Goal: Task Accomplishment & Management: Manage account settings

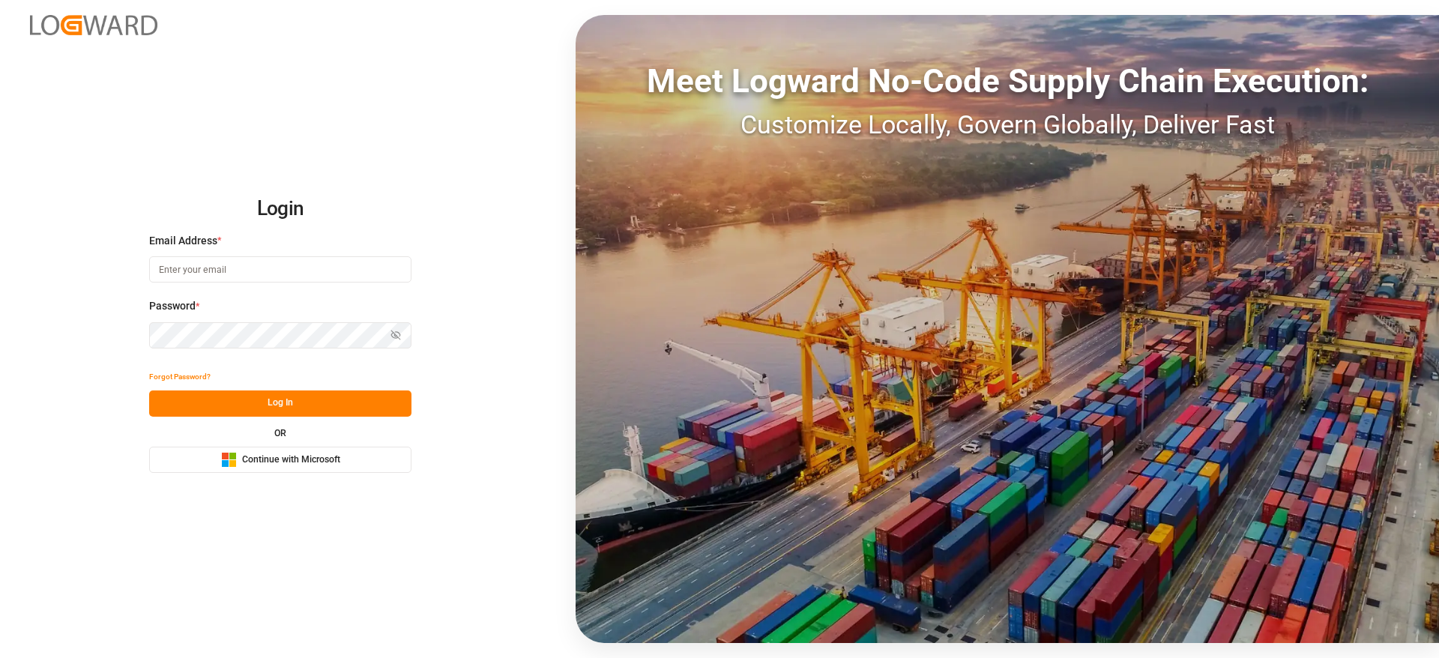
click at [311, 449] on button "Microsoft Logo Continue with Microsoft" at bounding box center [280, 460] width 262 height 26
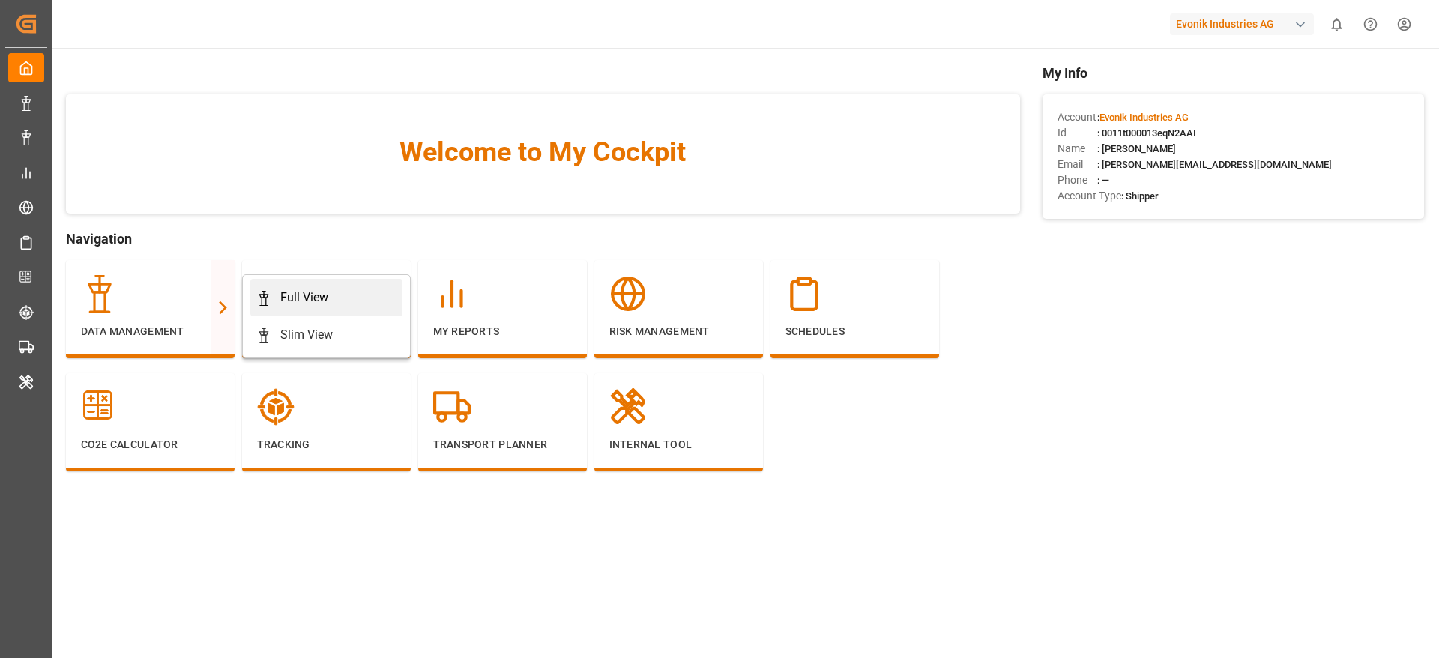
click at [318, 287] on link "Full View" at bounding box center [326, 297] width 152 height 37
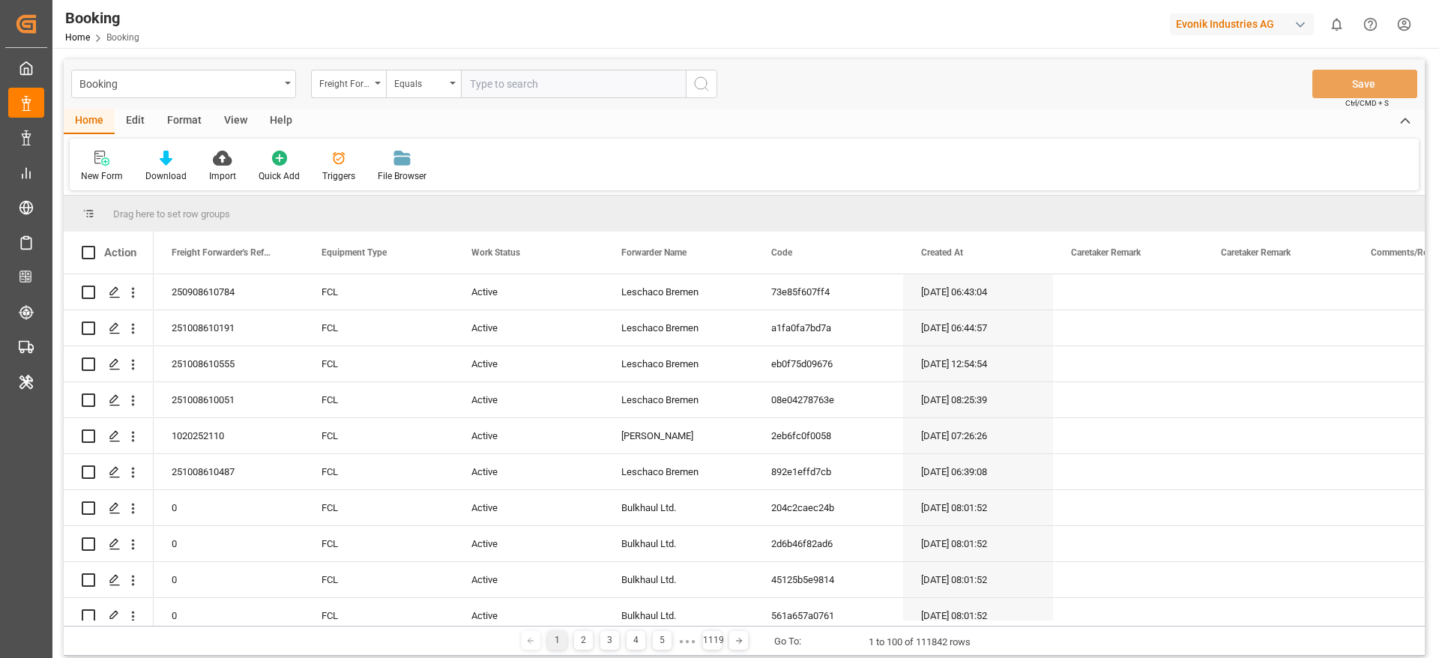
click at [186, 121] on div "Format" at bounding box center [184, 121] width 57 height 25
click at [98, 174] on div "Filter Rows" at bounding box center [103, 175] width 44 height 13
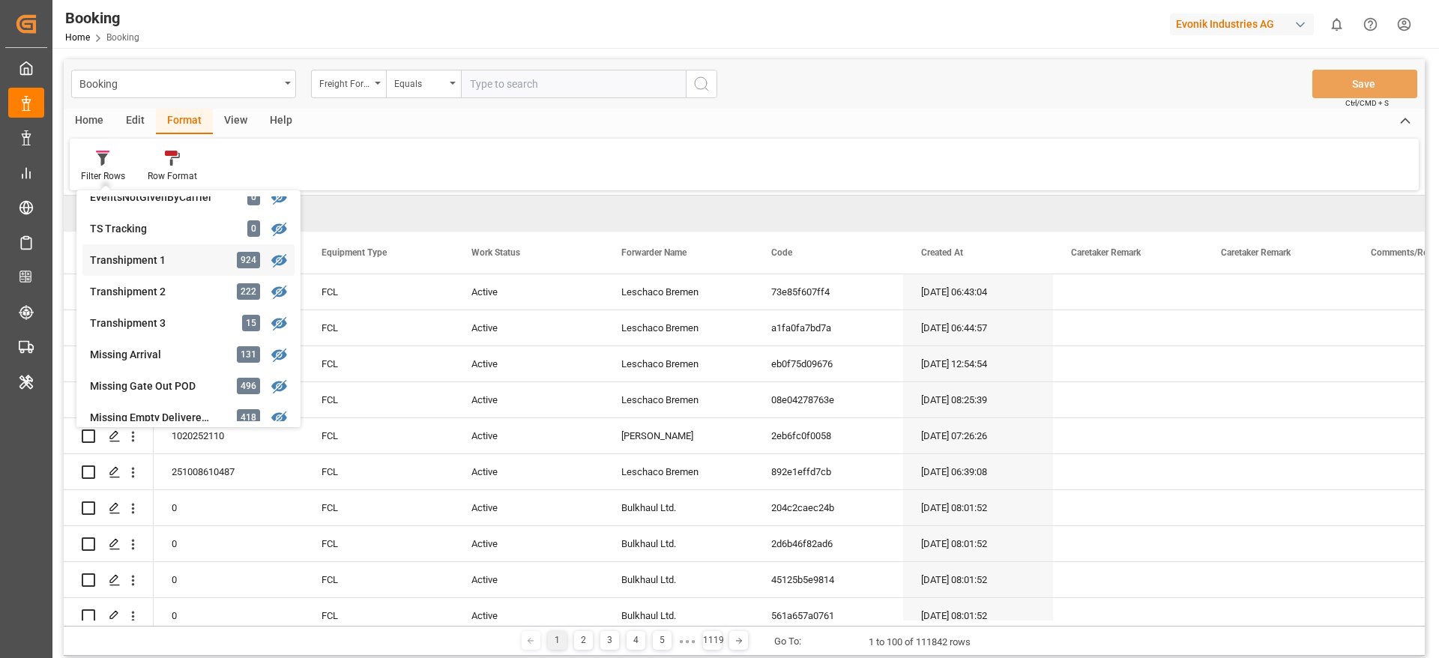
scroll to position [568, 0]
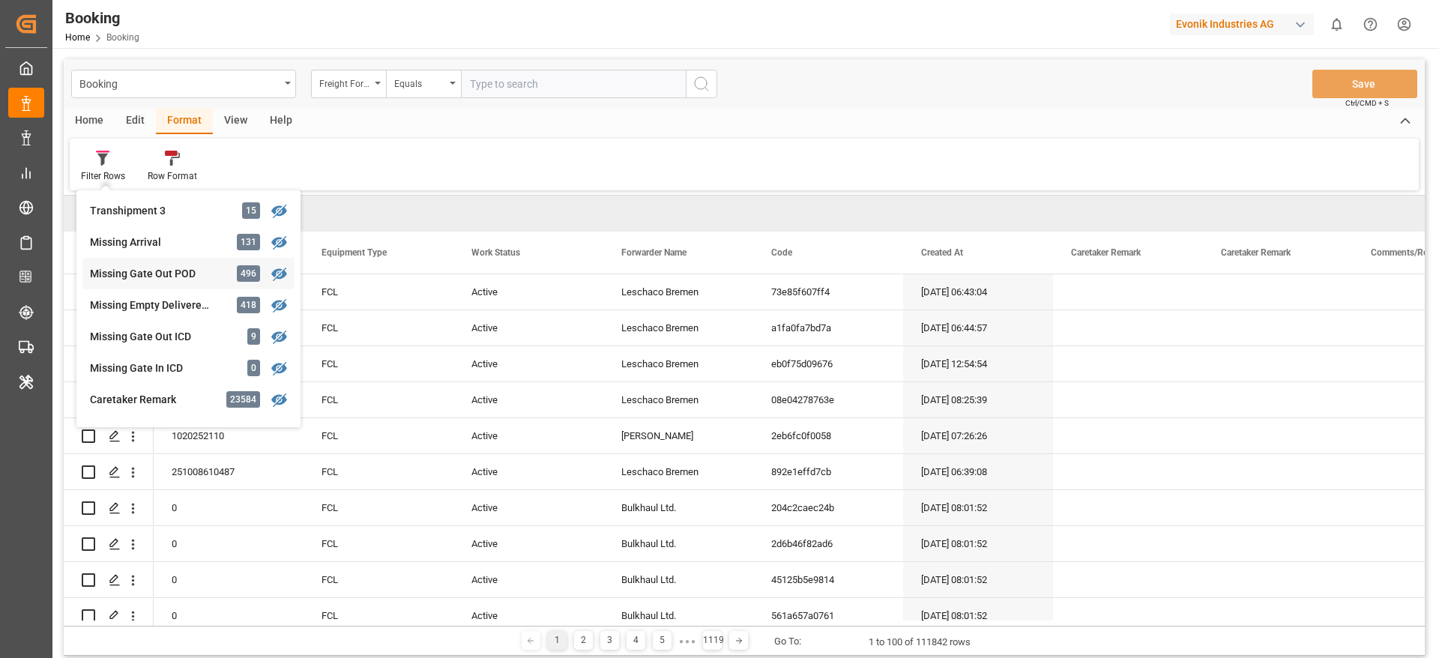
click at [202, 279] on div "Missing Gate Out POD" at bounding box center [155, 274] width 131 height 16
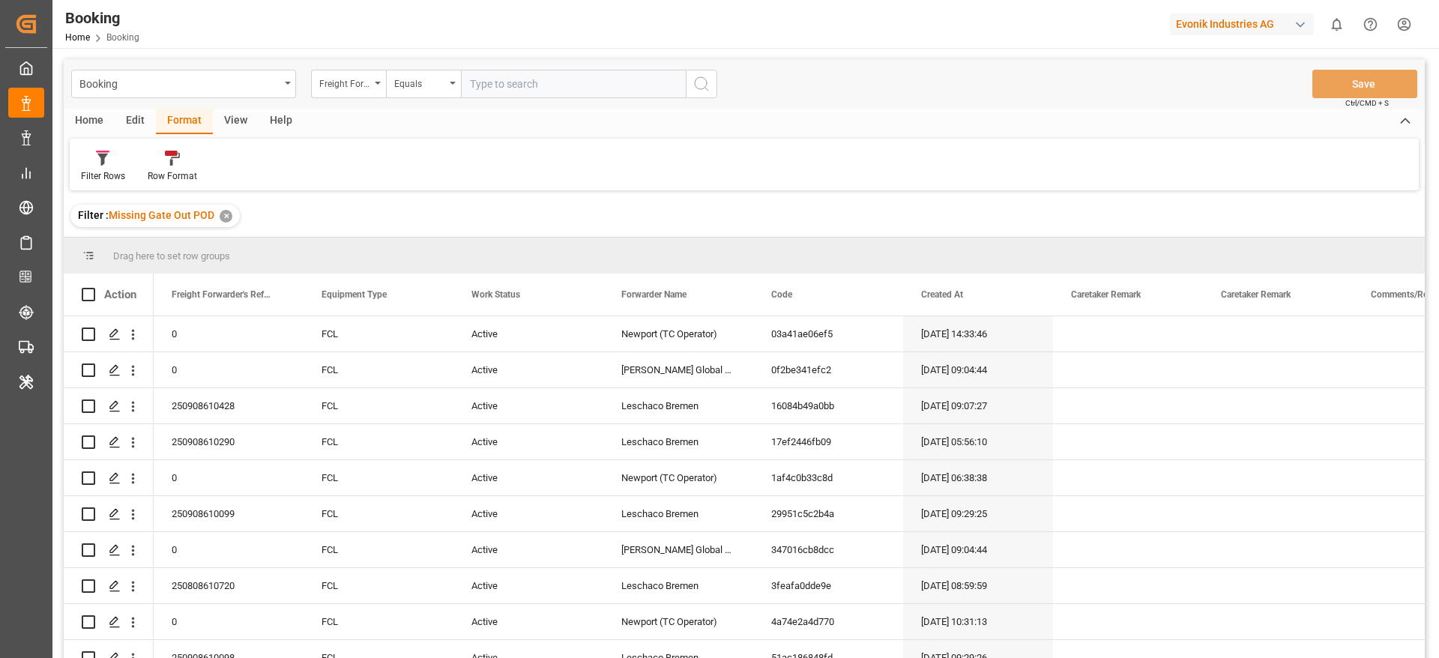
click at [226, 121] on div "View" at bounding box center [236, 121] width 46 height 25
click at [99, 169] on div "Default" at bounding box center [95, 175] width 29 height 13
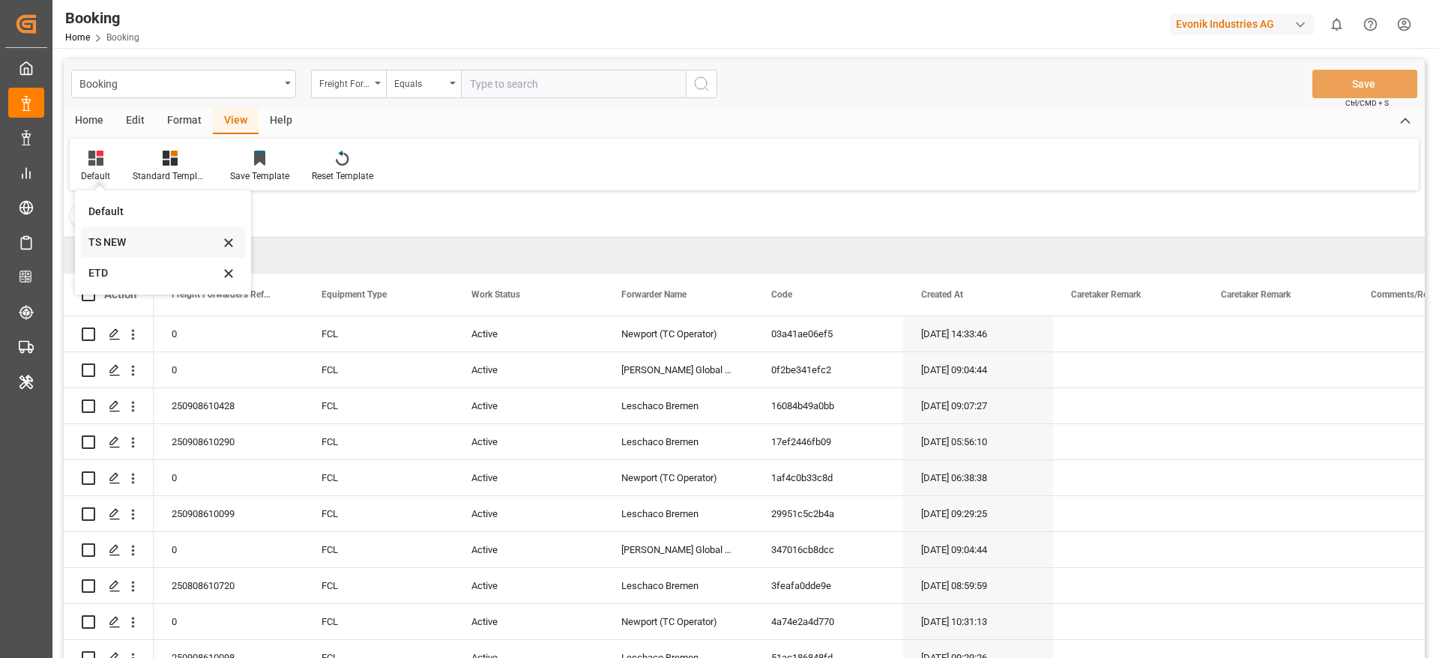
click at [124, 246] on div "TS NEW" at bounding box center [153, 243] width 131 height 16
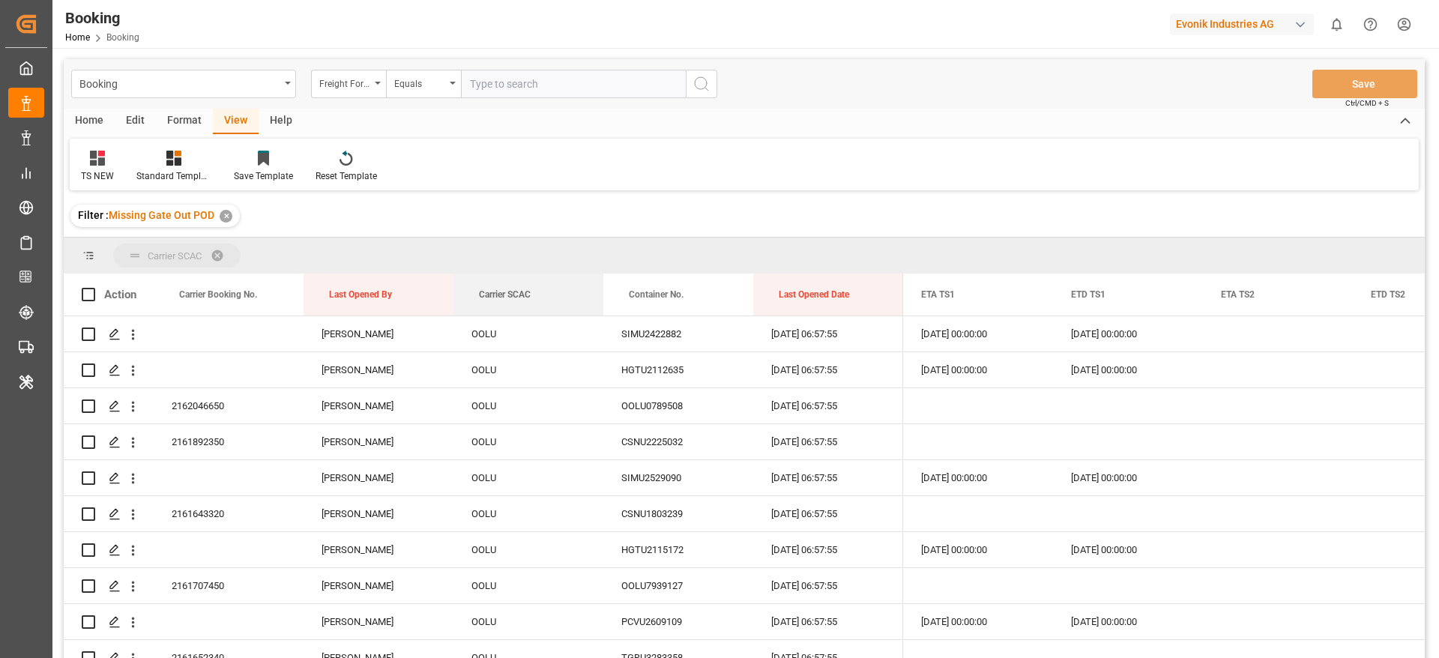
drag, startPoint x: 513, startPoint y: 290, endPoint x: 496, endPoint y: 257, distance: 37.2
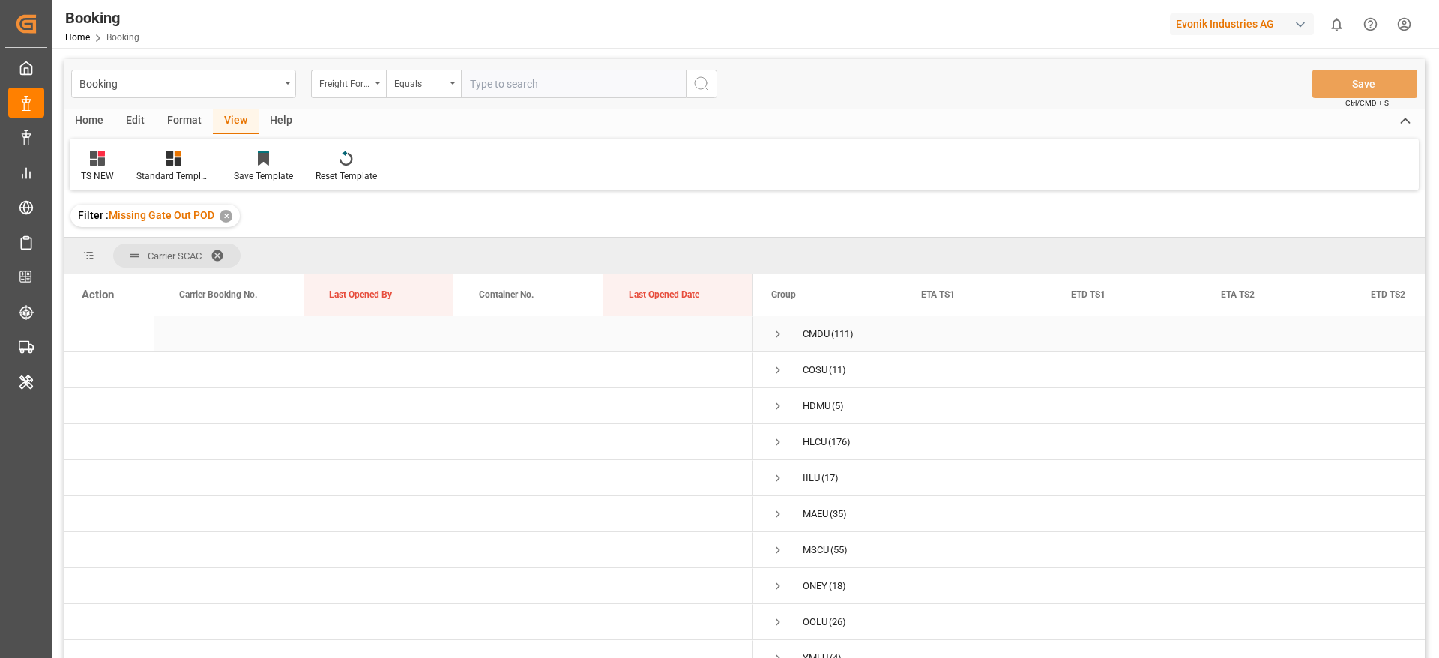
click at [779, 333] on span "Press SPACE to select this row." at bounding box center [777, 333] width 13 height 13
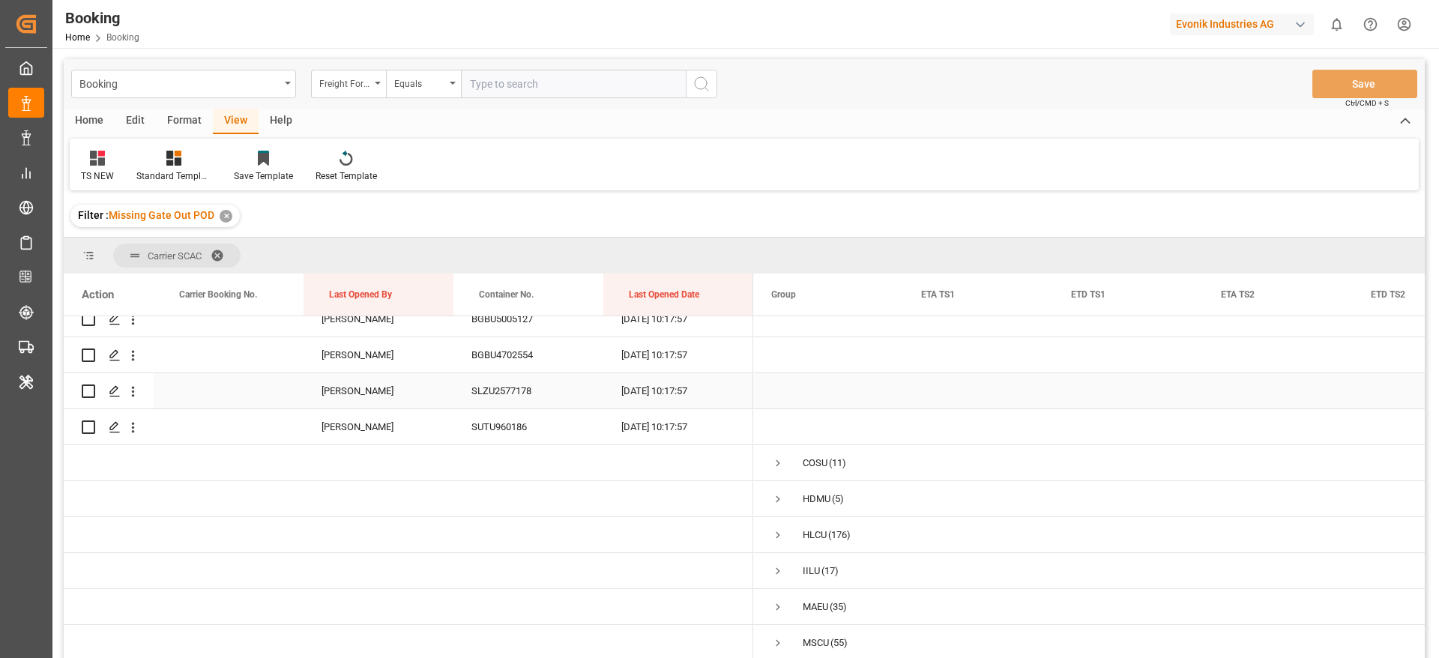
scroll to position [3933, 0]
click at [504, 393] on div "SUTU960186" at bounding box center [528, 392] width 150 height 35
click at [512, 396] on div "SUTU960186" at bounding box center [528, 392] width 150 height 35
click at [506, 365] on div "SLZU2577178" at bounding box center [528, 356] width 150 height 35
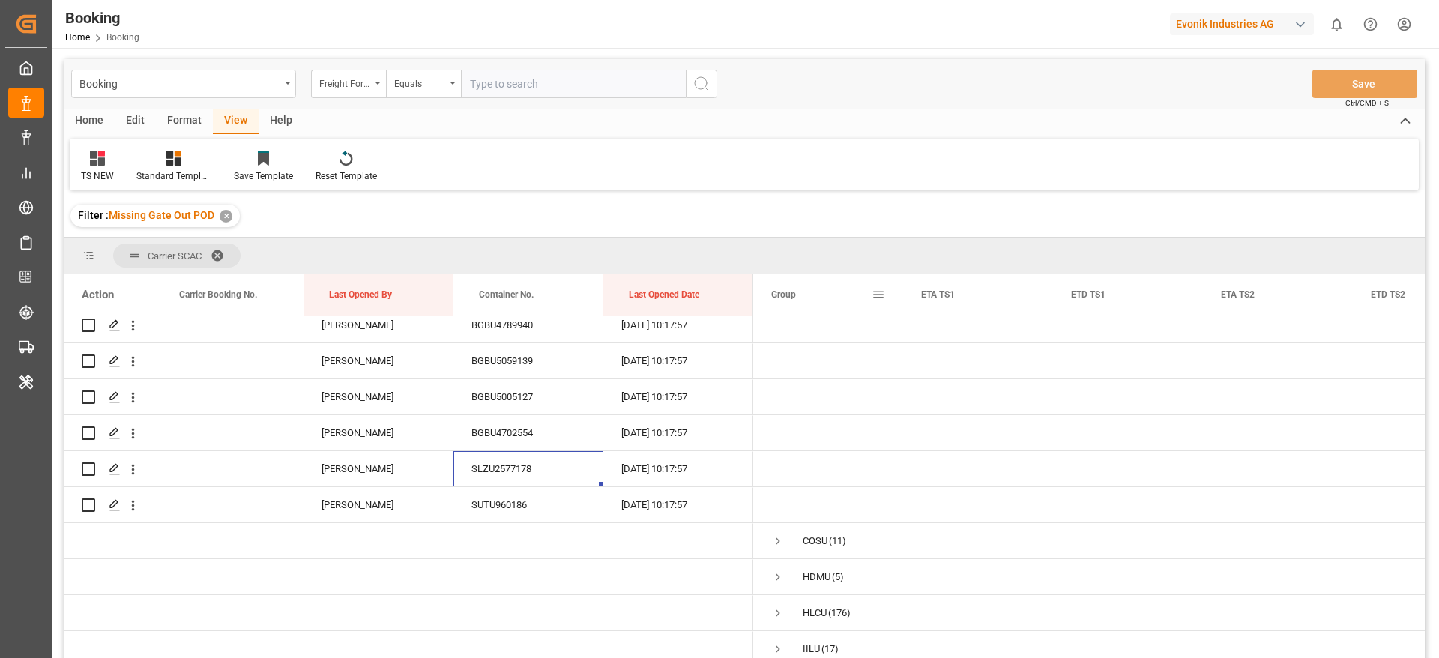
click at [882, 294] on span at bounding box center [877, 294] width 13 height 13
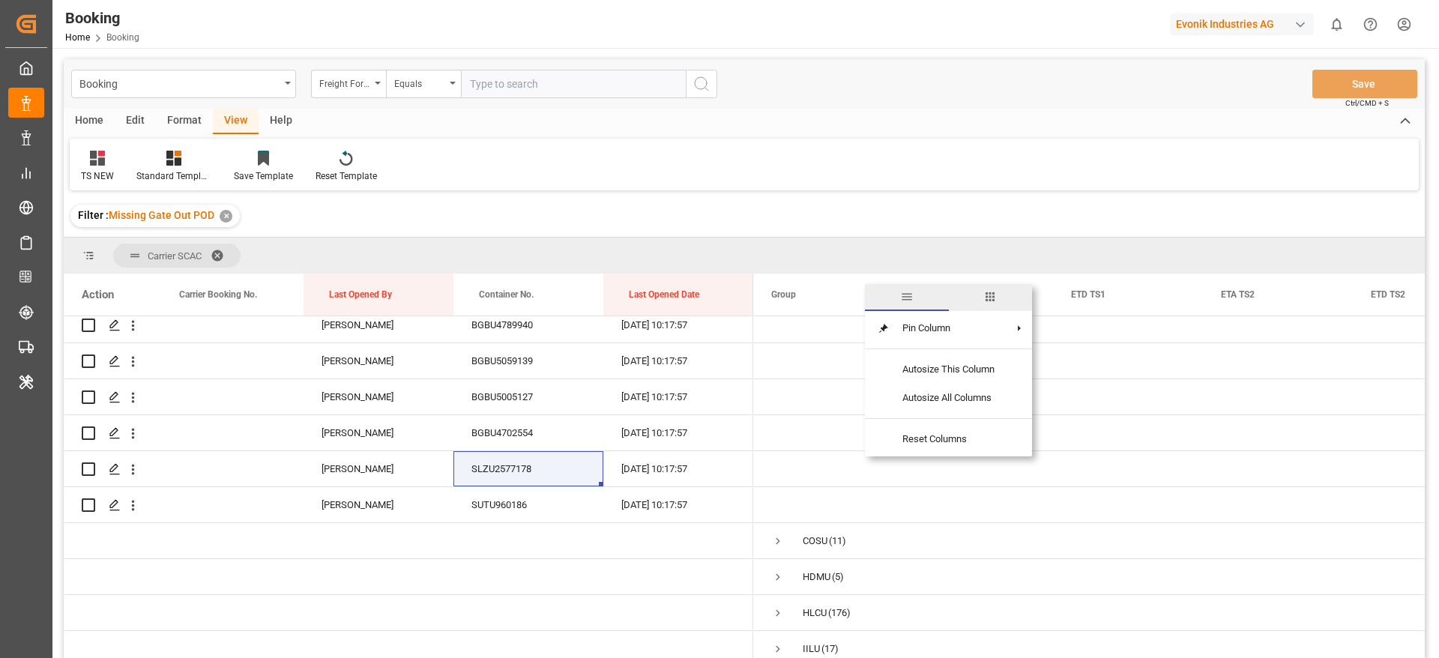
click at [991, 300] on span "columns" at bounding box center [989, 296] width 13 height 13
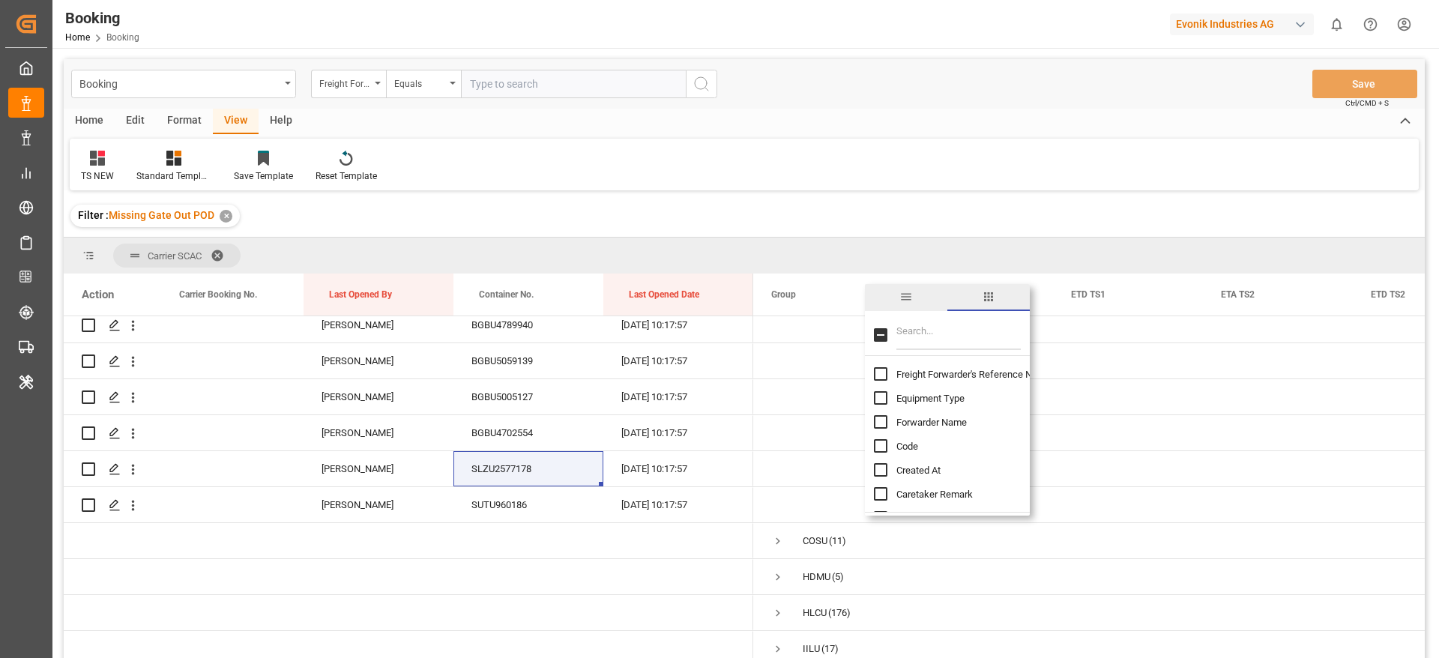
click at [946, 333] on input "Filter Columns Input" at bounding box center [958, 335] width 124 height 30
type input "et"
click at [883, 450] on input "ETA TS1 column toggle visibility (visible)" at bounding box center [880, 453] width 13 height 13
checkbox input "false"
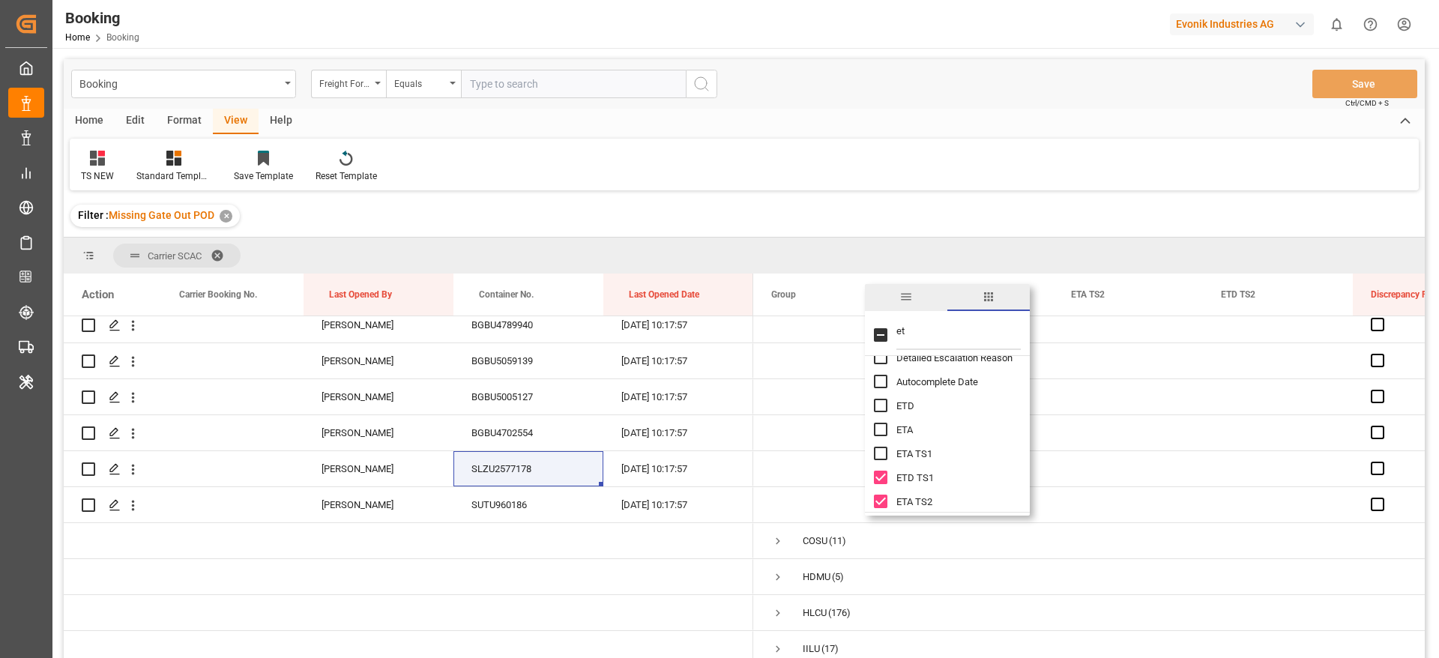
click at [880, 481] on input "ETD TS1 column toggle visibility (visible)" at bounding box center [880, 477] width 13 height 13
checkbox input "false"
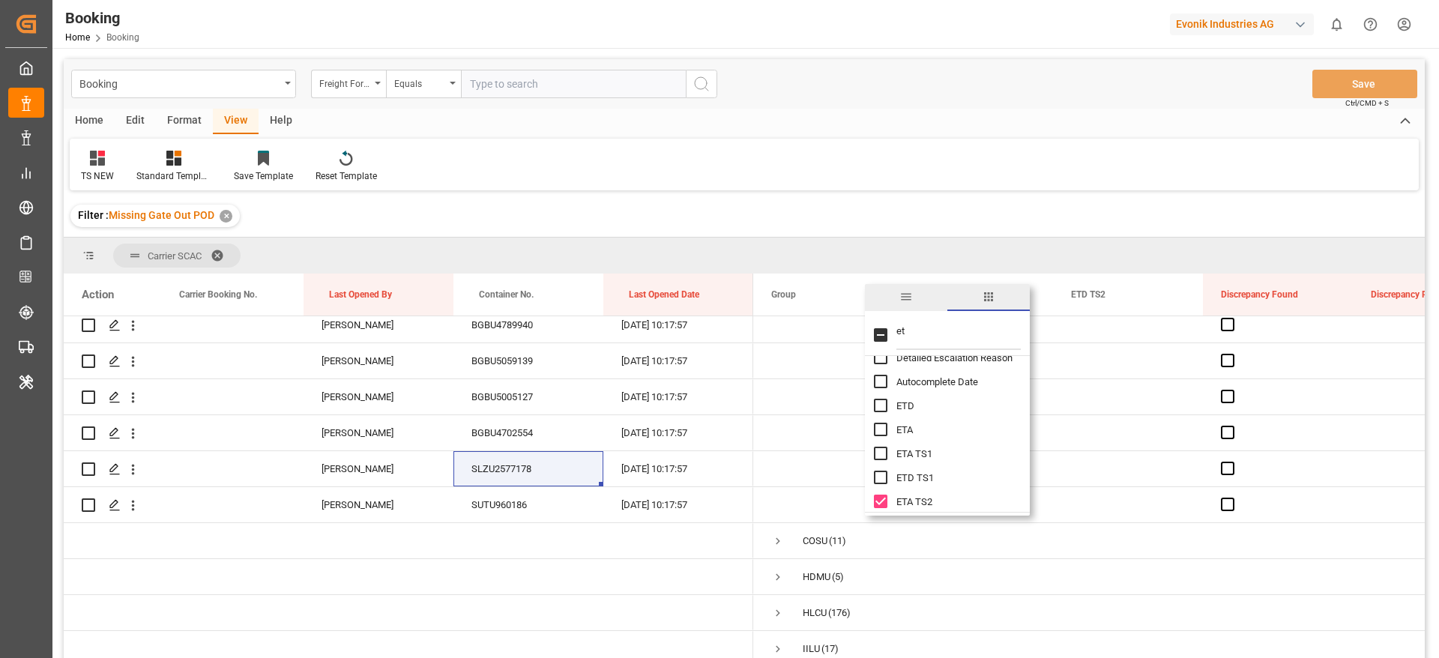
drag, startPoint x: 882, startPoint y: 512, endPoint x: 877, endPoint y: 501, distance: 12.1
click at [881, 512] on div "et Detailed Escalation Reason Autocomplete Date ETD ETA ETA TS1 ETD TS1" at bounding box center [947, 413] width 165 height 205
click at [877, 497] on input "ETA TS2 column toggle visibility (visible)" at bounding box center [880, 500] width 13 height 13
checkbox input "false"
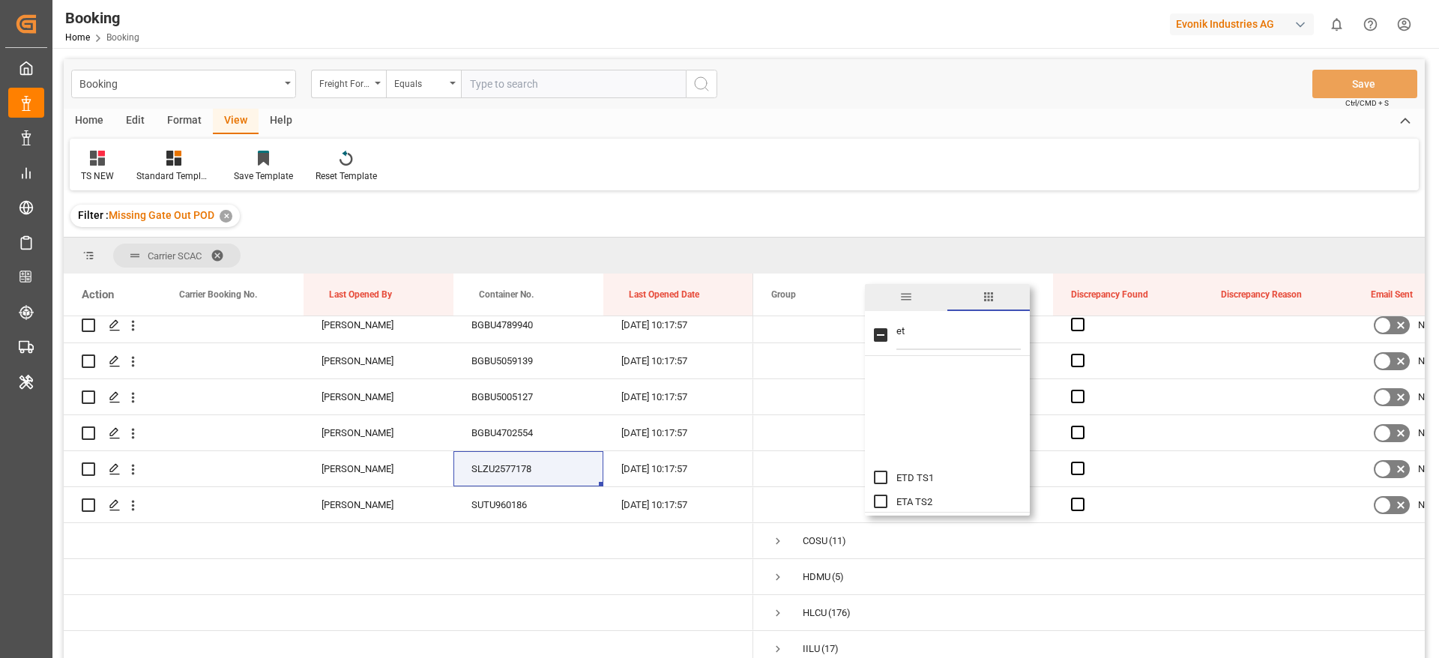
scroll to position [225, 0]
click at [885, 414] on input "ETD TS2 column toggle visibility (visible)" at bounding box center [880, 412] width 13 height 13
checkbox input "false"
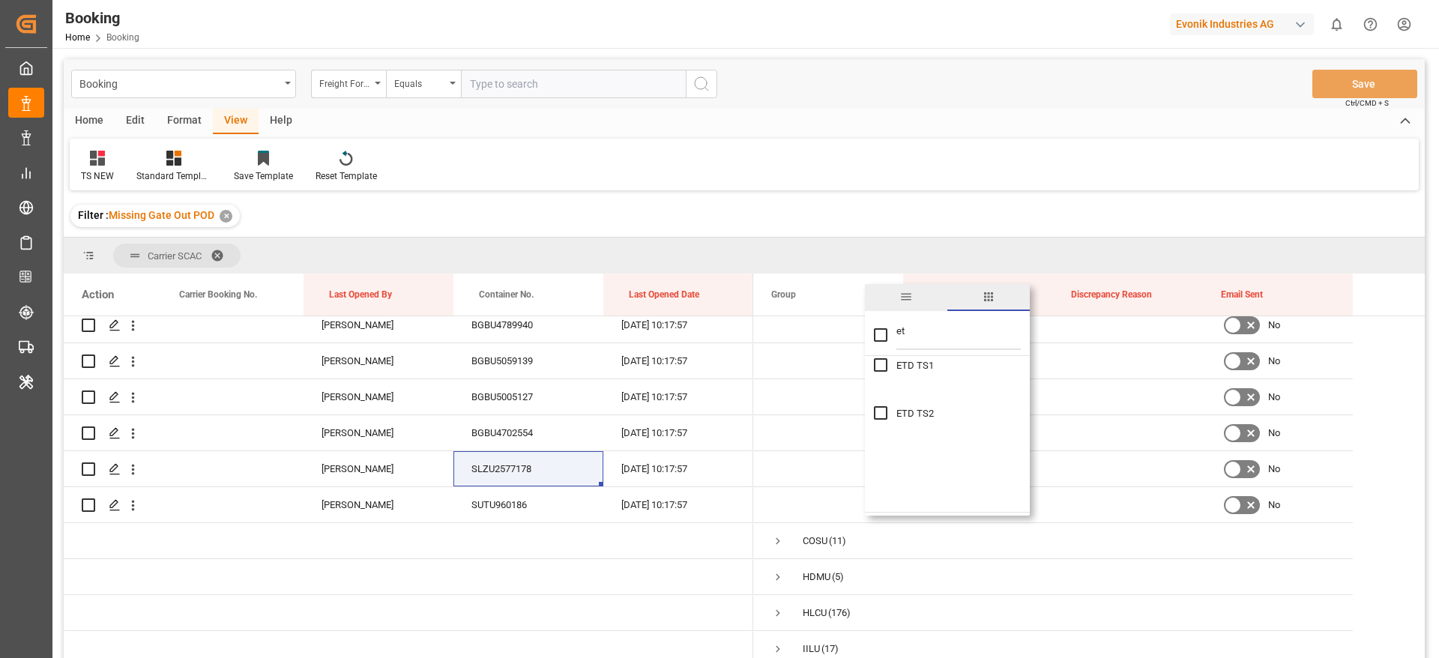
scroll to position [0, 0]
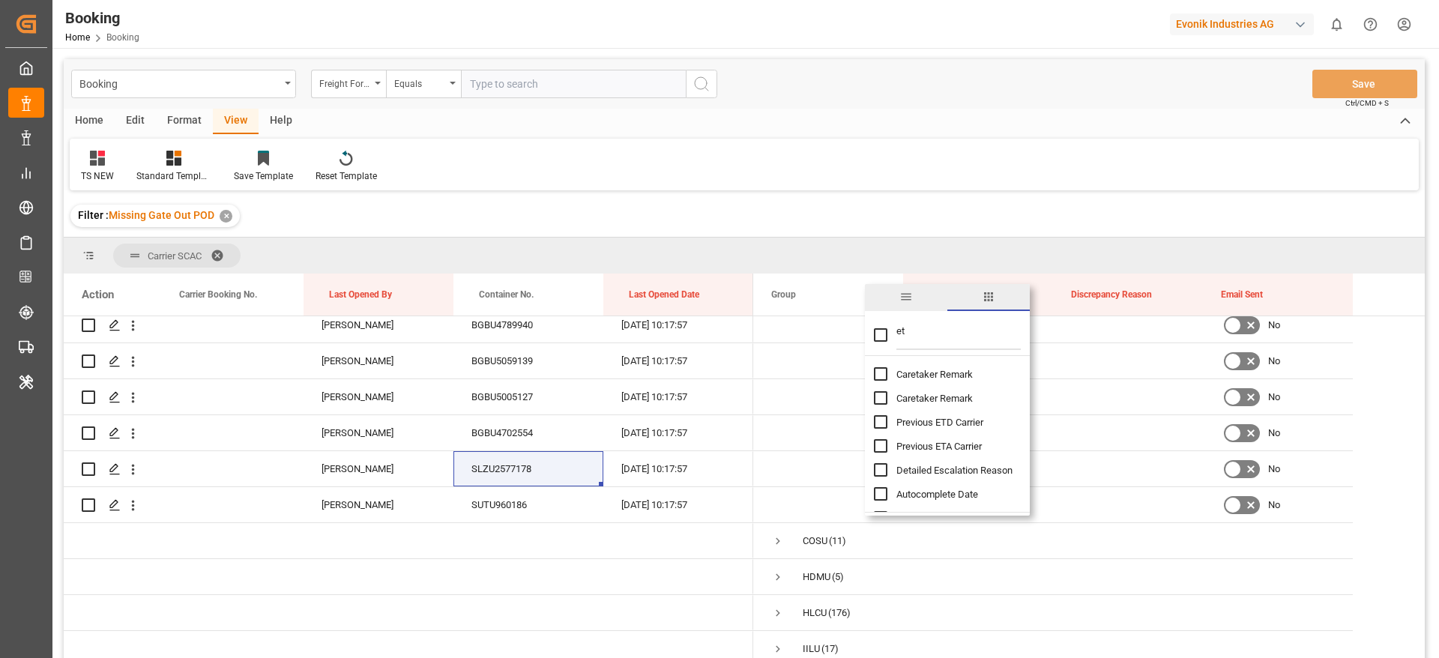
click at [933, 334] on input "et" at bounding box center [958, 335] width 124 height 30
type input "e"
checkbox input "false"
type input "update"
click at [947, 423] on span "Update Last Opened By" at bounding box center [945, 422] width 99 height 11
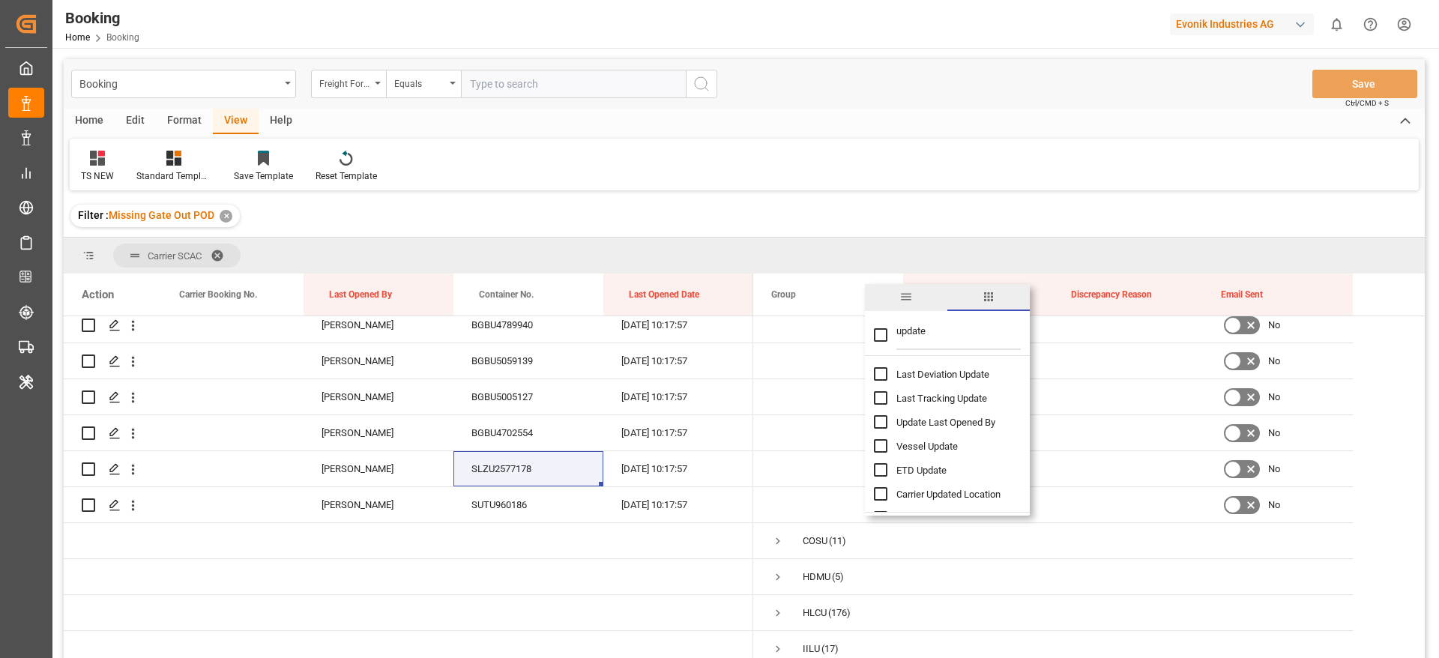
checkbox input "false"
checkbox input "true"
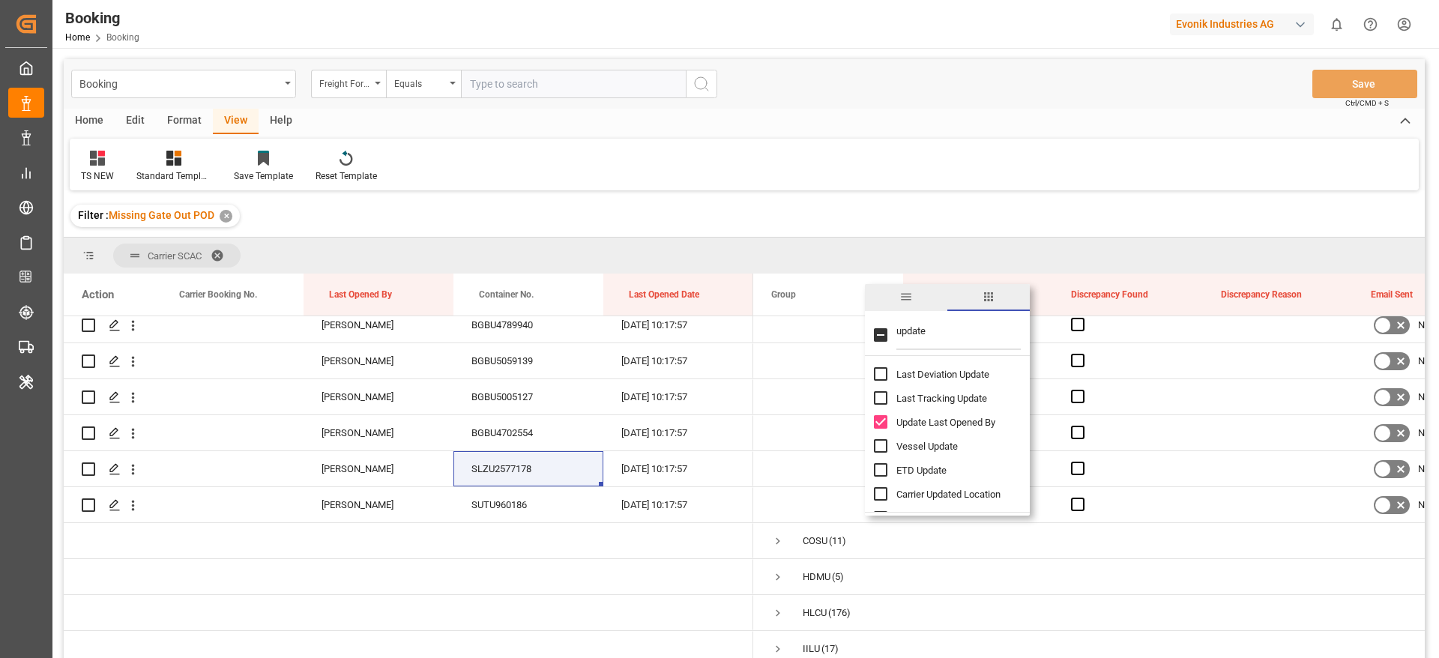
click at [888, 213] on div "Filter : Missing Gate Out POD ✕" at bounding box center [744, 216] width 1361 height 42
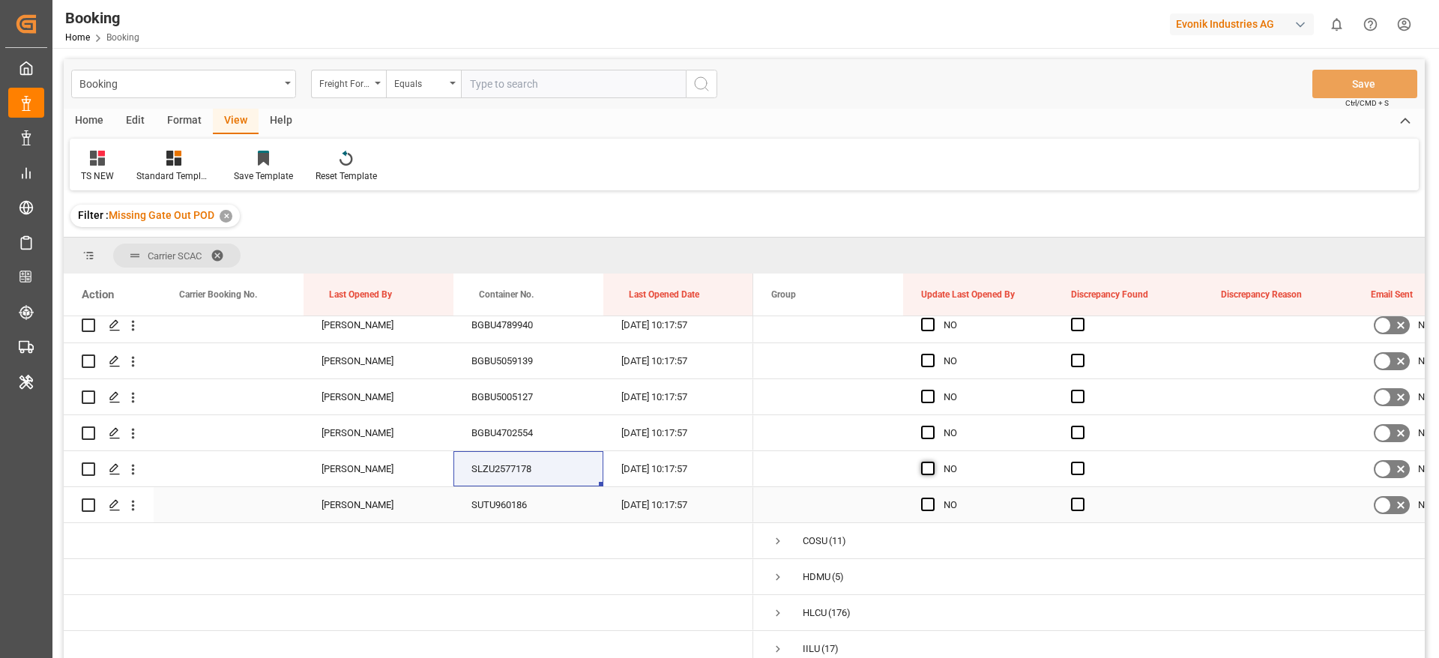
click at [927, 506] on span "Press SPACE to select this row." at bounding box center [927, 503] width 13 height 13
click at [932, 497] on input "Press SPACE to select this row." at bounding box center [932, 497] width 0 height 0
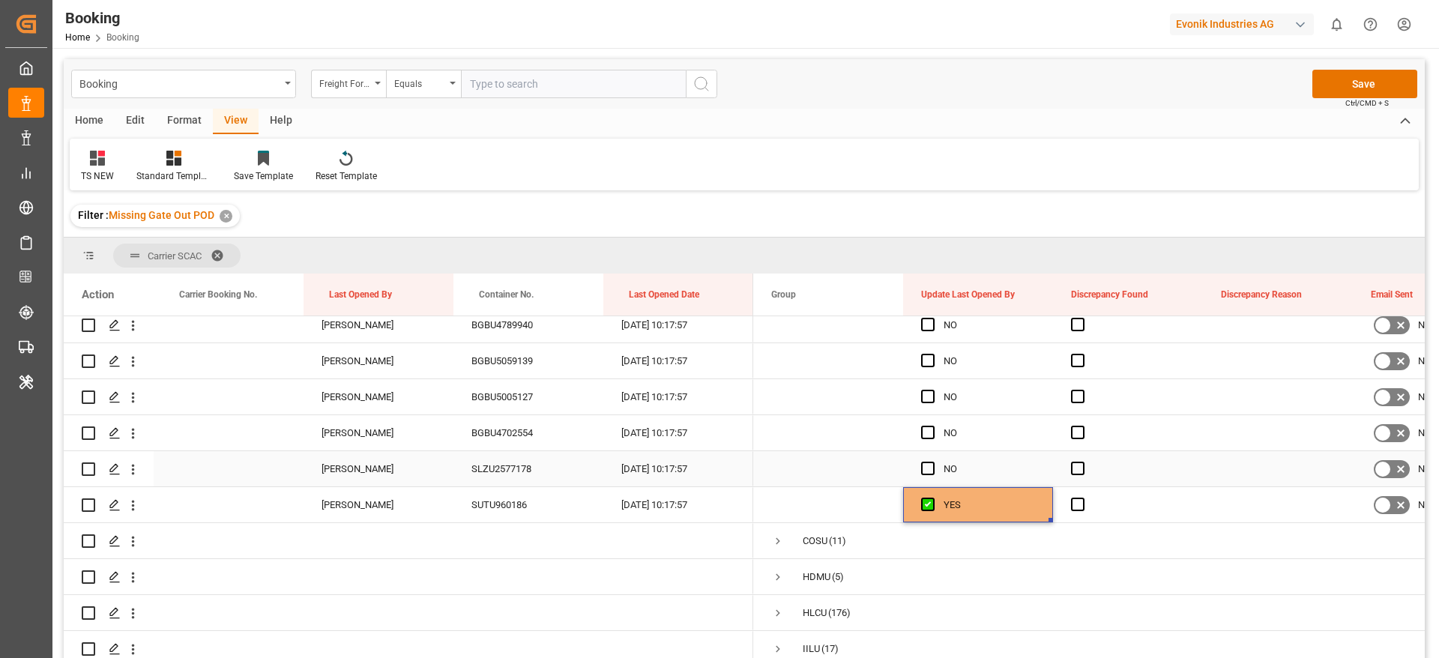
click at [931, 473] on span "Press SPACE to select this row." at bounding box center [927, 468] width 13 height 13
click at [932, 462] on input "Press SPACE to select this row." at bounding box center [932, 462] width 0 height 0
click at [521, 433] on div "BGBU4702554" at bounding box center [528, 432] width 150 height 35
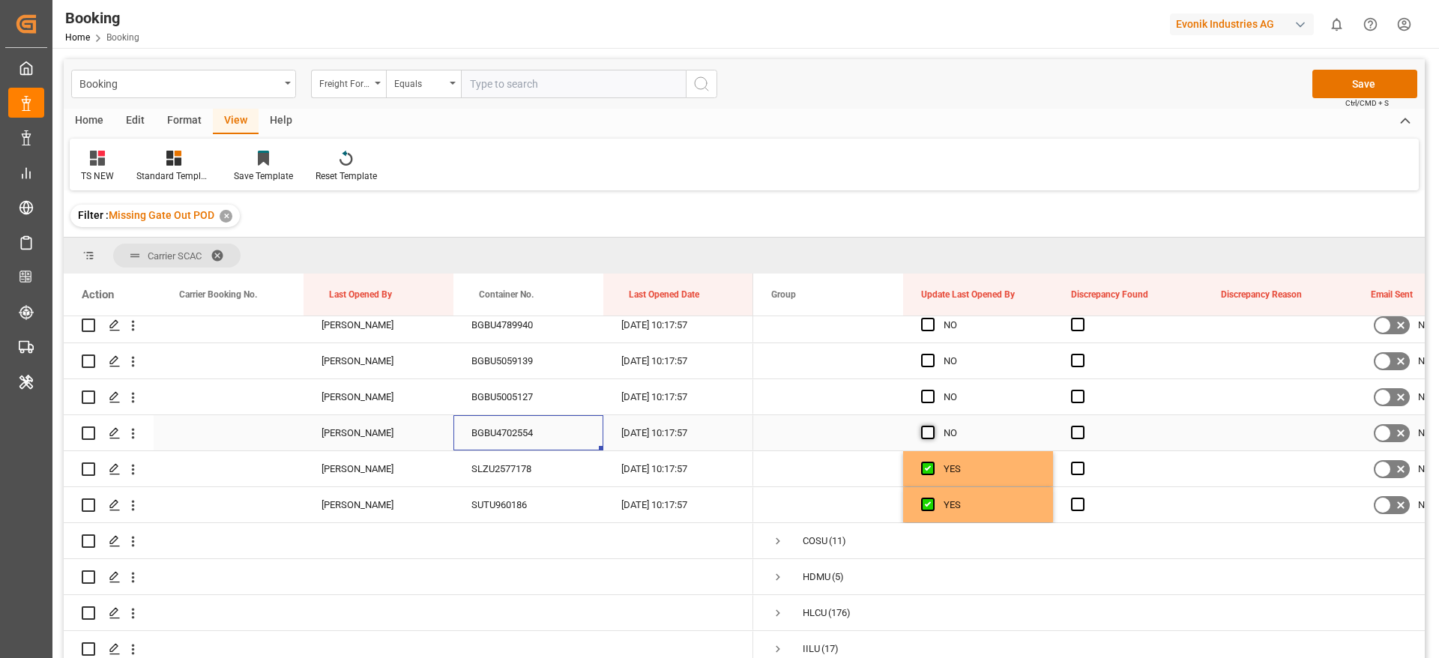
click at [931, 436] on span "Press SPACE to select this row." at bounding box center [927, 432] width 13 height 13
click at [932, 426] on input "Press SPACE to select this row." at bounding box center [932, 426] width 0 height 0
click at [926, 390] on span "Press SPACE to select this row." at bounding box center [927, 396] width 13 height 13
click at [932, 390] on input "Press SPACE to select this row." at bounding box center [932, 390] width 0 height 0
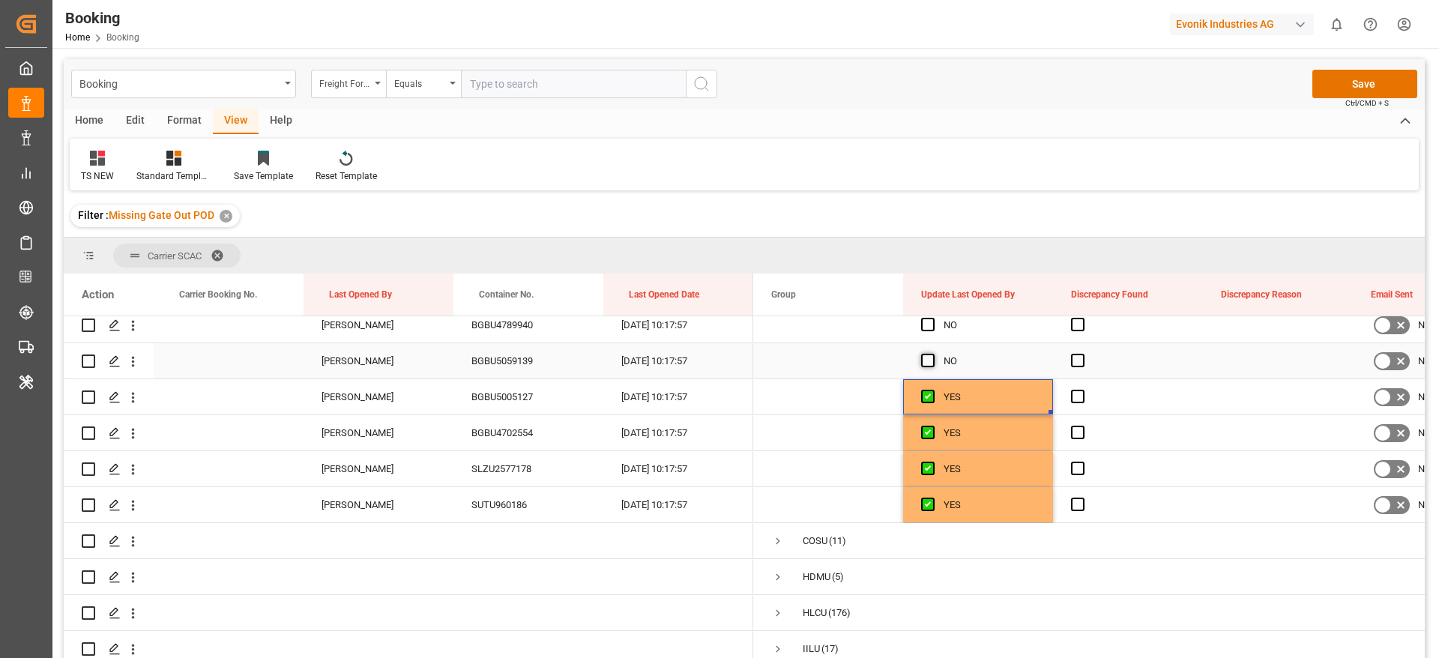
click at [926, 358] on span "Press SPACE to select this row." at bounding box center [927, 360] width 13 height 13
click at [932, 354] on input "Press SPACE to select this row." at bounding box center [932, 354] width 0 height 0
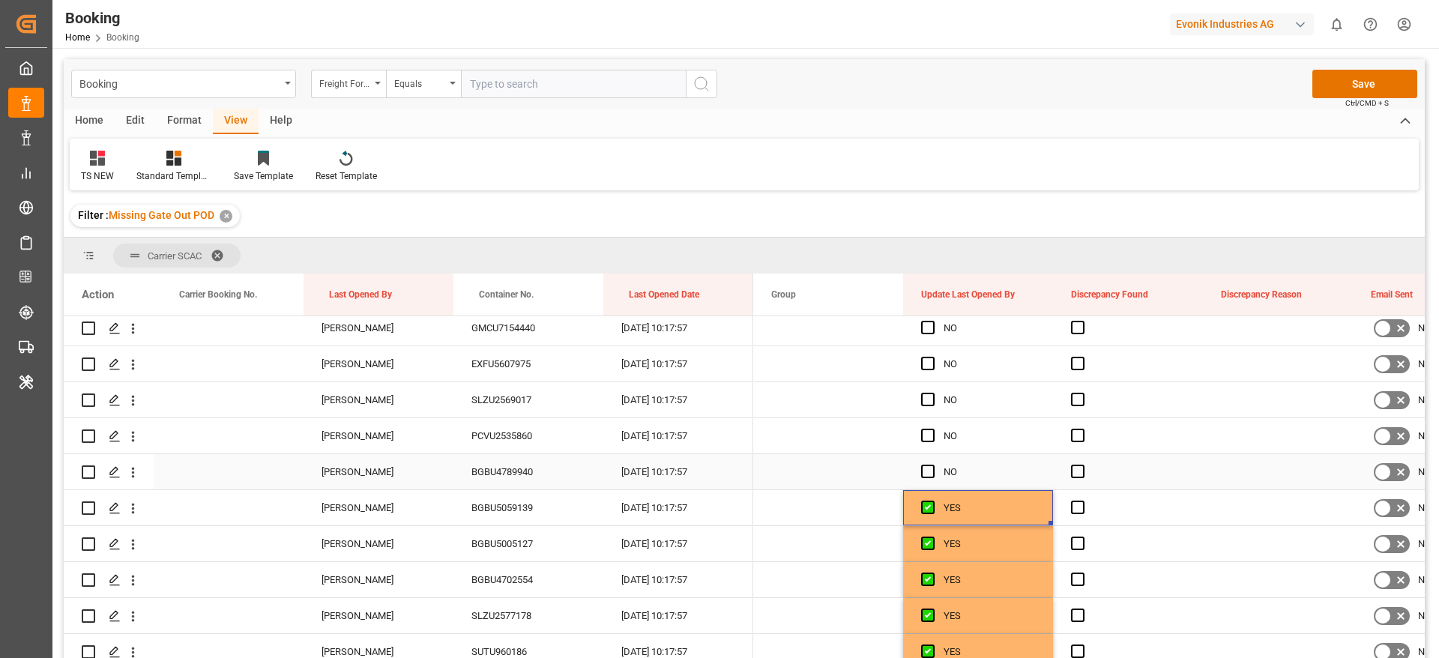
scroll to position [3709, 0]
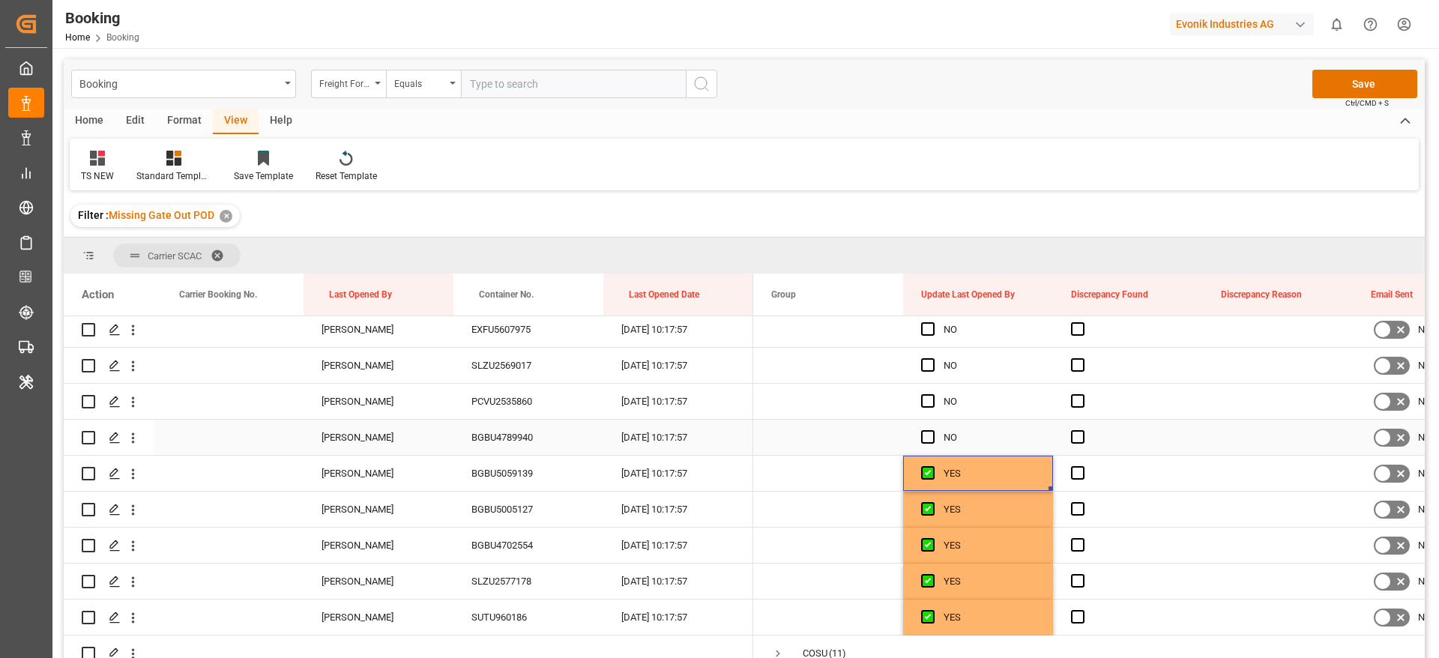
click at [928, 435] on span "Press SPACE to select this row." at bounding box center [927, 436] width 13 height 13
click at [932, 430] on input "Press SPACE to select this row." at bounding box center [932, 430] width 0 height 0
click at [928, 405] on span "Press SPACE to select this row." at bounding box center [927, 400] width 13 height 13
click at [932, 394] on input "Press SPACE to select this row." at bounding box center [932, 394] width 0 height 0
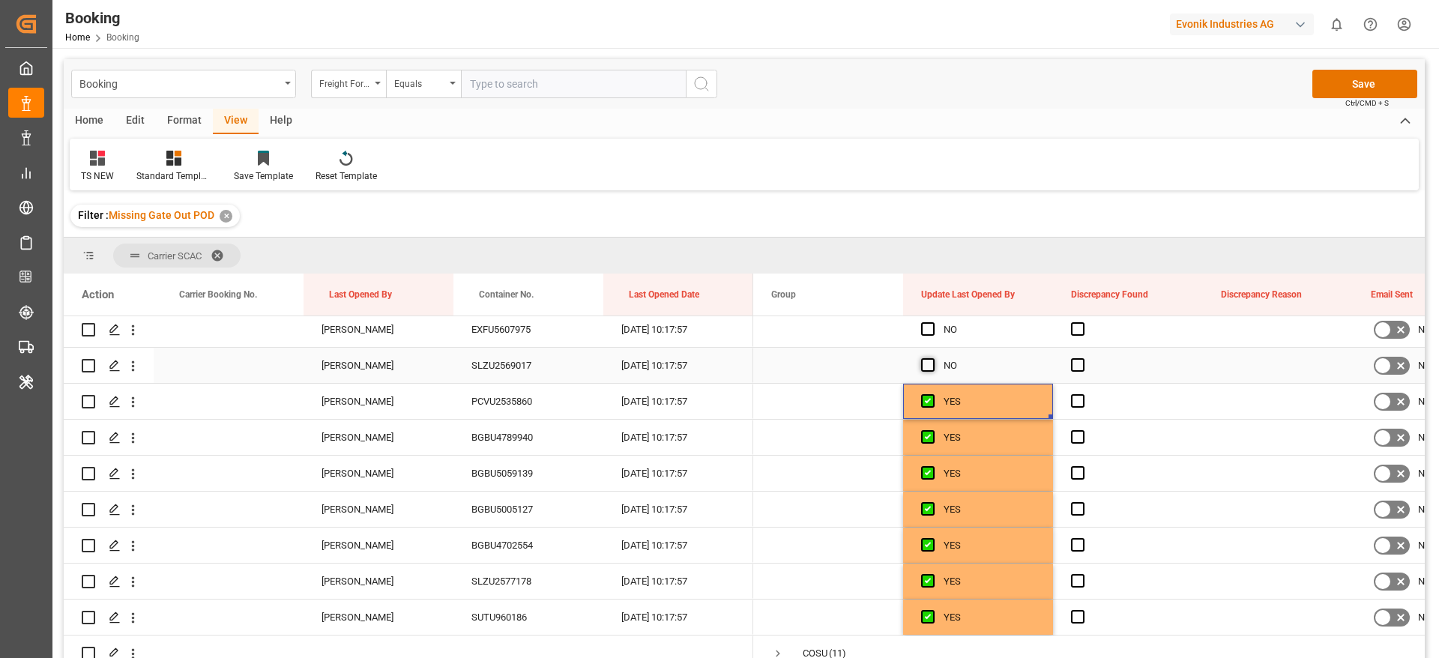
click at [930, 367] on span "Press SPACE to select this row." at bounding box center [927, 364] width 13 height 13
click at [932, 358] on input "Press SPACE to select this row." at bounding box center [932, 358] width 0 height 0
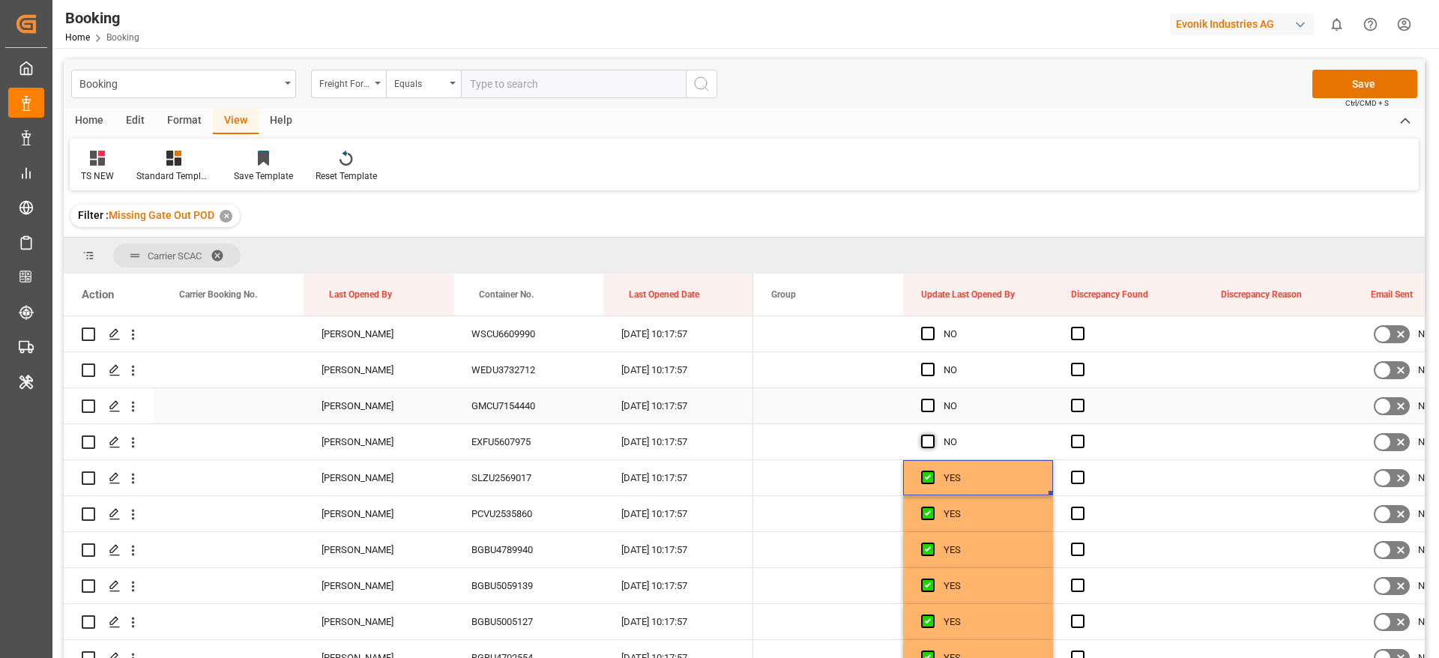
click at [929, 441] on span "Press SPACE to select this row." at bounding box center [927, 441] width 13 height 13
click at [932, 435] on input "Press SPACE to select this row." at bounding box center [932, 435] width 0 height 0
click at [927, 404] on span "Press SPACE to select this row." at bounding box center [927, 405] width 13 height 13
click at [932, 399] on input "Press SPACE to select this row." at bounding box center [932, 399] width 0 height 0
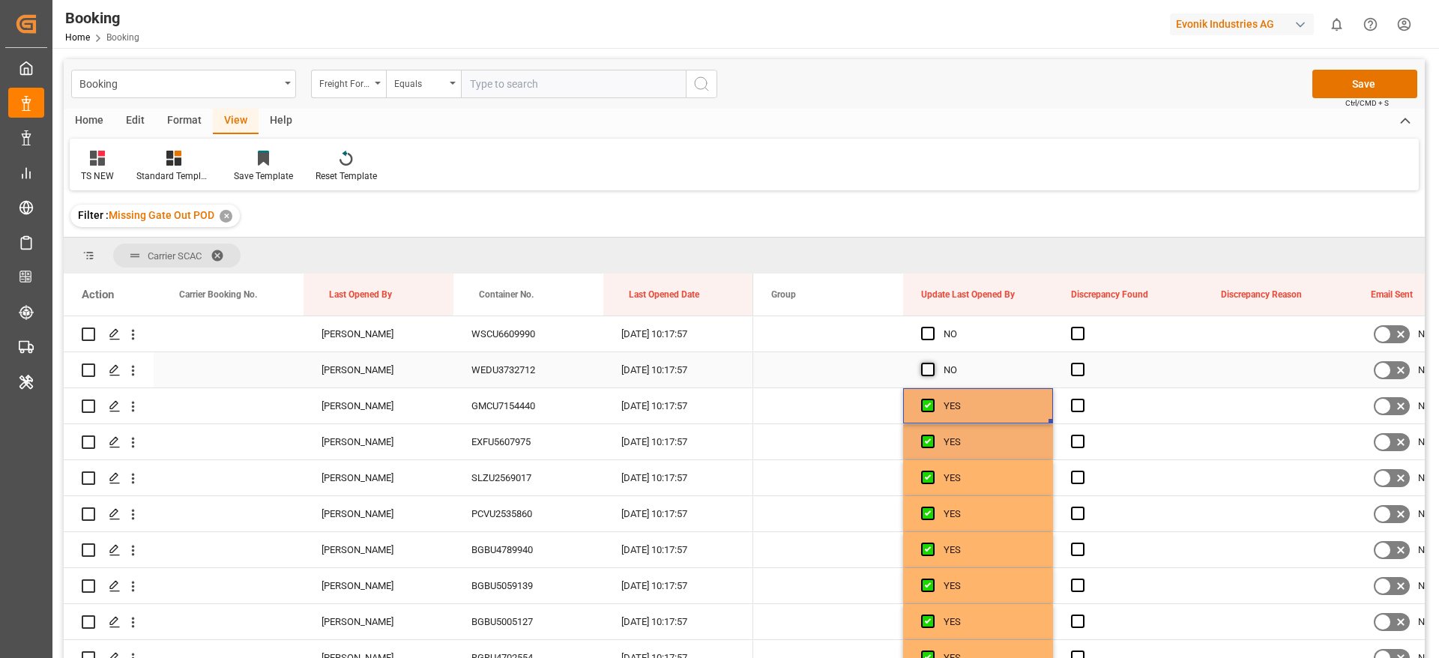
click at [927, 366] on span "Press SPACE to select this row." at bounding box center [927, 369] width 13 height 13
click at [932, 363] on input "Press SPACE to select this row." at bounding box center [932, 363] width 0 height 0
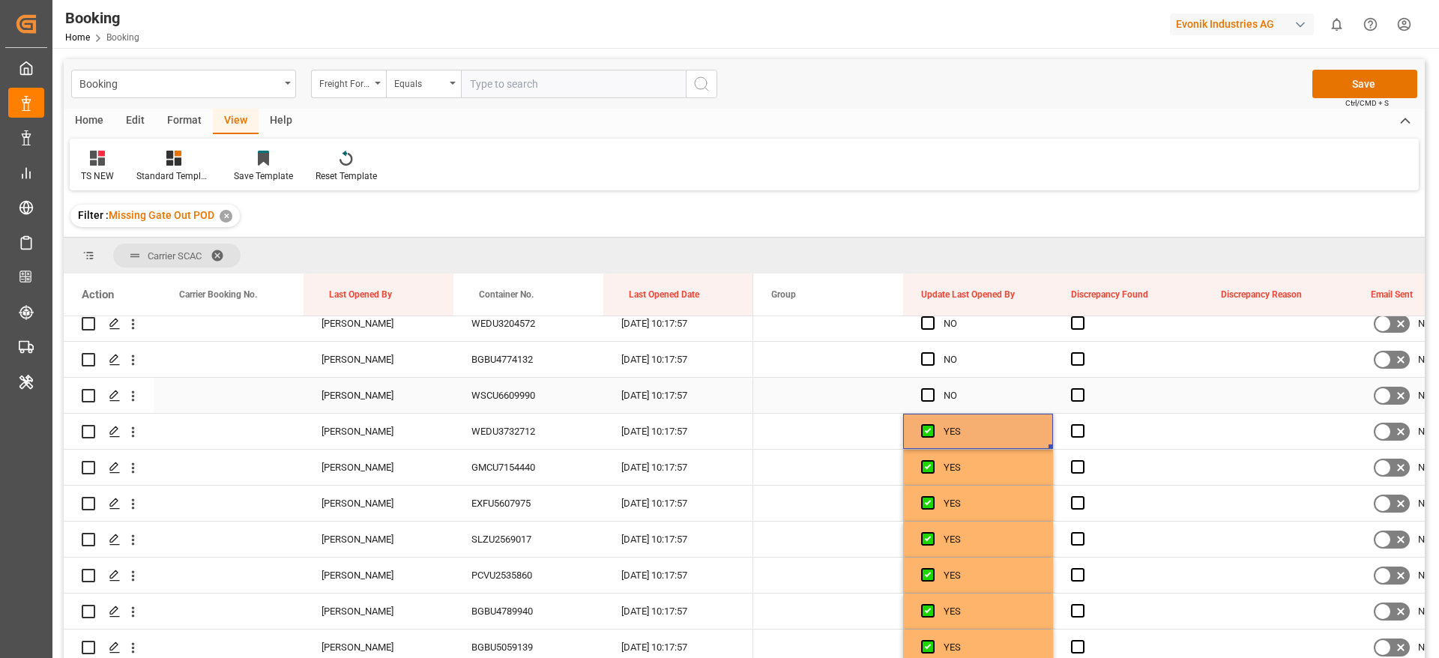
scroll to position [3484, 0]
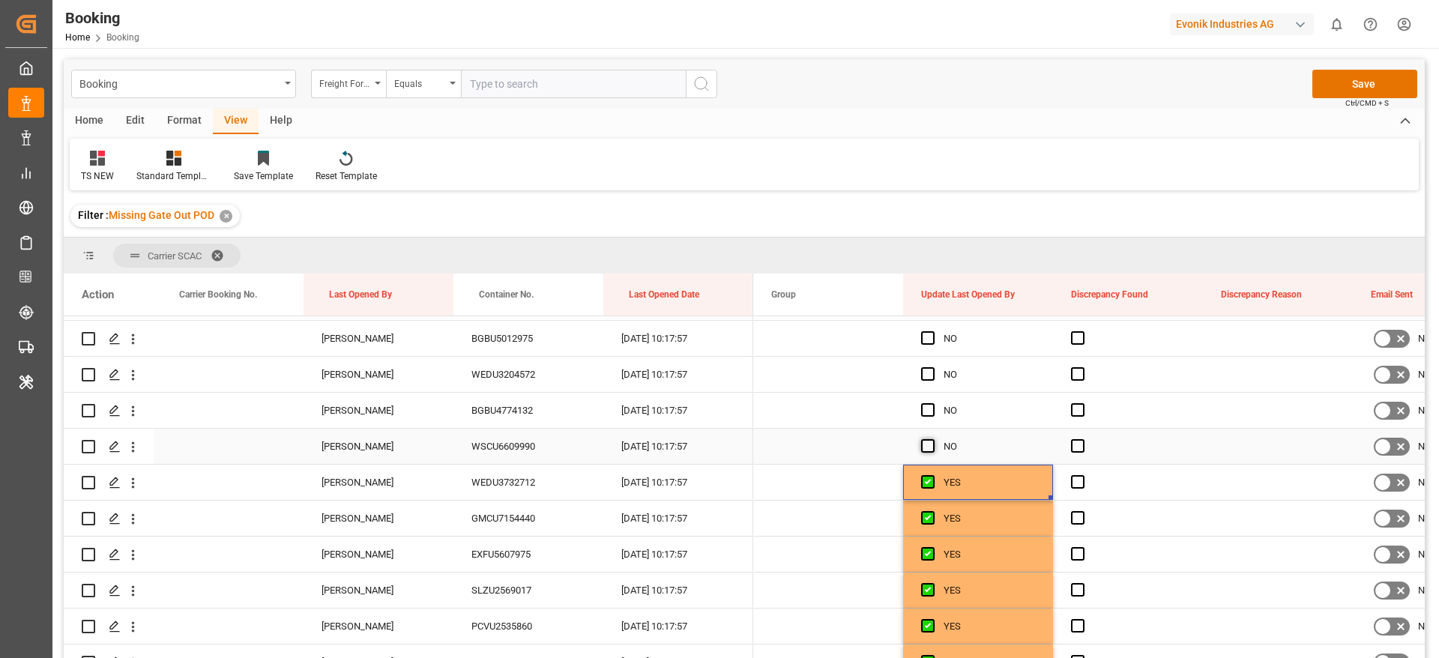
click at [927, 447] on span "Press SPACE to select this row." at bounding box center [927, 445] width 13 height 13
click at [932, 439] on input "Press SPACE to select this row." at bounding box center [932, 439] width 0 height 0
click at [926, 406] on span "Press SPACE to select this row." at bounding box center [927, 409] width 13 height 13
click at [932, 403] on input "Press SPACE to select this row." at bounding box center [932, 403] width 0 height 0
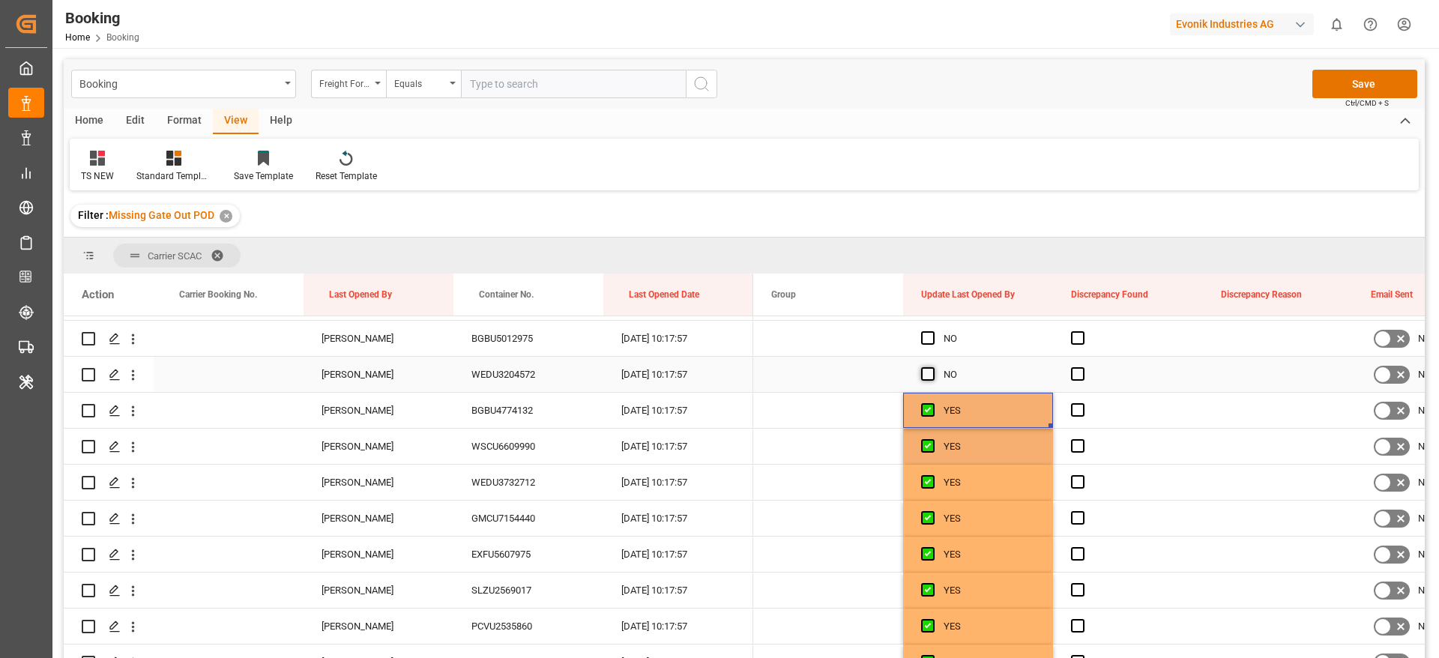
click at [926, 374] on span "Press SPACE to select this row." at bounding box center [927, 373] width 13 height 13
click at [932, 367] on input "Press SPACE to select this row." at bounding box center [932, 367] width 0 height 0
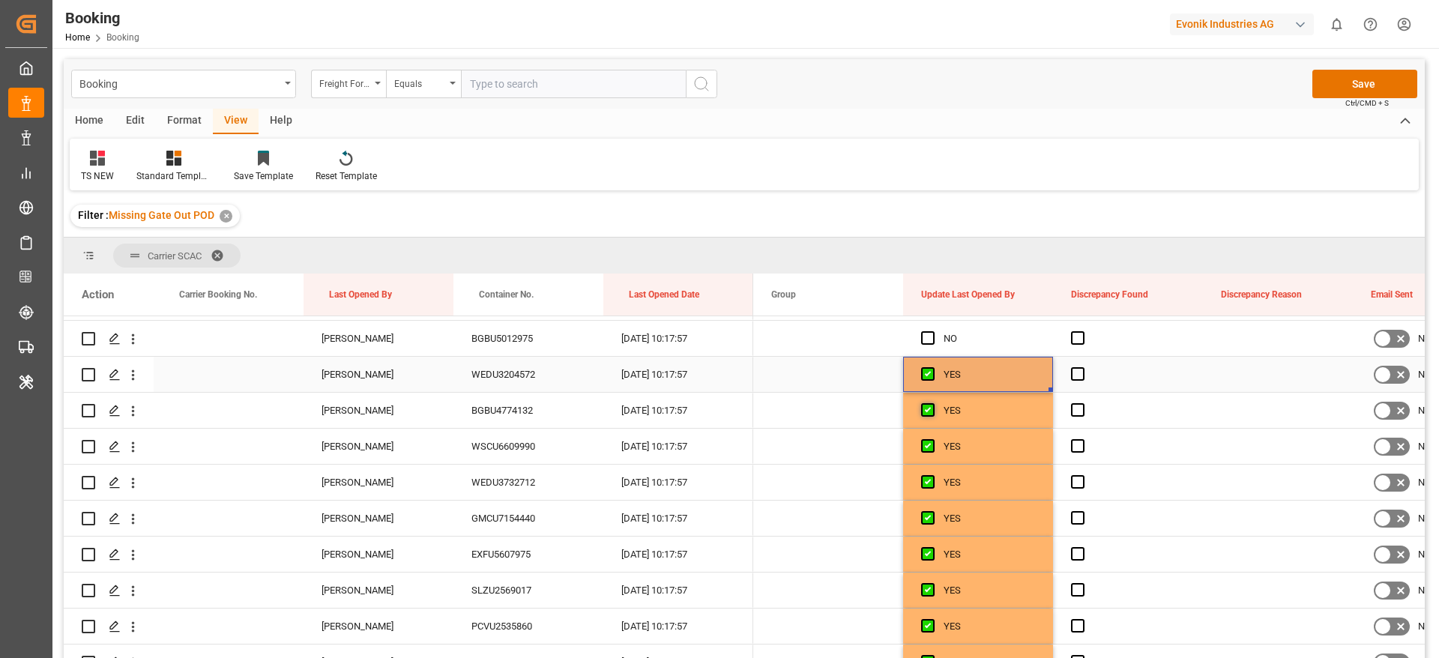
scroll to position [3371, 0]
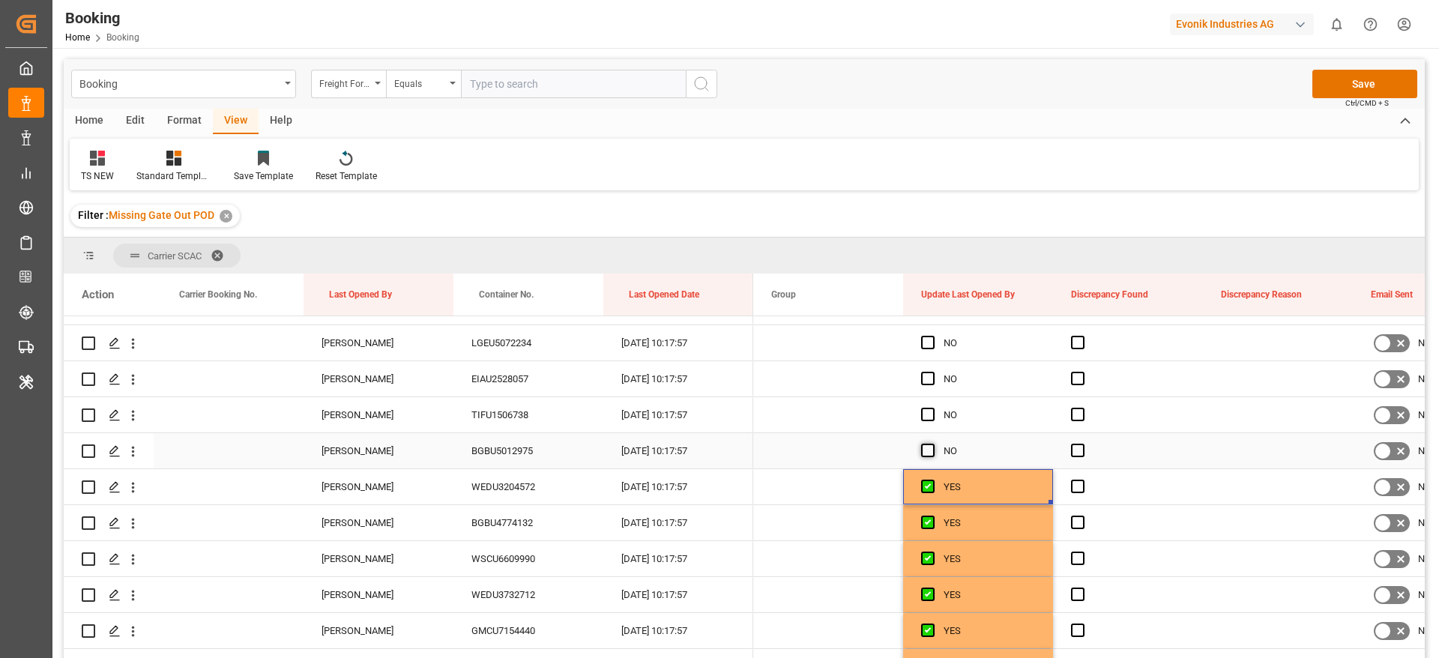
click at [928, 446] on span "Press SPACE to select this row." at bounding box center [927, 450] width 13 height 13
click at [932, 444] on input "Press SPACE to select this row." at bounding box center [932, 444] width 0 height 0
click at [931, 408] on span "Press SPACE to select this row." at bounding box center [927, 414] width 13 height 13
click at [932, 408] on input "Press SPACE to select this row." at bounding box center [932, 408] width 0 height 0
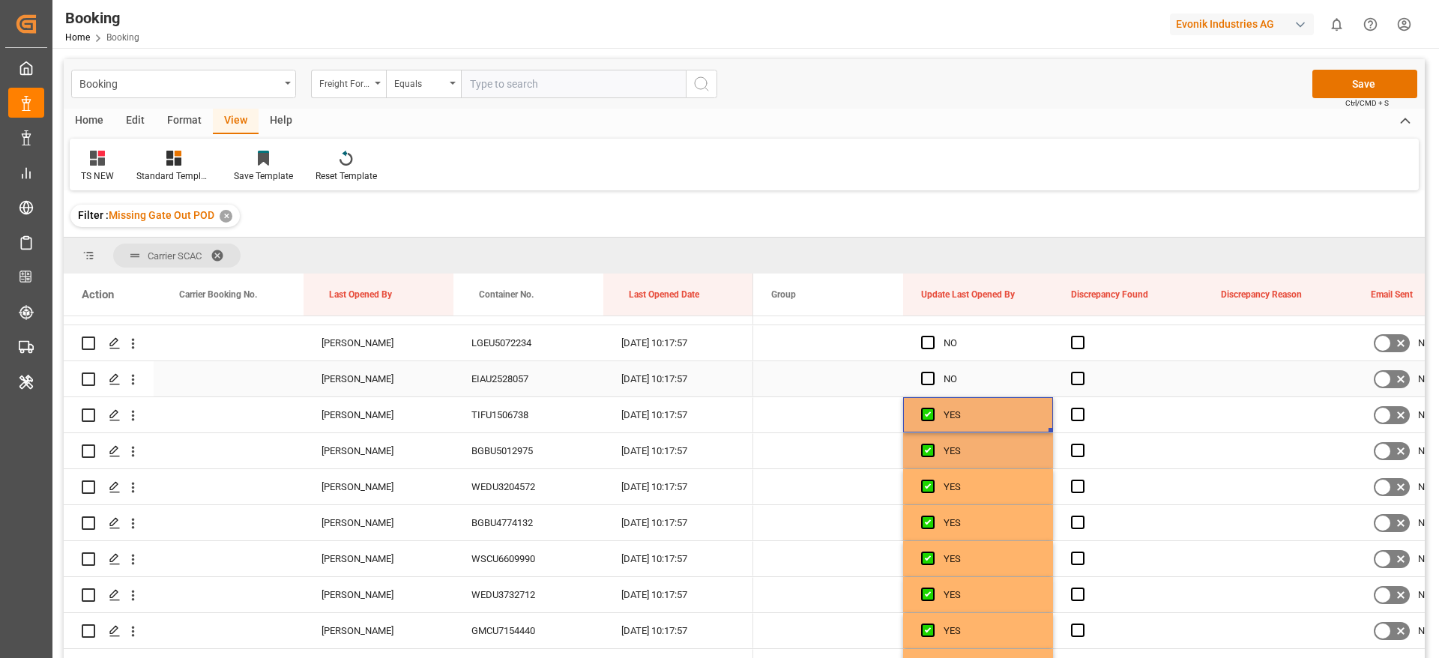
click at [930, 375] on span "Press SPACE to select this row." at bounding box center [927, 378] width 13 height 13
click at [932, 372] on input "Press SPACE to select this row." at bounding box center [932, 372] width 0 height 0
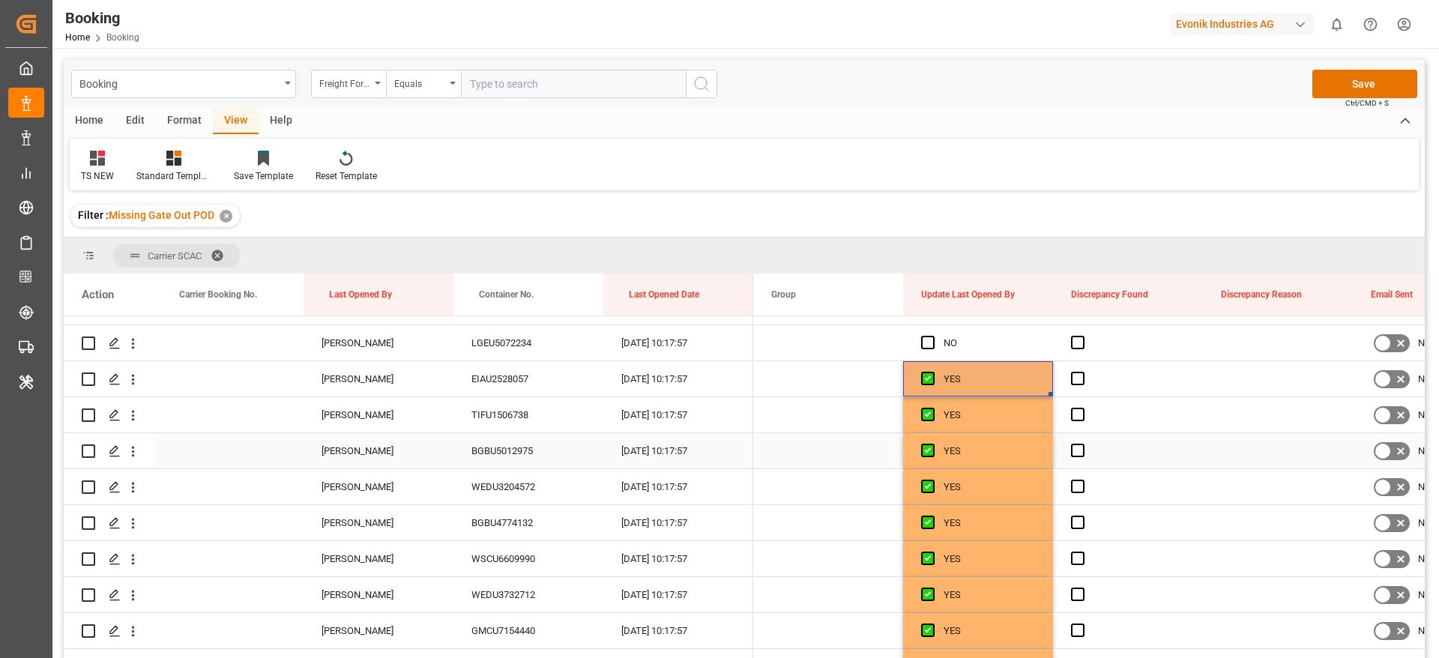
scroll to position [3259, 0]
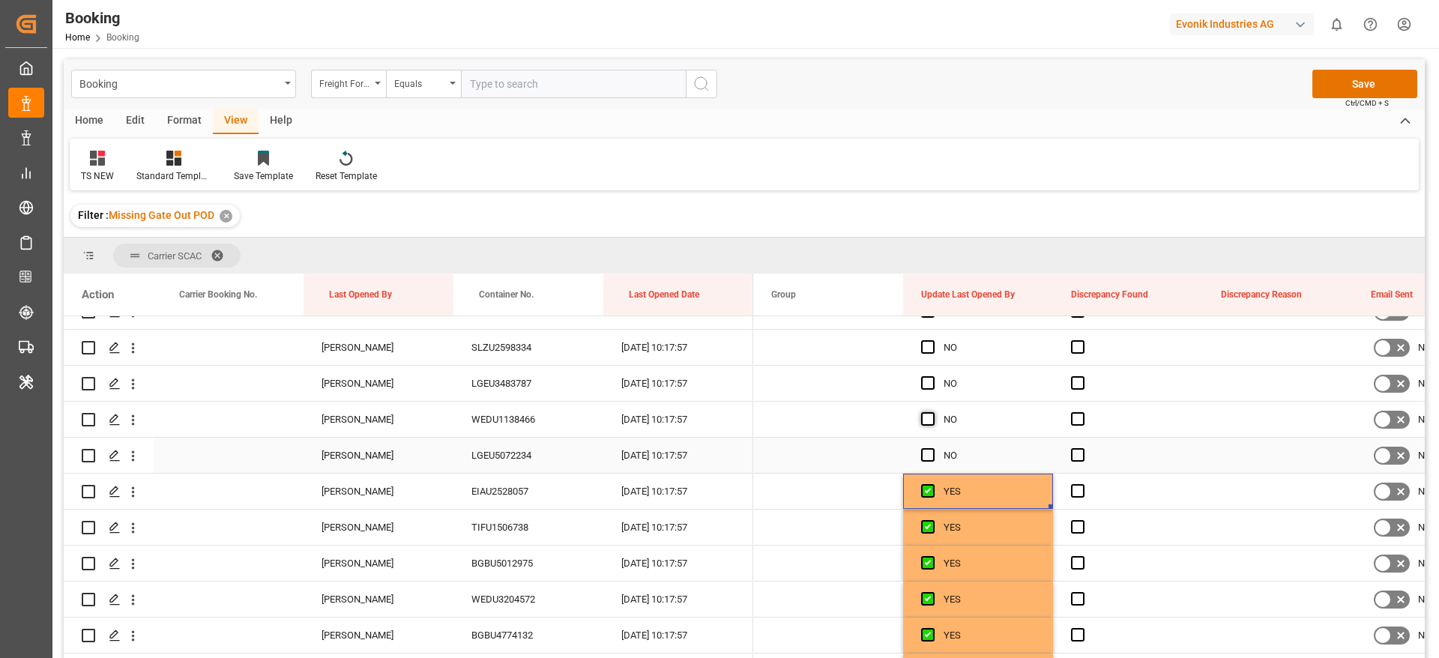
click at [930, 450] on span "Press SPACE to select this row." at bounding box center [927, 454] width 13 height 13
click at [932, 448] on input "Press SPACE to select this row." at bounding box center [932, 448] width 0 height 0
click at [925, 417] on span "Press SPACE to select this row." at bounding box center [927, 418] width 13 height 13
click at [932, 412] on input "Press SPACE to select this row." at bounding box center [932, 412] width 0 height 0
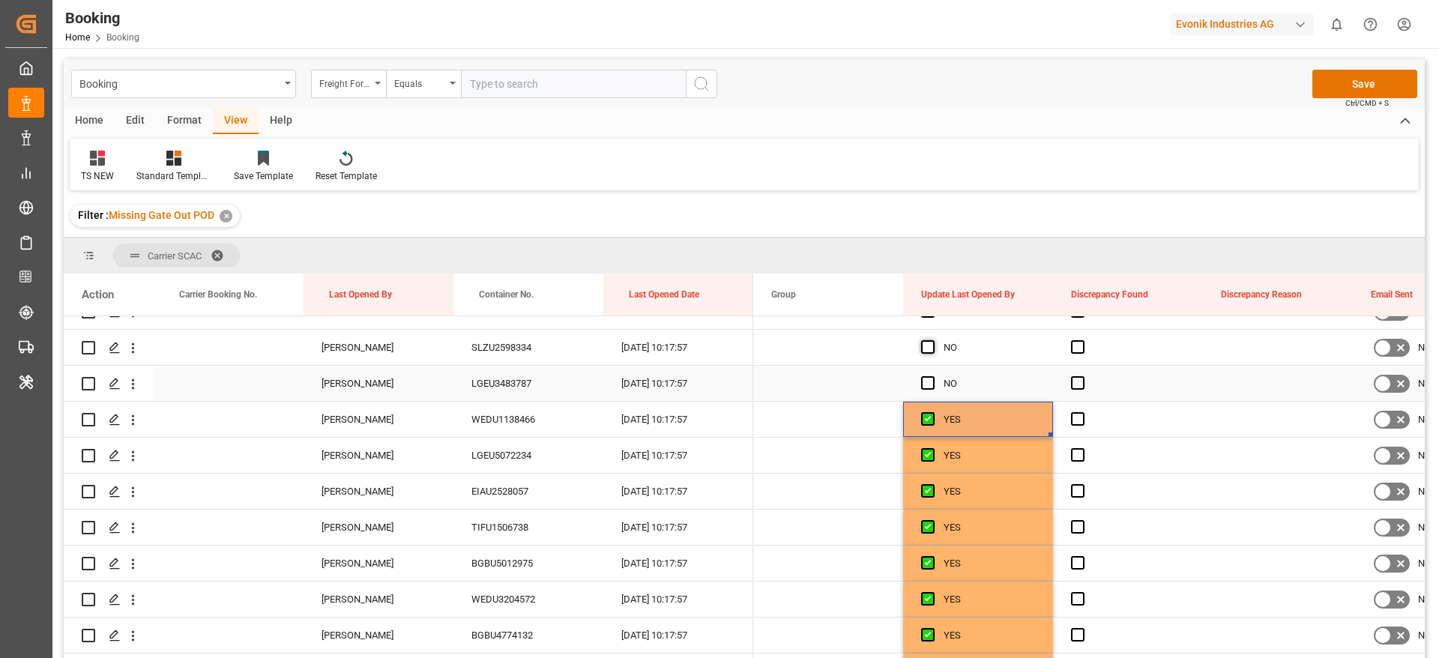
click at [928, 382] on span "Press SPACE to select this row." at bounding box center [927, 382] width 13 height 13
click at [932, 376] on input "Press SPACE to select this row." at bounding box center [932, 376] width 0 height 0
click at [926, 349] on span "Press SPACE to select this row." at bounding box center [927, 346] width 13 height 13
click at [932, 340] on input "Press SPACE to select this row." at bounding box center [932, 340] width 0 height 0
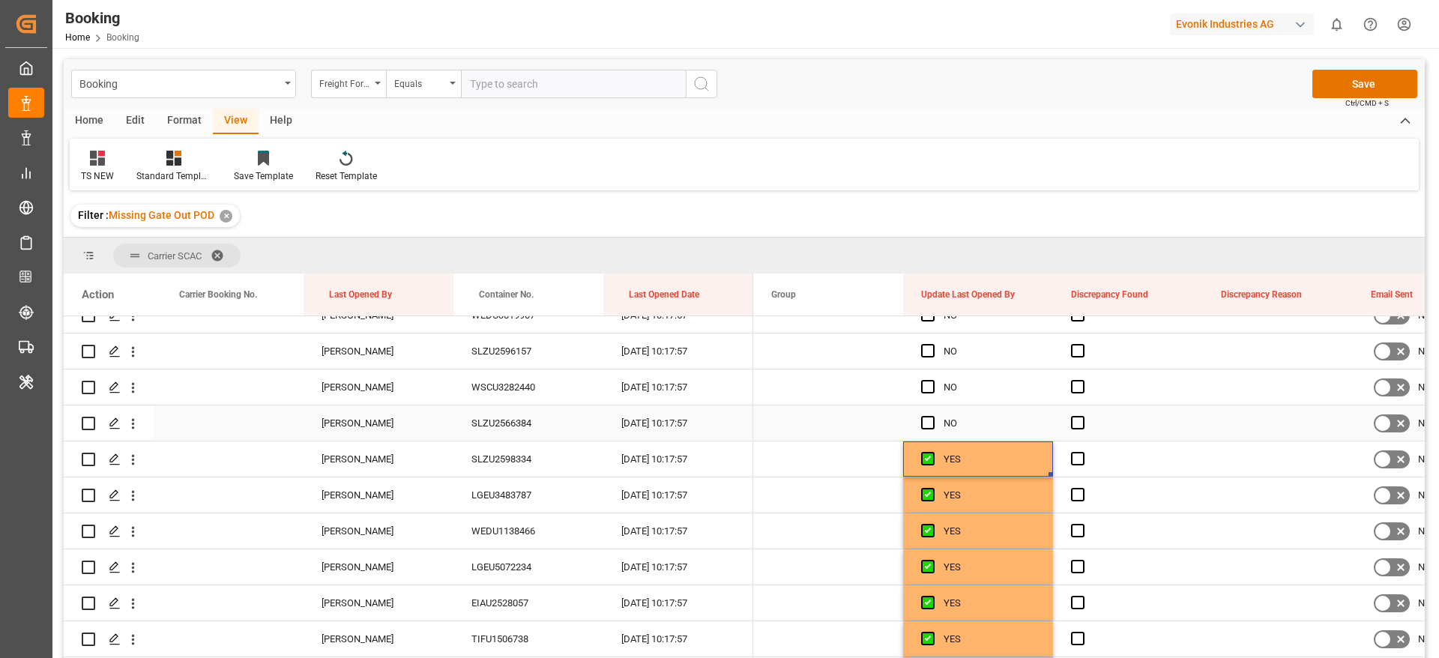
scroll to position [3147, 0]
click at [926, 422] on span "Press SPACE to select this row." at bounding box center [927, 423] width 13 height 13
click at [932, 417] on input "Press SPACE to select this row." at bounding box center [932, 417] width 0 height 0
click at [927, 383] on span "Press SPACE to select this row." at bounding box center [927, 387] width 13 height 13
click at [932, 381] on input "Press SPACE to select this row." at bounding box center [932, 381] width 0 height 0
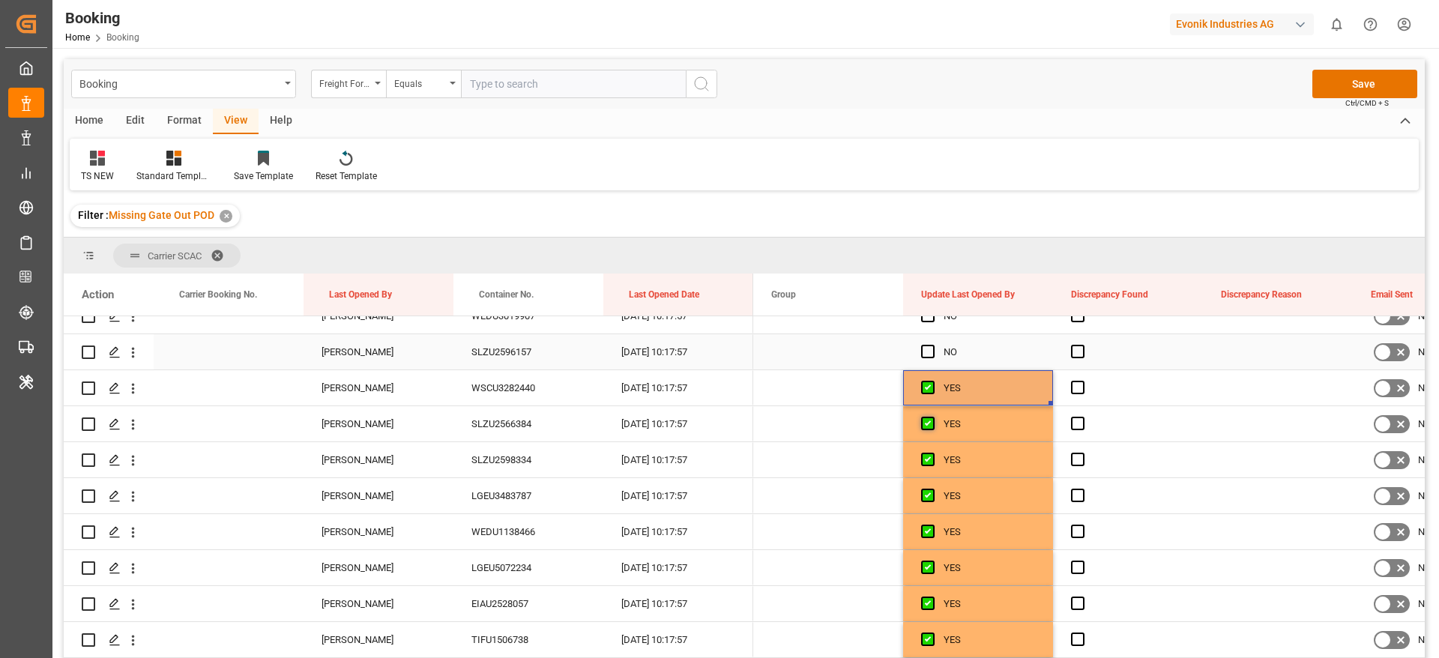
click at [928, 351] on span "Press SPACE to select this row." at bounding box center [927, 351] width 13 height 13
click at [932, 345] on input "Press SPACE to select this row." at bounding box center [932, 345] width 0 height 0
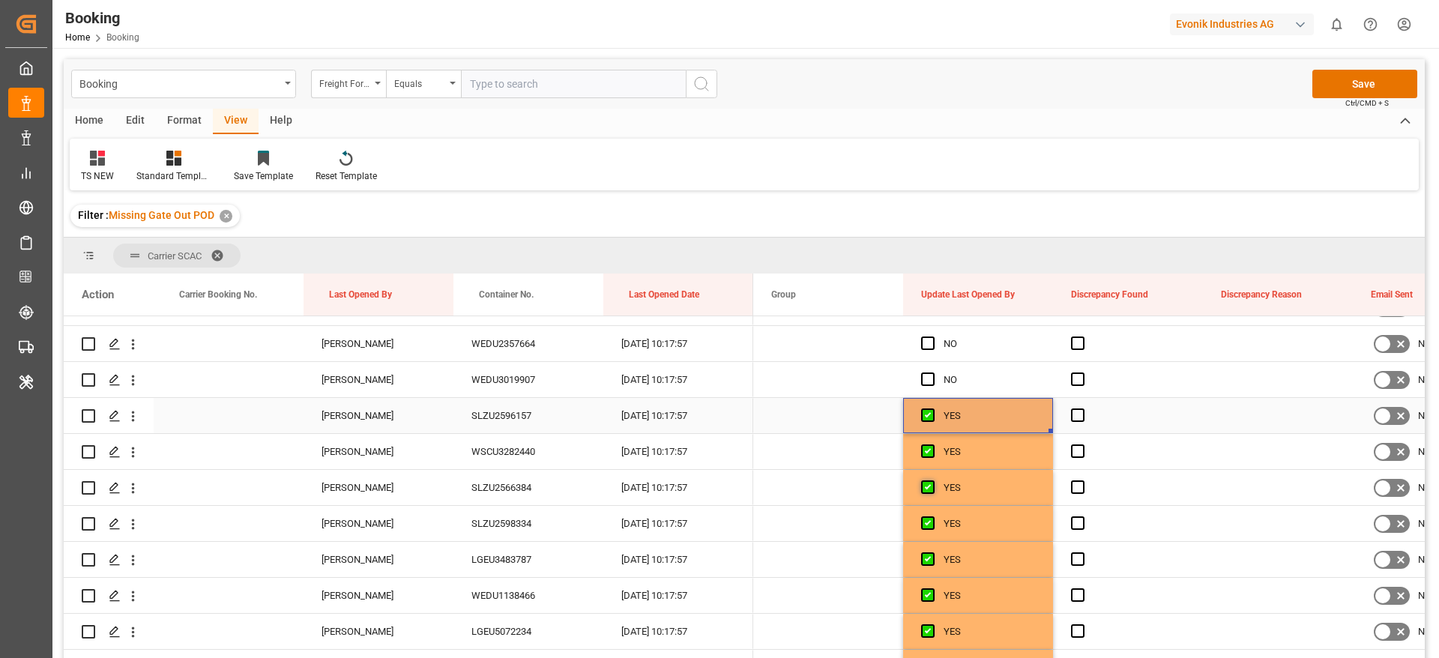
scroll to position [3034, 0]
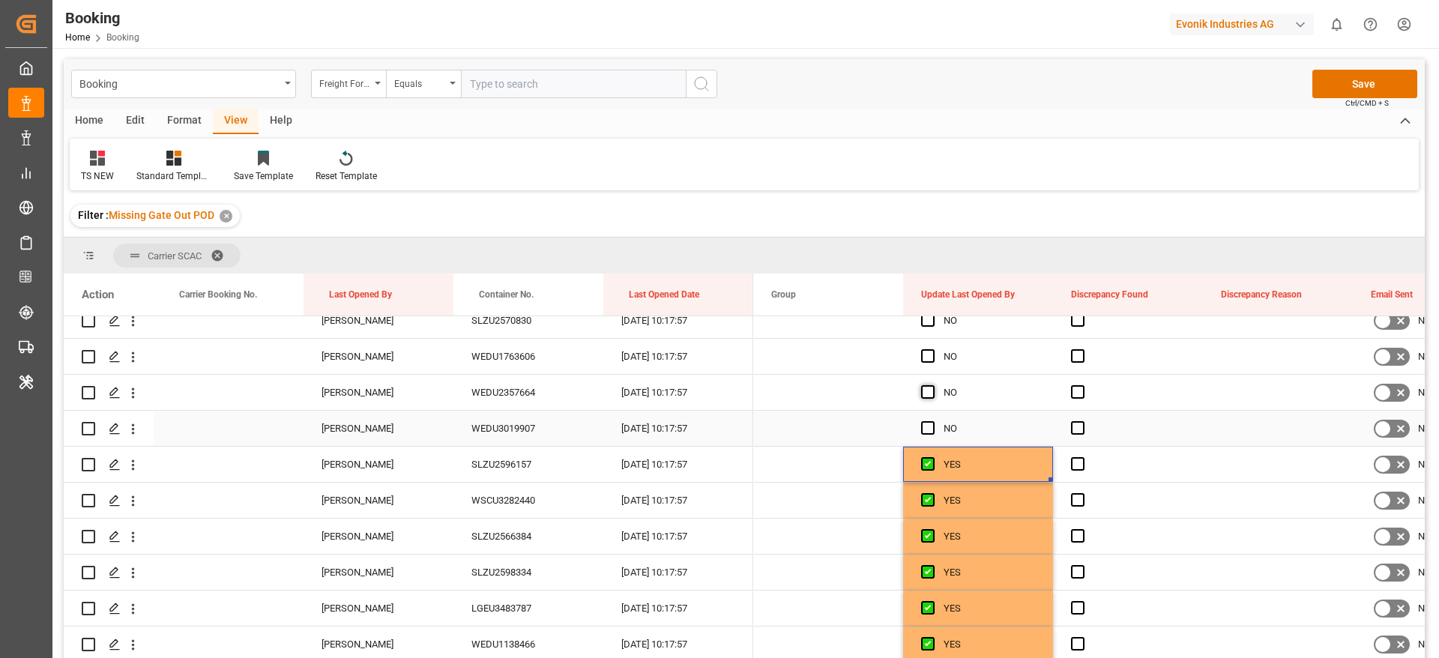
click at [927, 427] on span "Press SPACE to select this row." at bounding box center [927, 427] width 13 height 13
click at [932, 421] on input "Press SPACE to select this row." at bounding box center [932, 421] width 0 height 0
click at [924, 388] on span "Press SPACE to select this row." at bounding box center [927, 391] width 13 height 13
click at [932, 385] on input "Press SPACE to select this row." at bounding box center [932, 385] width 0 height 0
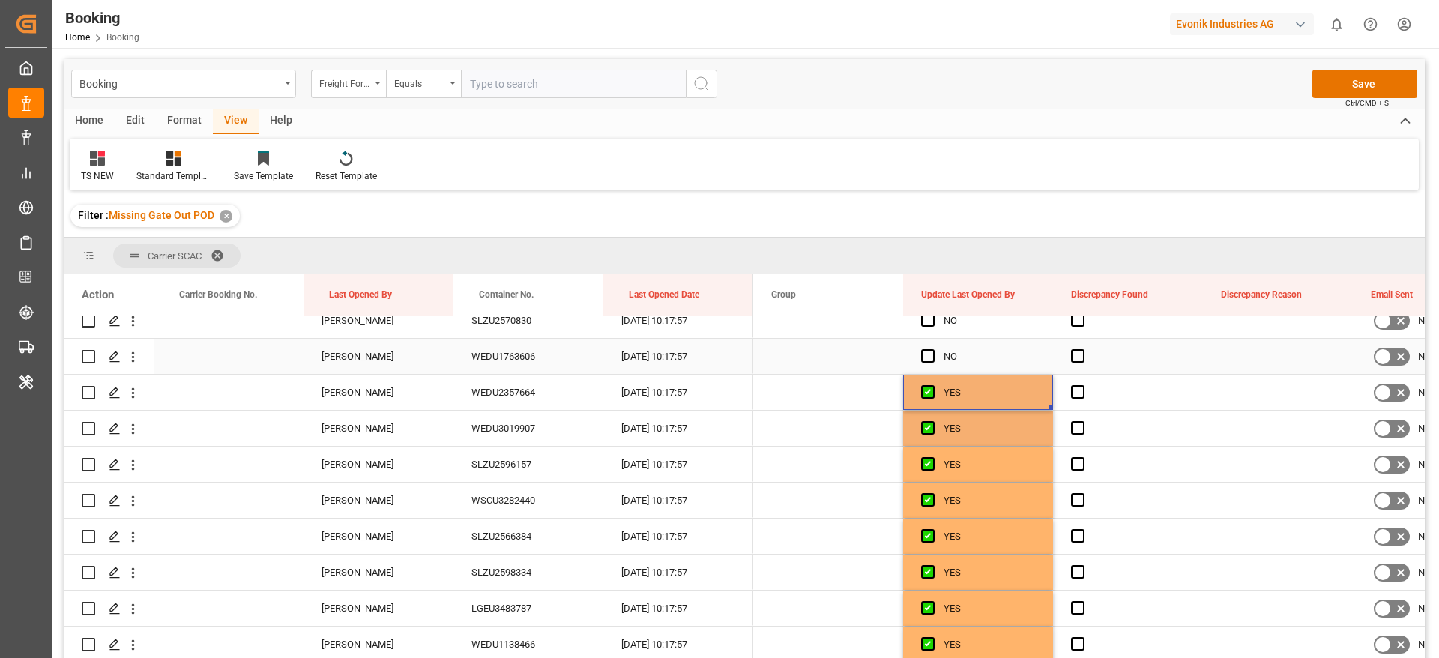
click at [923, 366] on div "Press SPACE to select this row." at bounding box center [932, 356] width 22 height 34
click at [925, 359] on span "Press SPACE to select this row." at bounding box center [927, 355] width 13 height 13
click at [932, 349] on input "Press SPACE to select this row." at bounding box center [932, 349] width 0 height 0
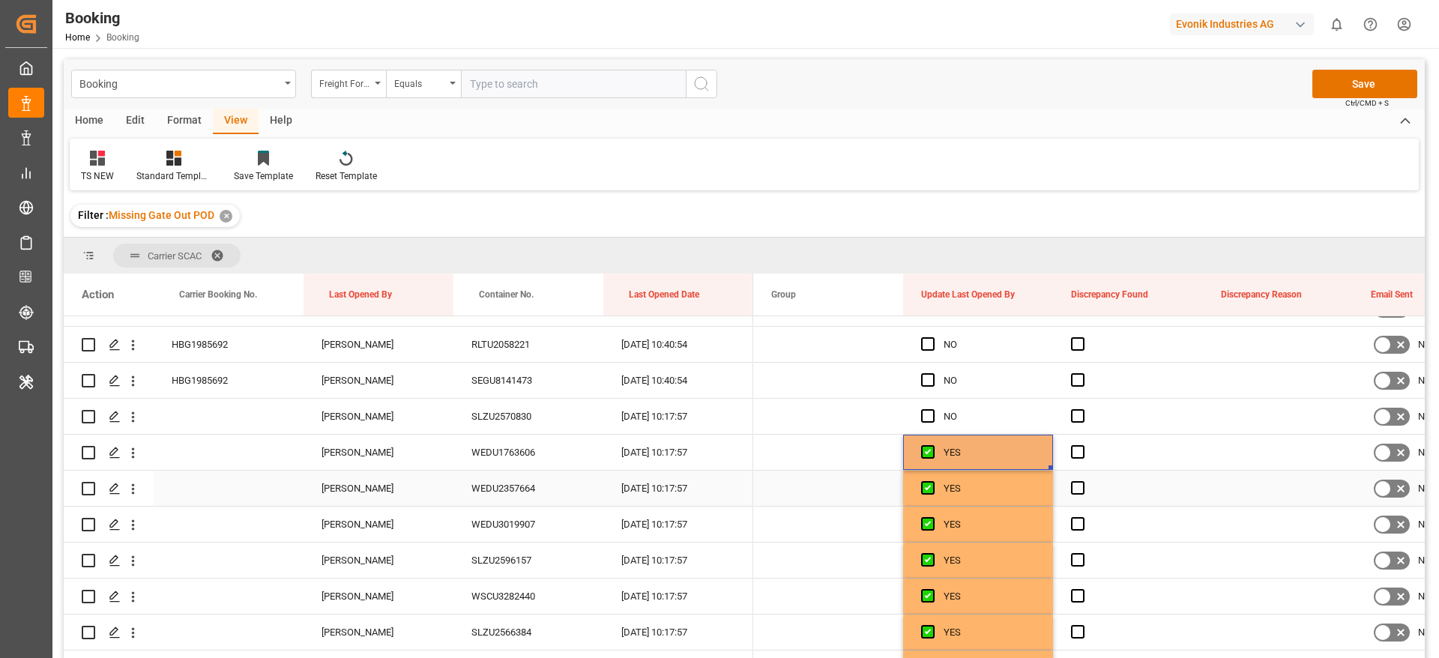
scroll to position [2922, 0]
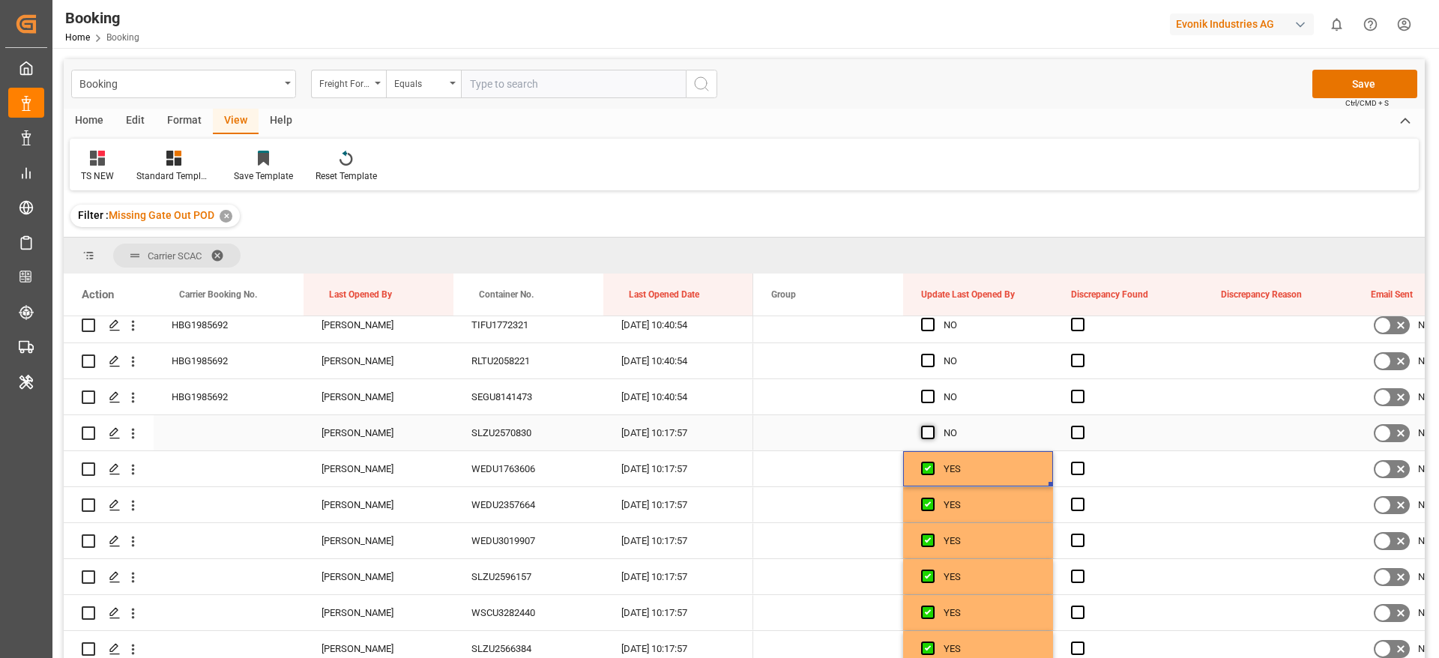
click at [927, 429] on span "Press SPACE to select this row." at bounding box center [927, 432] width 13 height 13
click at [932, 426] on input "Press SPACE to select this row." at bounding box center [932, 426] width 0 height 0
click at [929, 390] on span "Press SPACE to select this row." at bounding box center [927, 396] width 13 height 13
click at [932, 390] on input "Press SPACE to select this row." at bounding box center [932, 390] width 0 height 0
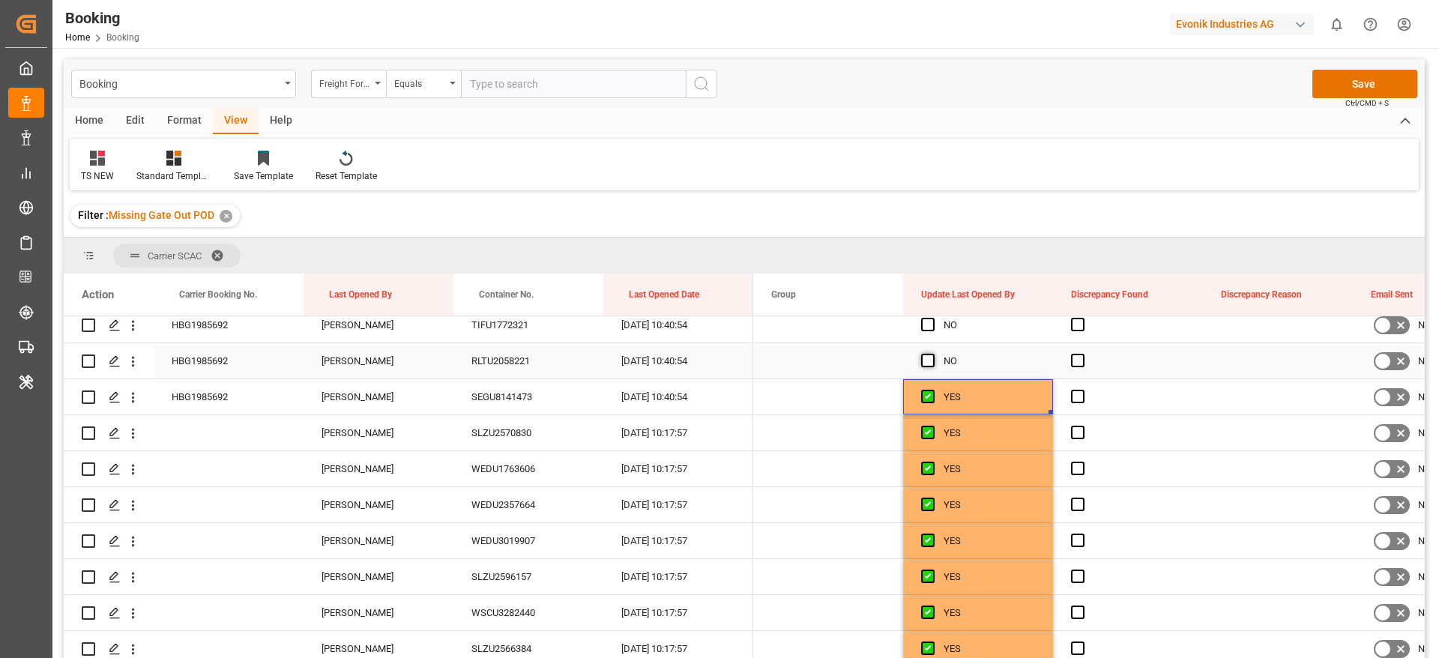
click at [929, 366] on span "Press SPACE to select this row." at bounding box center [927, 360] width 13 height 13
click at [932, 354] on input "Press SPACE to select this row." at bounding box center [932, 354] width 0 height 0
click at [214, 393] on div "HBG1985692" at bounding box center [229, 396] width 150 height 35
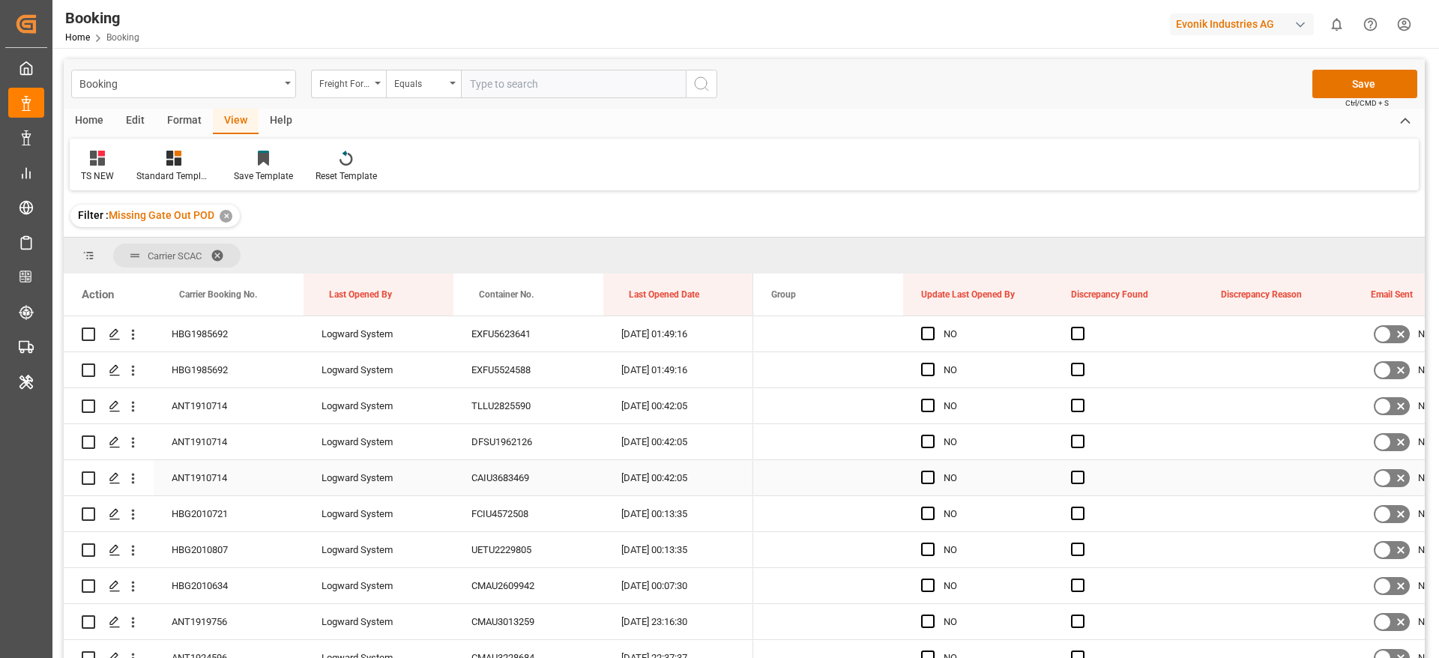
scroll to position [423, 0]
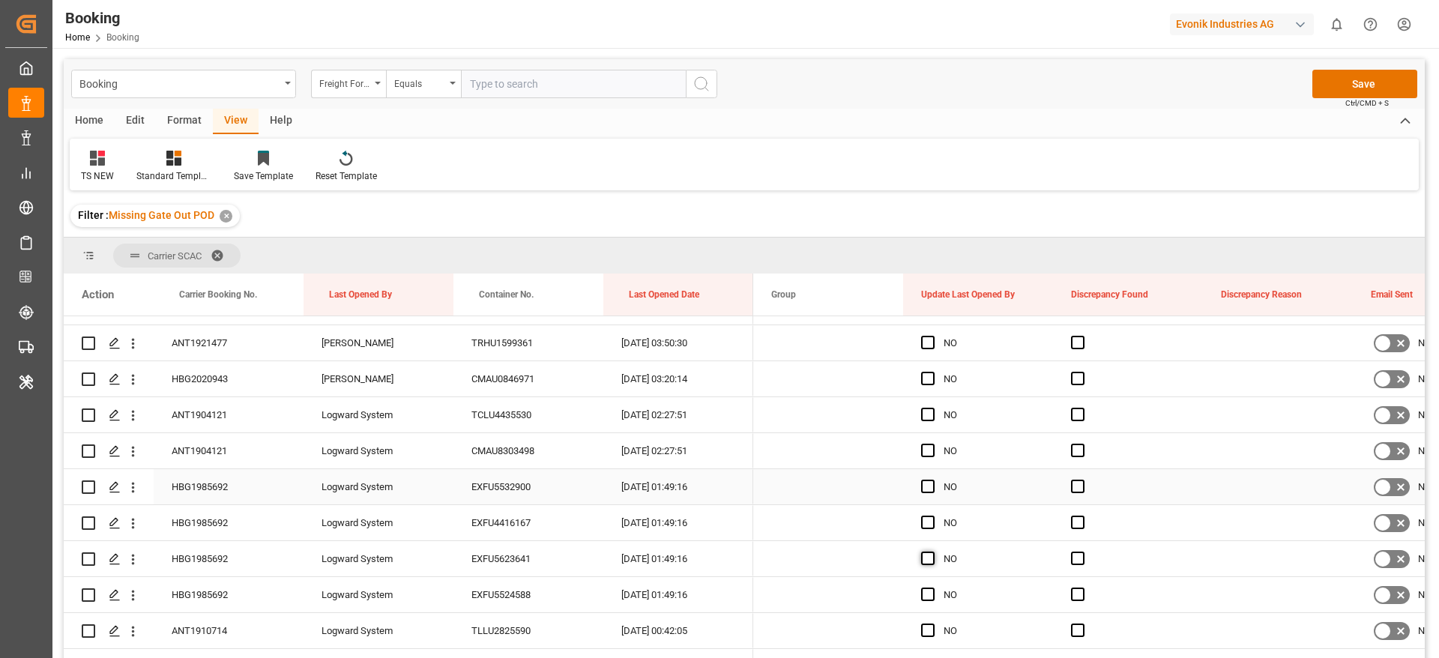
click at [927, 484] on span "Press SPACE to select this row." at bounding box center [927, 486] width 13 height 13
click at [932, 480] on input "Press SPACE to select this row." at bounding box center [932, 480] width 0 height 0
click at [928, 518] on span "Press SPACE to select this row." at bounding box center [927, 521] width 13 height 13
click at [932, 515] on input "Press SPACE to select this row." at bounding box center [932, 515] width 0 height 0
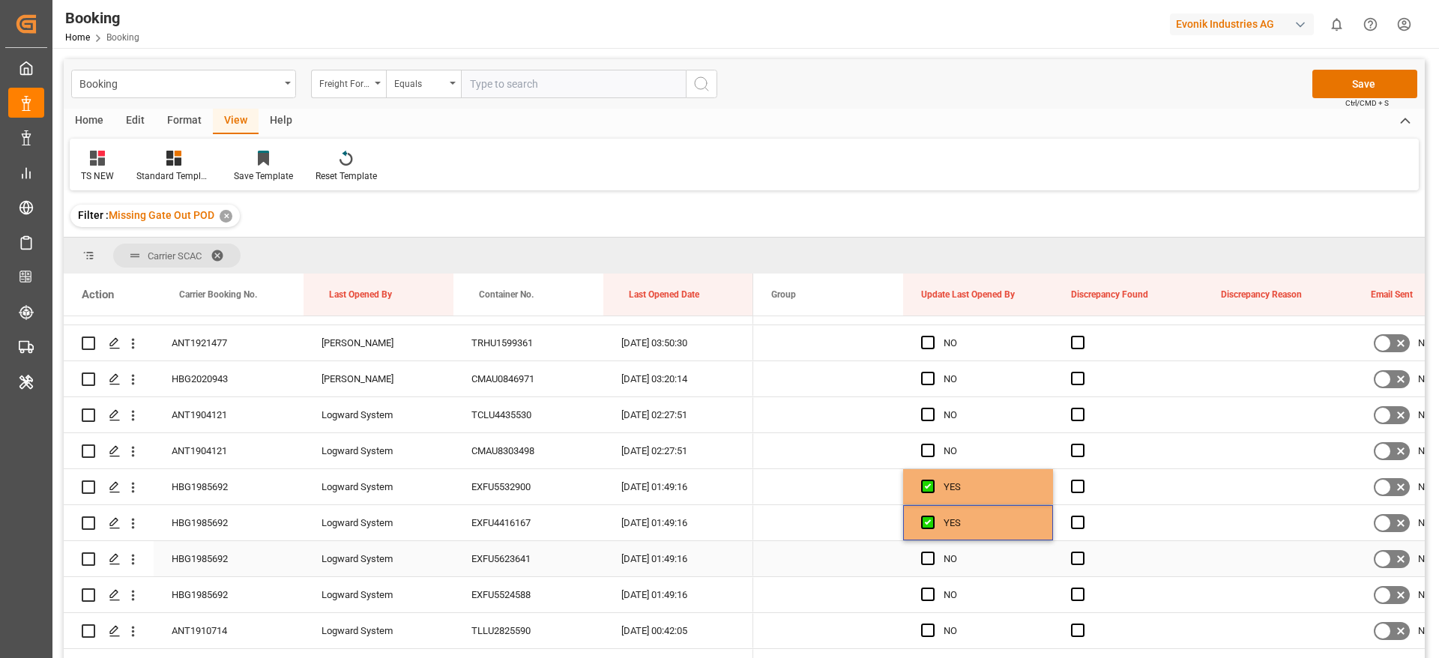
drag, startPoint x: 930, startPoint y: 558, endPoint x: 925, endPoint y: 584, distance: 26.7
click at [931, 559] on span "Press SPACE to select this row." at bounding box center [927, 557] width 13 height 13
click at [932, 551] on input "Press SPACE to select this row." at bounding box center [932, 551] width 0 height 0
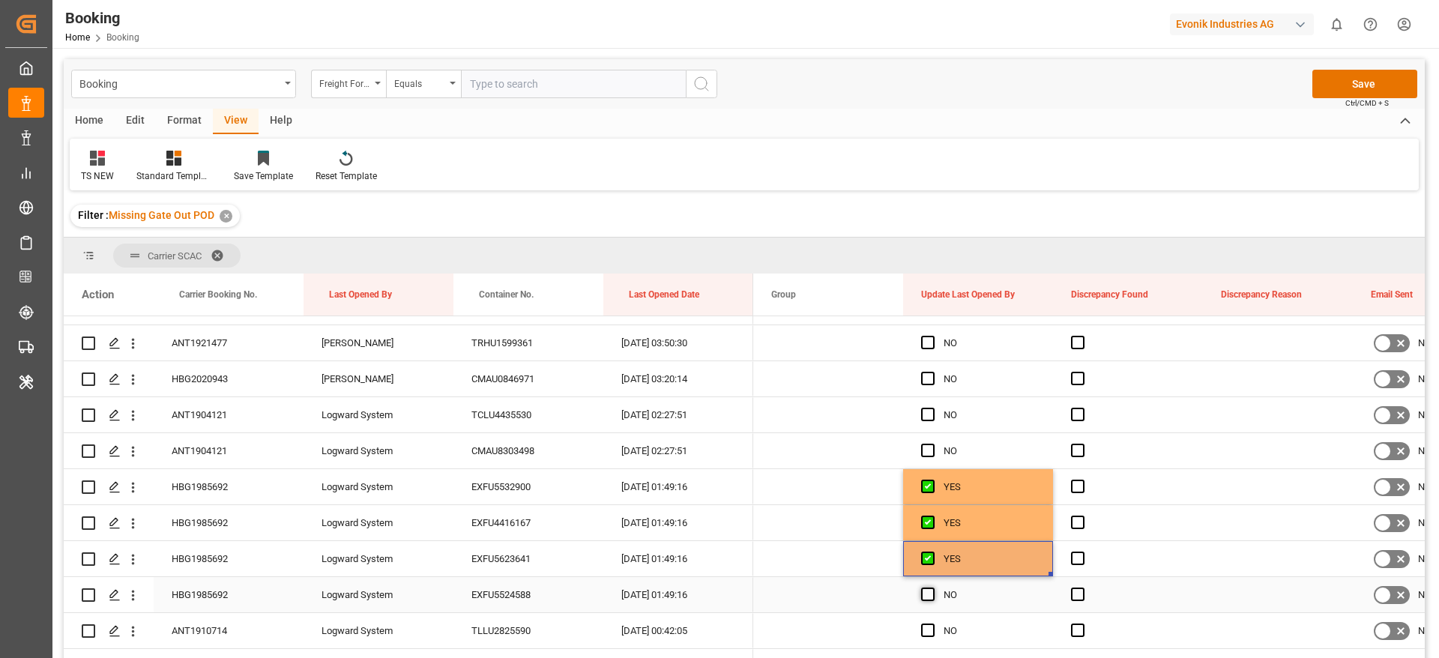
click at [924, 592] on span "Press SPACE to select this row." at bounding box center [927, 593] width 13 height 13
click at [932, 587] on input "Press SPACE to select this row." at bounding box center [932, 587] width 0 height 0
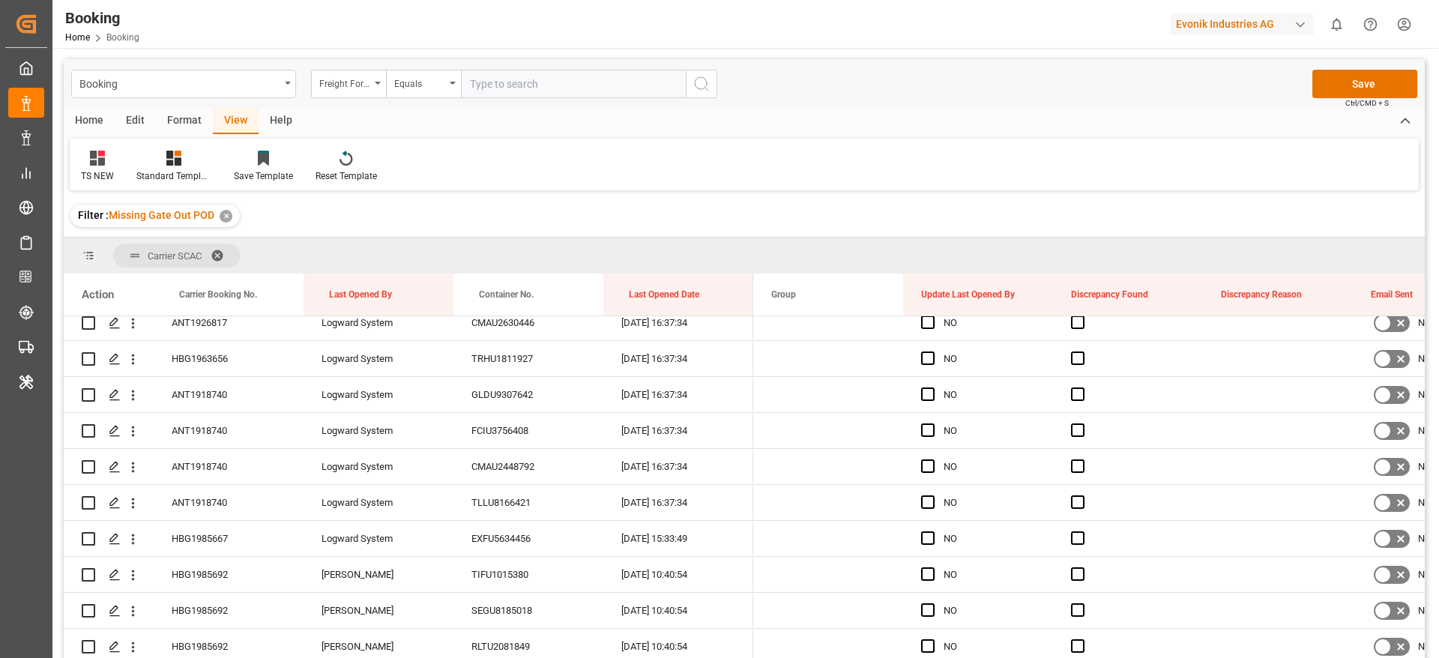
scroll to position [2670, 0]
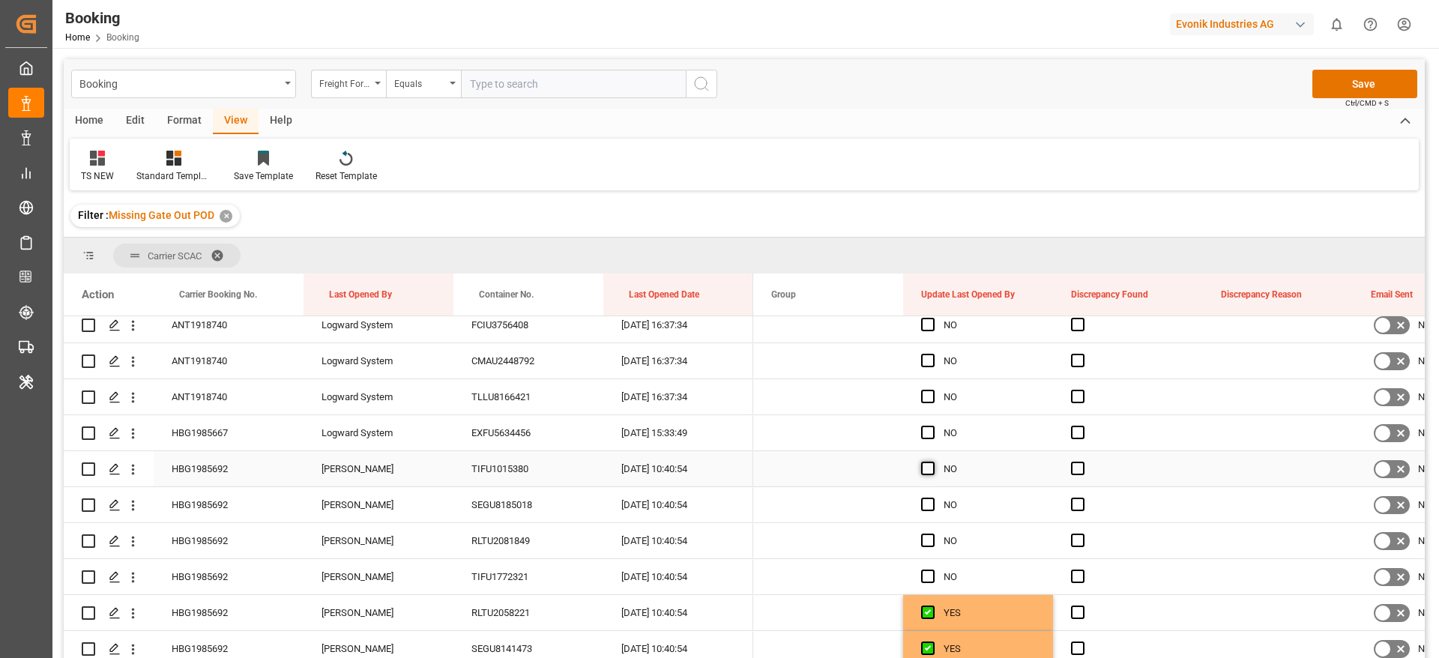
click at [925, 466] on span "Press SPACE to select this row." at bounding box center [927, 468] width 13 height 13
click at [932, 462] on input "Press SPACE to select this row." at bounding box center [932, 462] width 0 height 0
click at [926, 505] on span "Press SPACE to select this row." at bounding box center [927, 503] width 13 height 13
click at [932, 497] on input "Press SPACE to select this row." at bounding box center [932, 497] width 0 height 0
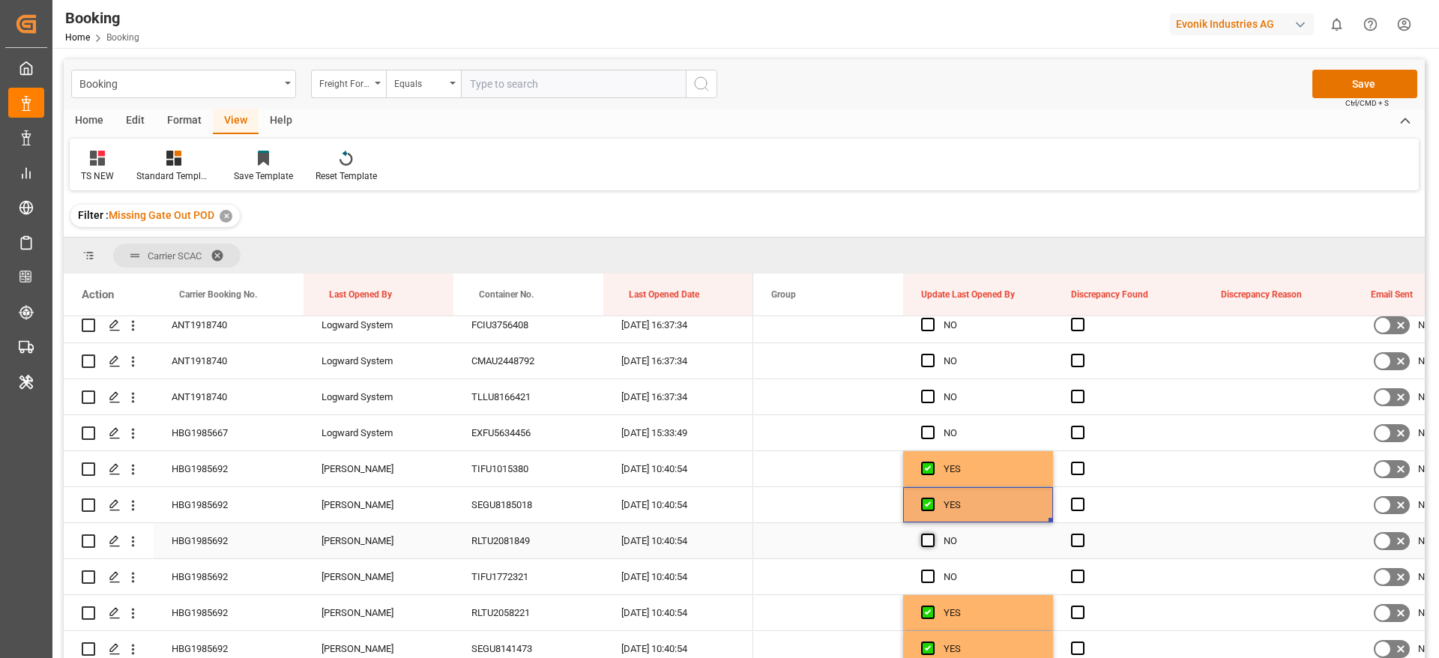
click at [930, 545] on span "Press SPACE to select this row." at bounding box center [927, 539] width 13 height 13
click at [932, 533] on input "Press SPACE to select this row." at bounding box center [932, 533] width 0 height 0
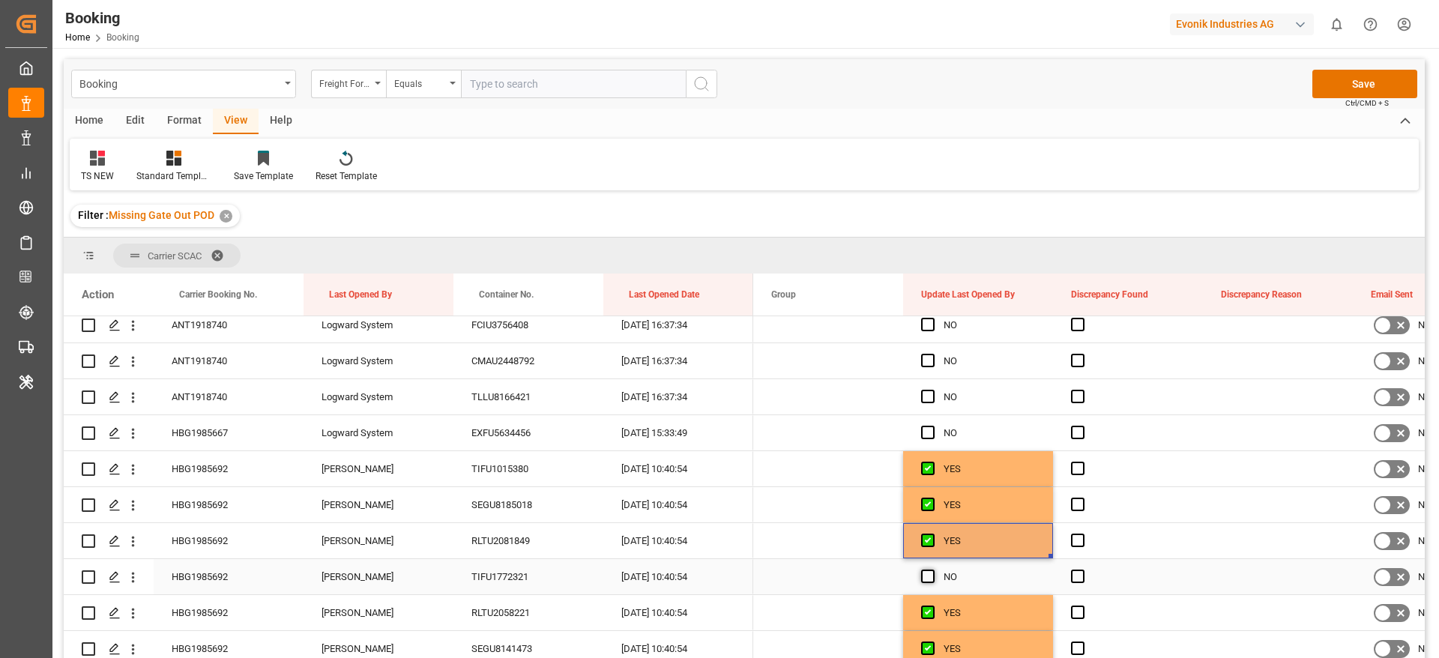
click at [928, 575] on span "Press SPACE to select this row." at bounding box center [927, 575] width 13 height 13
click at [932, 569] on input "Press SPACE to select this row." at bounding box center [932, 569] width 0 height 0
click at [1352, 77] on button "Save" at bounding box center [1364, 84] width 105 height 28
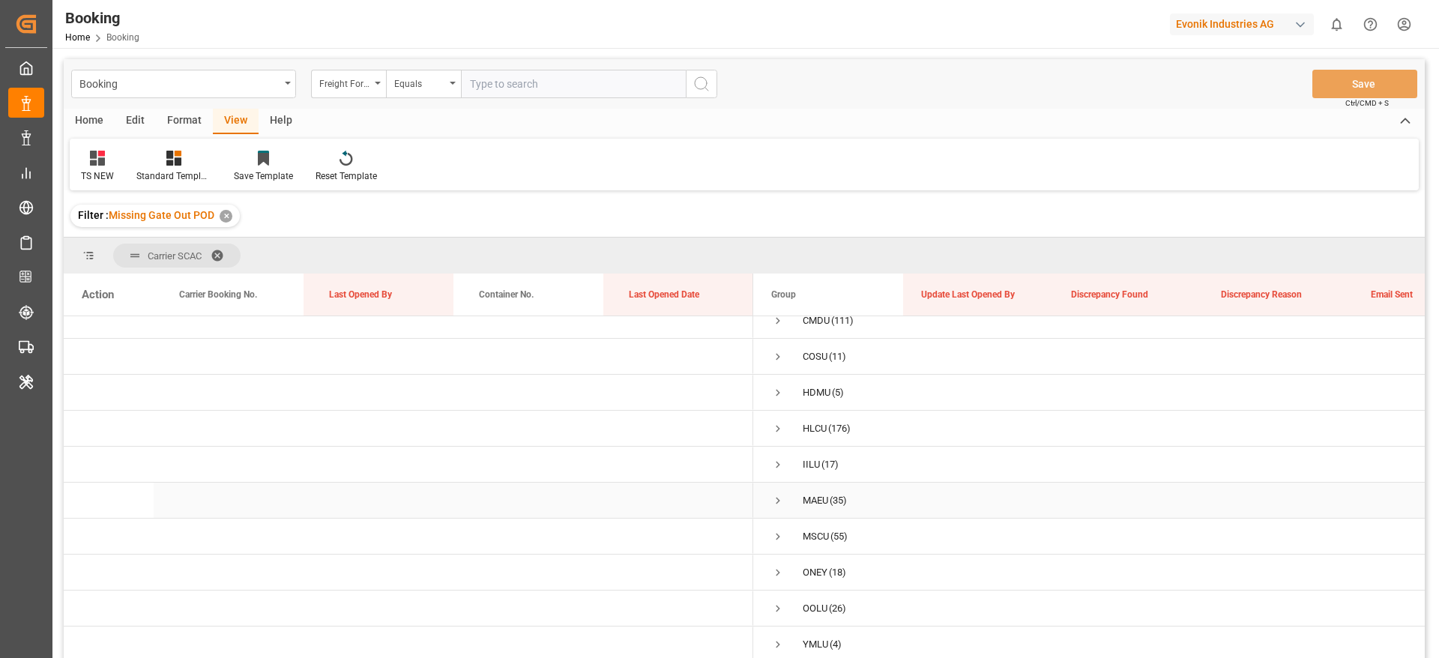
scroll to position [222, 0]
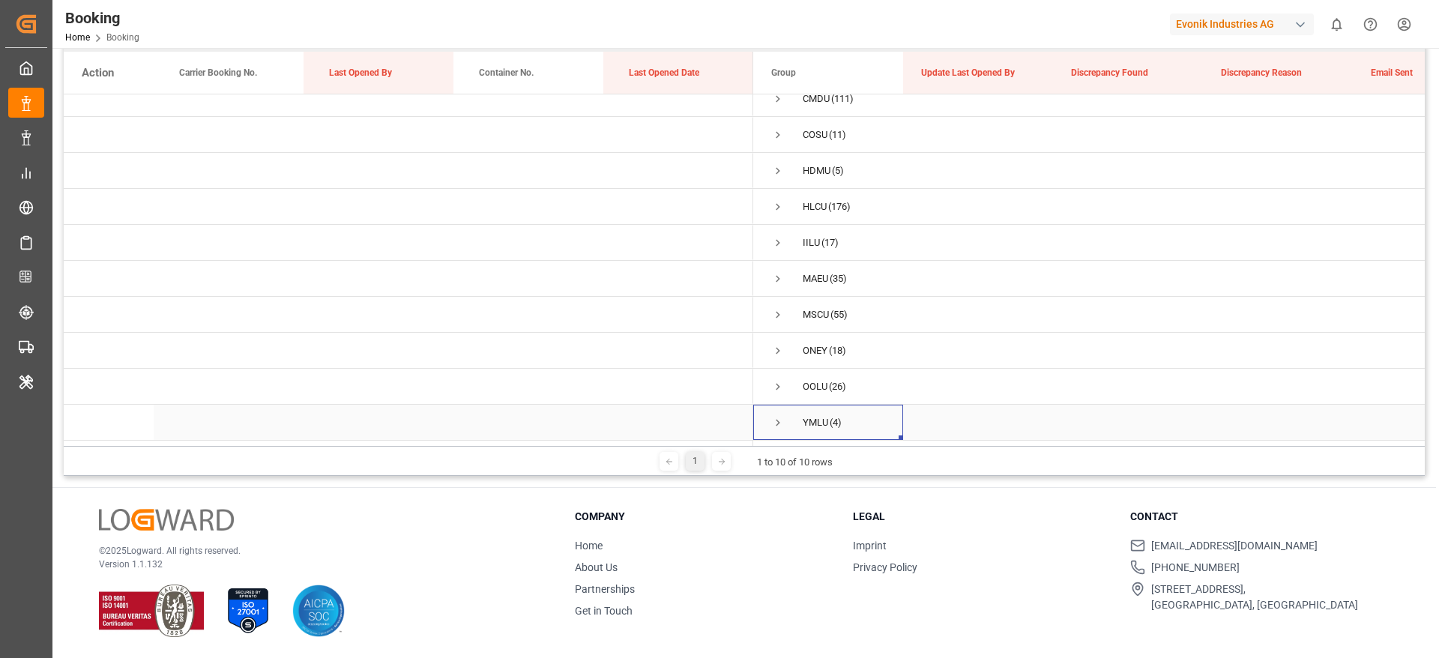
click at [772, 416] on span "Press SPACE to select this row." at bounding box center [777, 422] width 13 height 13
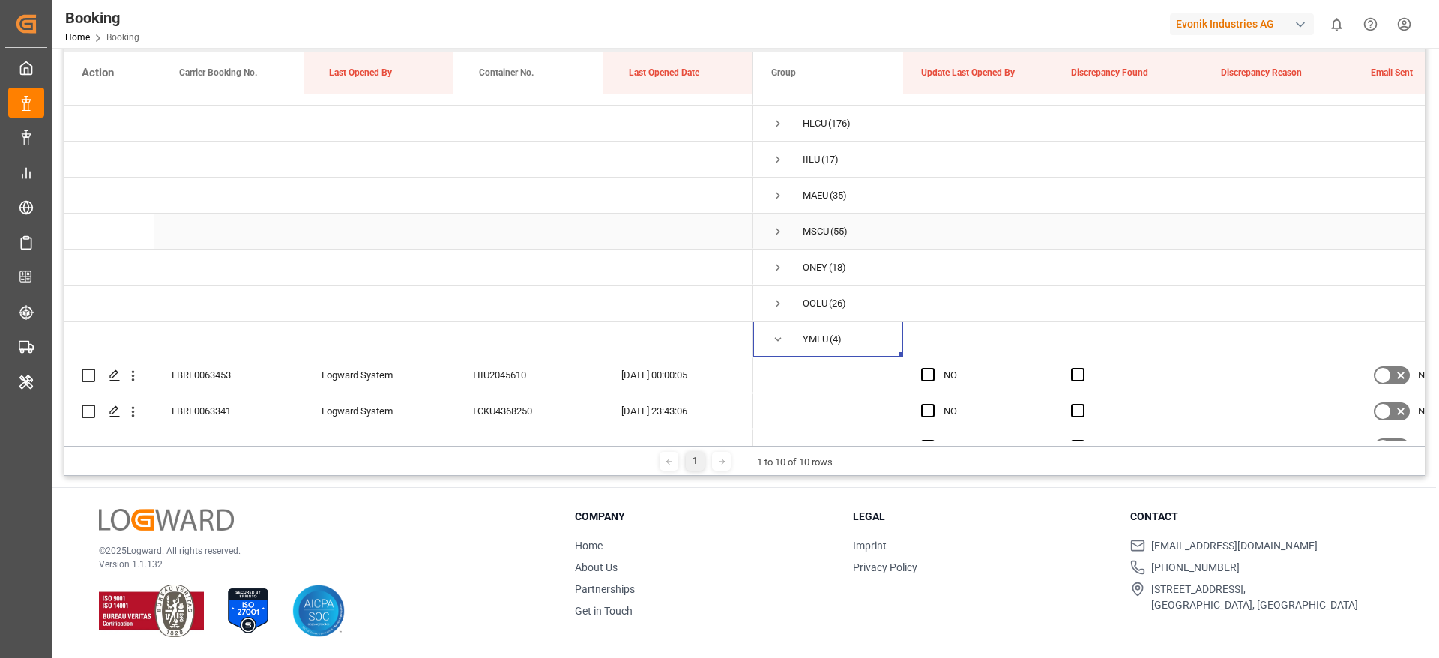
scroll to position [163, 0]
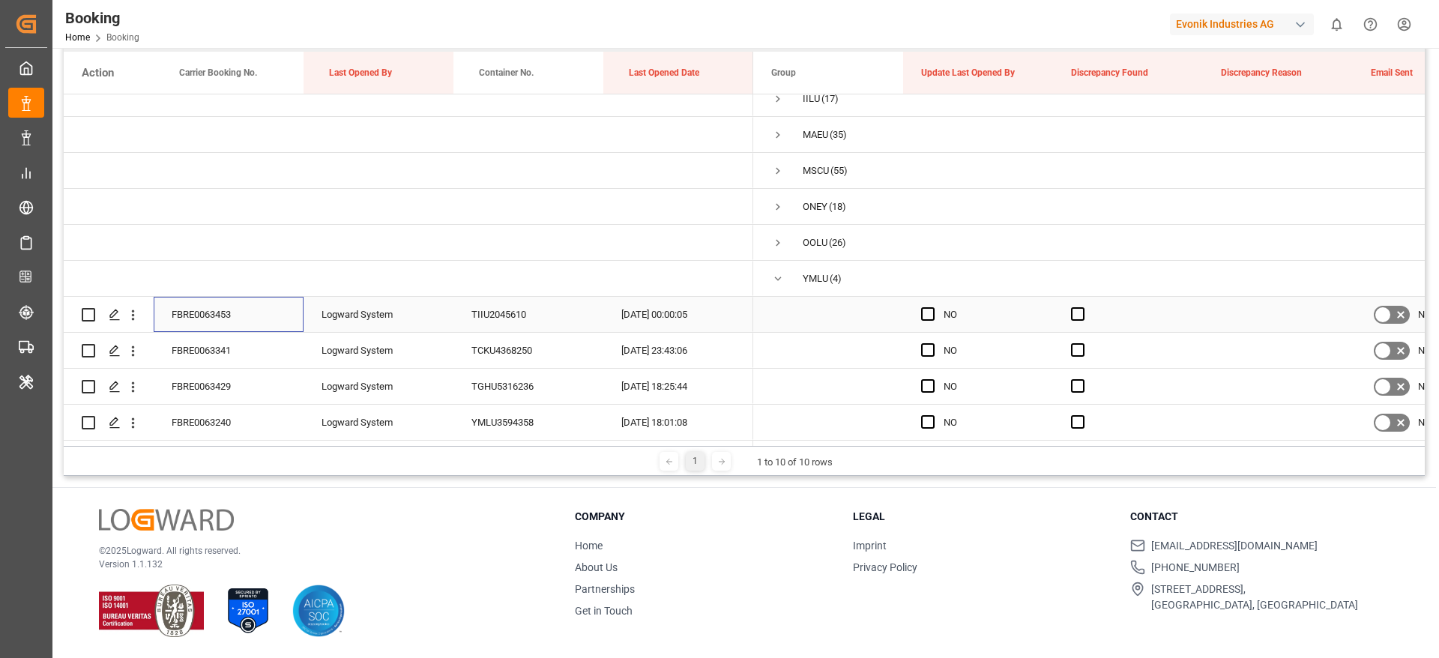
click at [238, 315] on div "FBRE0063453" at bounding box center [229, 314] width 150 height 35
click at [923, 307] on span "Press SPACE to select this row." at bounding box center [927, 313] width 13 height 13
click at [932, 307] on input "Press SPACE to select this row." at bounding box center [932, 307] width 0 height 0
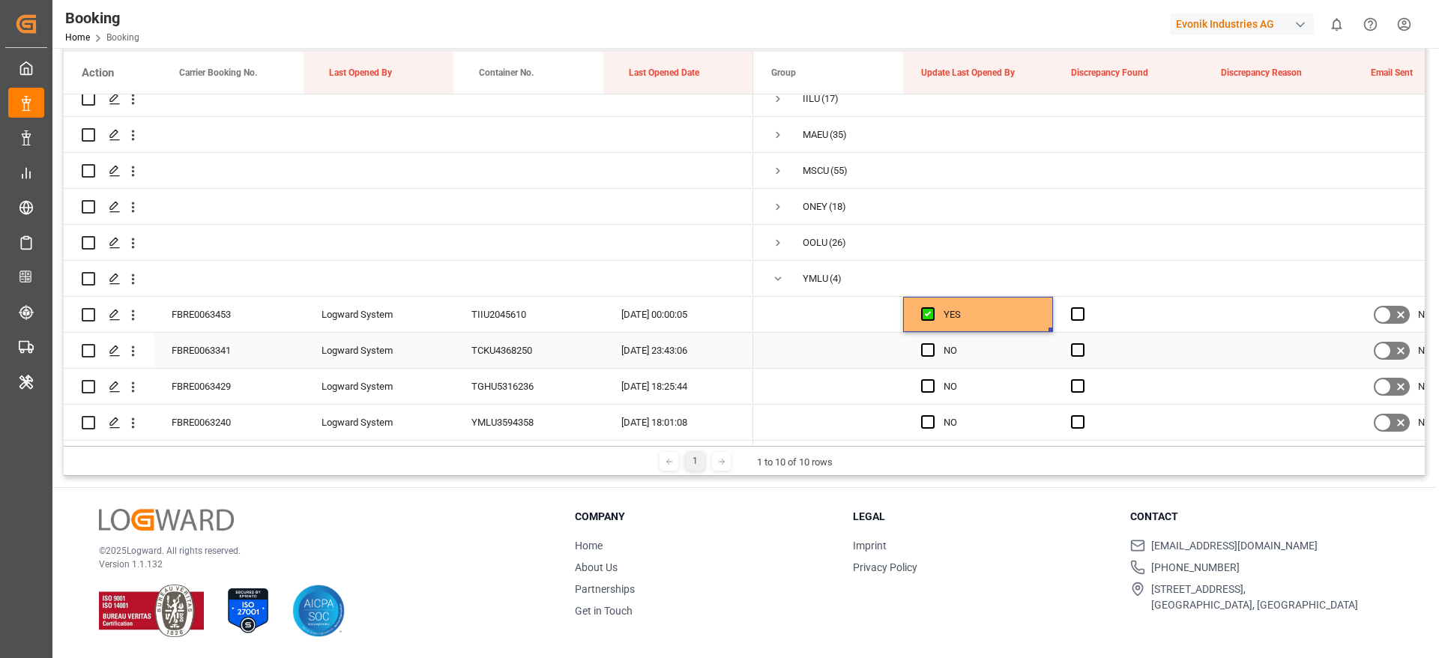
click at [258, 347] on div "FBRE0063341" at bounding box center [229, 350] width 150 height 35
click at [929, 345] on span "Press SPACE to select this row." at bounding box center [927, 349] width 13 height 13
click at [932, 343] on input "Press SPACE to select this row." at bounding box center [932, 343] width 0 height 0
click at [934, 382] on span "Press SPACE to select this row." at bounding box center [927, 385] width 13 height 13
click at [932, 379] on input "Press SPACE to select this row." at bounding box center [932, 379] width 0 height 0
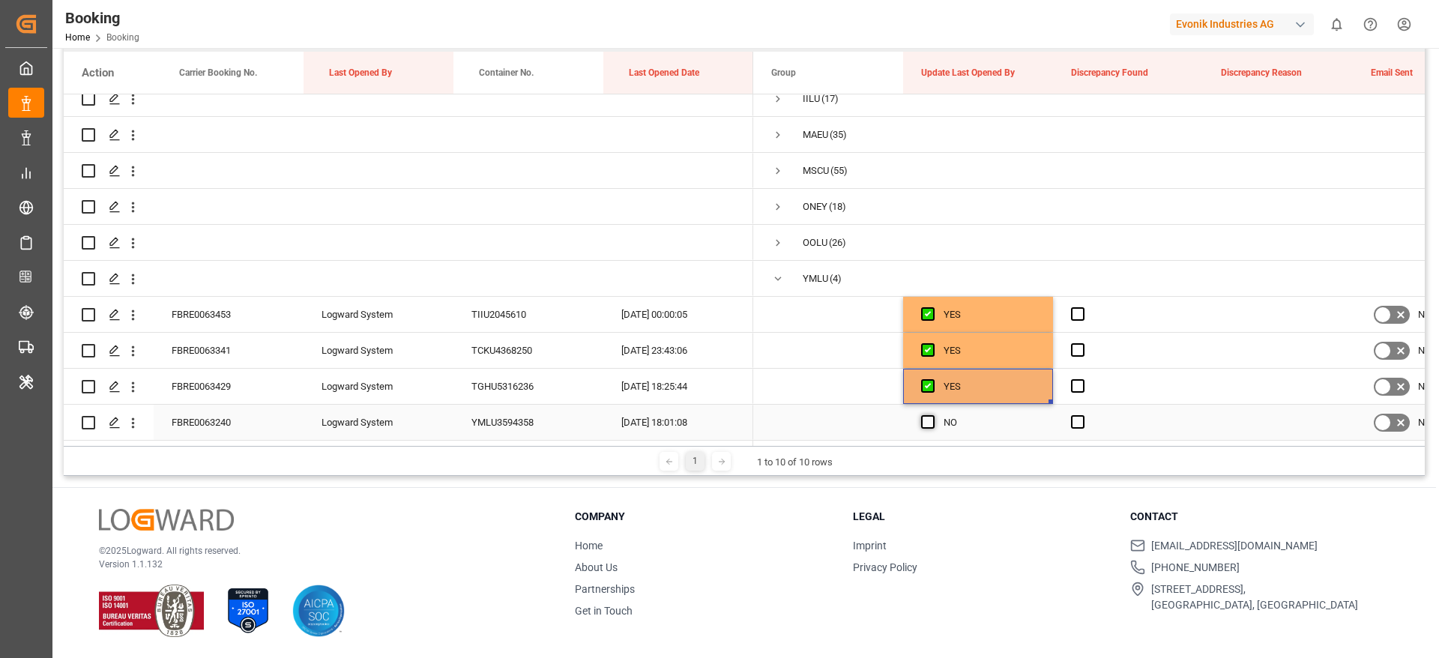
click at [931, 415] on span "Press SPACE to select this row." at bounding box center [927, 421] width 13 height 13
click at [932, 415] on input "Press SPACE to select this row." at bounding box center [932, 415] width 0 height 0
click at [241, 388] on div "FBRE0063429" at bounding box center [229, 386] width 150 height 35
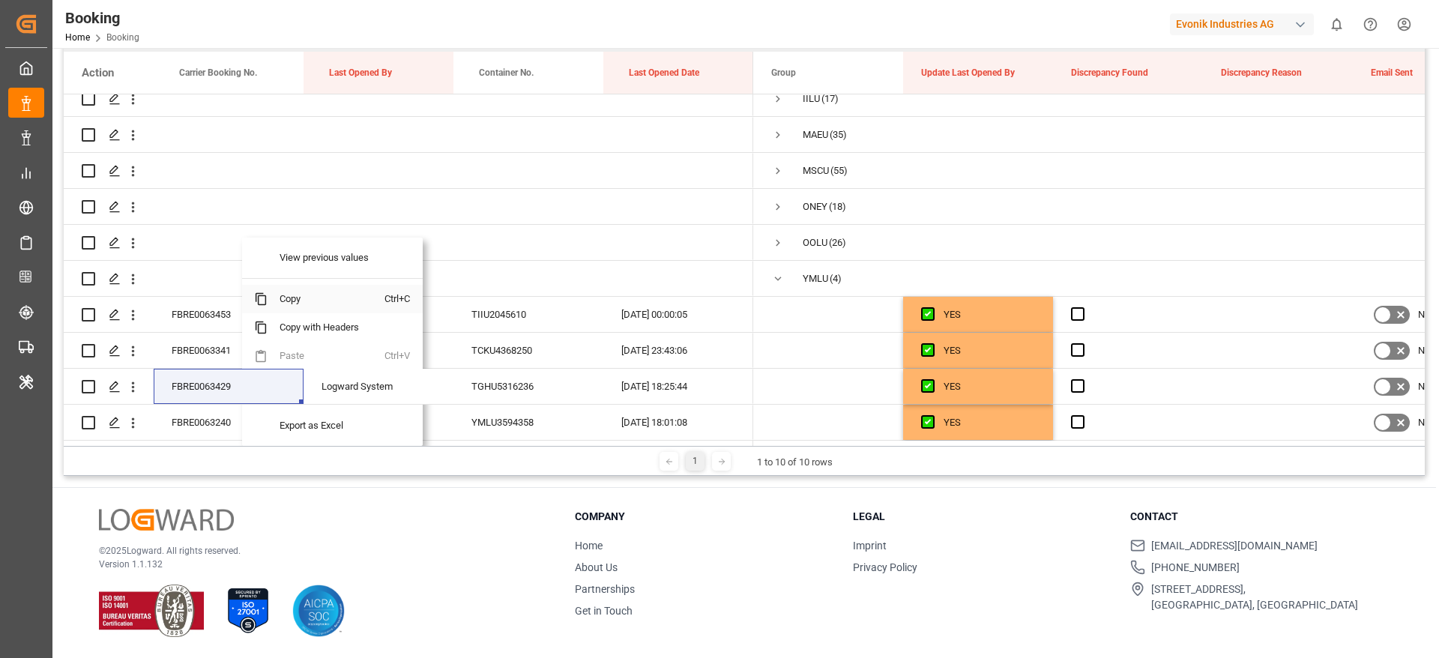
click at [315, 298] on span "Copy" at bounding box center [325, 299] width 117 height 28
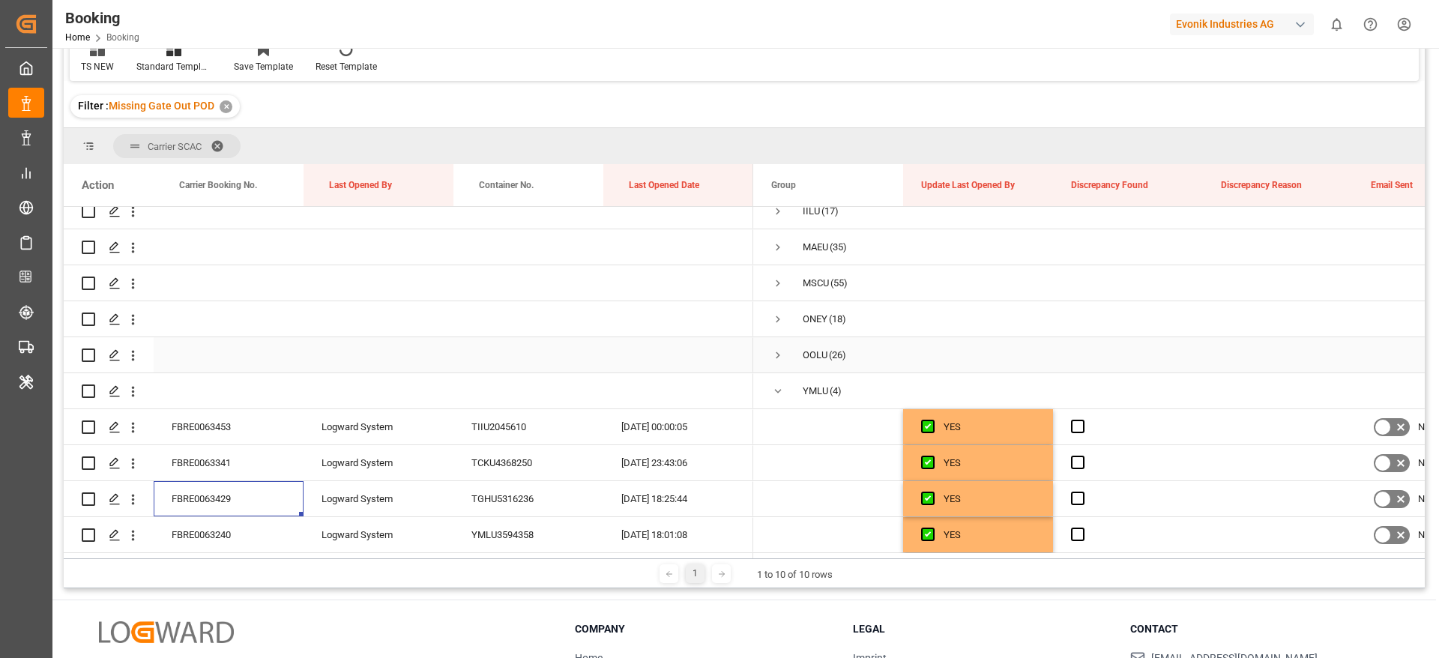
scroll to position [0, 0]
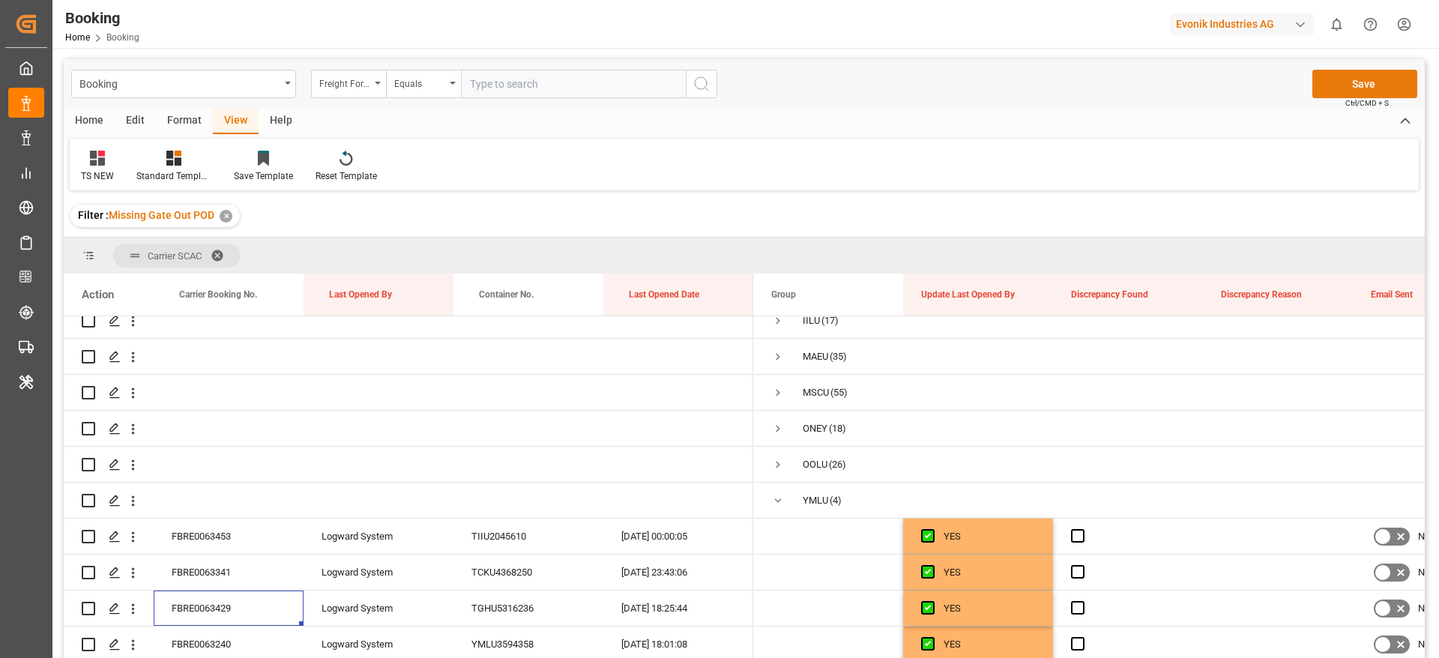
click at [1352, 79] on button "Save" at bounding box center [1364, 84] width 105 height 28
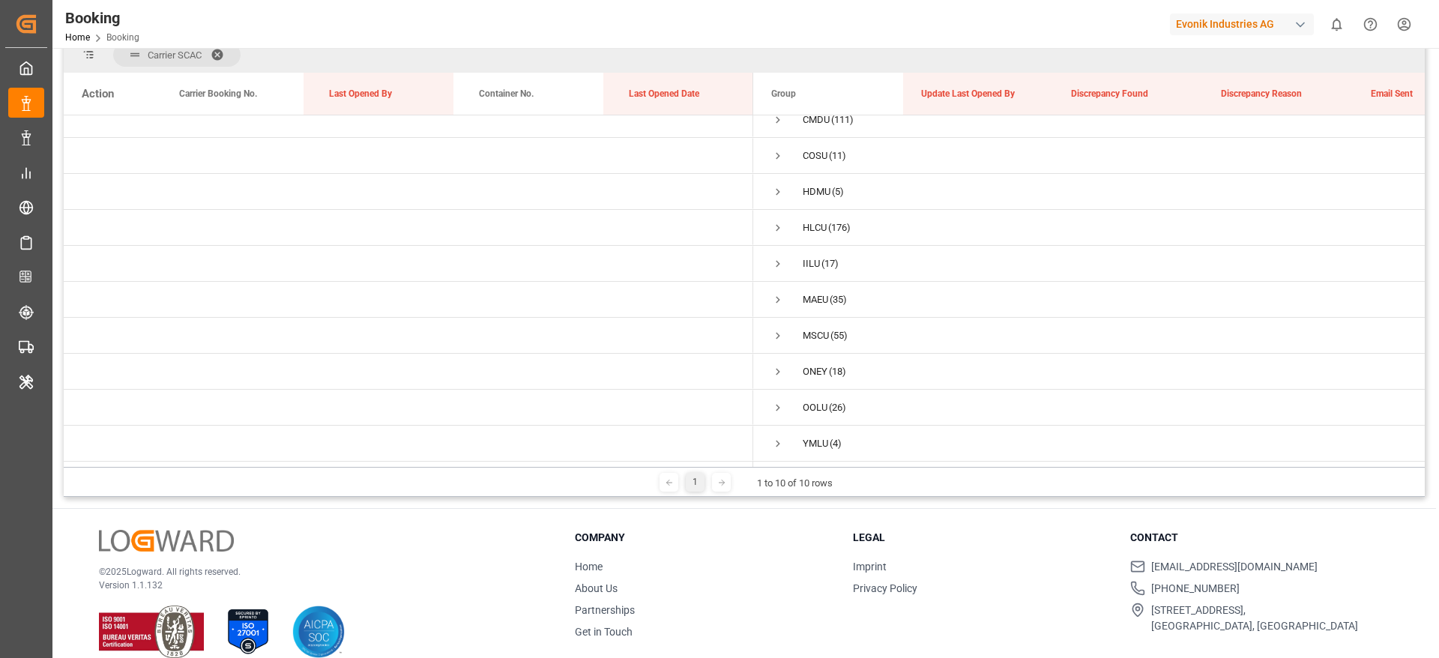
scroll to position [222, 0]
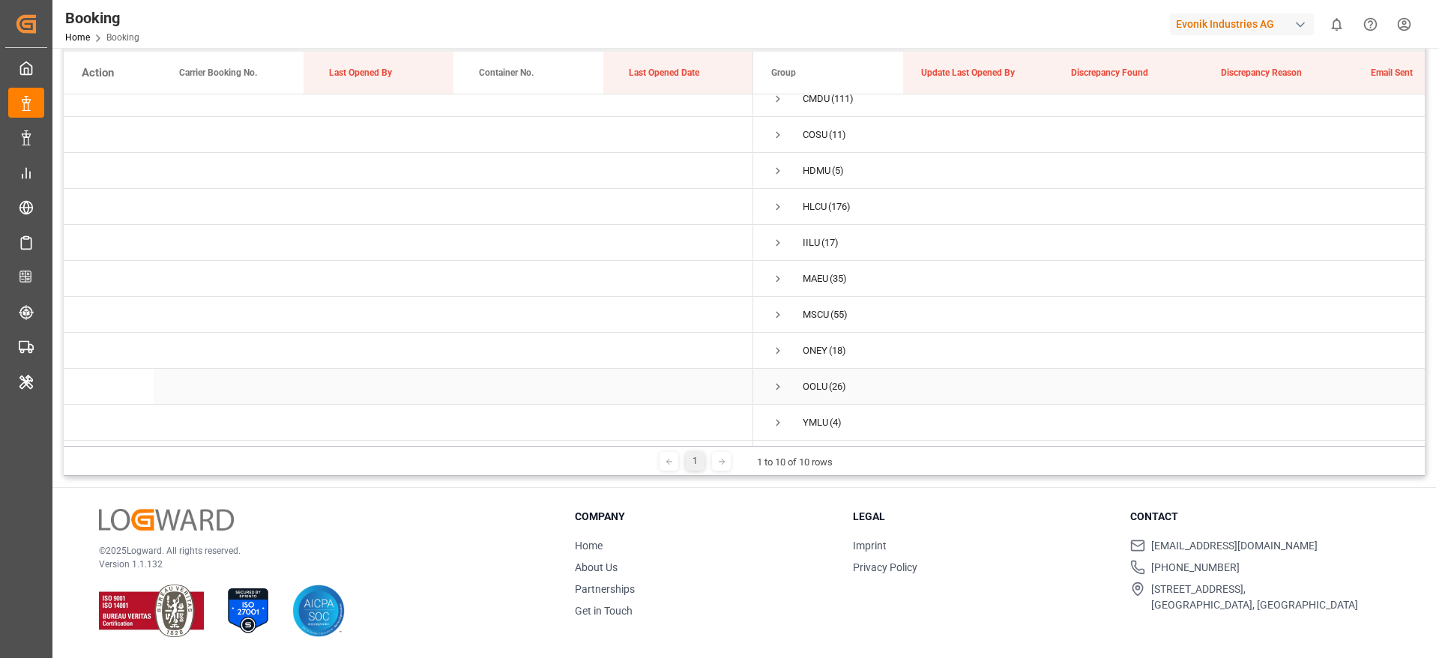
click at [777, 380] on span "Press SPACE to select this row." at bounding box center [777, 386] width 13 height 13
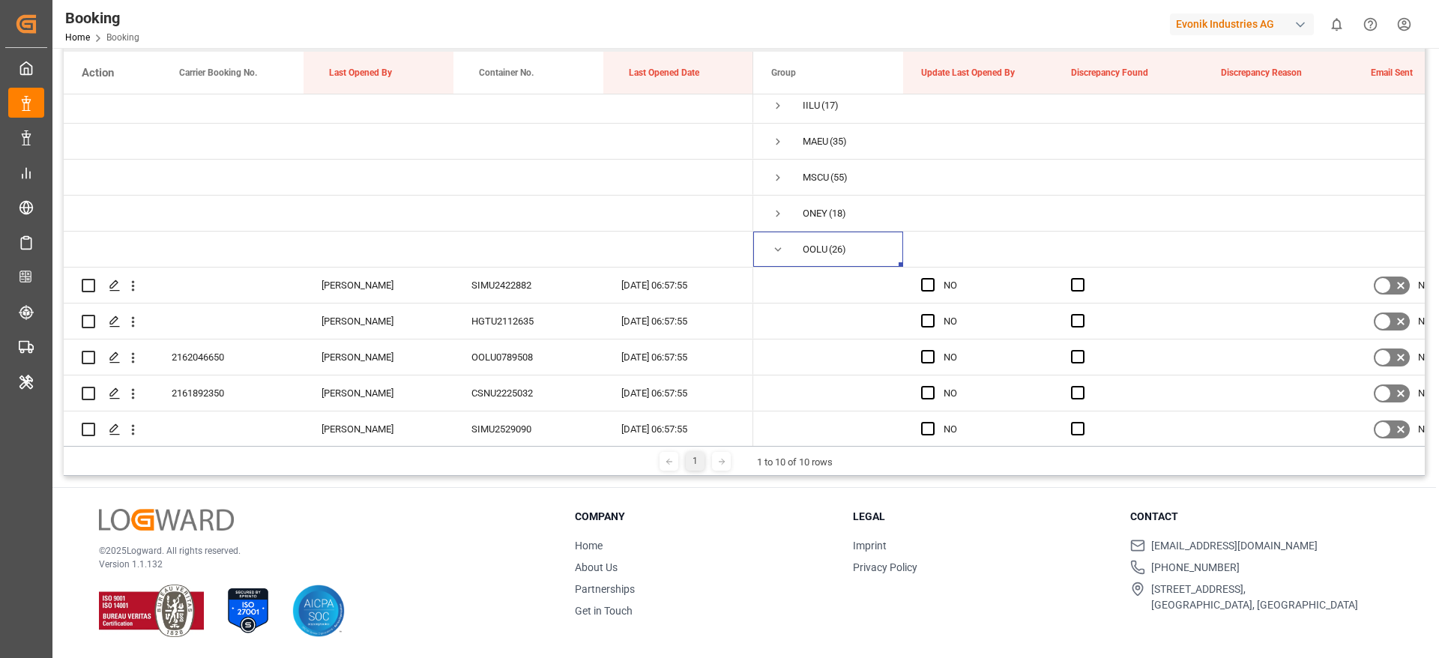
scroll to position [0, 0]
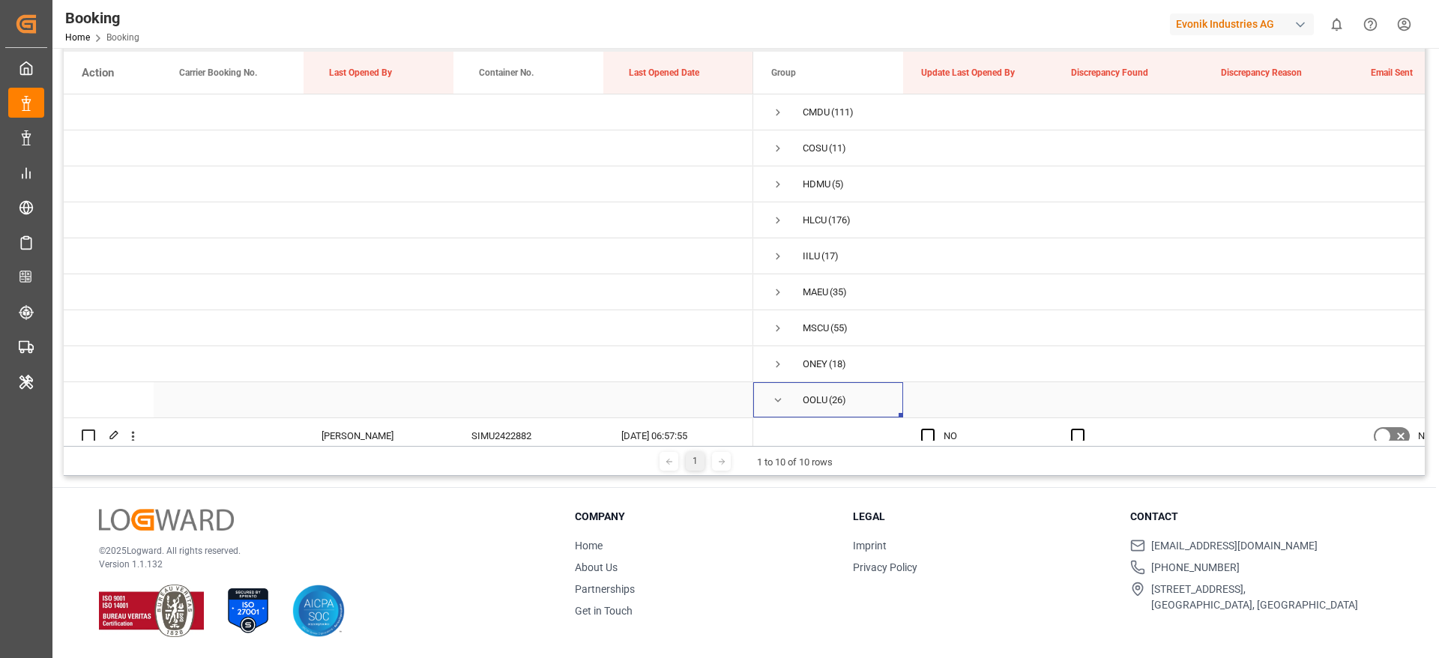
click at [785, 404] on span "OOLU (26)" at bounding box center [828, 400] width 114 height 34
click at [772, 399] on span "Press SPACE to select this row." at bounding box center [777, 399] width 13 height 13
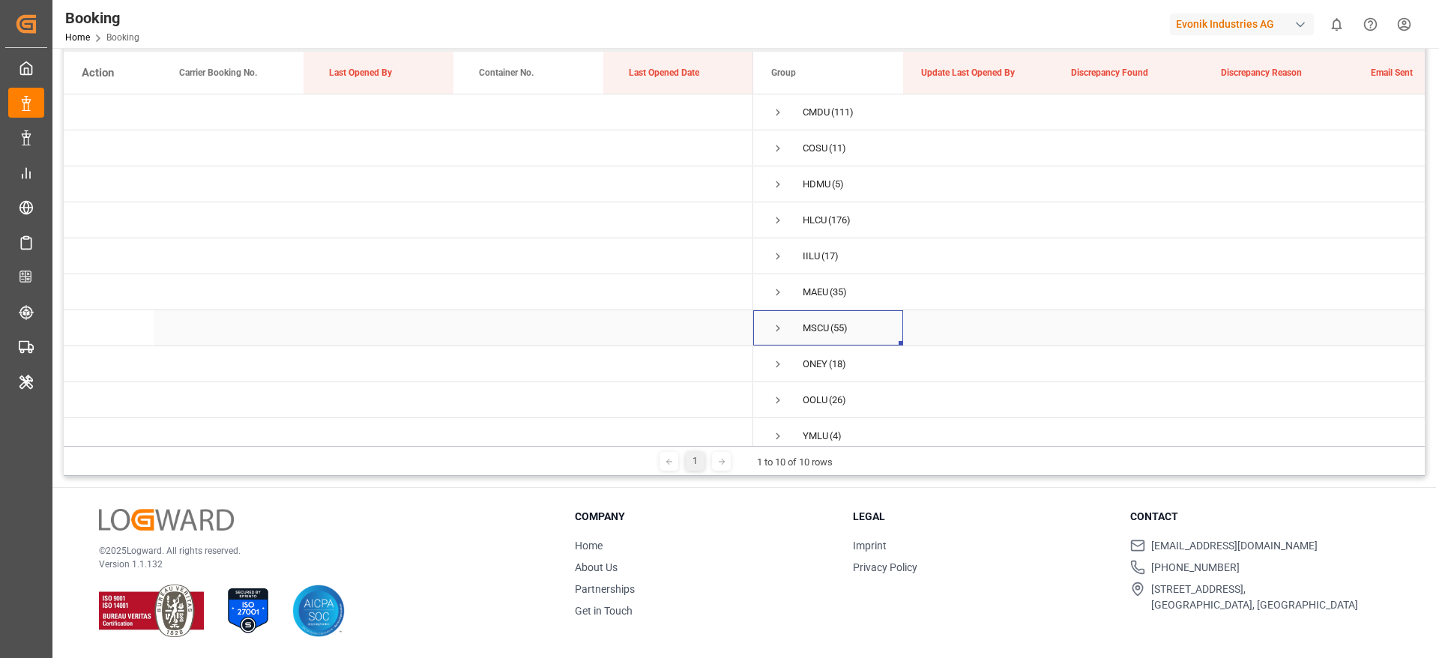
click at [781, 333] on span "Press SPACE to select this row." at bounding box center [777, 327] width 13 height 13
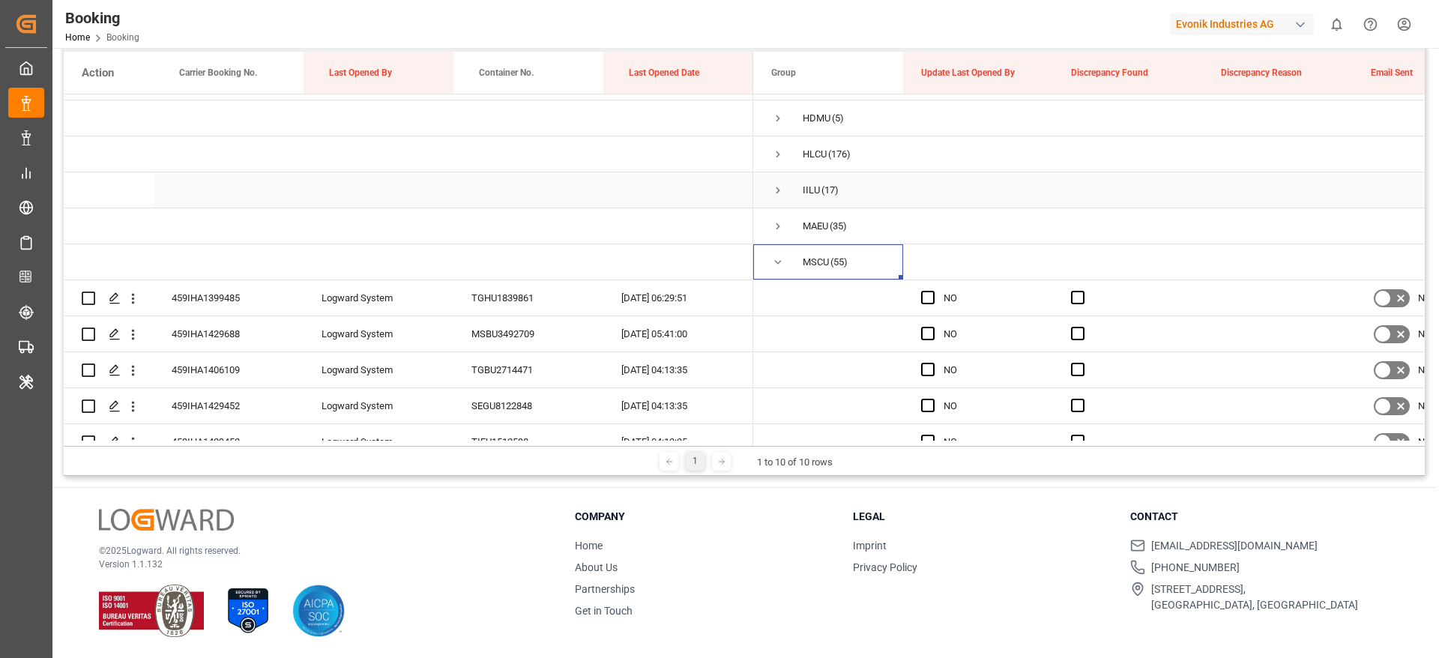
scroll to position [112, 0]
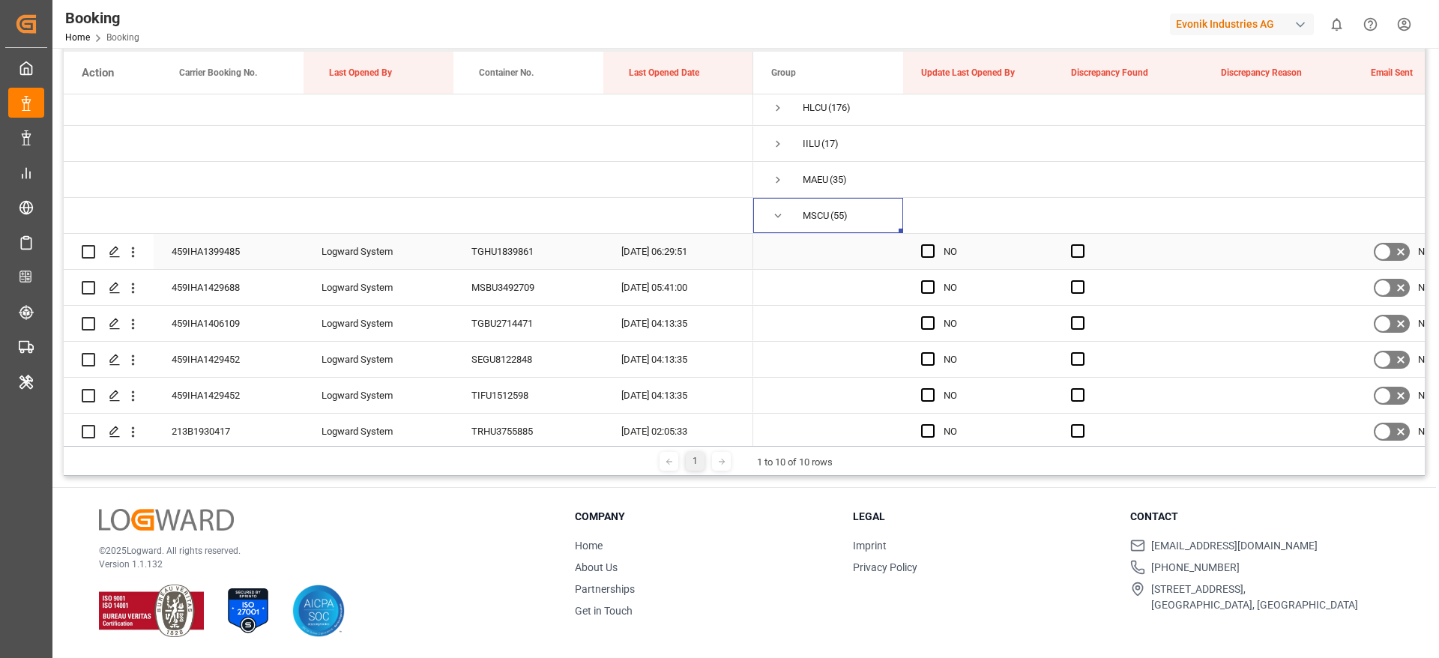
click at [252, 248] on div "459IHA1399485" at bounding box center [229, 251] width 150 height 35
click at [925, 252] on span "Press SPACE to select this row." at bounding box center [927, 250] width 13 height 13
click at [932, 244] on input "Press SPACE to select this row." at bounding box center [932, 244] width 0 height 0
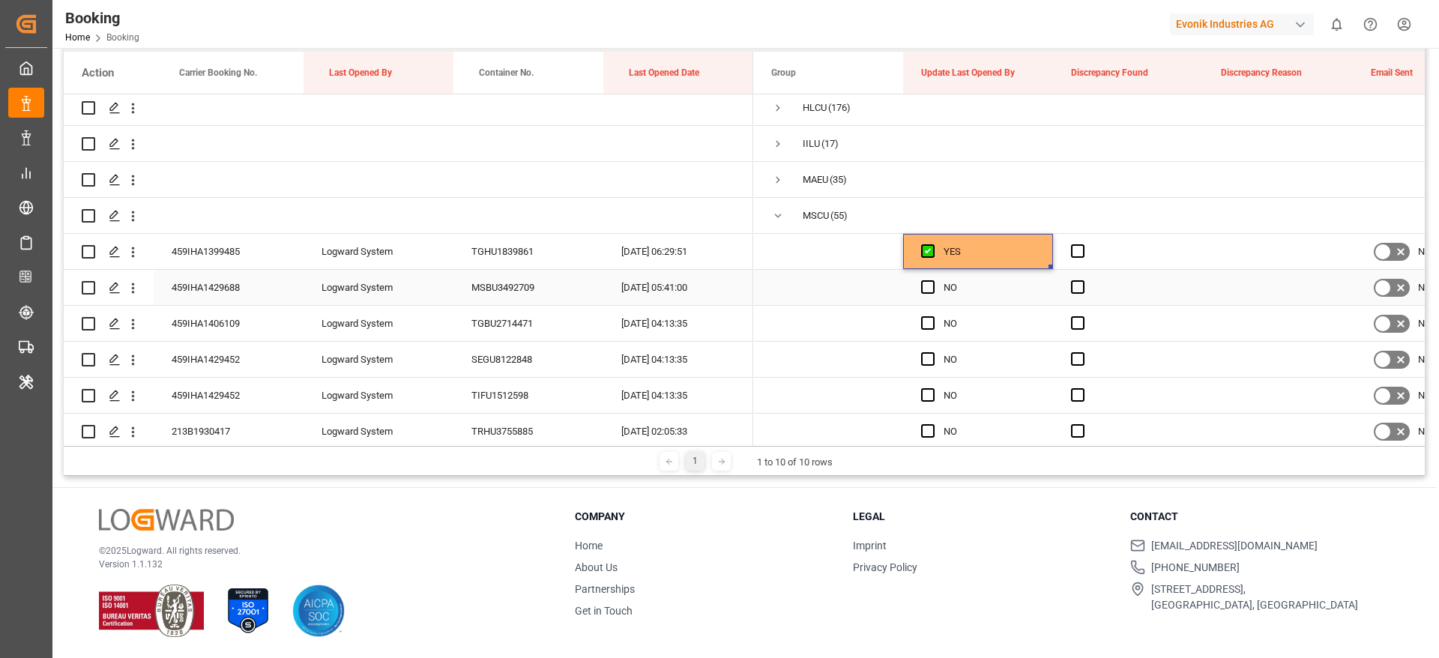
click at [219, 280] on div "459IHA1429688" at bounding box center [229, 287] width 150 height 35
click at [929, 291] on span "Press SPACE to select this row." at bounding box center [927, 286] width 13 height 13
click at [932, 280] on input "Press SPACE to select this row." at bounding box center [932, 280] width 0 height 0
click at [232, 332] on div "459IHA1406109" at bounding box center [229, 323] width 150 height 35
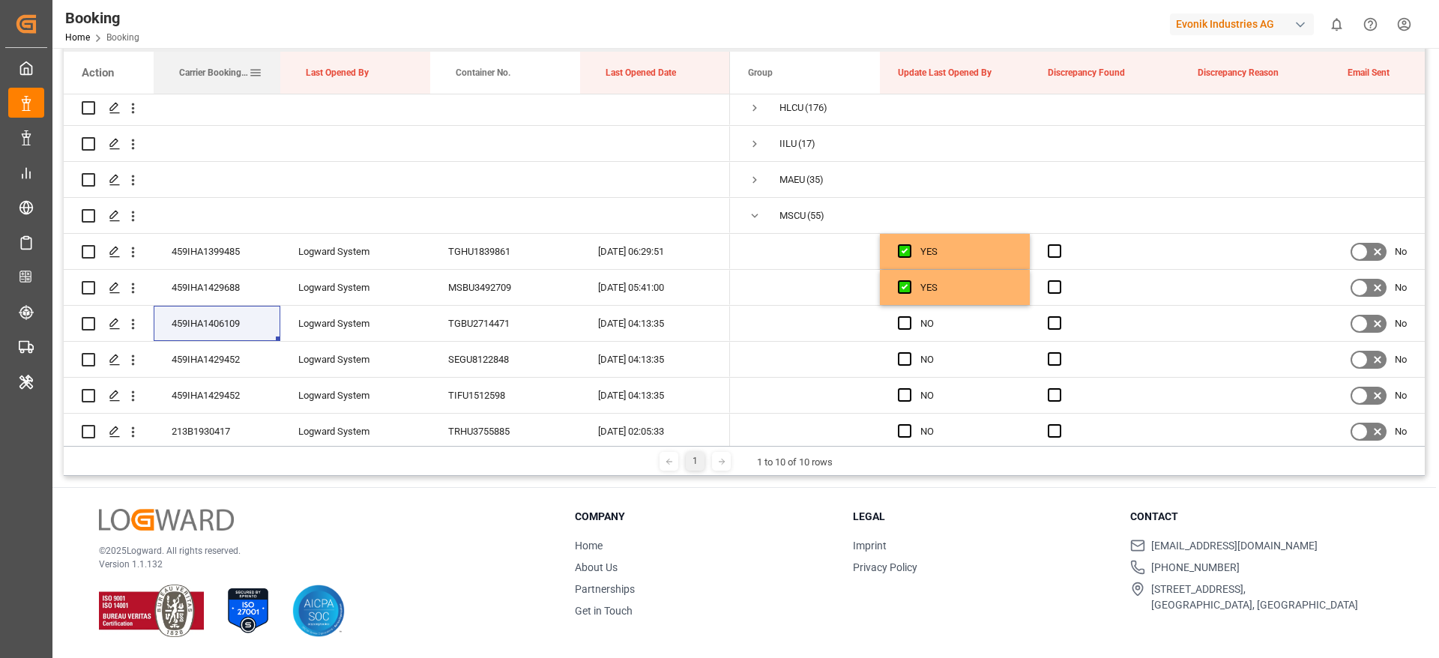
drag, startPoint x: 302, startPoint y: 72, endPoint x: 279, endPoint y: 75, distance: 23.4
click at [279, 75] on div at bounding box center [280, 73] width 6 height 42
click at [903, 321] on span "Press SPACE to select this row." at bounding box center [904, 322] width 13 height 13
click at [909, 316] on input "Press SPACE to select this row." at bounding box center [909, 316] width 0 height 0
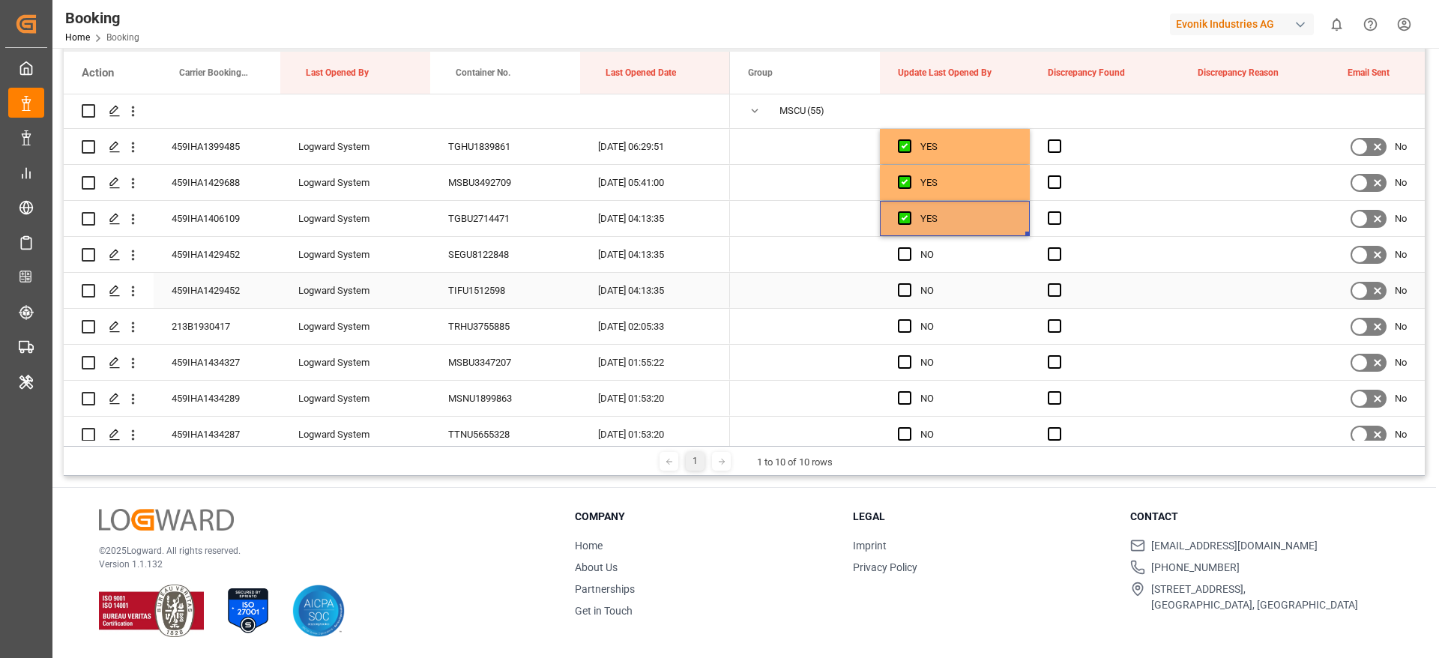
scroll to position [225, 0]
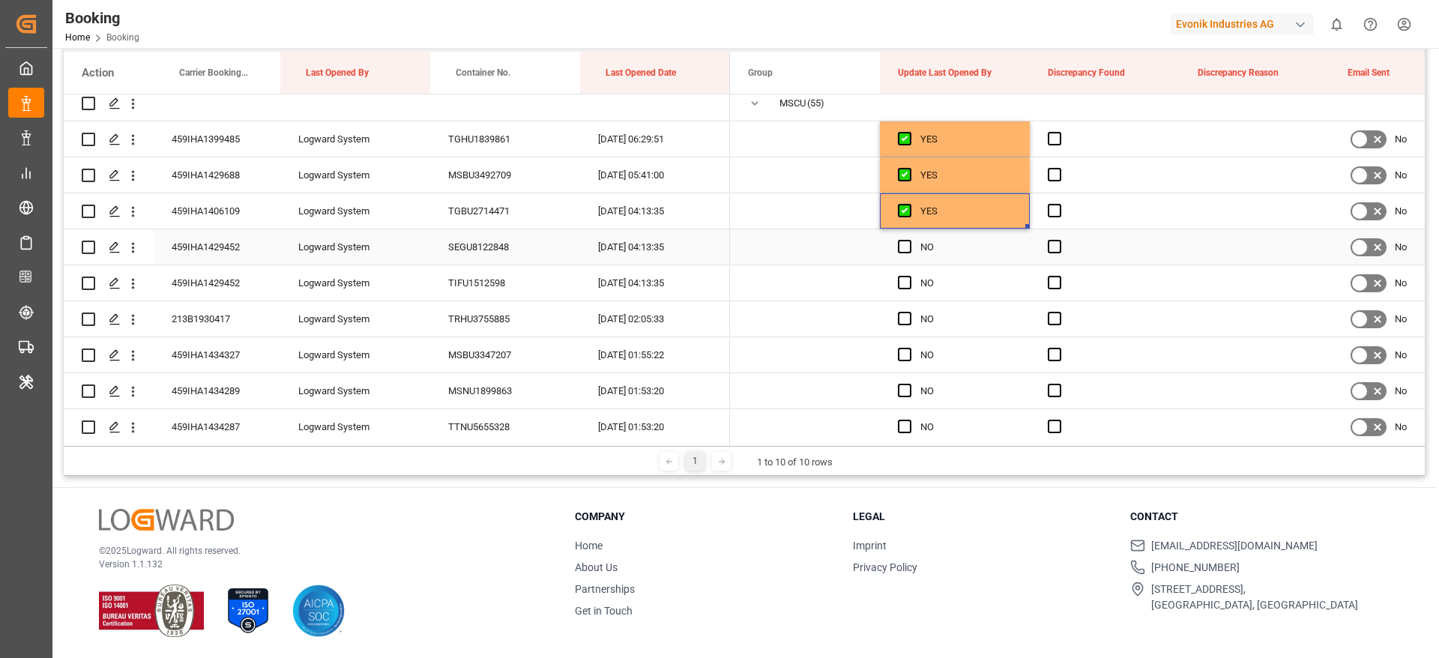
click at [244, 235] on div "459IHA1429452" at bounding box center [217, 246] width 127 height 35
click at [907, 238] on div "Press SPACE to select this row." at bounding box center [909, 247] width 22 height 34
click at [907, 278] on span "Press SPACE to select this row." at bounding box center [904, 282] width 13 height 13
click at [909, 276] on input "Press SPACE to select this row." at bounding box center [909, 276] width 0 height 0
click at [900, 246] on span "Press SPACE to select this row." at bounding box center [904, 246] width 13 height 13
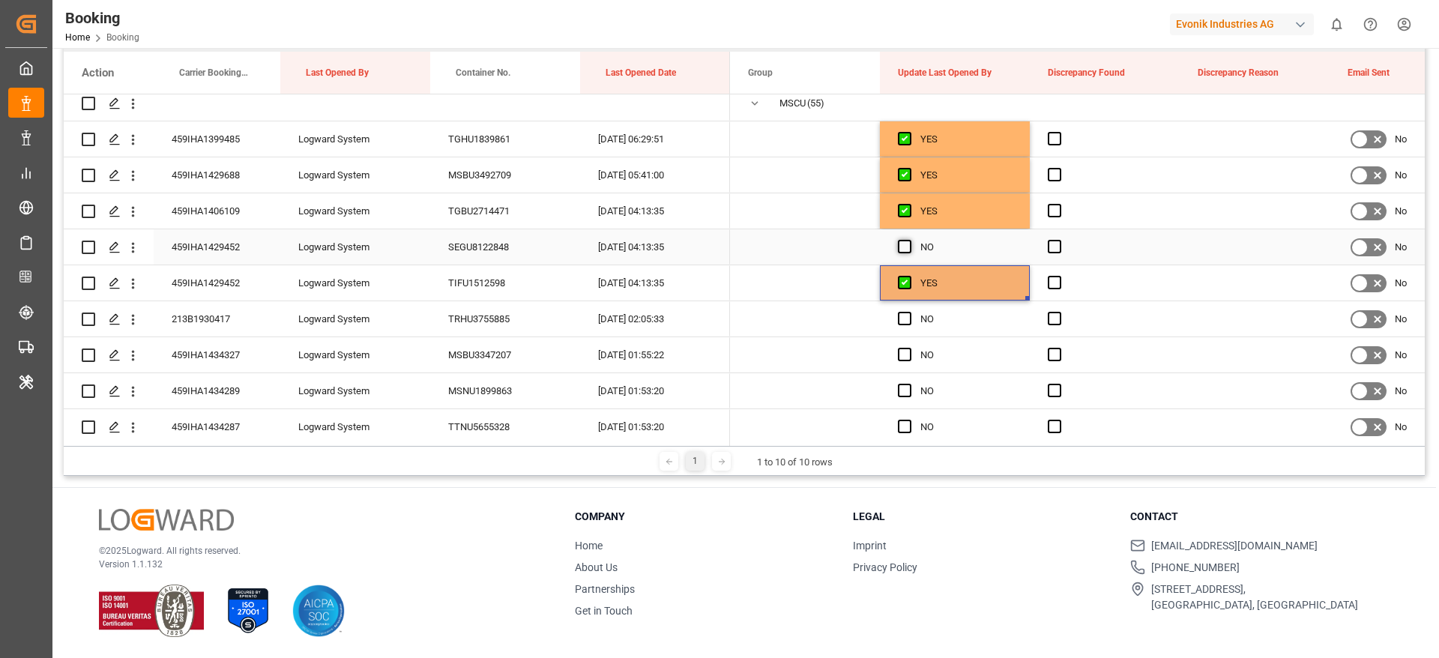
click at [909, 240] on input "Press SPACE to select this row." at bounding box center [909, 240] width 0 height 0
click at [214, 318] on div "213B1930417" at bounding box center [217, 318] width 127 height 35
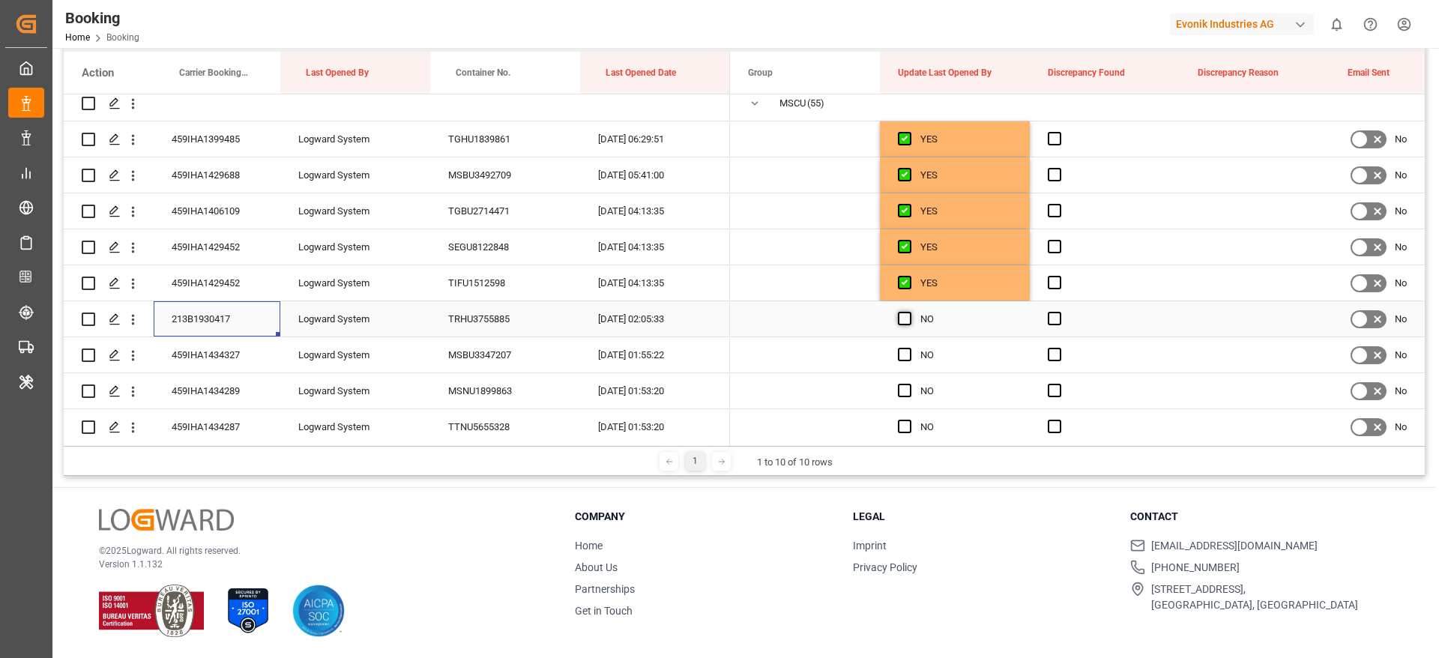
click at [902, 320] on span "Press SPACE to select this row." at bounding box center [904, 318] width 13 height 13
click at [909, 312] on input "Press SPACE to select this row." at bounding box center [909, 312] width 0 height 0
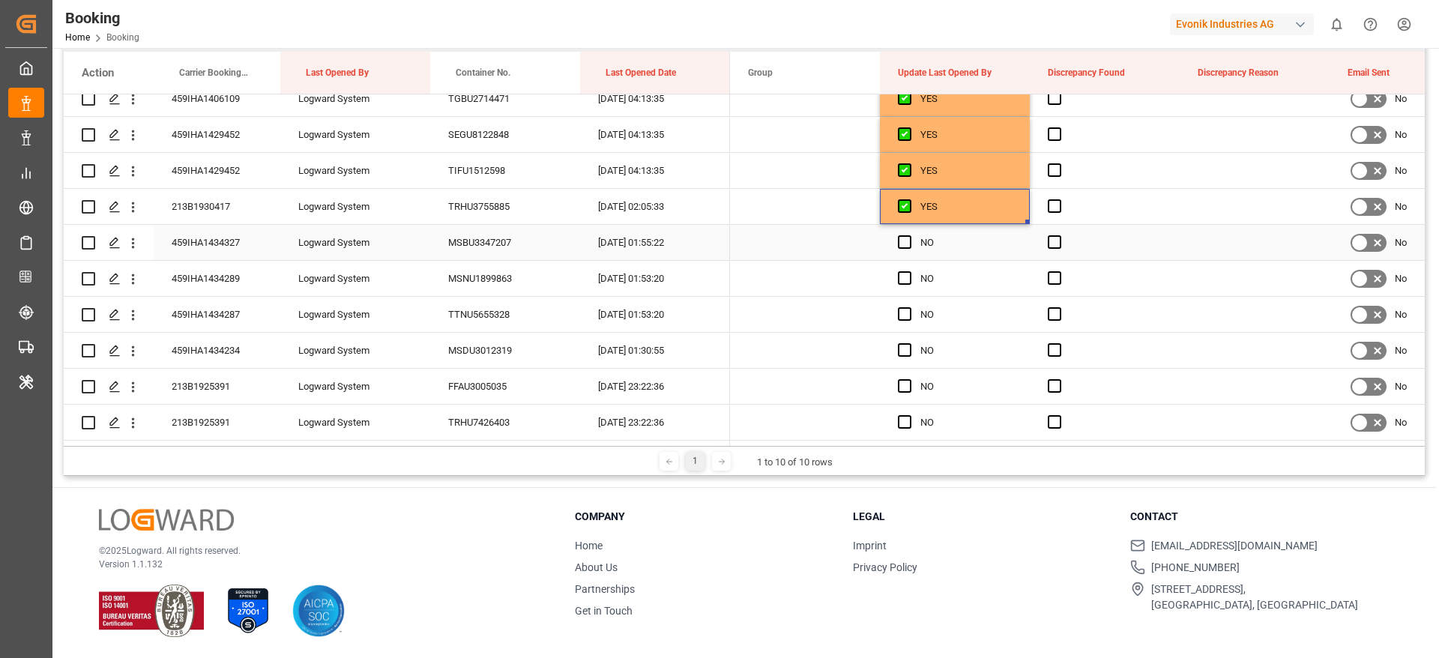
click at [243, 240] on div "459IHA1434327" at bounding box center [217, 242] width 127 height 35
click at [901, 238] on span "Press SPACE to select this row." at bounding box center [904, 241] width 13 height 13
click at [909, 235] on input "Press SPACE to select this row." at bounding box center [909, 235] width 0 height 0
click at [906, 275] on span "Press SPACE to select this row." at bounding box center [904, 277] width 13 height 13
click at [909, 271] on input "Press SPACE to select this row." at bounding box center [909, 271] width 0 height 0
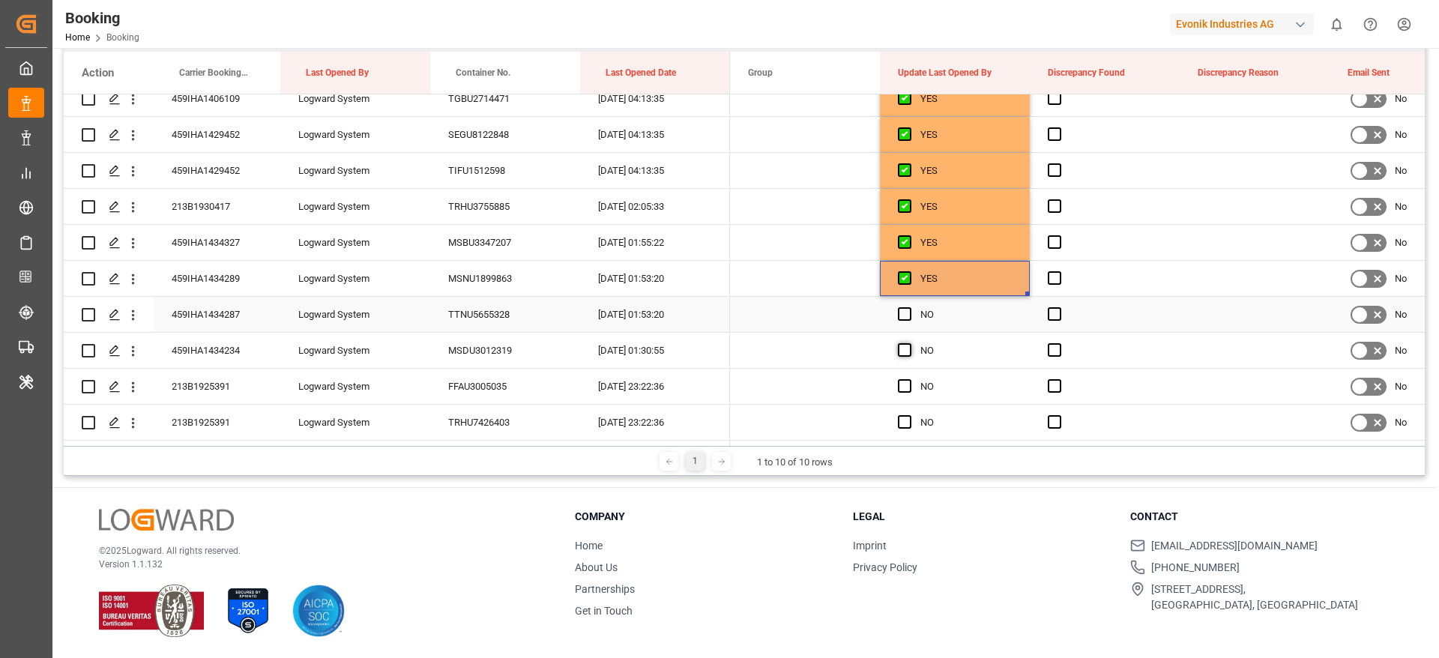
click at [906, 305] on div "Press SPACE to select this row." at bounding box center [909, 314] width 22 height 34
click at [901, 352] on span "Press SPACE to select this row." at bounding box center [904, 349] width 13 height 13
click at [909, 343] on input "Press SPACE to select this row." at bounding box center [909, 343] width 0 height 0
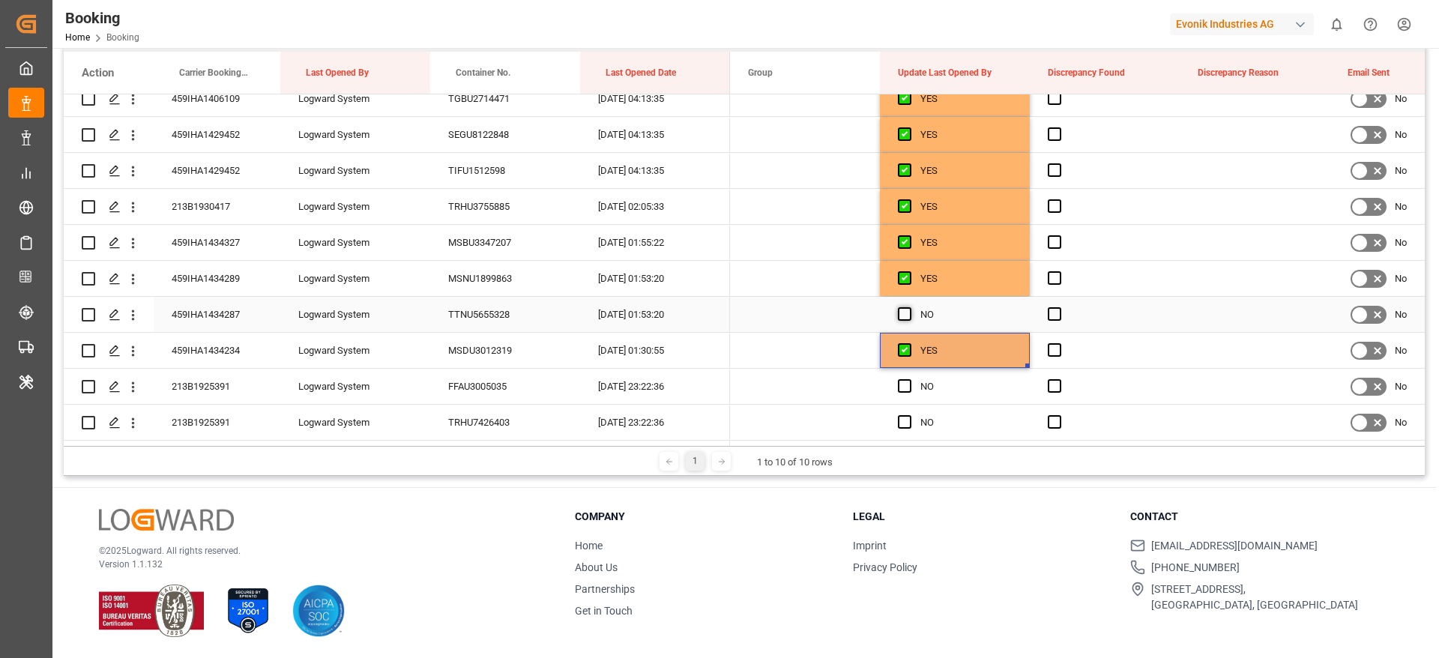
click at [901, 318] on span "Press SPACE to select this row." at bounding box center [904, 313] width 13 height 13
click at [909, 307] on input "Press SPACE to select this row." at bounding box center [909, 307] width 0 height 0
click at [266, 308] on div "459IHA1434287" at bounding box center [217, 314] width 127 height 35
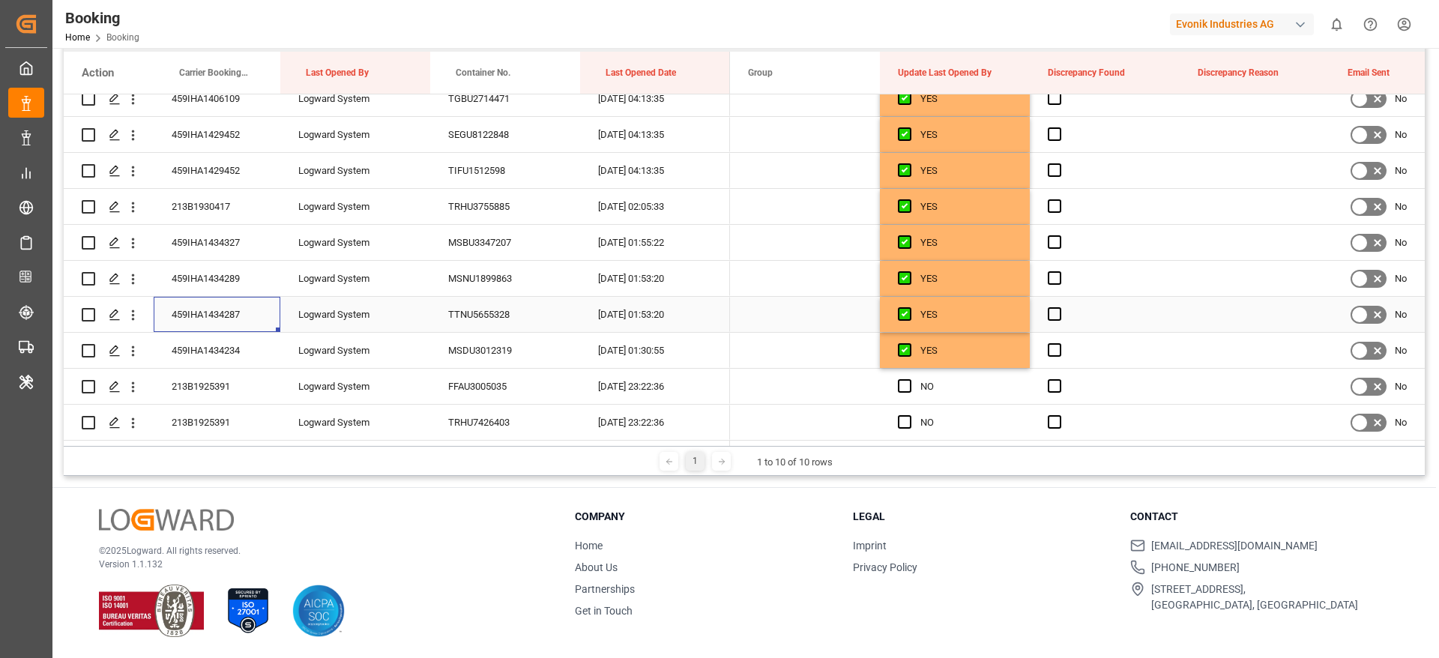
scroll to position [450, 0]
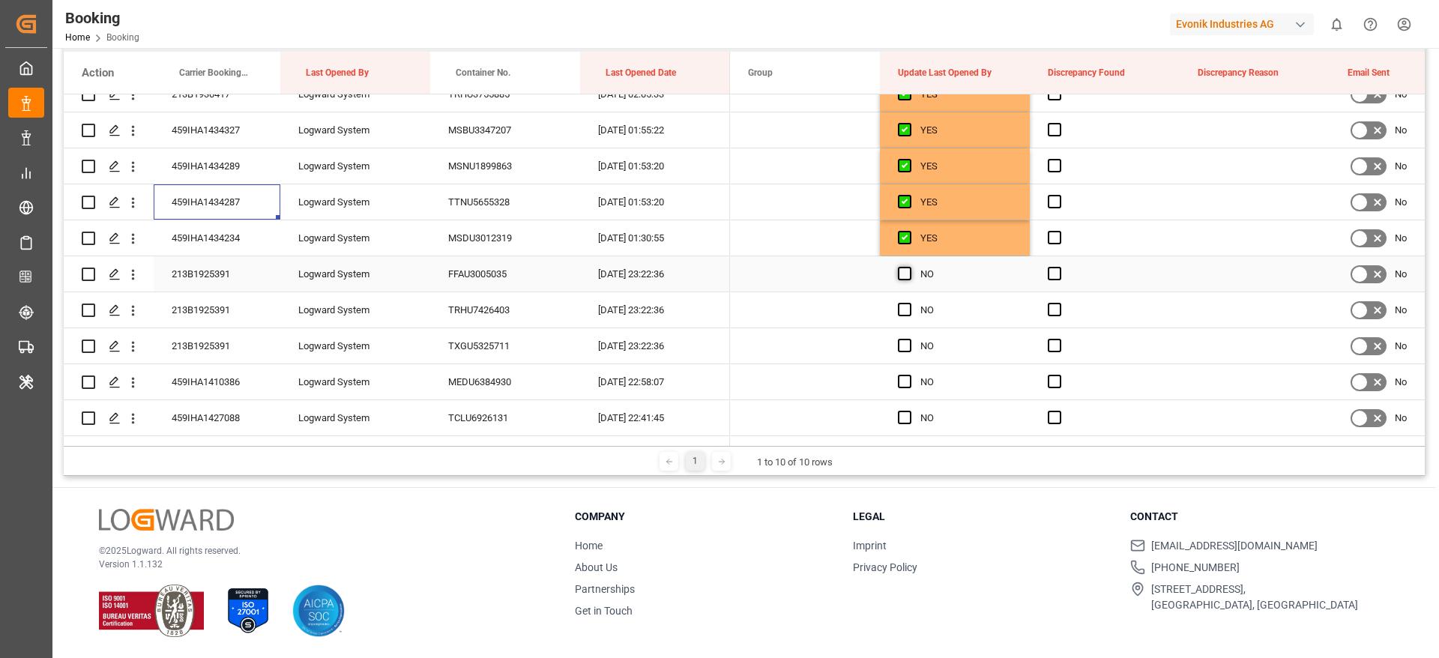
click at [908, 270] on span "Press SPACE to select this row." at bounding box center [904, 273] width 13 height 13
click at [909, 267] on input "Press SPACE to select this row." at bounding box center [909, 267] width 0 height 0
click at [223, 269] on div "213B1925391" at bounding box center [217, 273] width 127 height 35
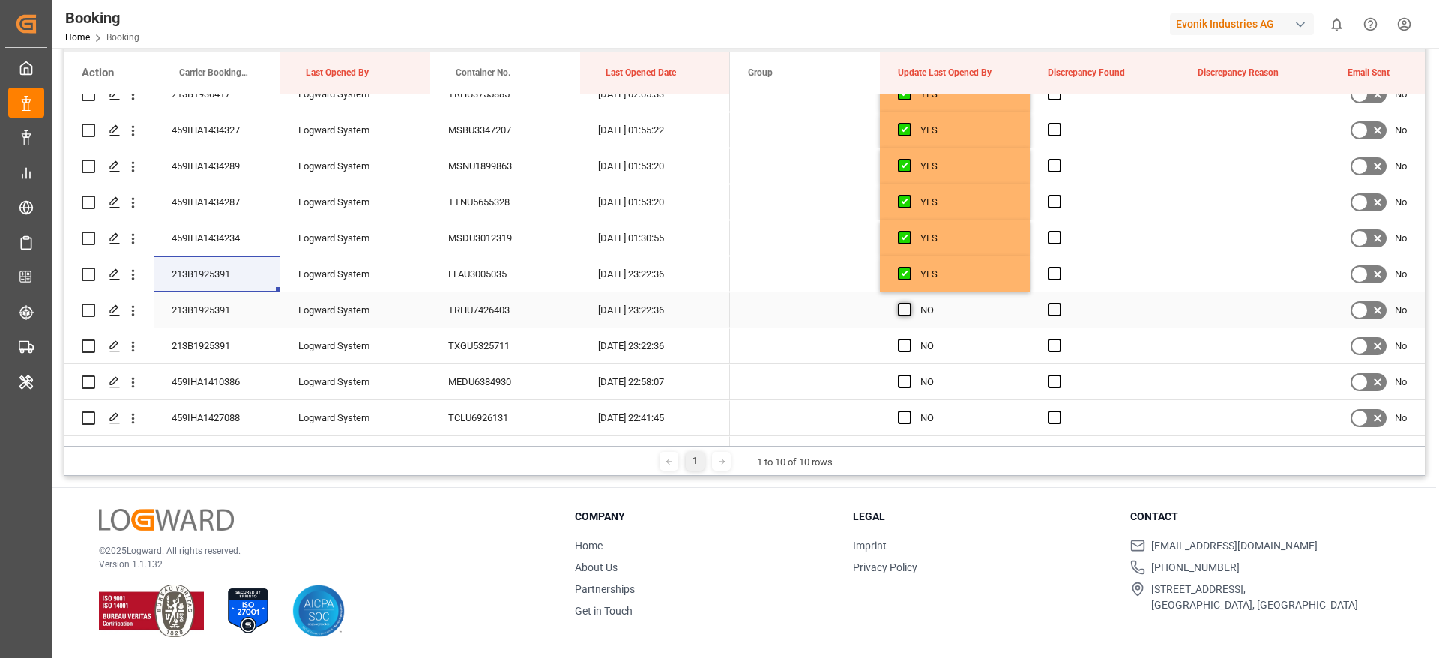
click at [902, 306] on span "Press SPACE to select this row." at bounding box center [904, 309] width 13 height 13
click at [909, 303] on input "Press SPACE to select this row." at bounding box center [909, 303] width 0 height 0
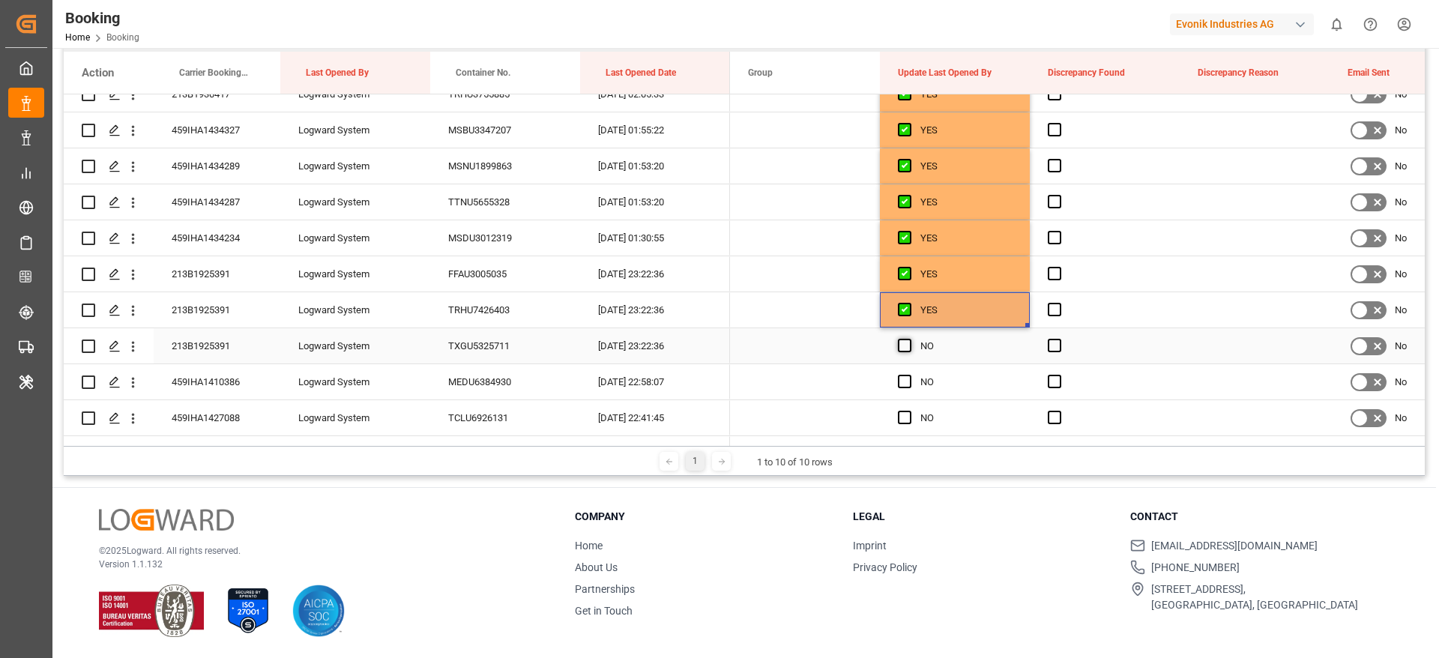
click at [904, 342] on span "Press SPACE to select this row." at bounding box center [904, 345] width 13 height 13
click at [909, 339] on input "Press SPACE to select this row." at bounding box center [909, 339] width 0 height 0
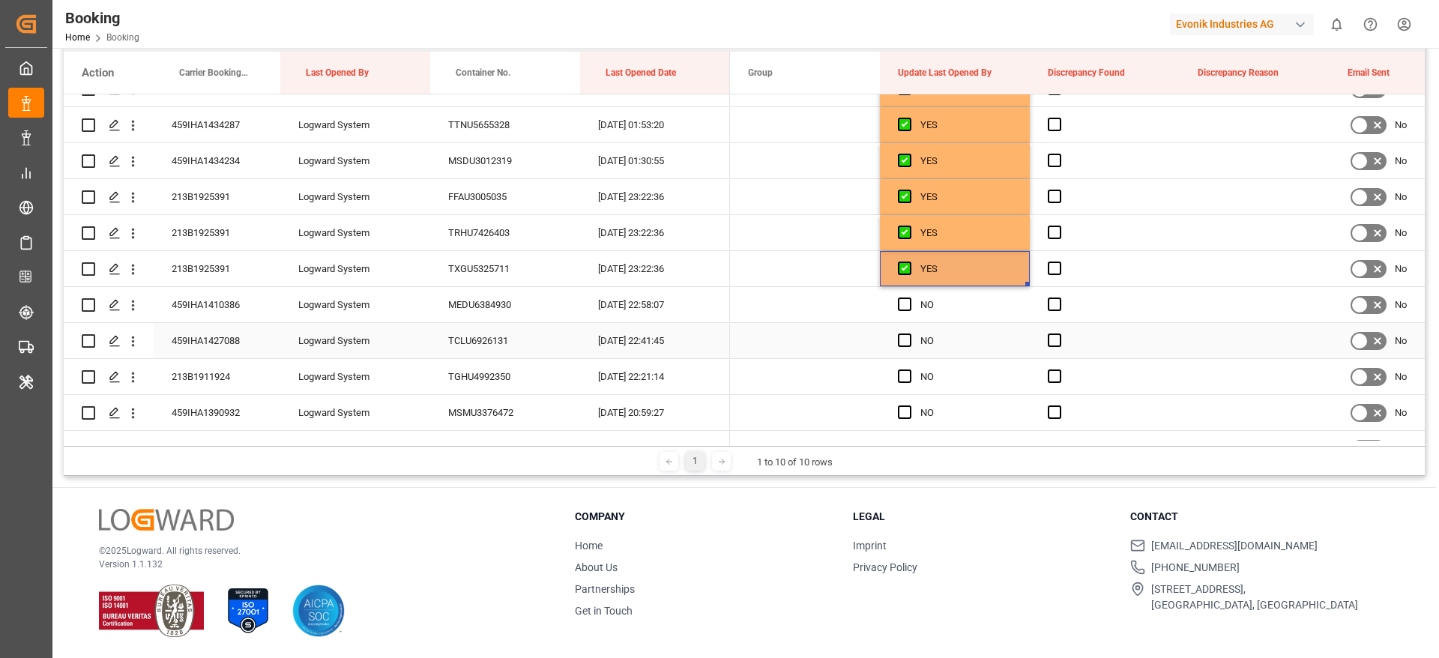
scroll to position [562, 0]
click at [243, 275] on div "459IHA1410386" at bounding box center [217, 269] width 127 height 35
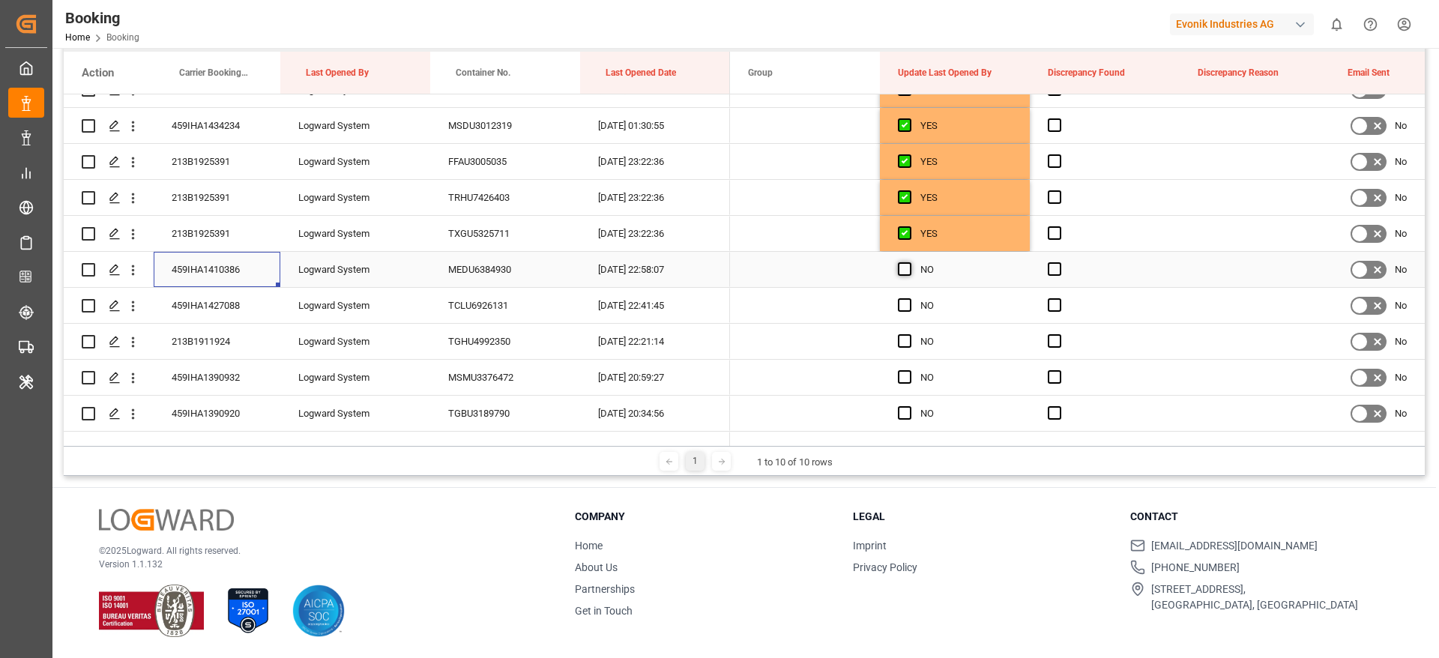
click at [906, 268] on span "Press SPACE to select this row." at bounding box center [904, 268] width 13 height 13
click at [909, 262] on input "Press SPACE to select this row." at bounding box center [909, 262] width 0 height 0
click at [902, 302] on span "Press SPACE to select this row." at bounding box center [904, 304] width 13 height 13
click at [909, 298] on input "Press SPACE to select this row." at bounding box center [909, 298] width 0 height 0
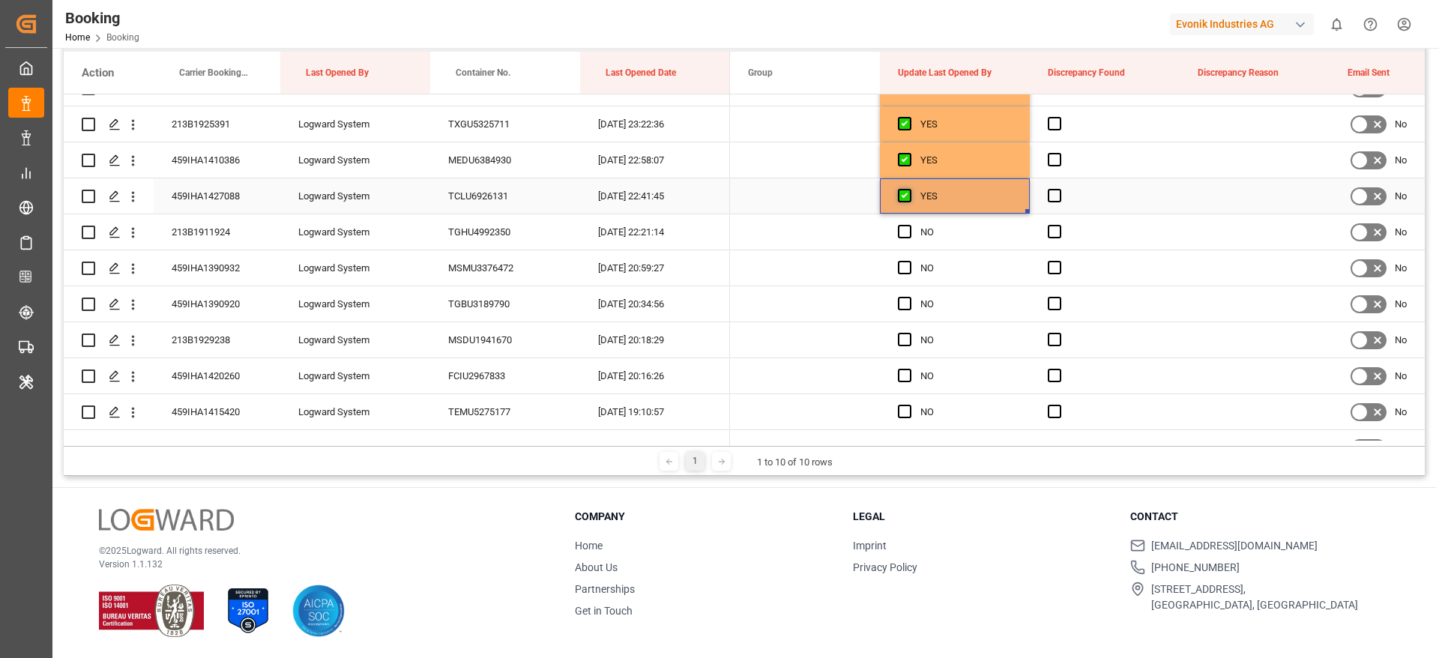
scroll to position [674, 0]
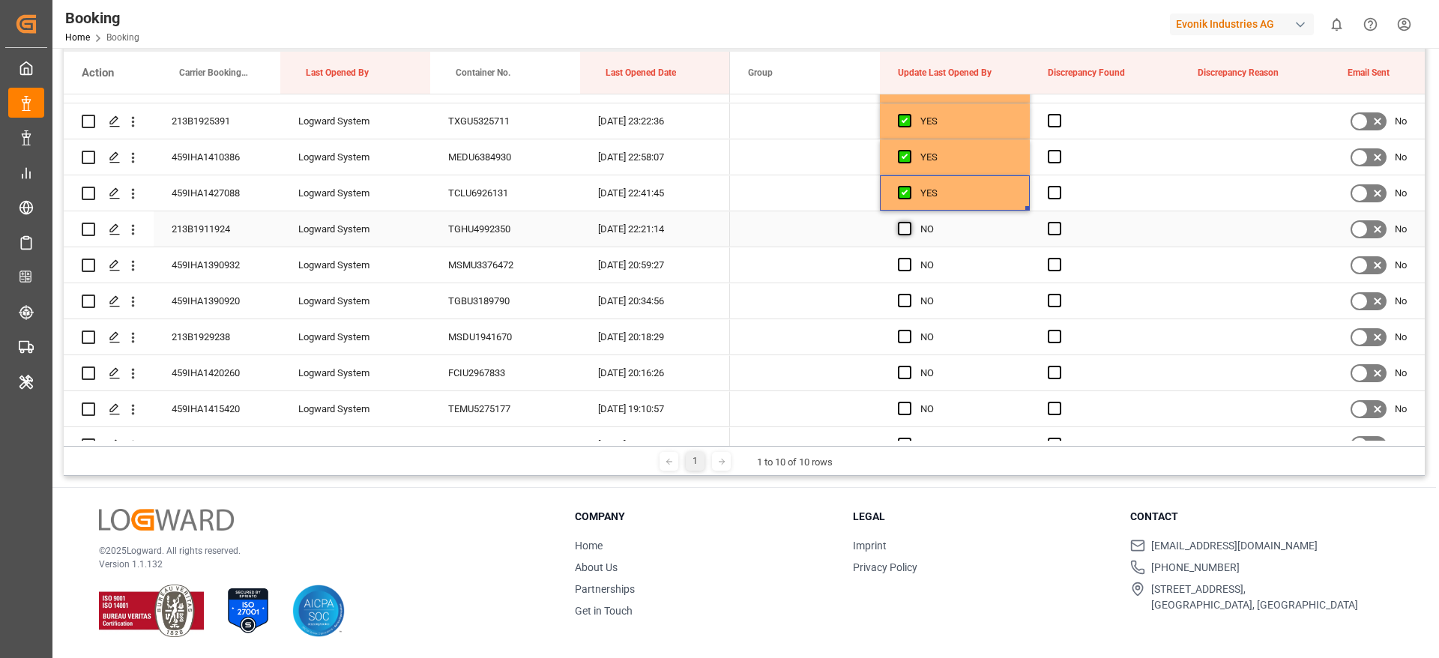
click at [903, 232] on span "Press SPACE to select this row." at bounding box center [904, 228] width 13 height 13
click at [909, 222] on input "Press SPACE to select this row." at bounding box center [909, 222] width 0 height 0
click at [905, 267] on span "Press SPACE to select this row." at bounding box center [904, 264] width 13 height 13
click at [909, 258] on input "Press SPACE to select this row." at bounding box center [909, 258] width 0 height 0
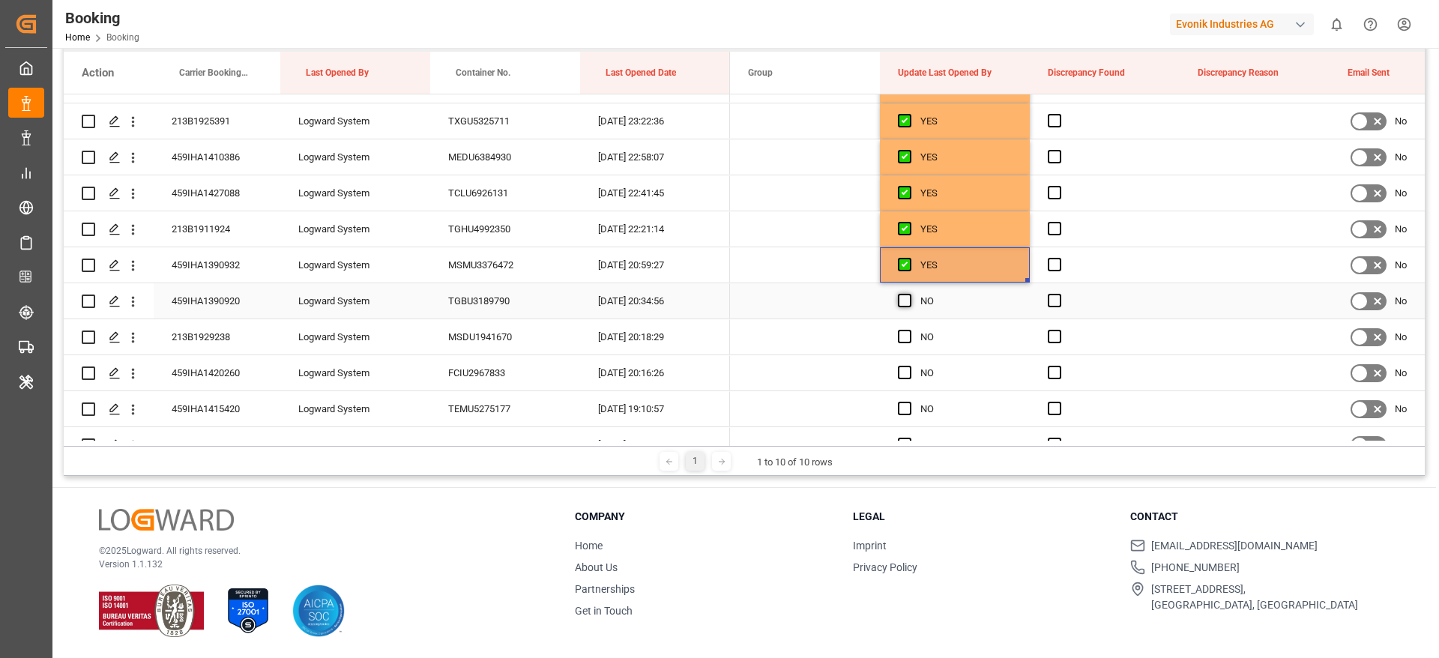
click at [907, 306] on span "Press SPACE to select this row." at bounding box center [904, 300] width 13 height 13
click at [909, 294] on input "Press SPACE to select this row." at bounding box center [909, 294] width 0 height 0
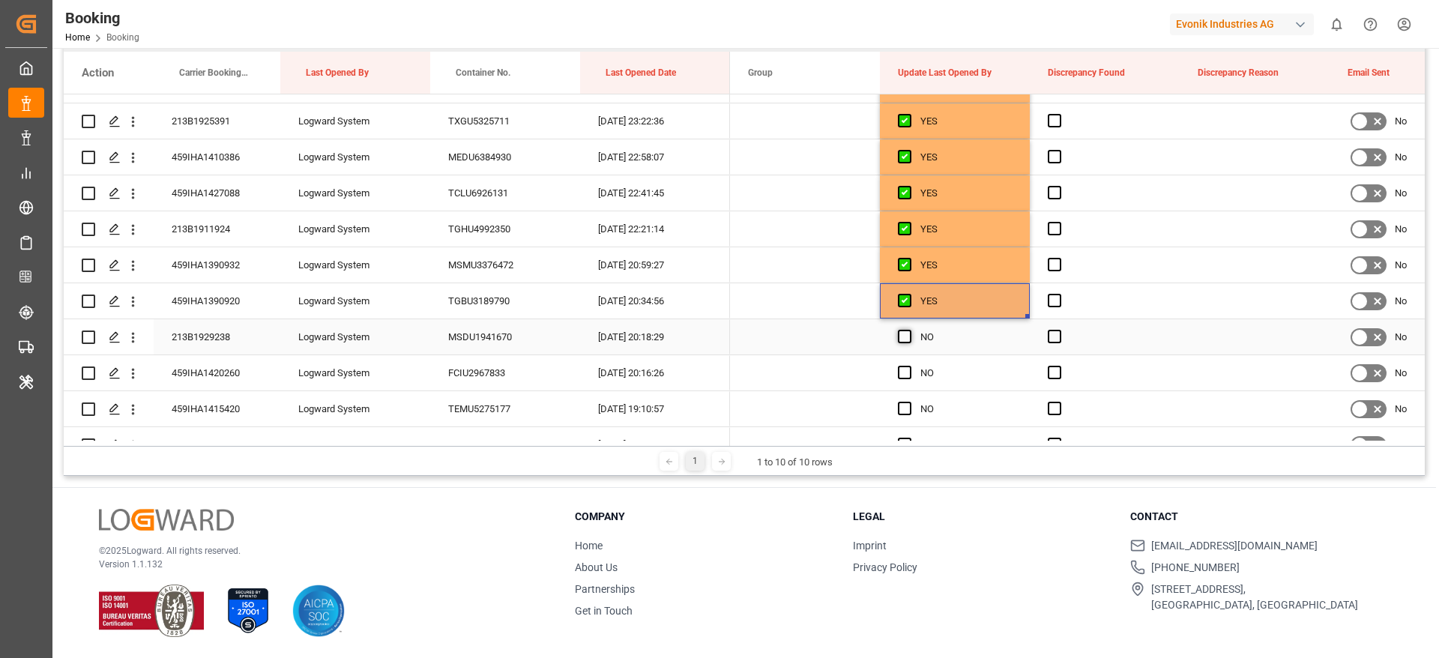
click at [904, 332] on span "Press SPACE to select this row." at bounding box center [904, 336] width 13 height 13
click at [909, 330] on input "Press SPACE to select this row." at bounding box center [909, 330] width 0 height 0
click at [904, 369] on span "Press SPACE to select this row." at bounding box center [904, 372] width 13 height 13
click at [909, 366] on input "Press SPACE to select this row." at bounding box center [909, 366] width 0 height 0
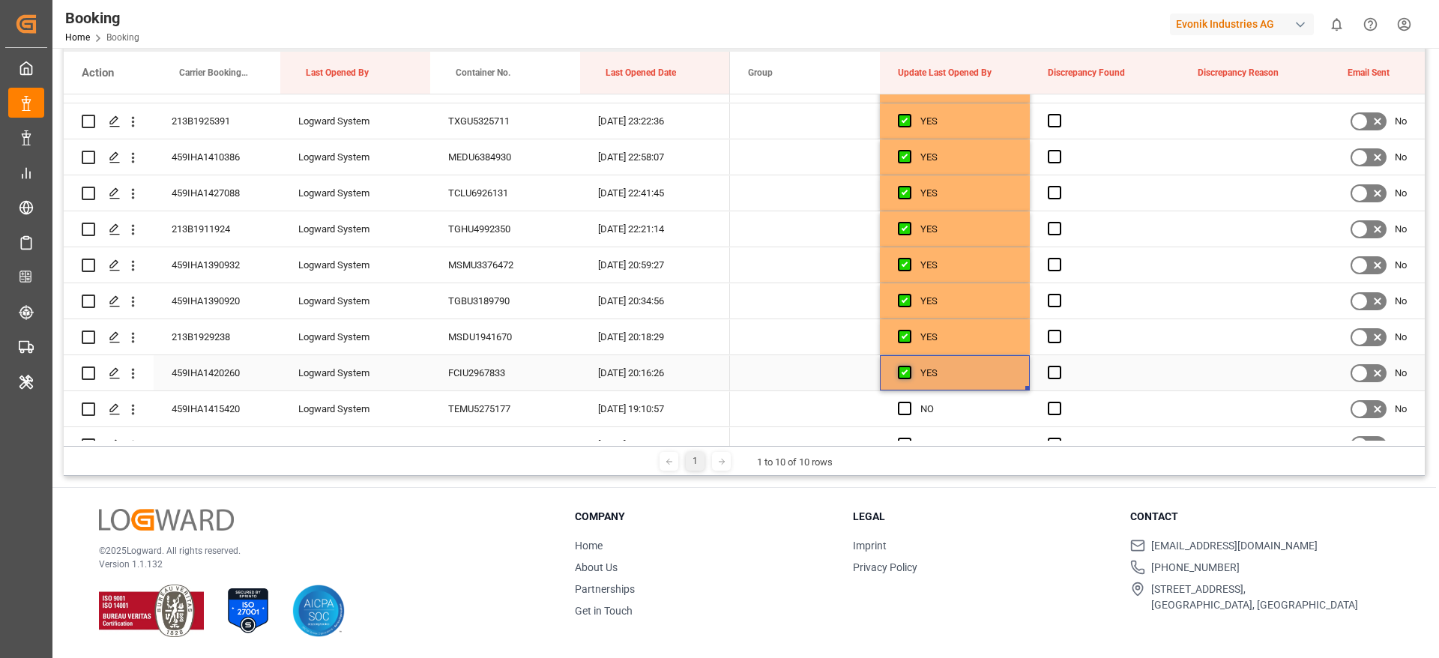
scroll to position [787, 0]
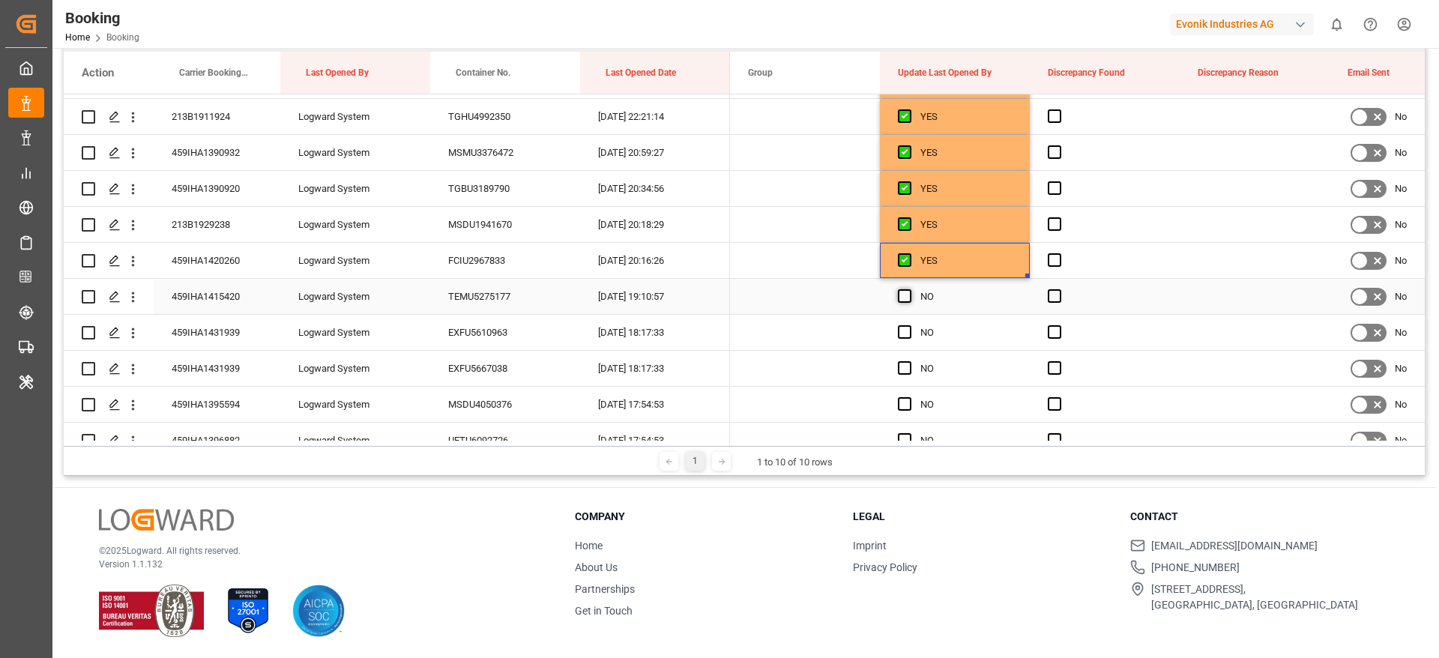
click at [904, 295] on span "Press SPACE to select this row." at bounding box center [904, 295] width 13 height 13
click at [909, 289] on input "Press SPACE to select this row." at bounding box center [909, 289] width 0 height 0
click at [246, 331] on div "459IHA1431939" at bounding box center [217, 332] width 127 height 35
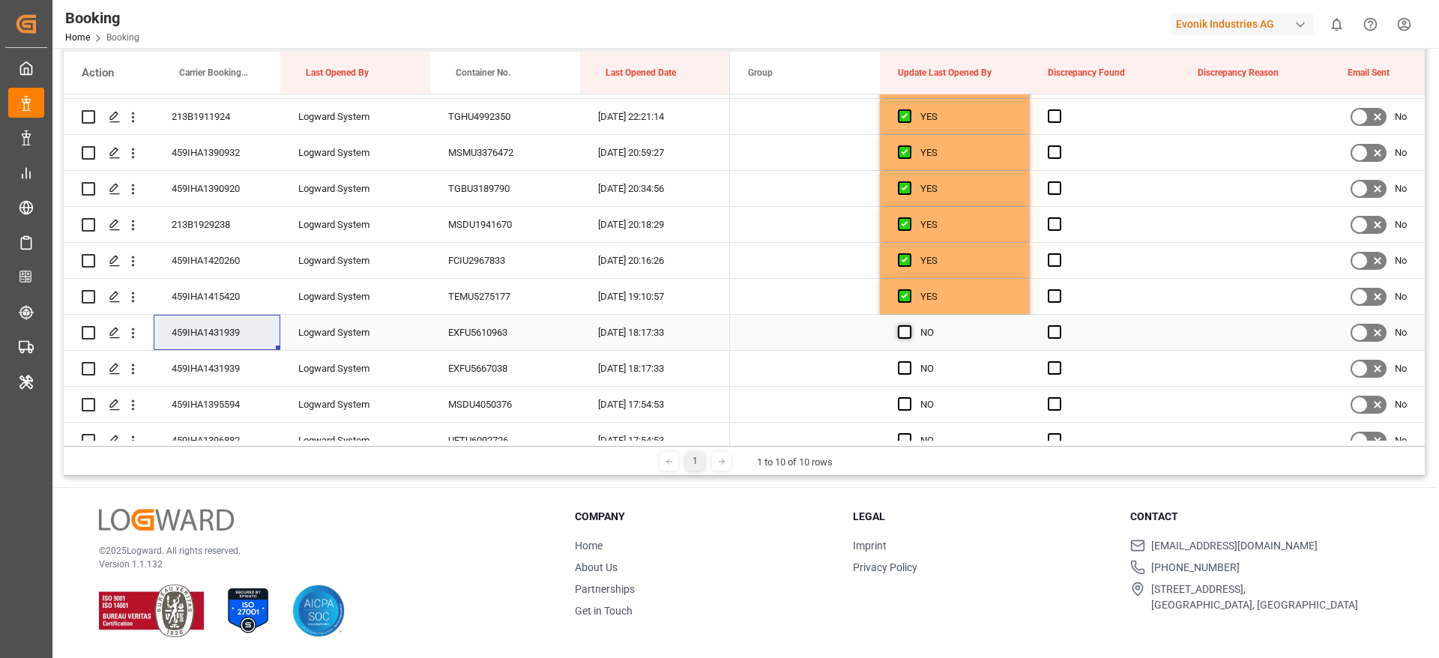
click at [898, 326] on span "Press SPACE to select this row." at bounding box center [904, 331] width 13 height 13
click at [909, 325] on input "Press SPACE to select this row." at bounding box center [909, 325] width 0 height 0
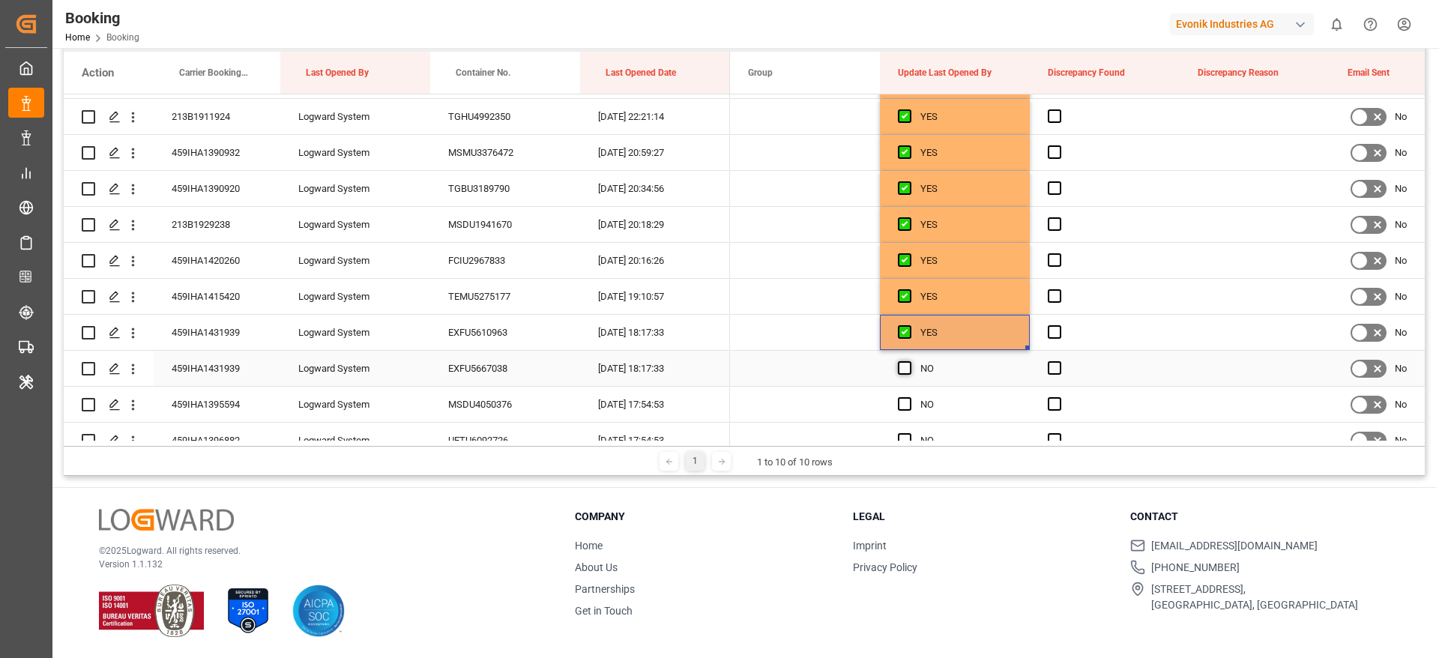
click at [901, 364] on span "Press SPACE to select this row." at bounding box center [904, 367] width 13 height 13
click at [909, 361] on input "Press SPACE to select this row." at bounding box center [909, 361] width 0 height 0
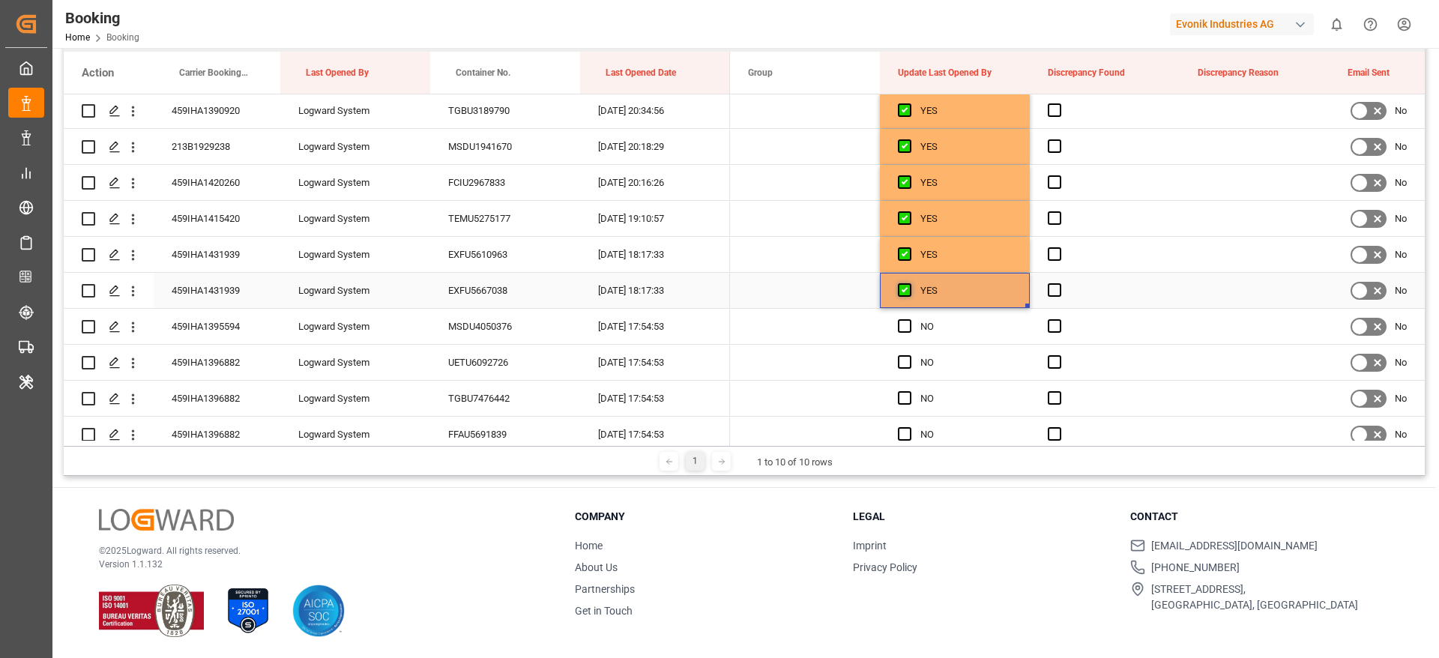
scroll to position [899, 0]
click at [254, 294] on div "459IHA1395594" at bounding box center [217, 291] width 127 height 35
click at [904, 293] on span "Press SPACE to select this row." at bounding box center [904, 291] width 13 height 13
click at [909, 285] on input "Press SPACE to select this row." at bounding box center [909, 285] width 0 height 0
click at [243, 326] on div "459IHA1396882" at bounding box center [217, 327] width 127 height 35
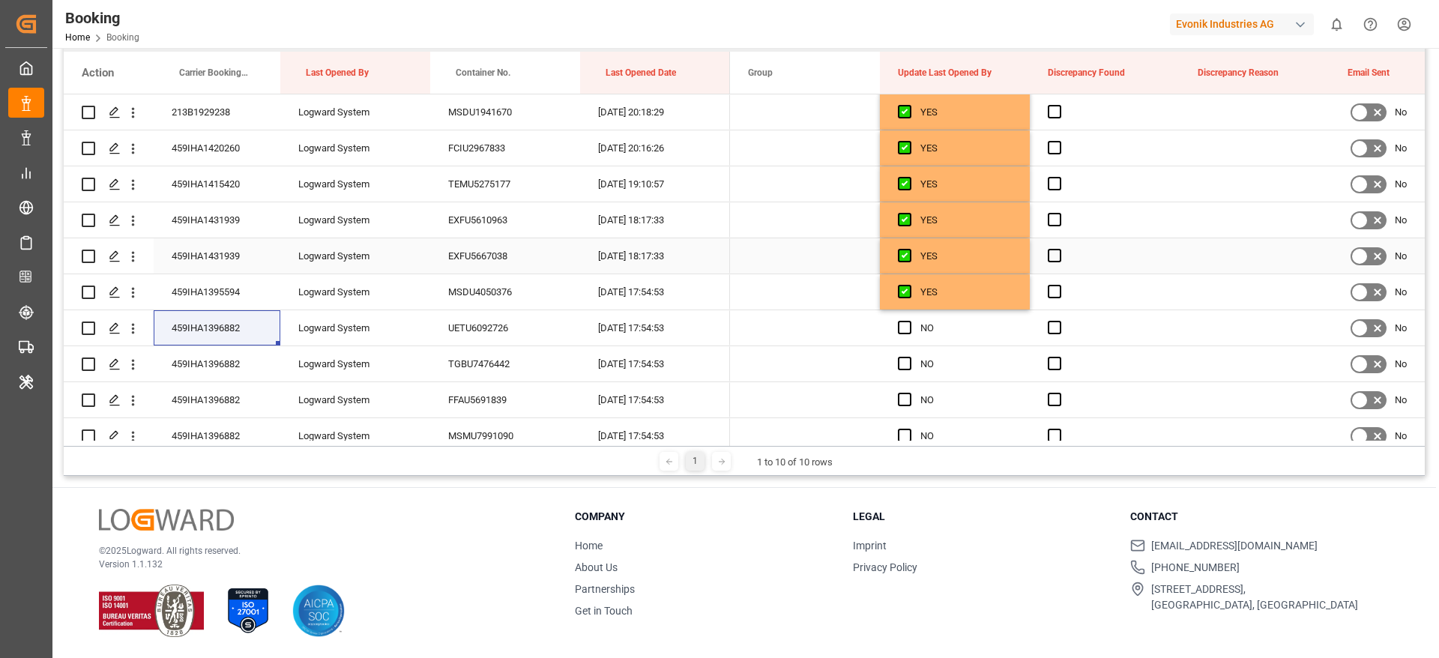
scroll to position [1011, 0]
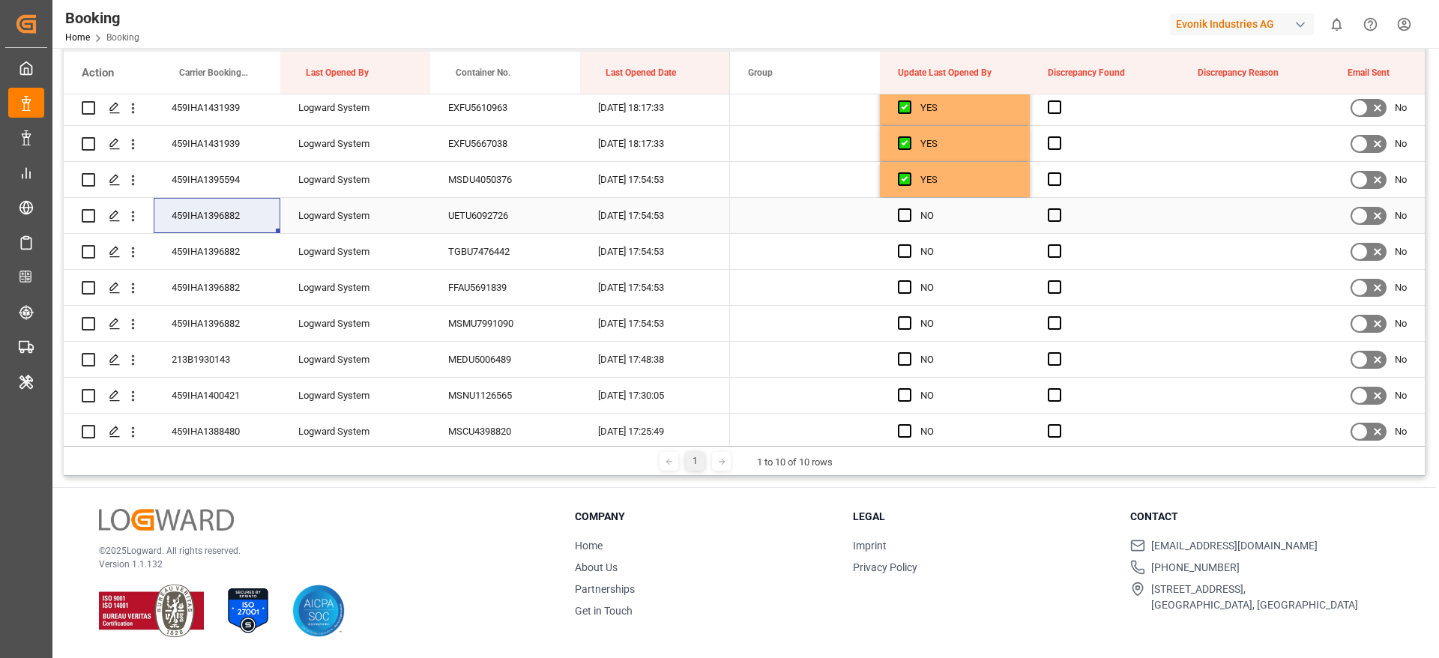
click at [907, 212] on span "Press SPACE to select this row." at bounding box center [904, 214] width 13 height 13
click at [909, 208] on input "Press SPACE to select this row." at bounding box center [909, 208] width 0 height 0
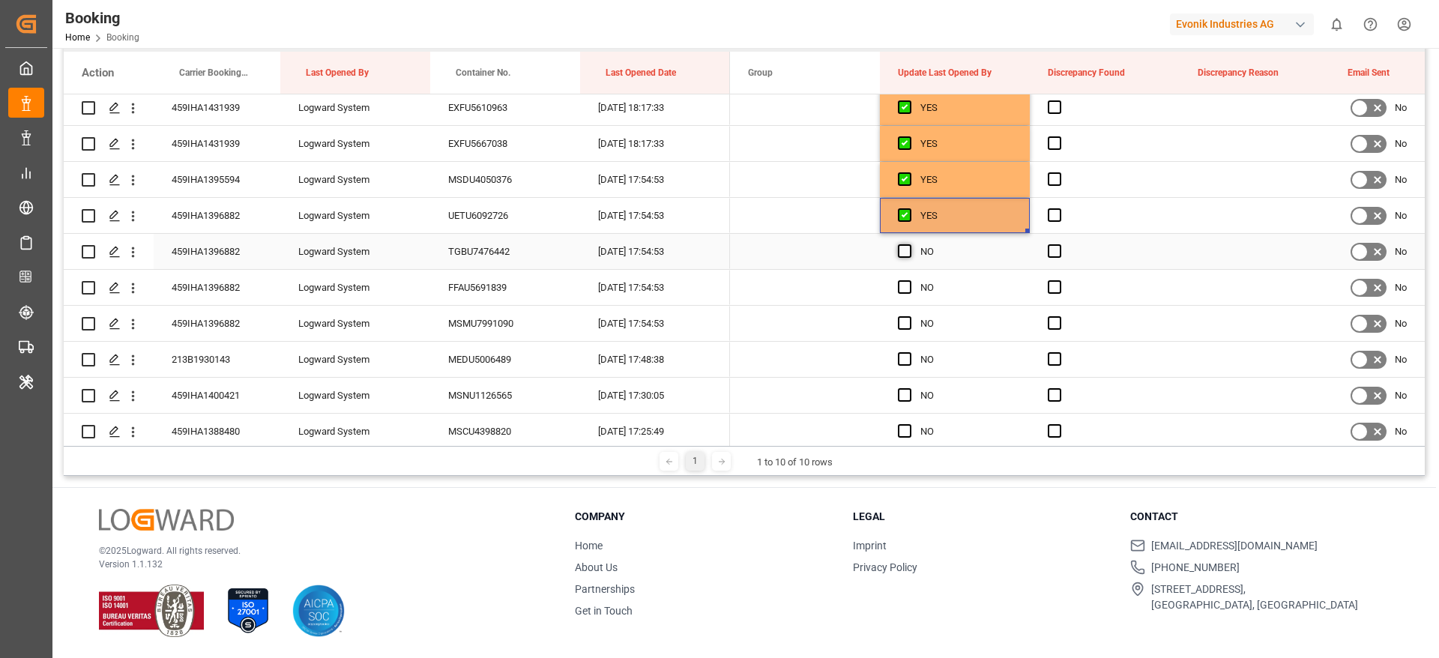
click at [910, 248] on span "Press SPACE to select this row." at bounding box center [904, 250] width 13 height 13
click at [909, 244] on input "Press SPACE to select this row." at bounding box center [909, 244] width 0 height 0
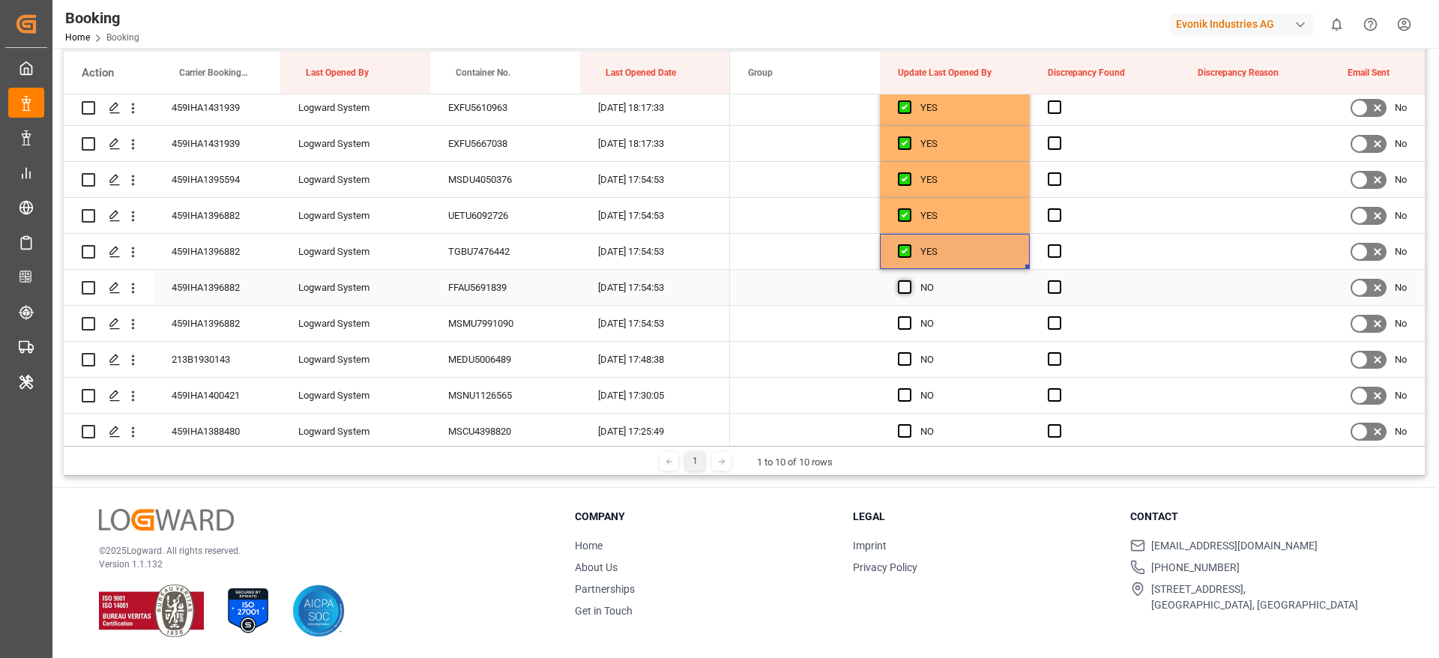
click at [909, 287] on span "Press SPACE to select this row." at bounding box center [904, 286] width 13 height 13
click at [909, 280] on input "Press SPACE to select this row." at bounding box center [909, 280] width 0 height 0
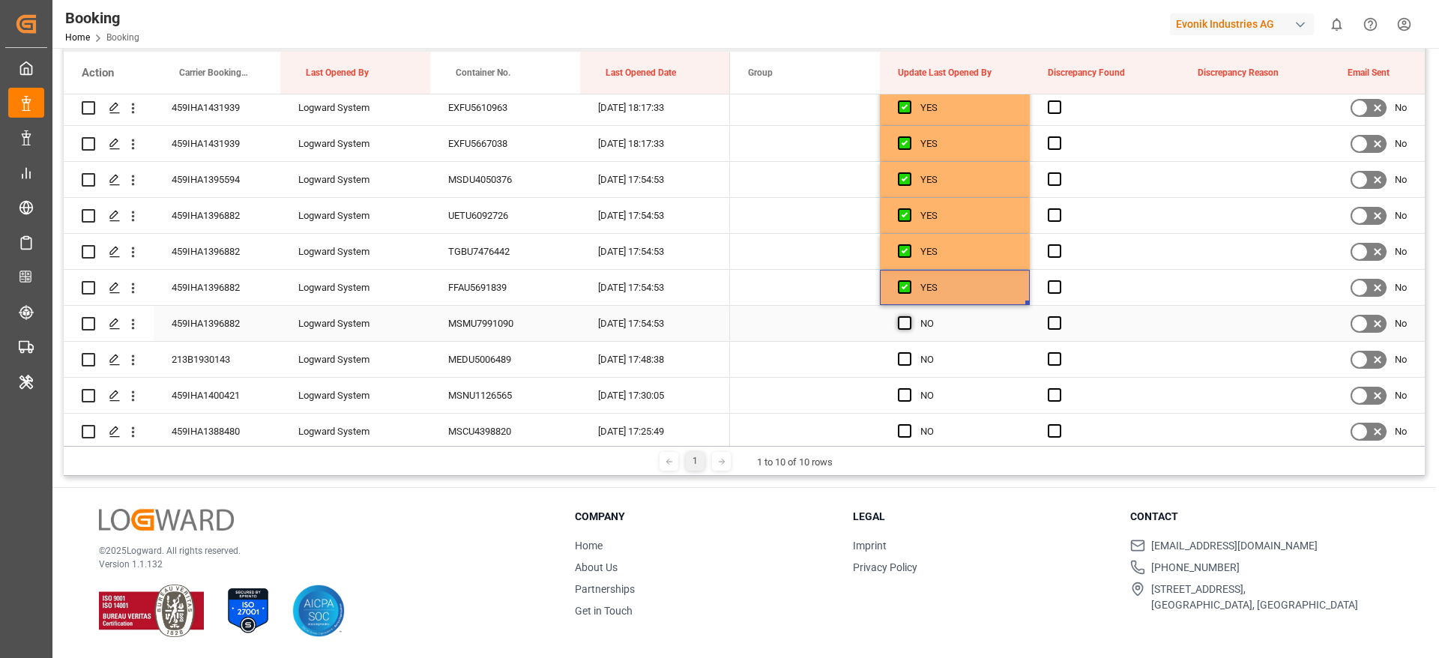
click at [909, 317] on span "Press SPACE to select this row." at bounding box center [904, 322] width 13 height 13
click at [909, 316] on input "Press SPACE to select this row." at bounding box center [909, 316] width 0 height 0
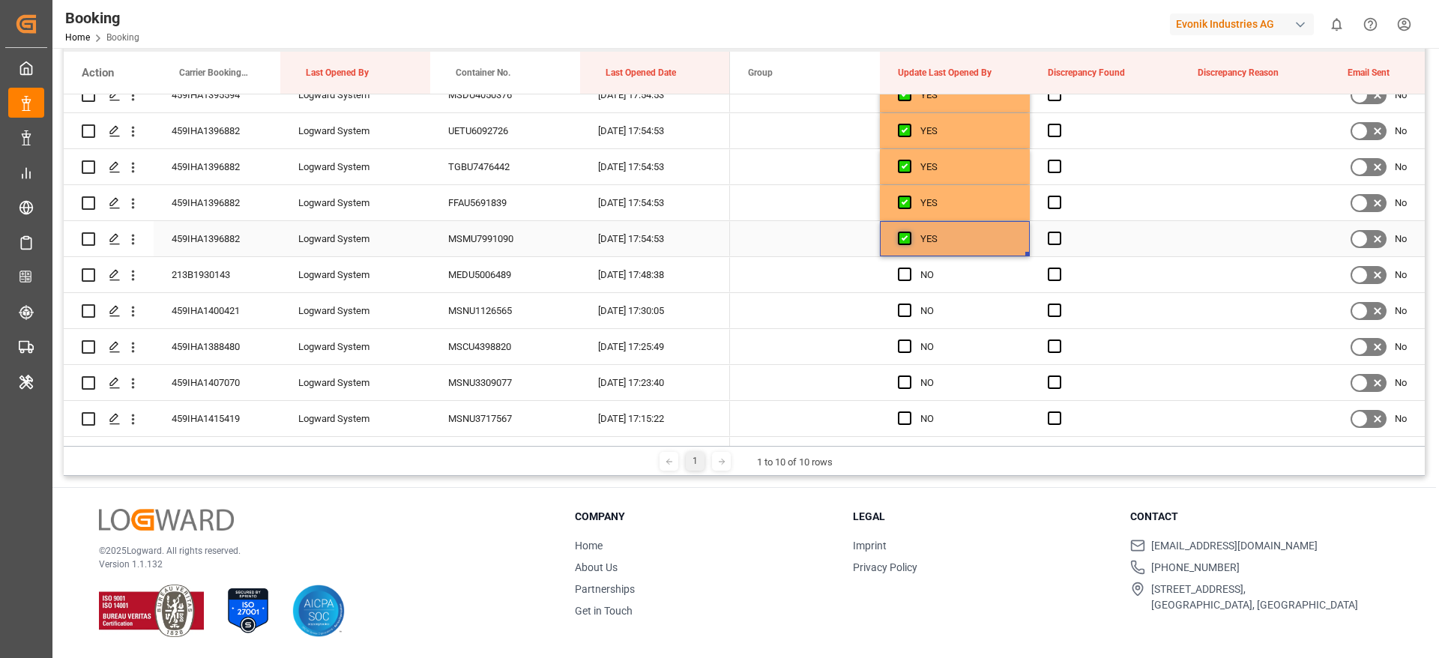
scroll to position [1124, 0]
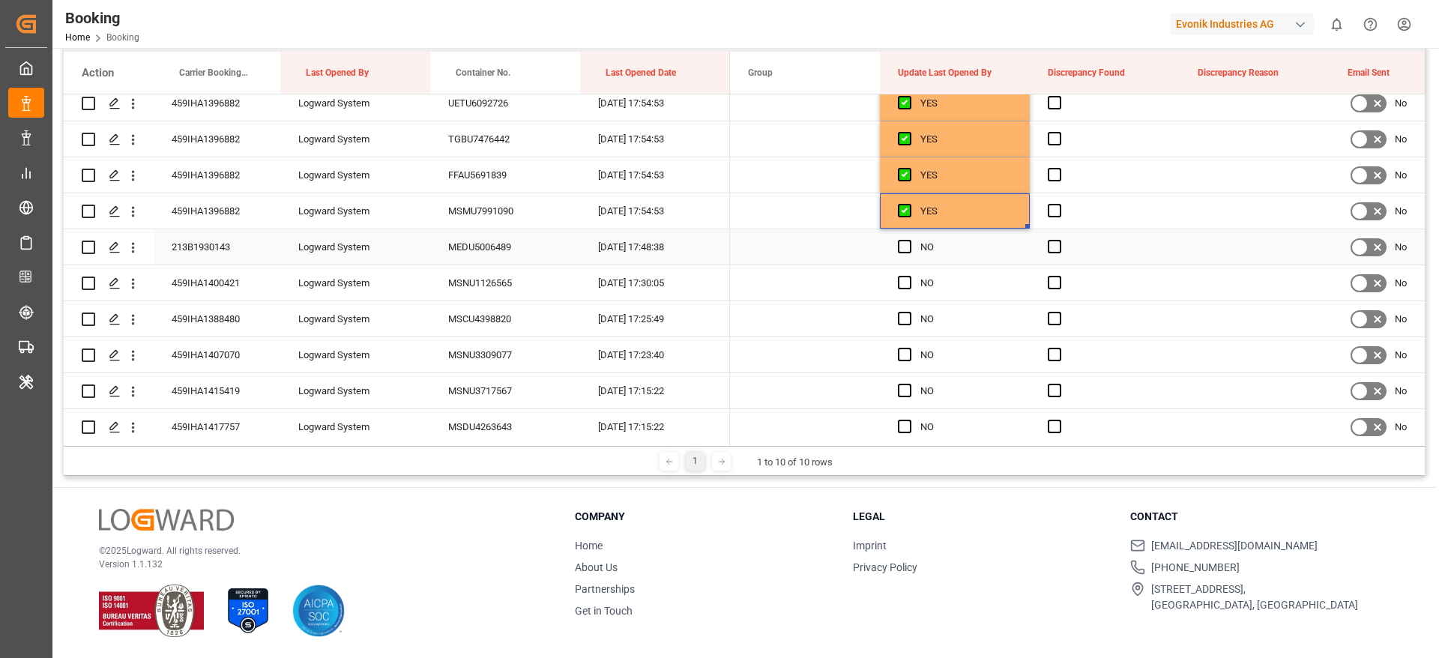
click at [906, 238] on div "Press SPACE to select this row." at bounding box center [909, 247] width 22 height 34
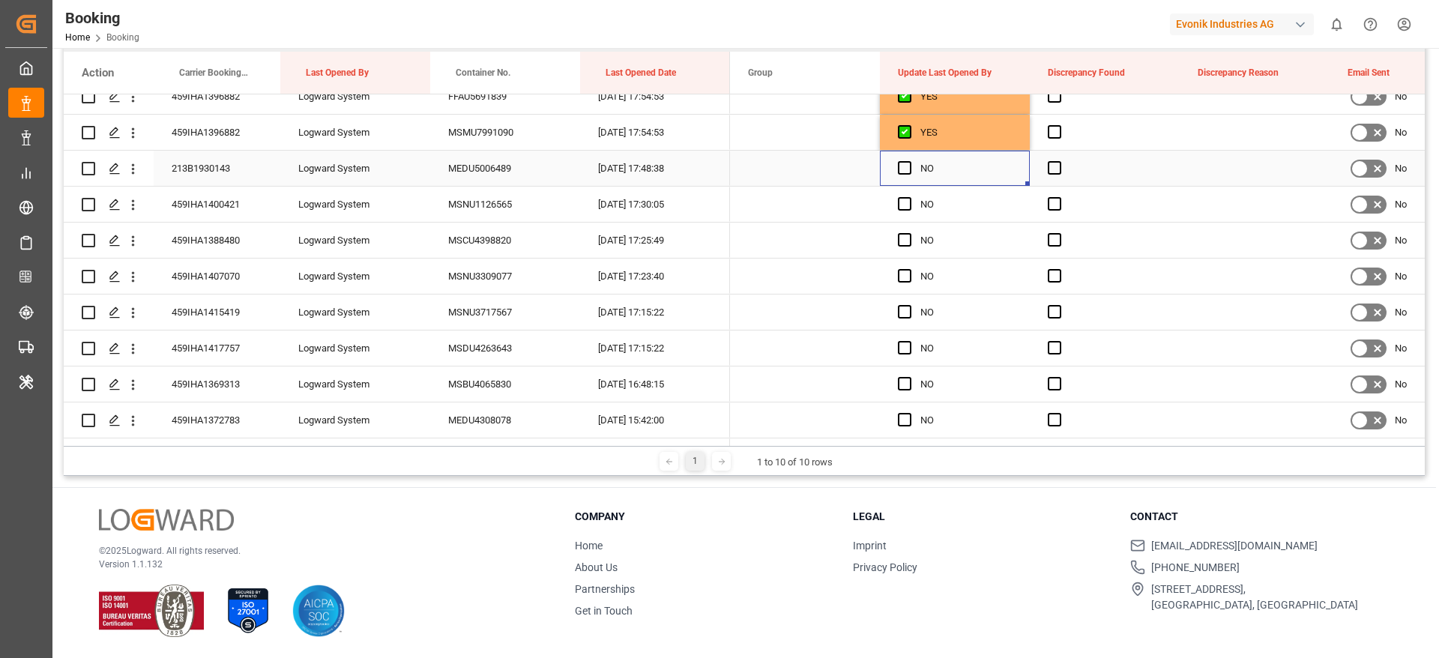
scroll to position [1236, 0]
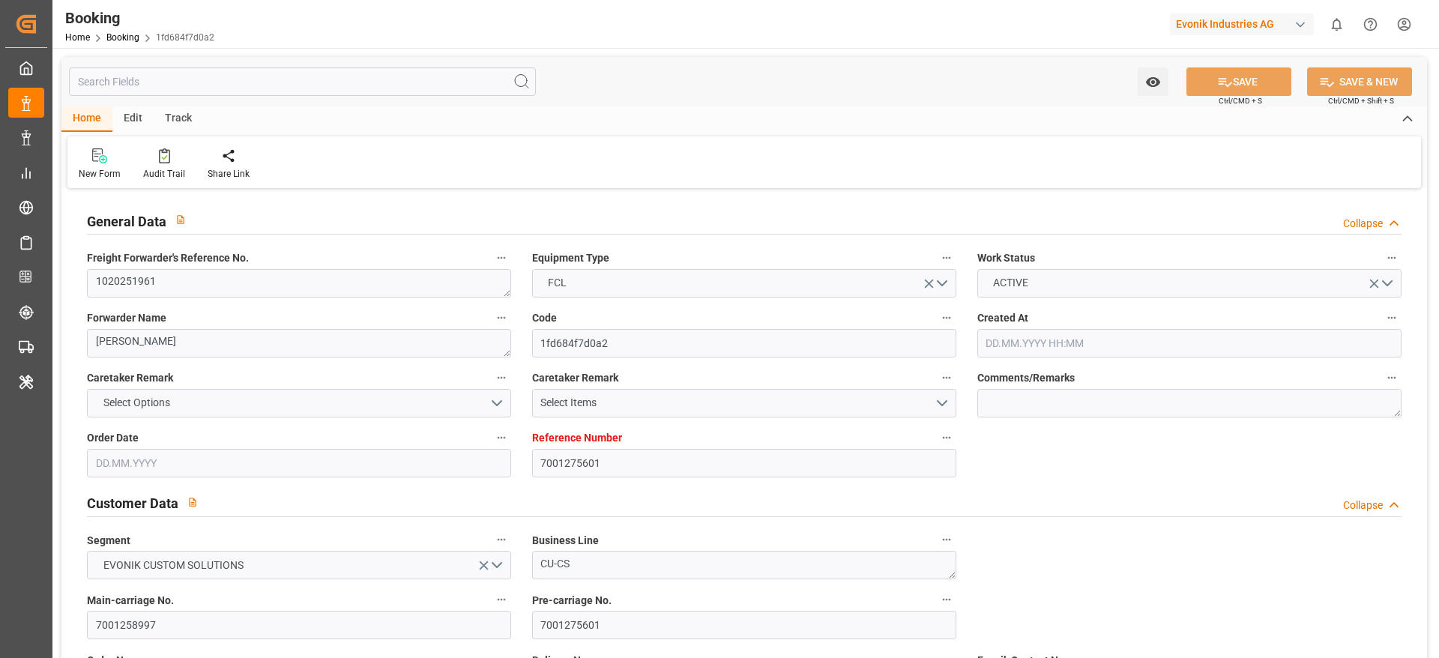
type input "7001275601"
type input "9778832"
type input "9321483"
type input "Hapag Lloyd"
type input "Hapag Lloyd Aktiengesellschaft"
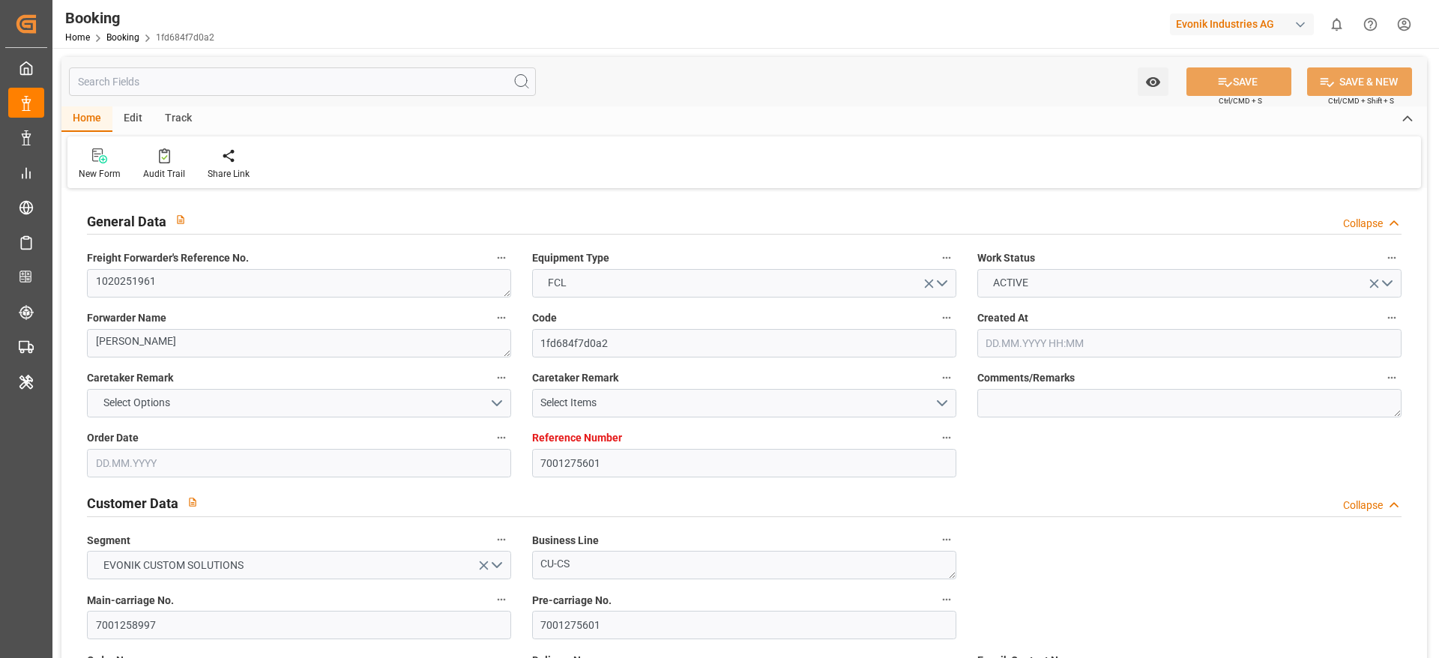
type input "NLRTM"
type input "CNSGH"
type input "0"
type input "NLRTM"
type input "CNSHG"
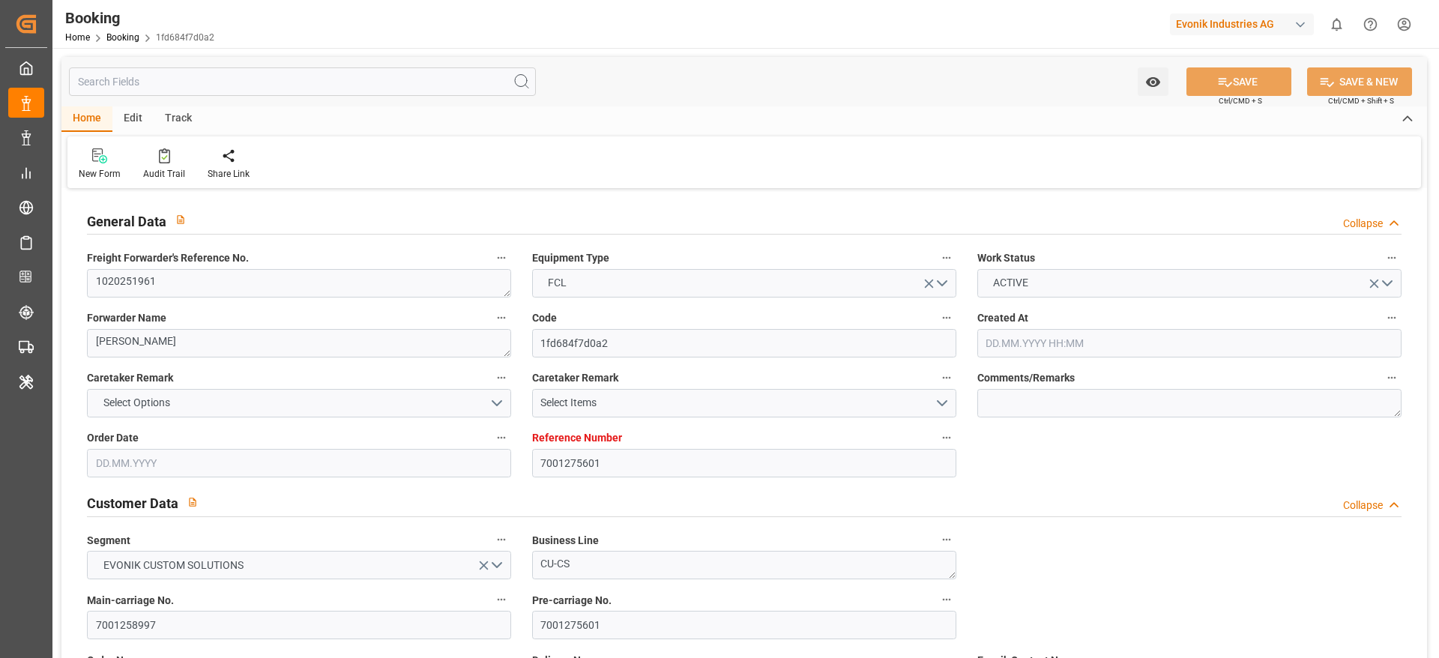
type input "15.09.2025 14:00"
type input "[DATE]"
type input "25.11.2025"
type input "29.09.2025"
type input "25.09.2025 00:00"
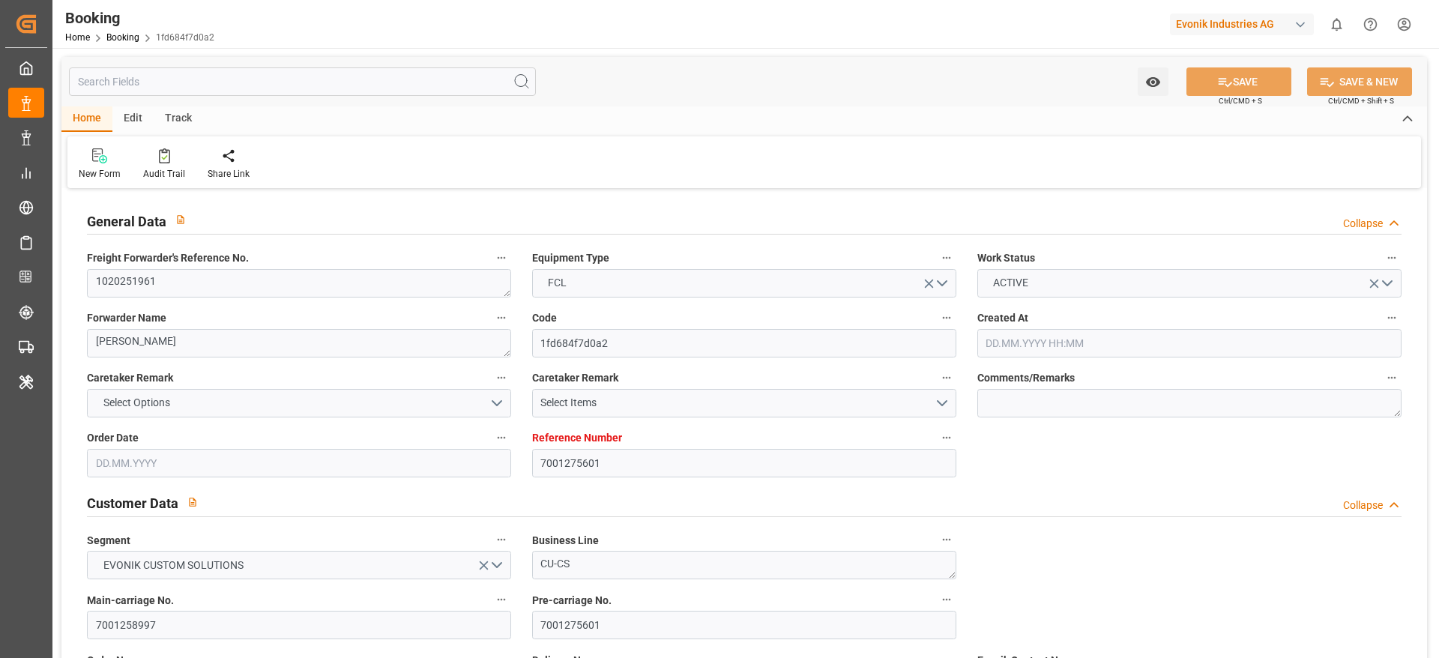
type input "29.09.2025 00:00"
type input "19.09.2025 00:00"
type input "01.10.2025 22:00"
type input "28.09.2025 00:00"
type input "15.11.2025 16:00"
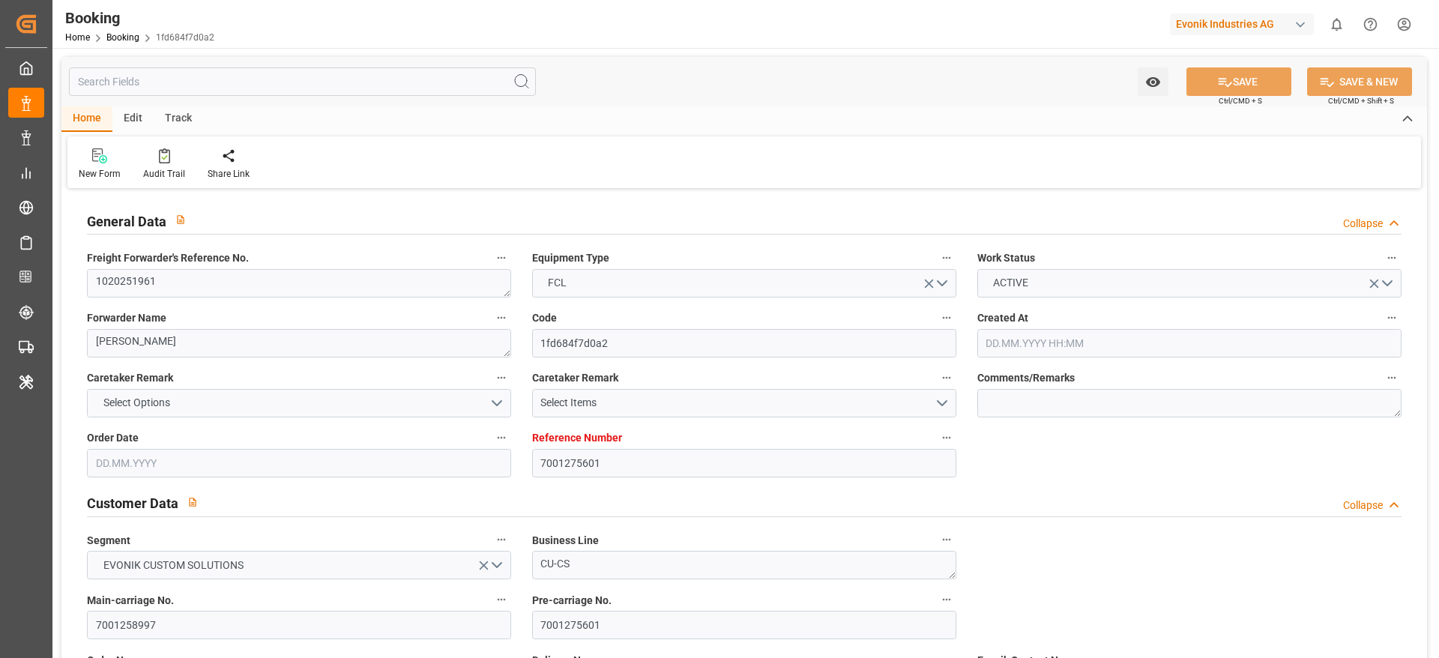
type input "15.11.2025 00:00"
type input "25.09.2025 07:19"
type input "[DATE]"
type input "24.09.2025 05:30"
type input "25.09.2025 12:00"
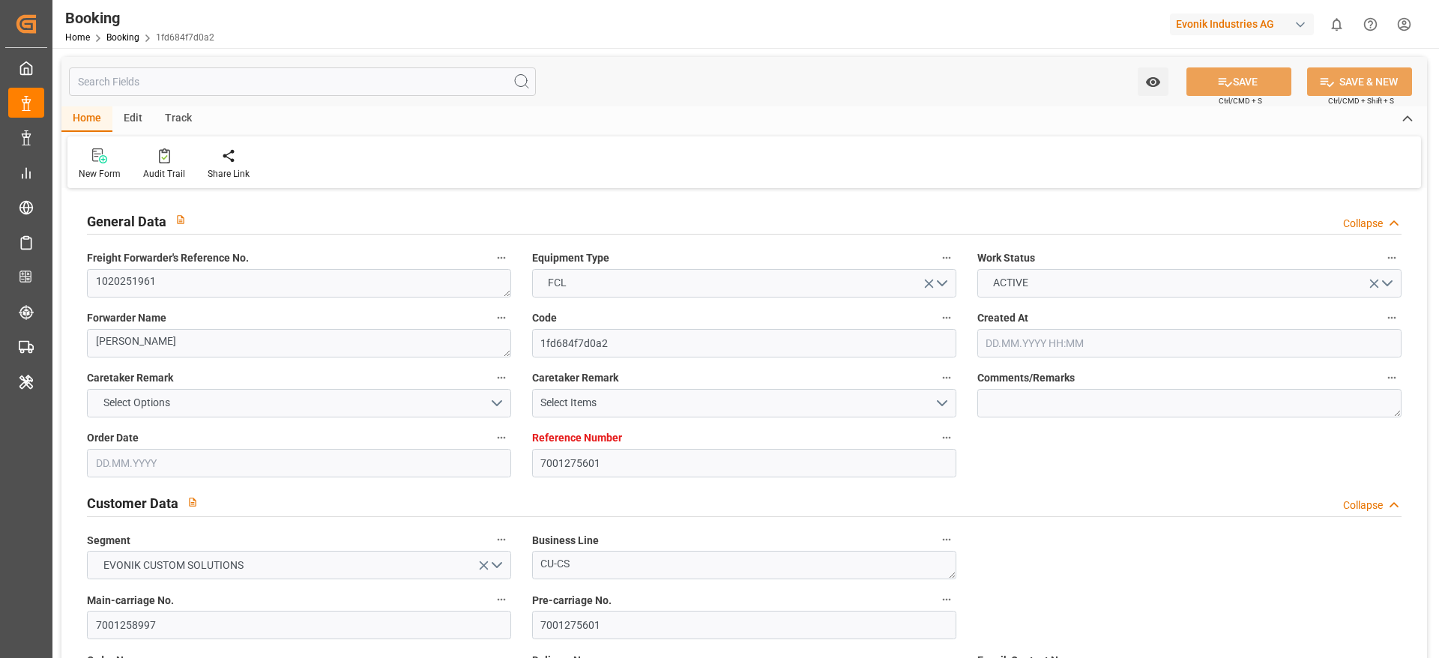
type input "25.09.2025 13:59"
type input "01.10.2025 22:00"
type input "15.11.2025 16:00"
type input "16.11.2025 00:49"
type input "20.11.2025 00:49"
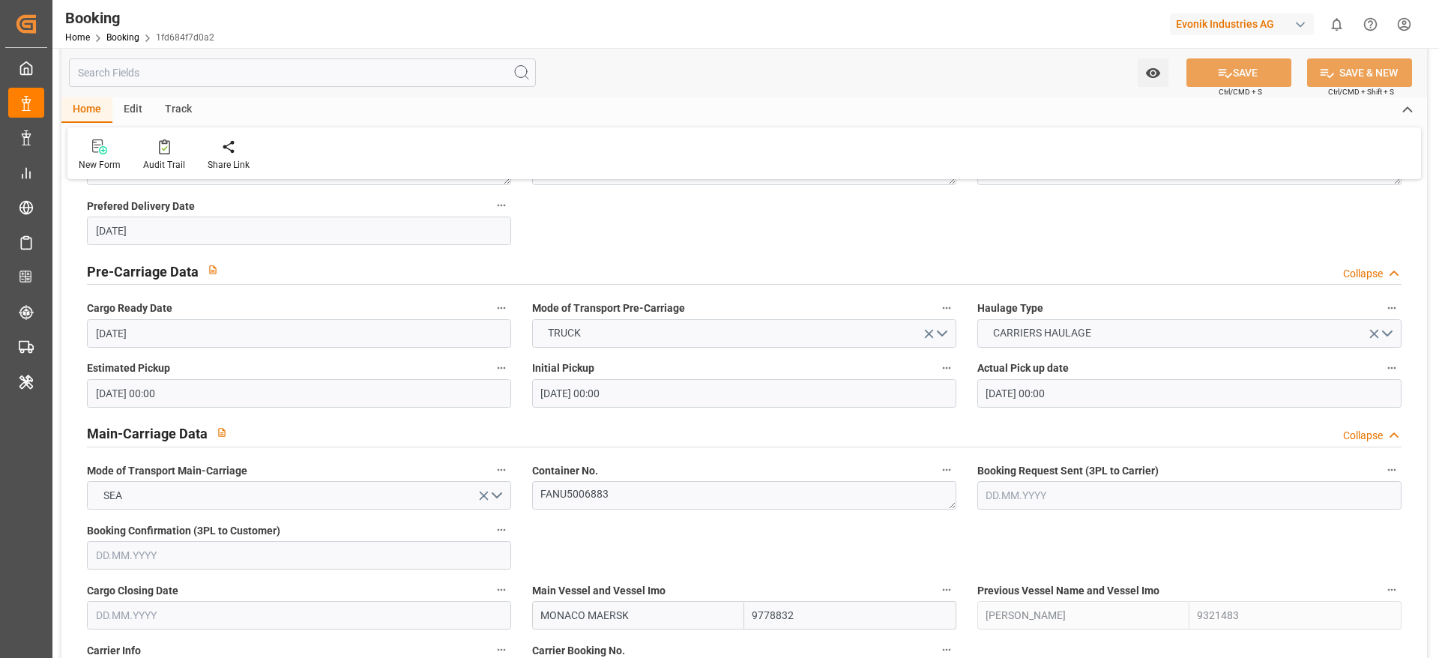
scroll to position [1236, 0]
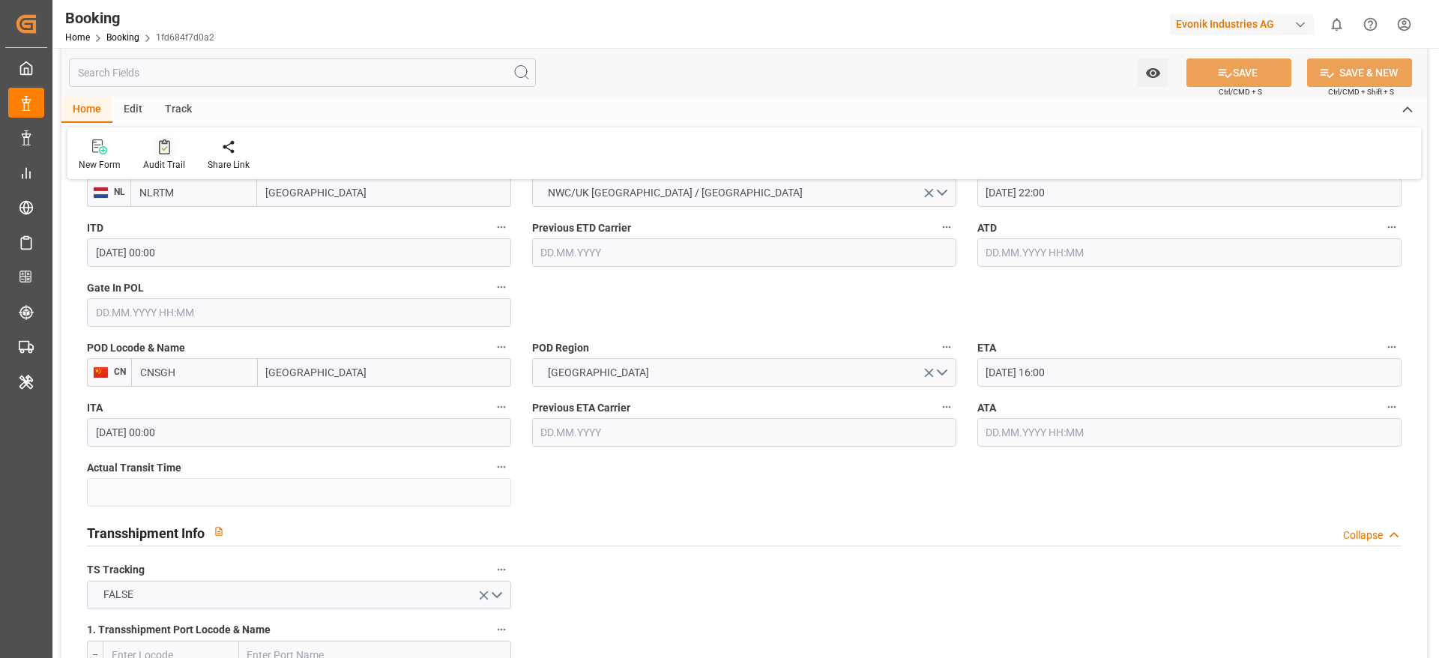
click at [163, 160] on div "Audit Trail" at bounding box center [164, 164] width 42 height 13
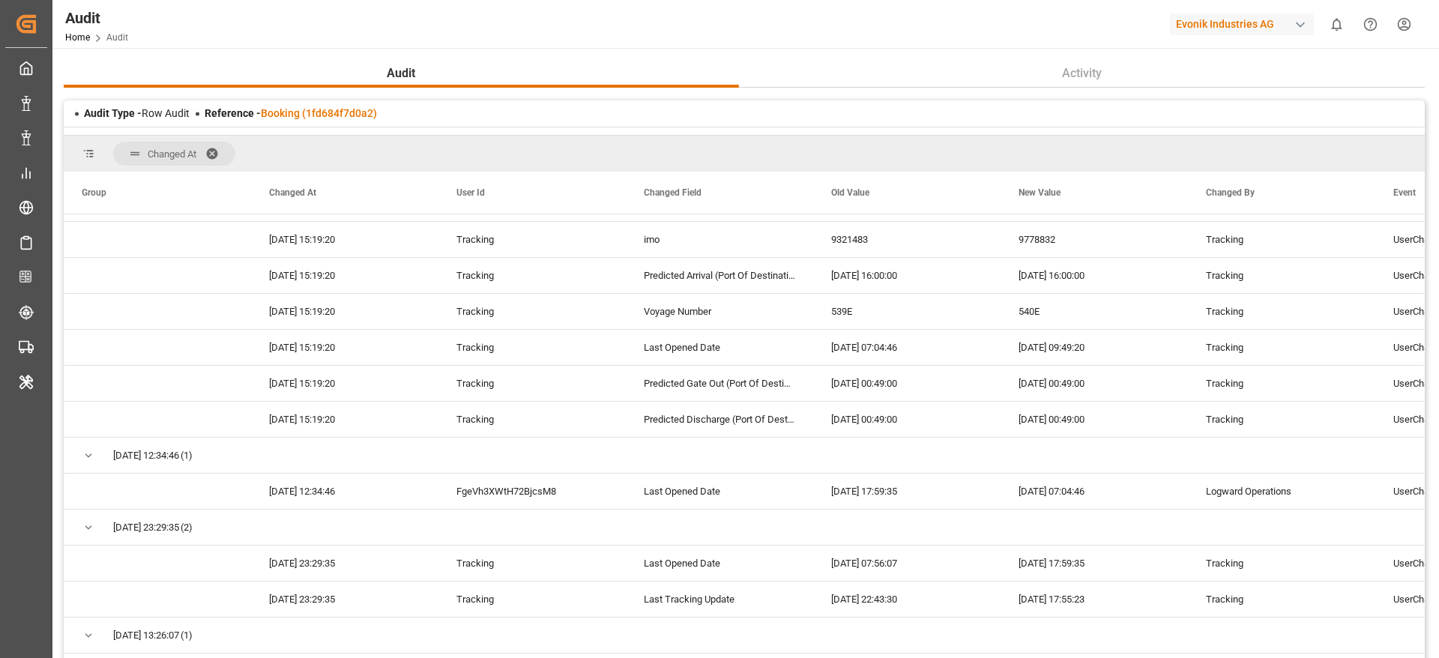
scroll to position [1011, 0]
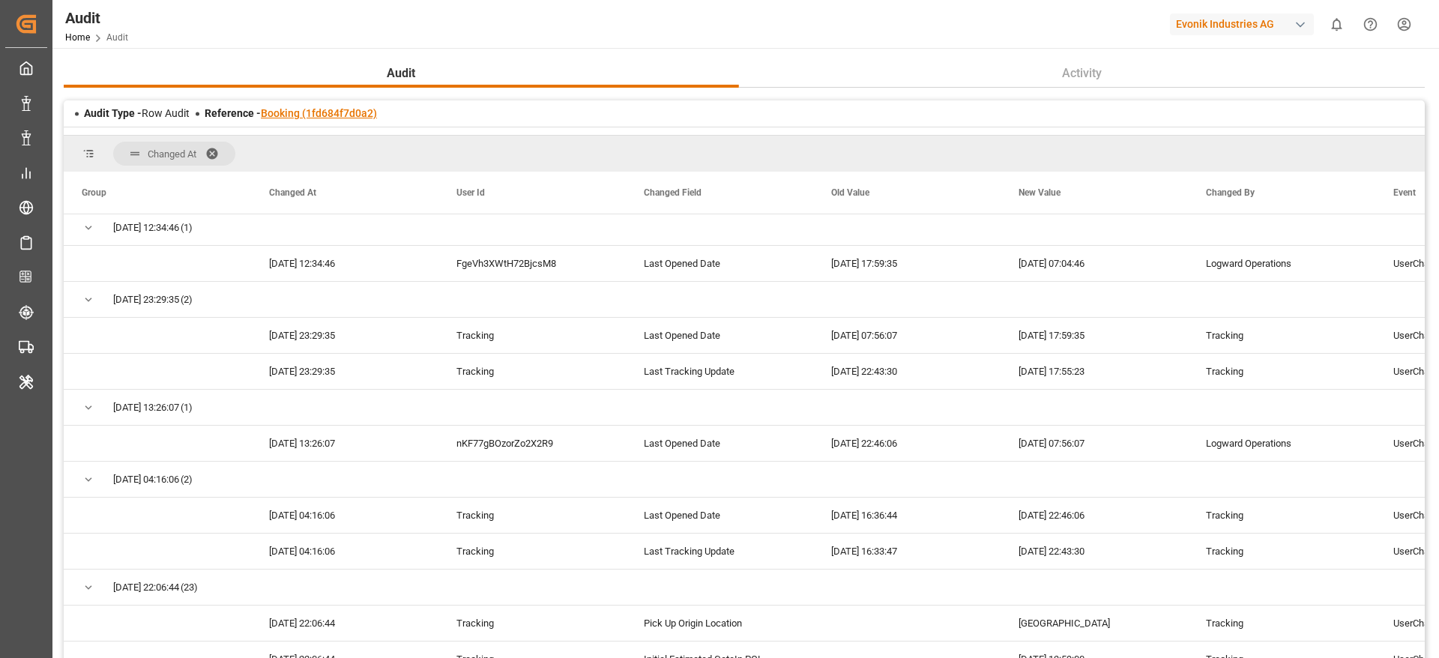
click at [324, 112] on link "Booking (1fd684f7d0a2)" at bounding box center [319, 113] width 116 height 12
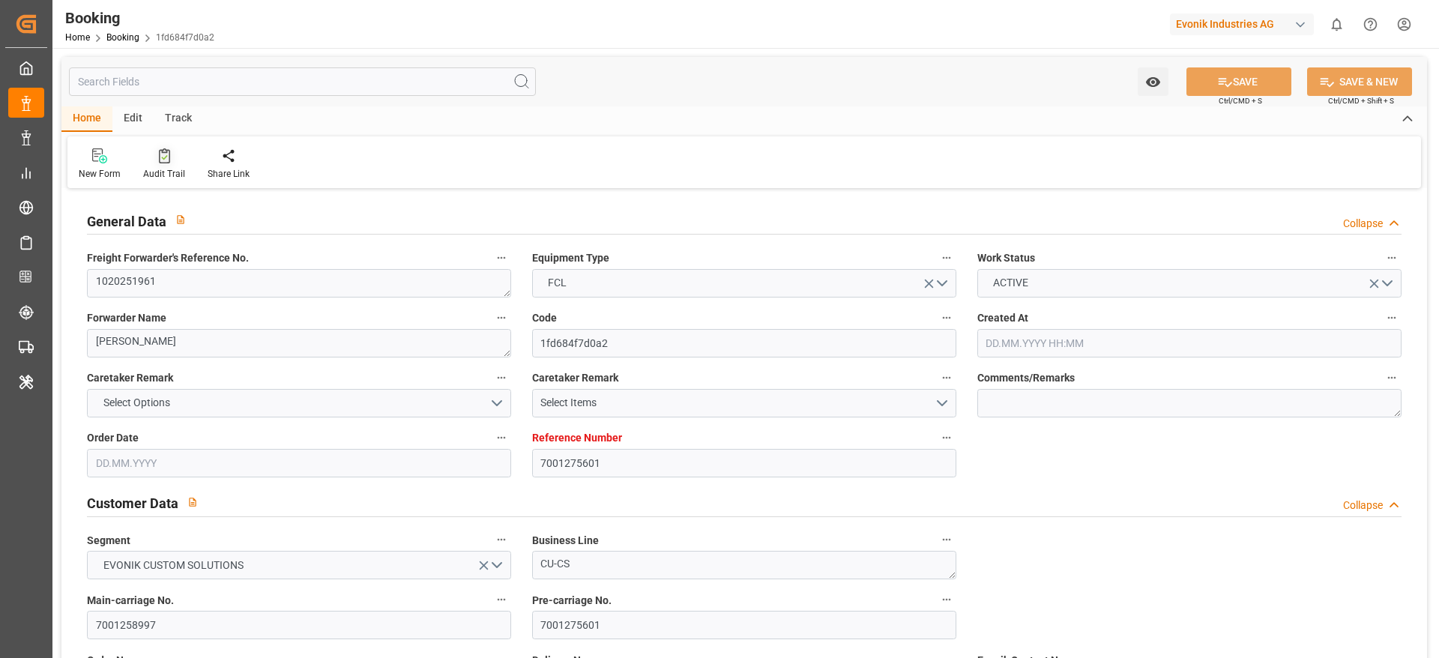
click at [161, 162] on icon at bounding box center [164, 155] width 11 height 15
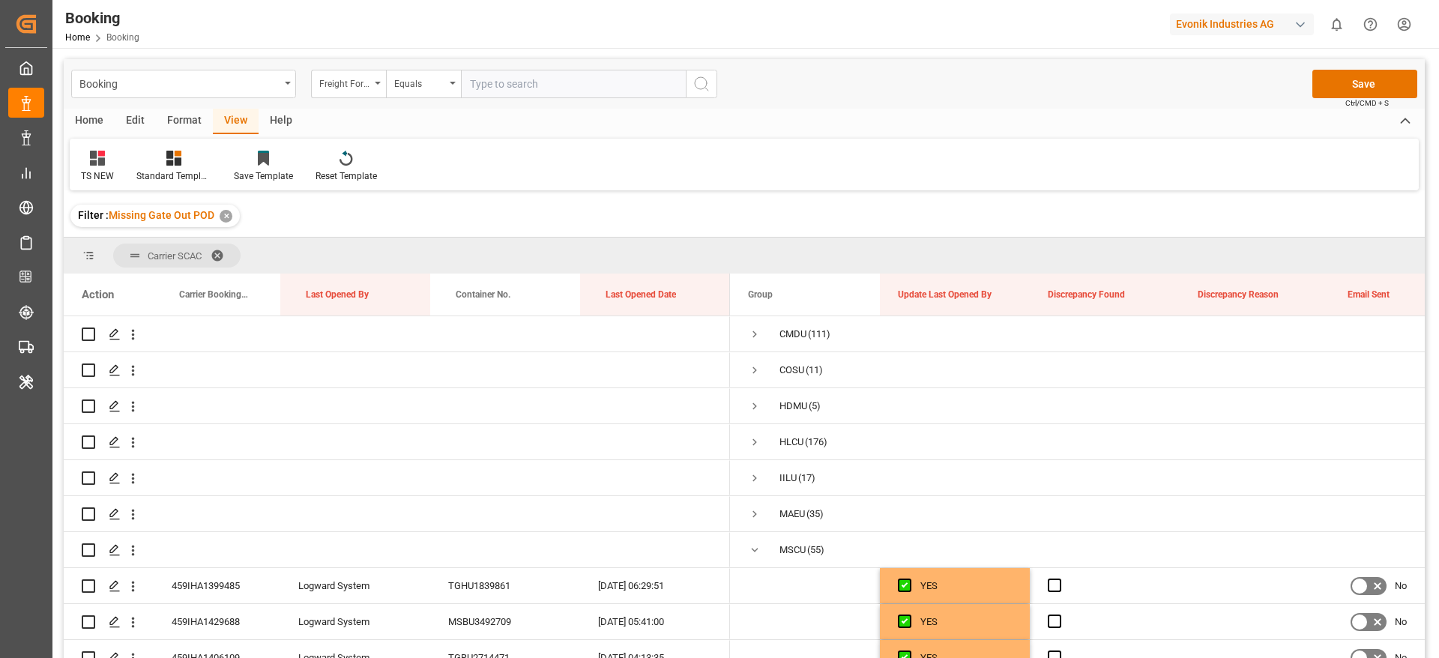
scroll to position [1236, 0]
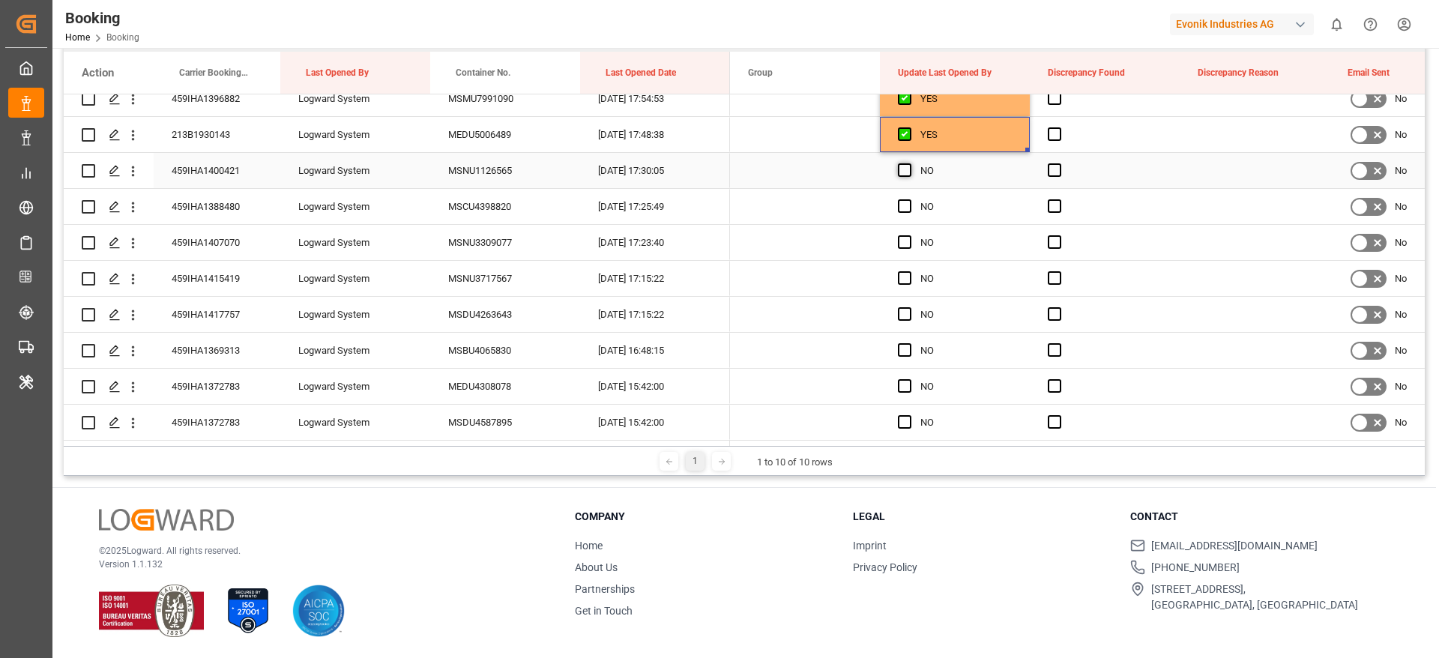
click at [905, 167] on span "Press SPACE to select this row." at bounding box center [904, 169] width 13 height 13
click at [909, 163] on input "Press SPACE to select this row." at bounding box center [909, 163] width 0 height 0
click at [906, 211] on span "Press SPACE to select this row." at bounding box center [904, 205] width 13 height 13
click at [909, 199] on input "Press SPACE to select this row." at bounding box center [909, 199] width 0 height 0
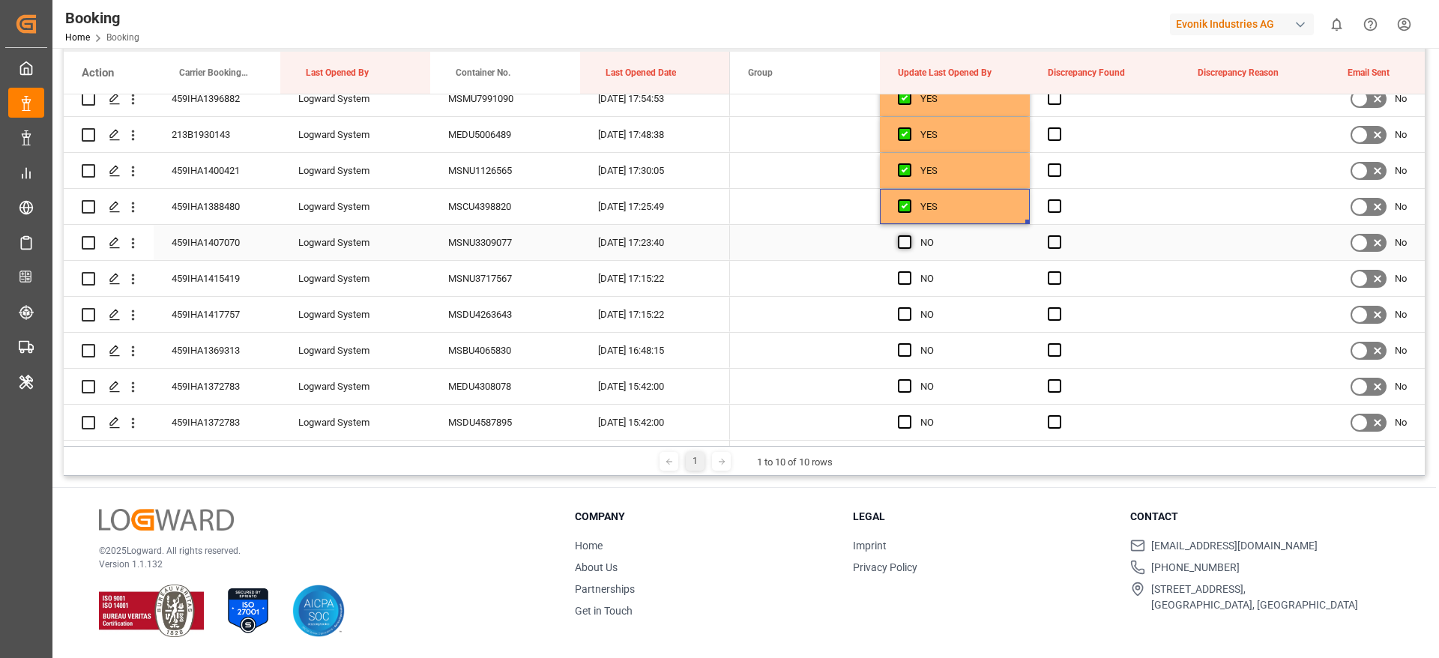
click at [906, 241] on span "Press SPACE to select this row." at bounding box center [904, 241] width 13 height 13
click at [909, 235] on input "Press SPACE to select this row." at bounding box center [909, 235] width 0 height 0
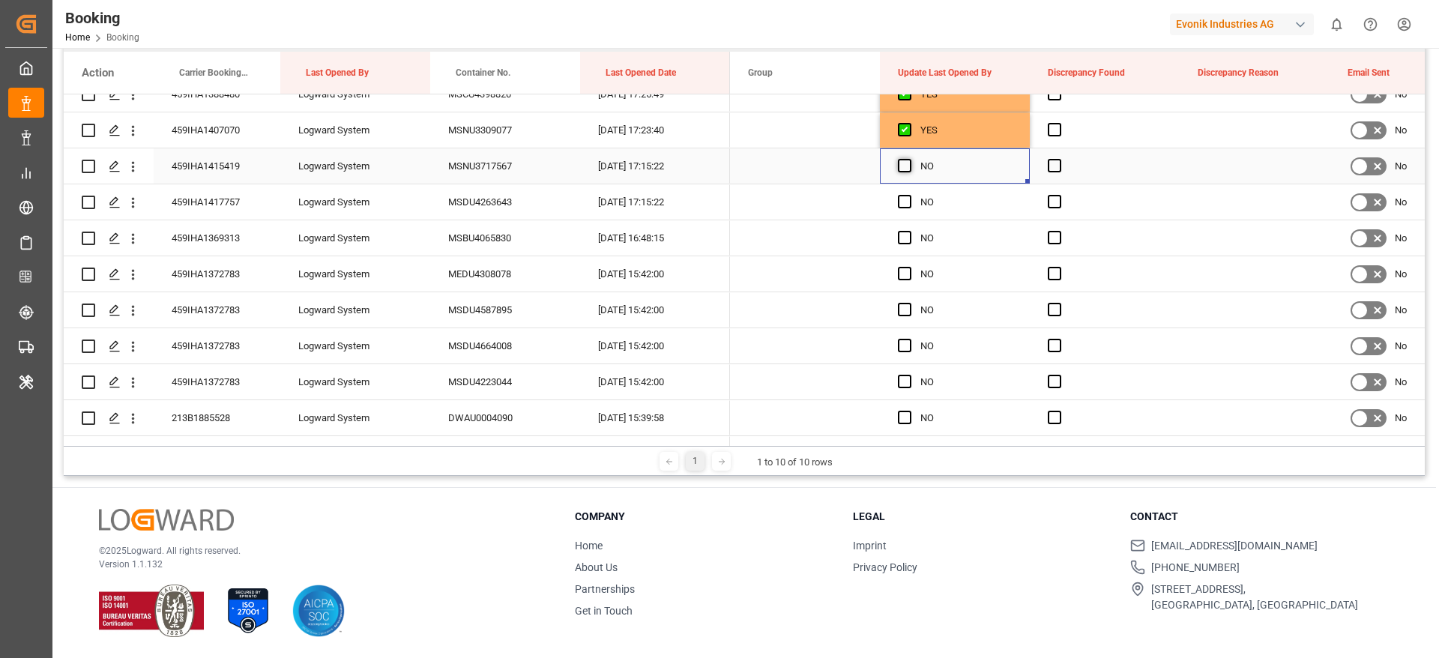
click at [907, 169] on span "Press SPACE to select this row." at bounding box center [904, 165] width 13 height 13
click at [909, 159] on input "Press SPACE to select this row." at bounding box center [909, 159] width 0 height 0
click at [907, 202] on span "Press SPACE to select this row." at bounding box center [904, 201] width 13 height 13
click at [909, 195] on input "Press SPACE to select this row." at bounding box center [909, 195] width 0 height 0
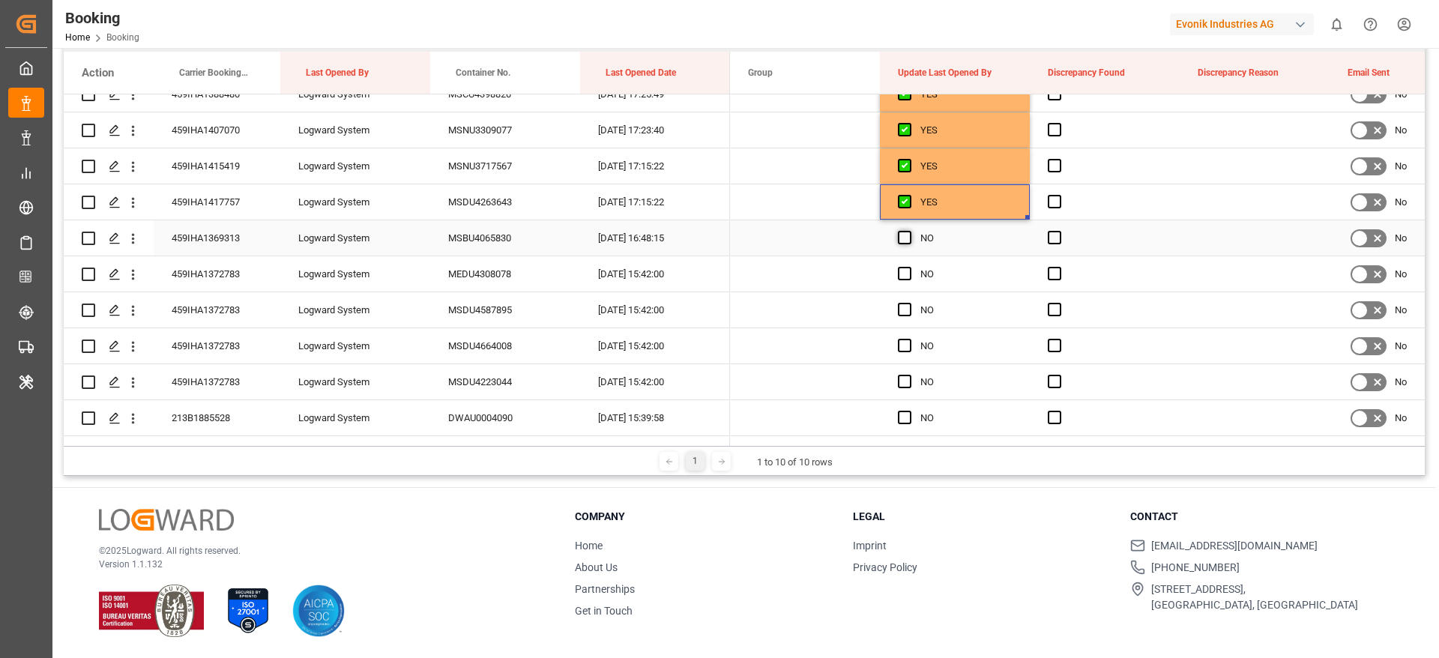
click at [906, 240] on span "Press SPACE to select this row." at bounding box center [904, 237] width 13 height 13
click at [909, 231] on input "Press SPACE to select this row." at bounding box center [909, 231] width 0 height 0
click at [265, 279] on div "459IHA1372783" at bounding box center [217, 273] width 127 height 35
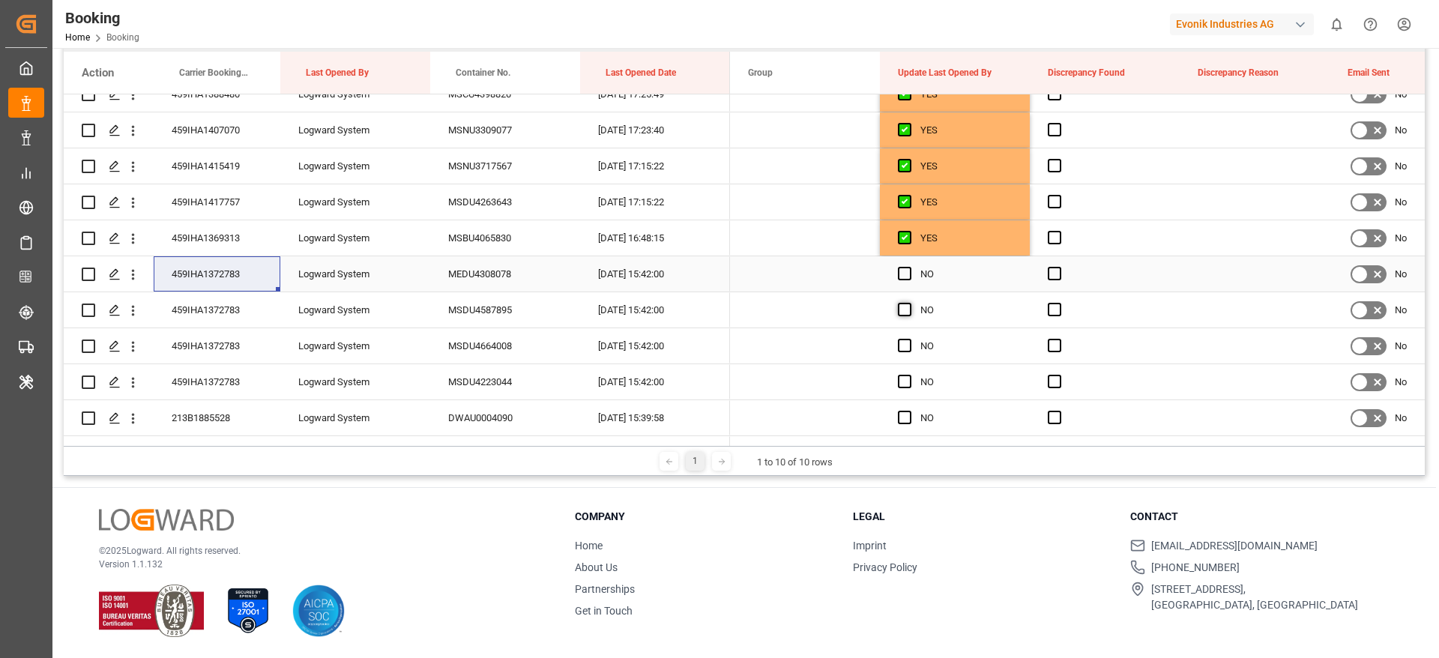
drag, startPoint x: 901, startPoint y: 270, endPoint x: 904, endPoint y: 303, distance: 33.1
click at [901, 270] on span "Press SPACE to select this row." at bounding box center [904, 273] width 13 height 13
click at [909, 267] on input "Press SPACE to select this row." at bounding box center [909, 267] width 0 height 0
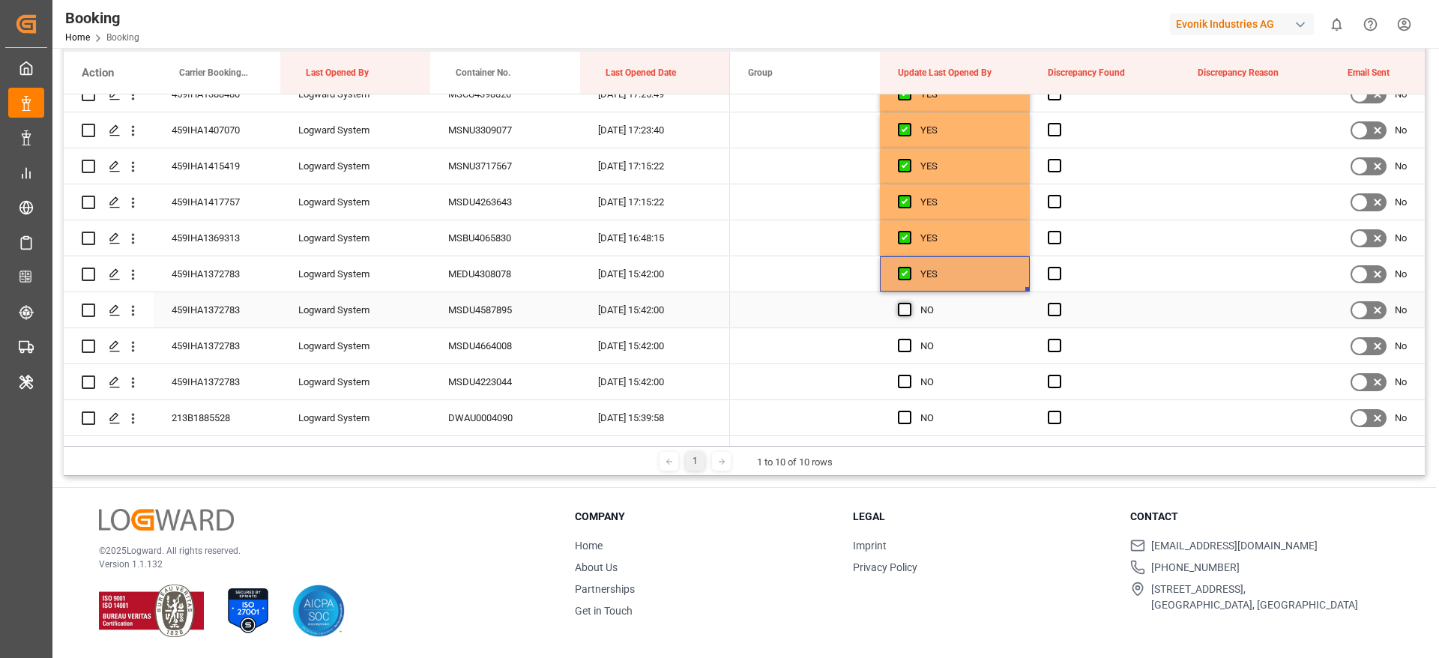
click at [904, 303] on span "Press SPACE to select this row." at bounding box center [904, 309] width 13 height 13
click at [909, 303] on input "Press SPACE to select this row." at bounding box center [909, 303] width 0 height 0
click at [904, 345] on span "Press SPACE to select this row." at bounding box center [904, 345] width 13 height 13
click at [909, 339] on input "Press SPACE to select this row." at bounding box center [909, 339] width 0 height 0
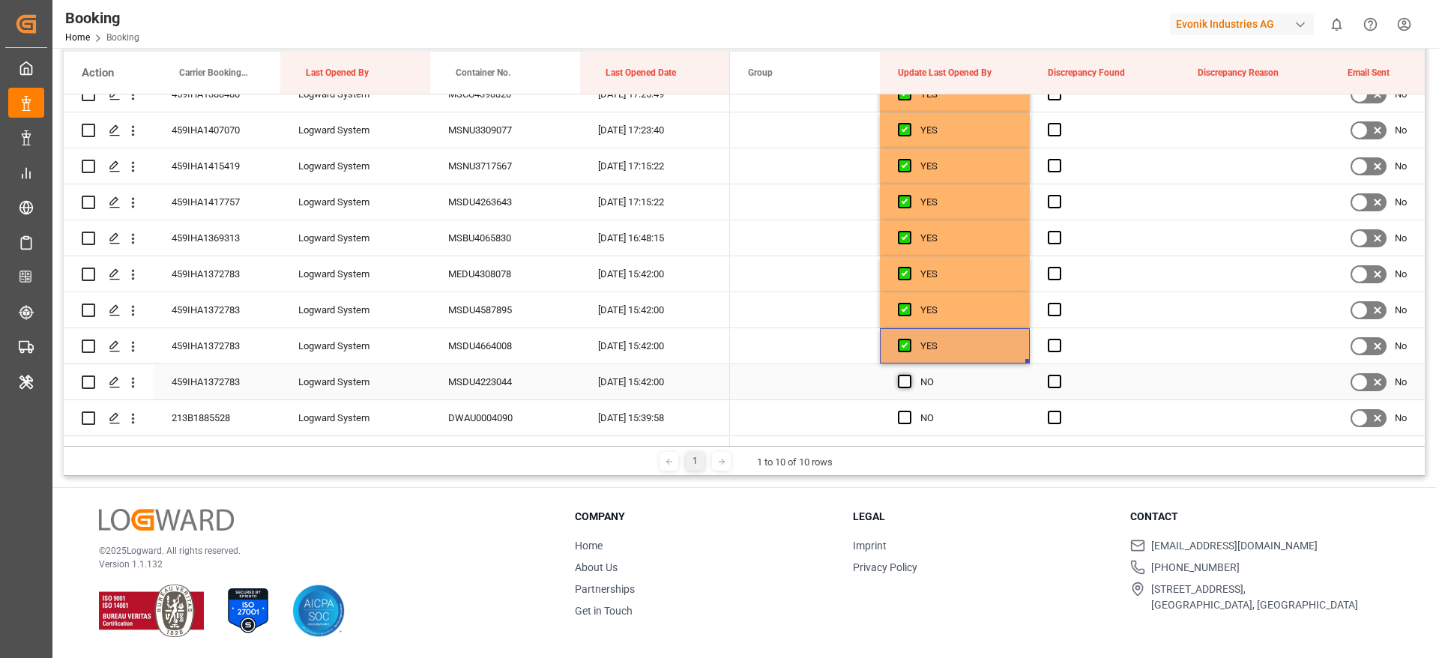
click at [904, 385] on span "Press SPACE to select this row." at bounding box center [904, 381] width 13 height 13
click at [909, 375] on input "Press SPACE to select this row." at bounding box center [909, 375] width 0 height 0
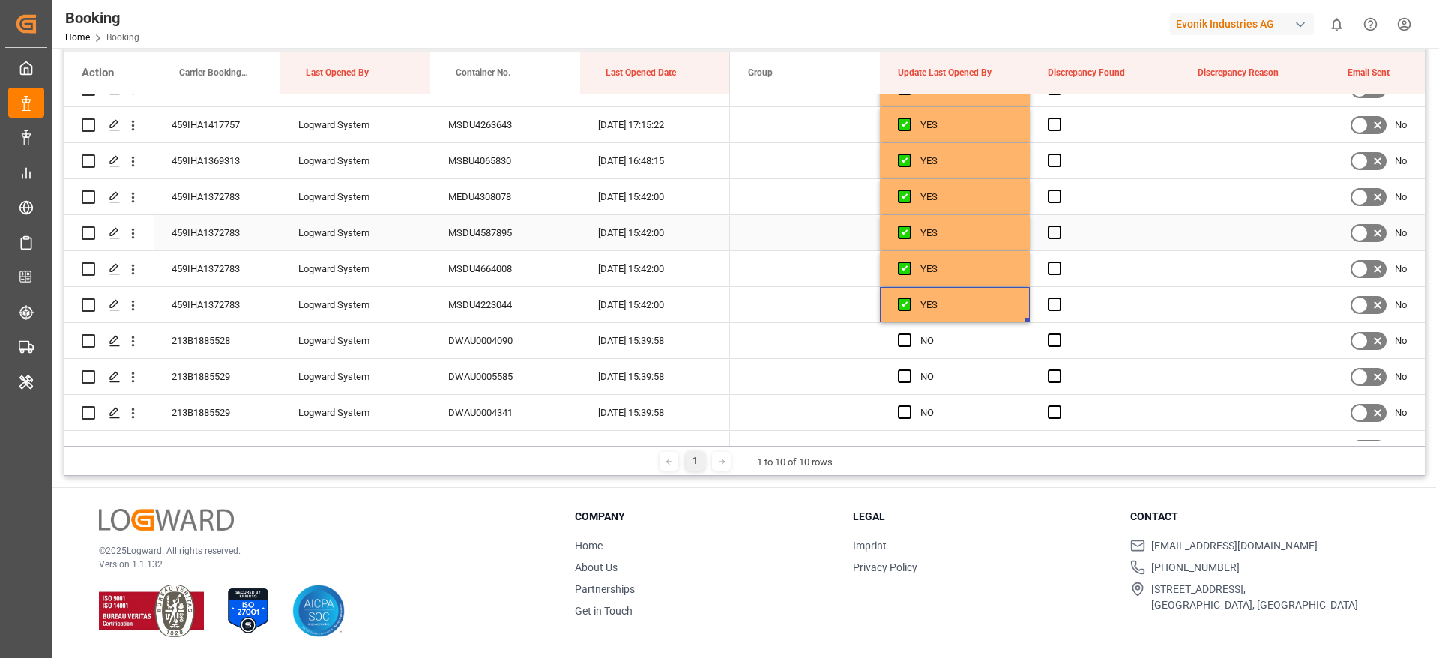
scroll to position [1461, 0]
click at [249, 305] on div "213B1885528" at bounding box center [217, 305] width 127 height 35
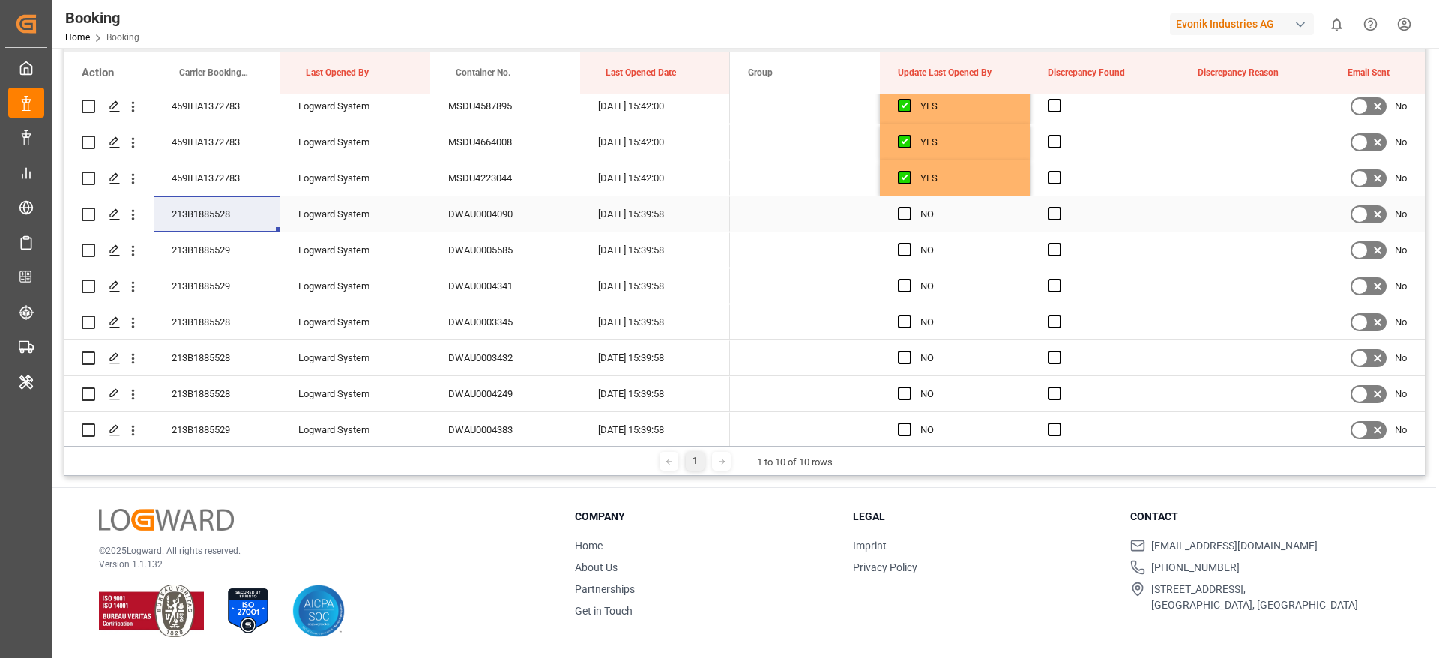
scroll to position [1573, 0]
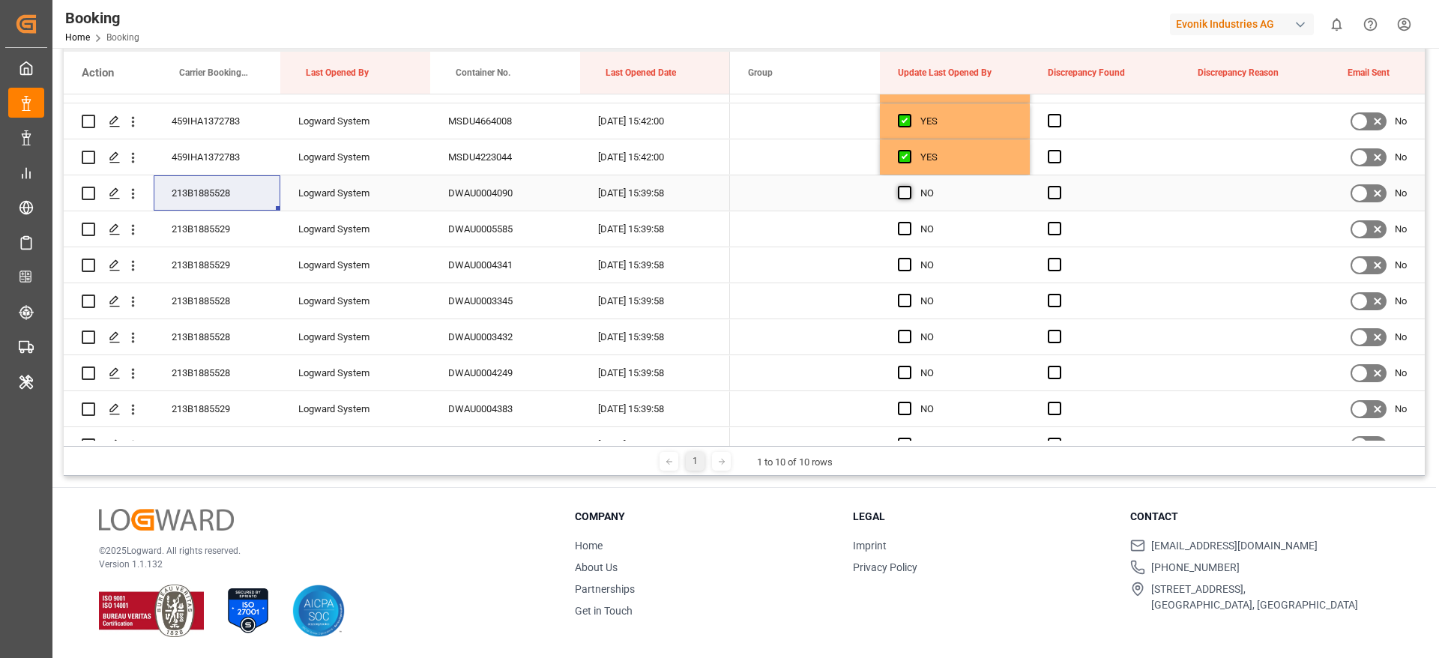
click at [901, 190] on span "Press SPACE to select this row." at bounding box center [904, 192] width 13 height 13
click at [909, 186] on input "Press SPACE to select this row." at bounding box center [909, 186] width 0 height 0
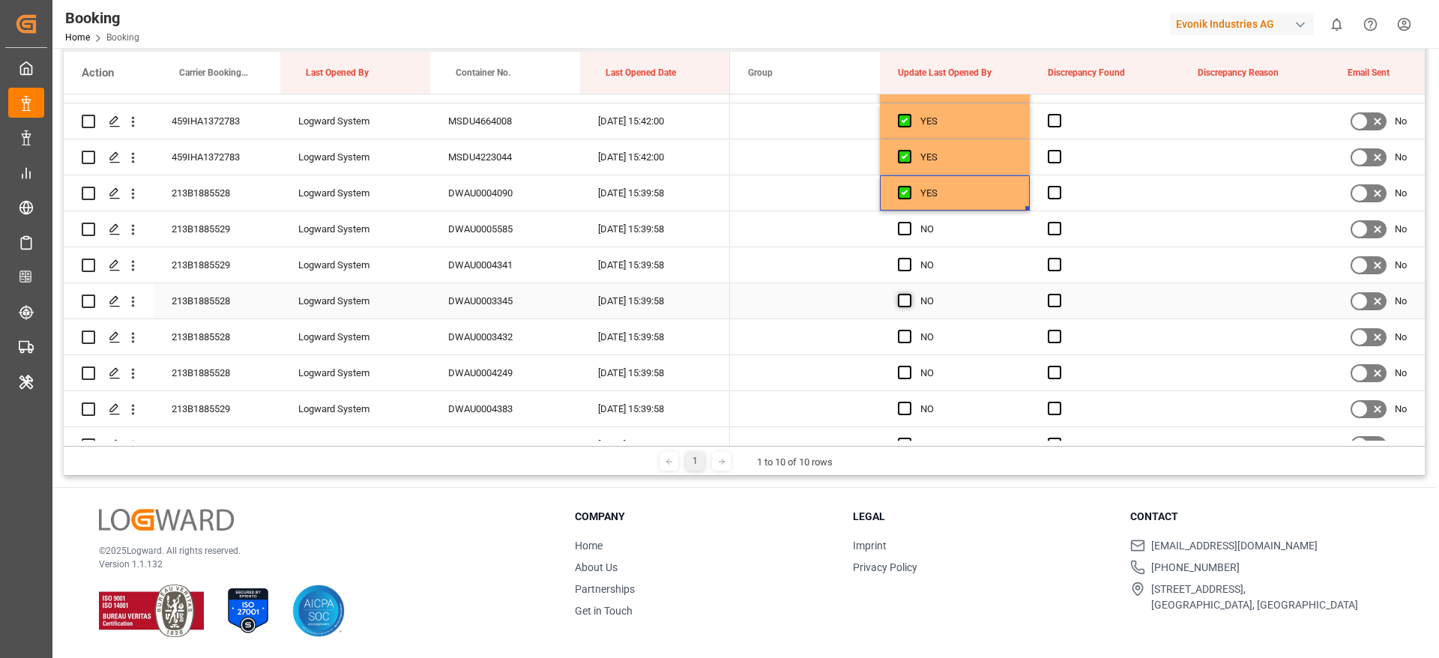
click at [902, 297] on span "Press SPACE to select this row." at bounding box center [904, 300] width 13 height 13
click at [909, 294] on input "Press SPACE to select this row." at bounding box center [909, 294] width 0 height 0
click at [910, 336] on span "Press SPACE to select this row." at bounding box center [904, 336] width 13 height 13
click at [909, 330] on input "Press SPACE to select this row." at bounding box center [909, 330] width 0 height 0
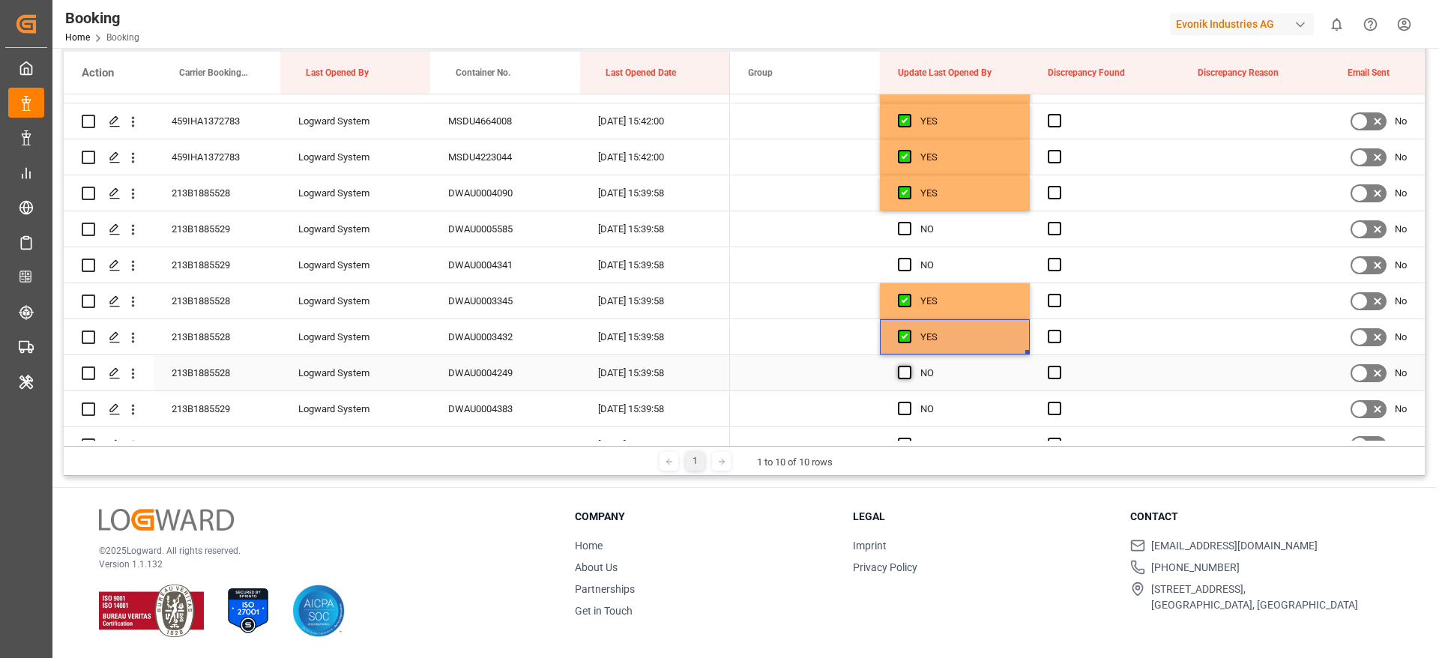
click at [904, 372] on span "Press SPACE to select this row." at bounding box center [904, 372] width 13 height 13
click at [909, 366] on input "Press SPACE to select this row." at bounding box center [909, 366] width 0 height 0
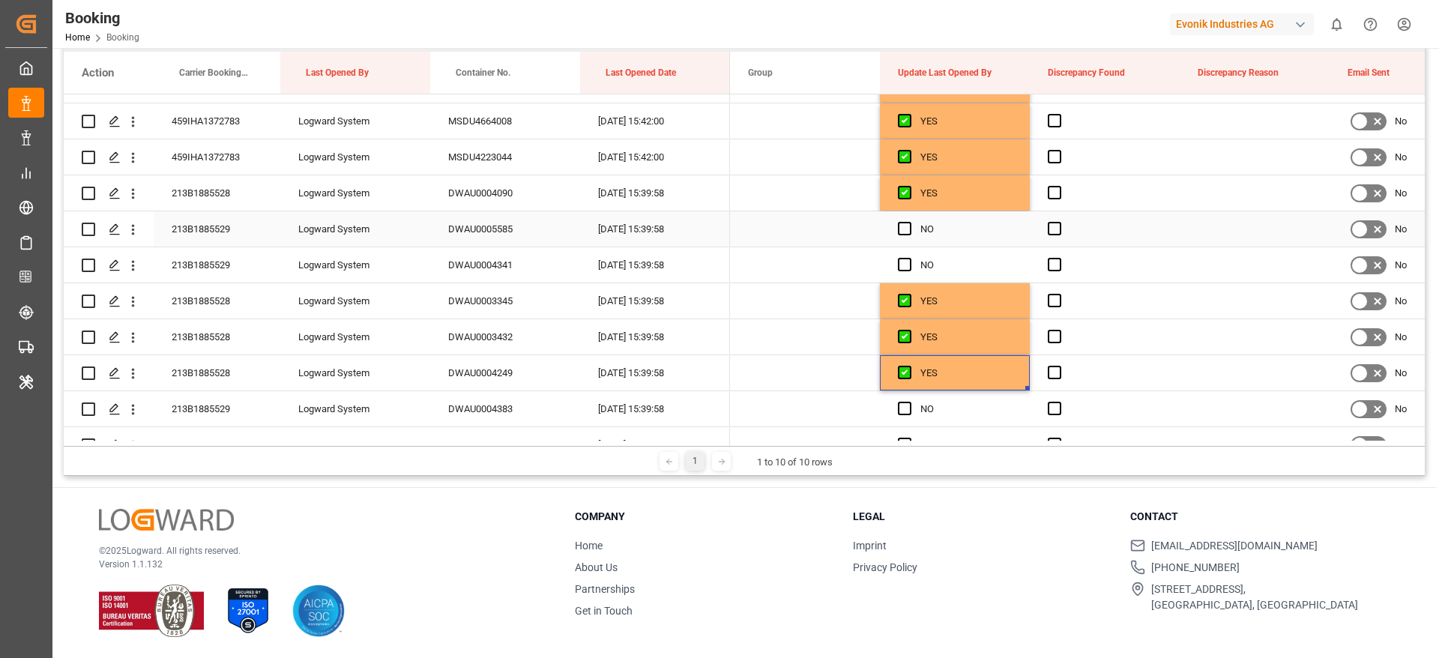
click at [214, 230] on div "213B1885529" at bounding box center [217, 228] width 127 height 35
click at [898, 230] on span "Press SPACE to select this row." at bounding box center [904, 228] width 13 height 13
click at [909, 222] on input "Press SPACE to select this row." at bounding box center [909, 222] width 0 height 0
click at [907, 264] on span "Press SPACE to select this row." at bounding box center [904, 264] width 13 height 13
click at [909, 258] on input "Press SPACE to select this row." at bounding box center [909, 258] width 0 height 0
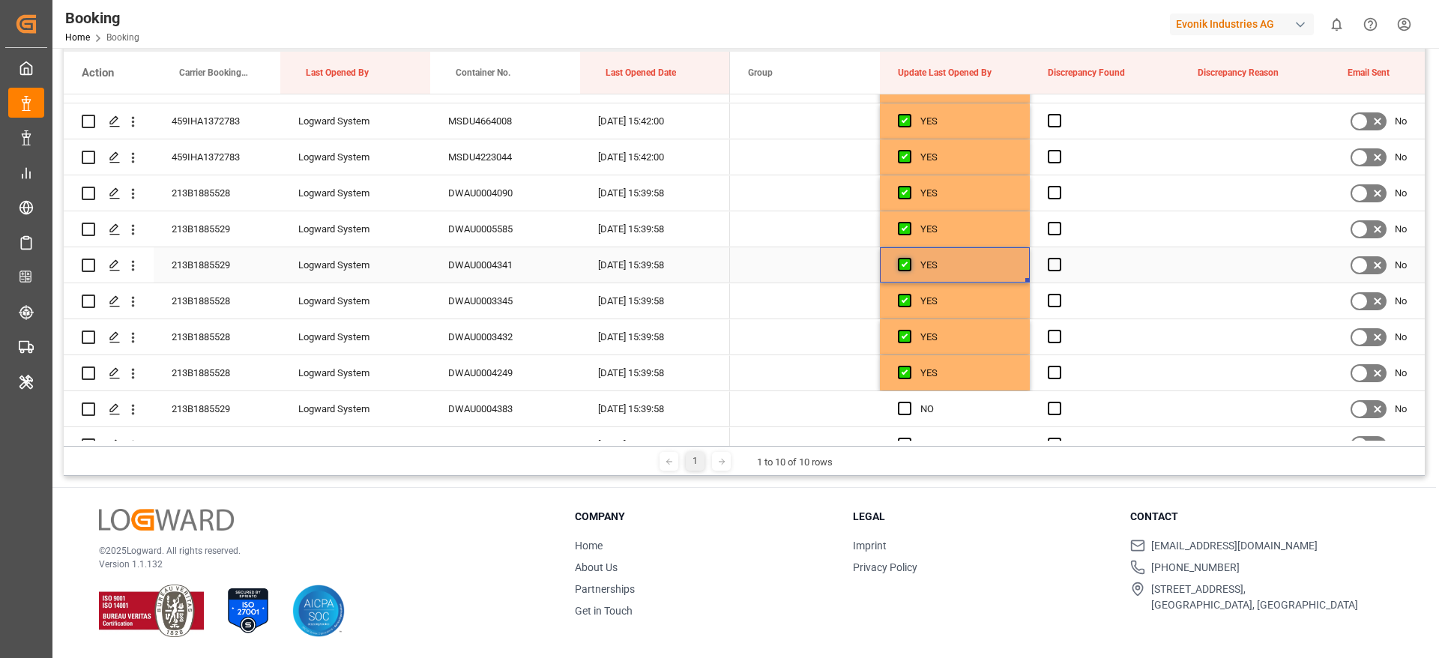
scroll to position [1686, 0]
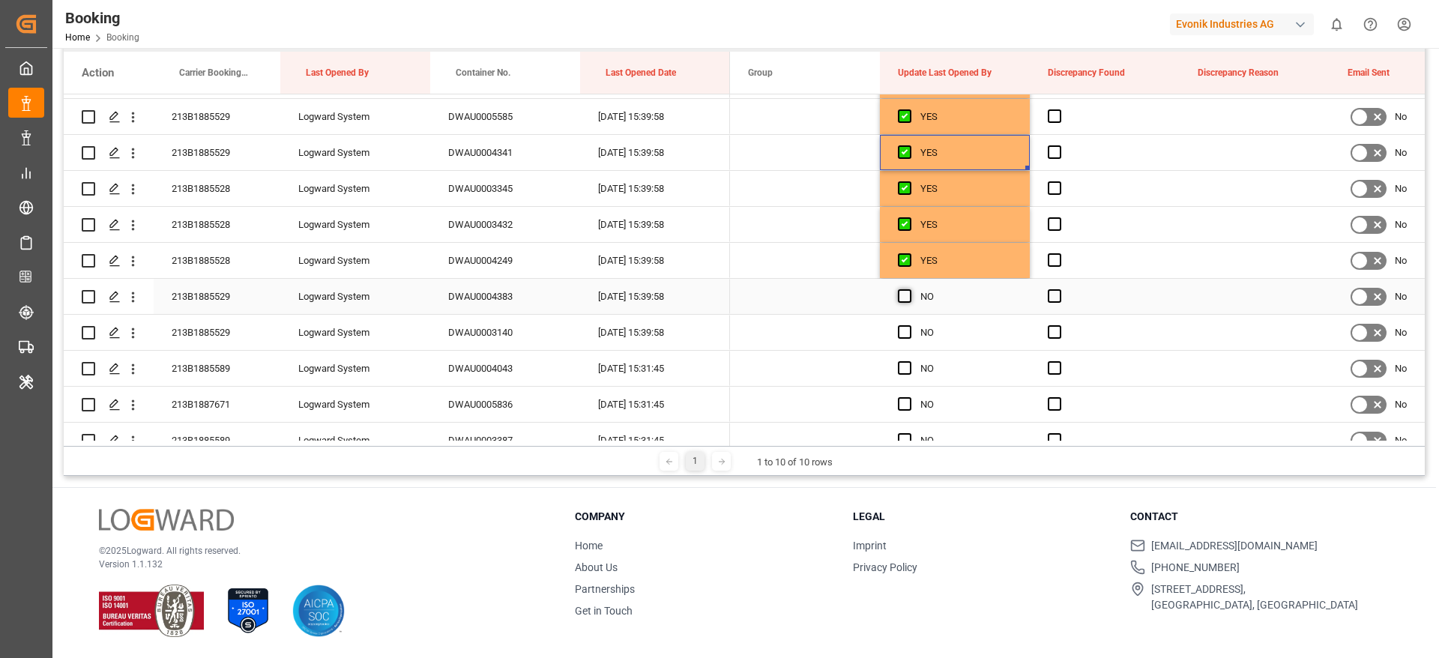
click at [909, 294] on span "Press SPACE to select this row." at bounding box center [904, 295] width 13 height 13
click at [909, 289] on input "Press SPACE to select this row." at bounding box center [909, 289] width 0 height 0
click at [910, 326] on span "Press SPACE to select this row." at bounding box center [904, 331] width 13 height 13
click at [909, 325] on input "Press SPACE to select this row." at bounding box center [909, 325] width 0 height 0
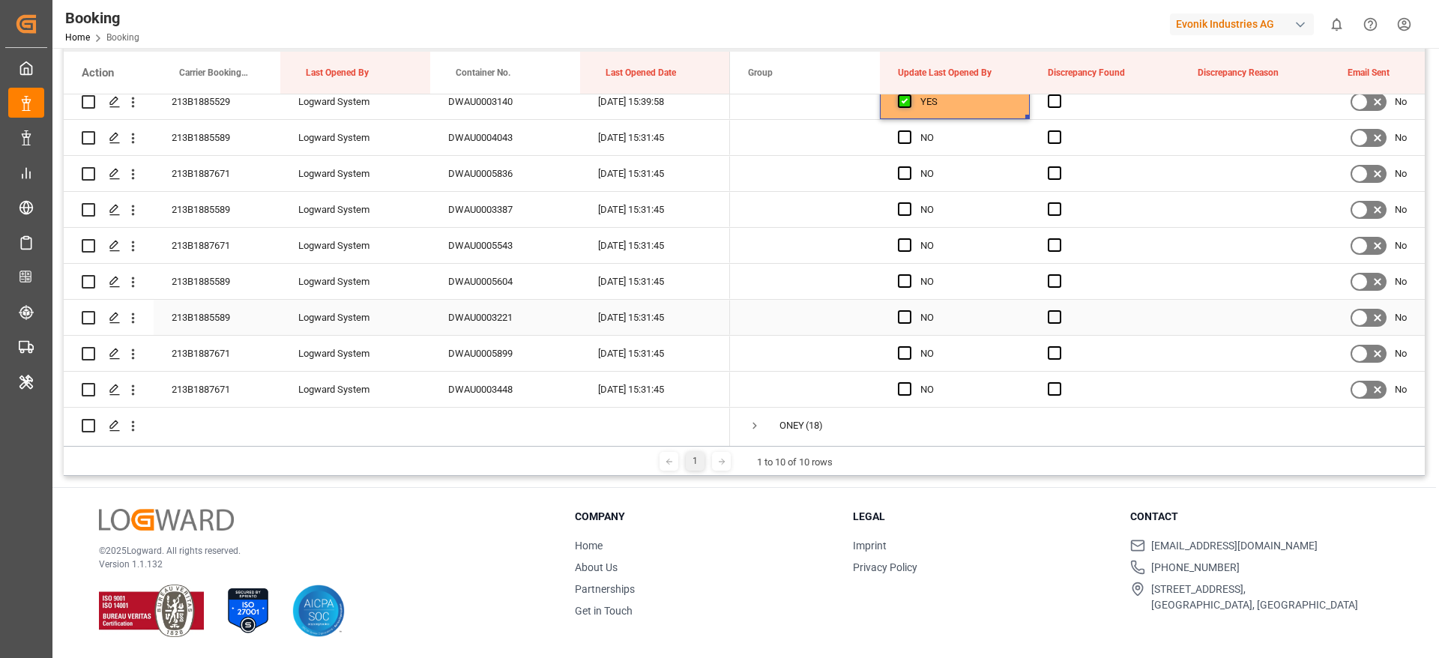
scroll to position [1884, 0]
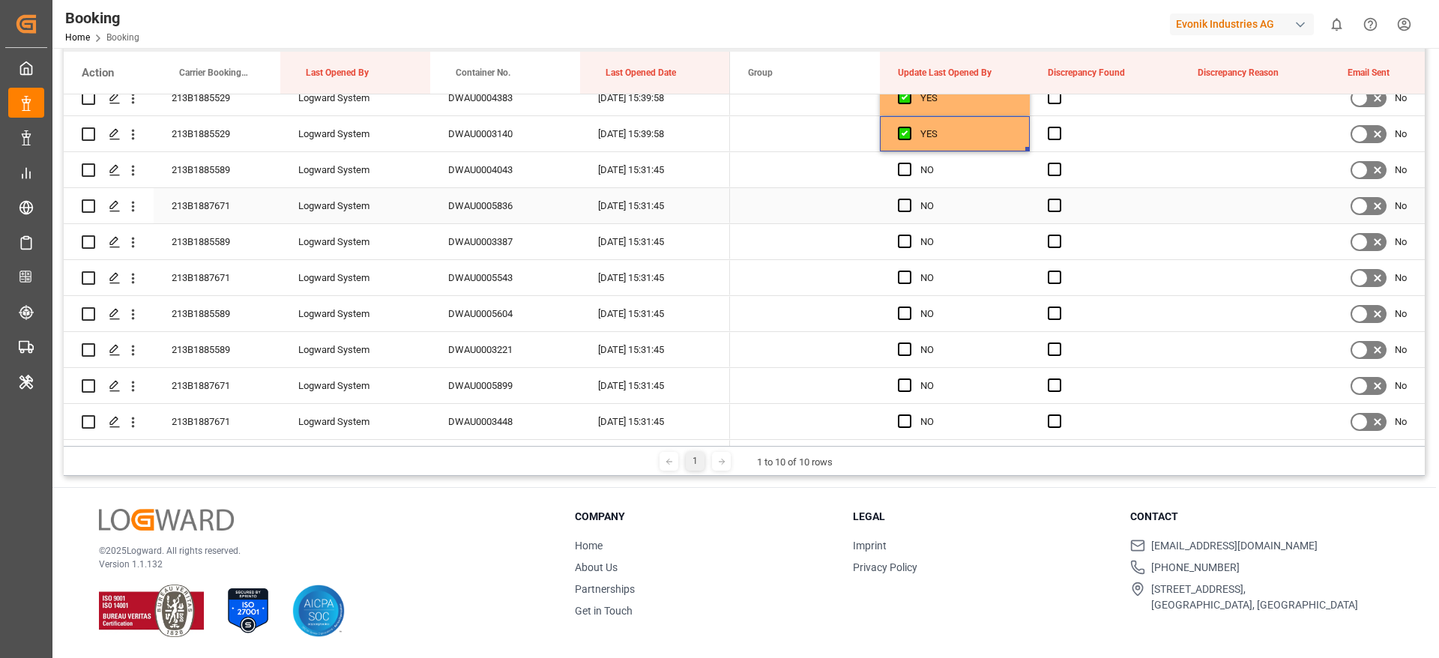
click at [199, 209] on div "213B1887671" at bounding box center [217, 205] width 127 height 35
click at [904, 197] on div "Press SPACE to select this row." at bounding box center [909, 206] width 22 height 34
click at [904, 203] on span "Press SPACE to select this row." at bounding box center [904, 205] width 13 height 13
click at [909, 199] on input "Press SPACE to select this row." at bounding box center [909, 199] width 0 height 0
click at [902, 276] on span "Press SPACE to select this row." at bounding box center [904, 276] width 13 height 13
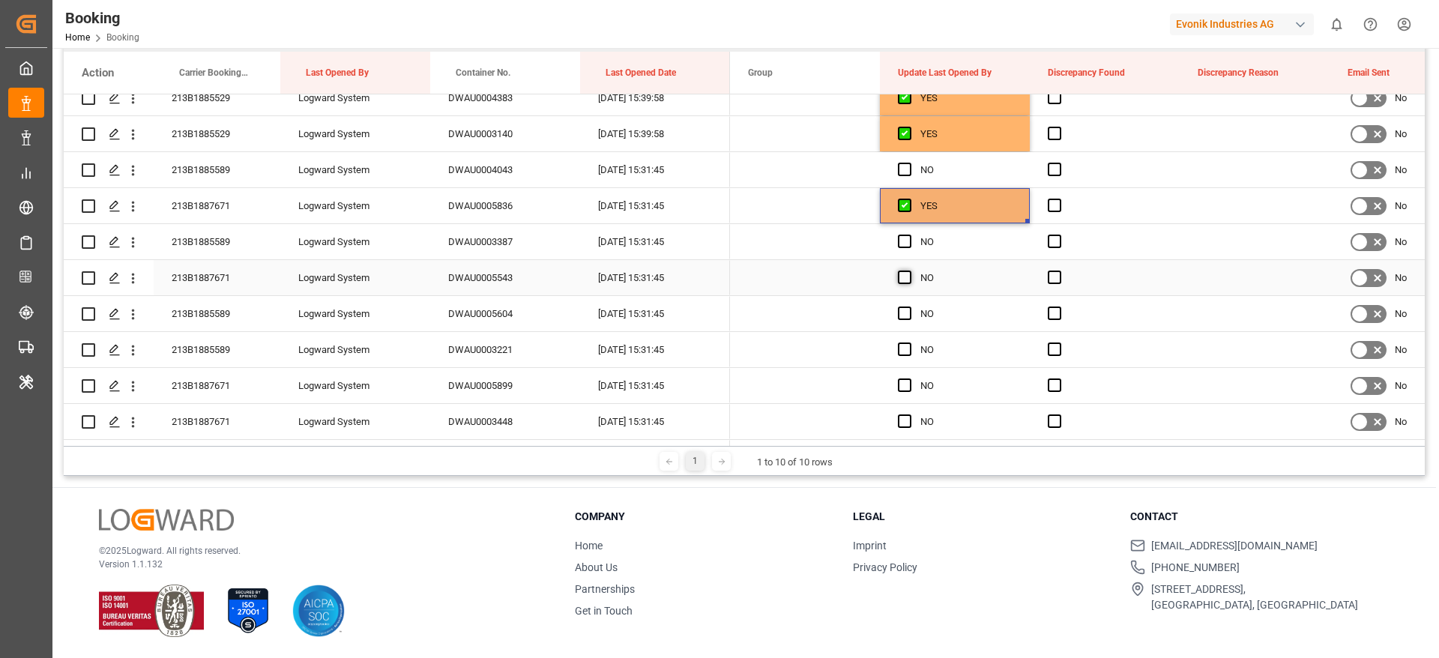
click at [909, 270] on input "Press SPACE to select this row." at bounding box center [909, 270] width 0 height 0
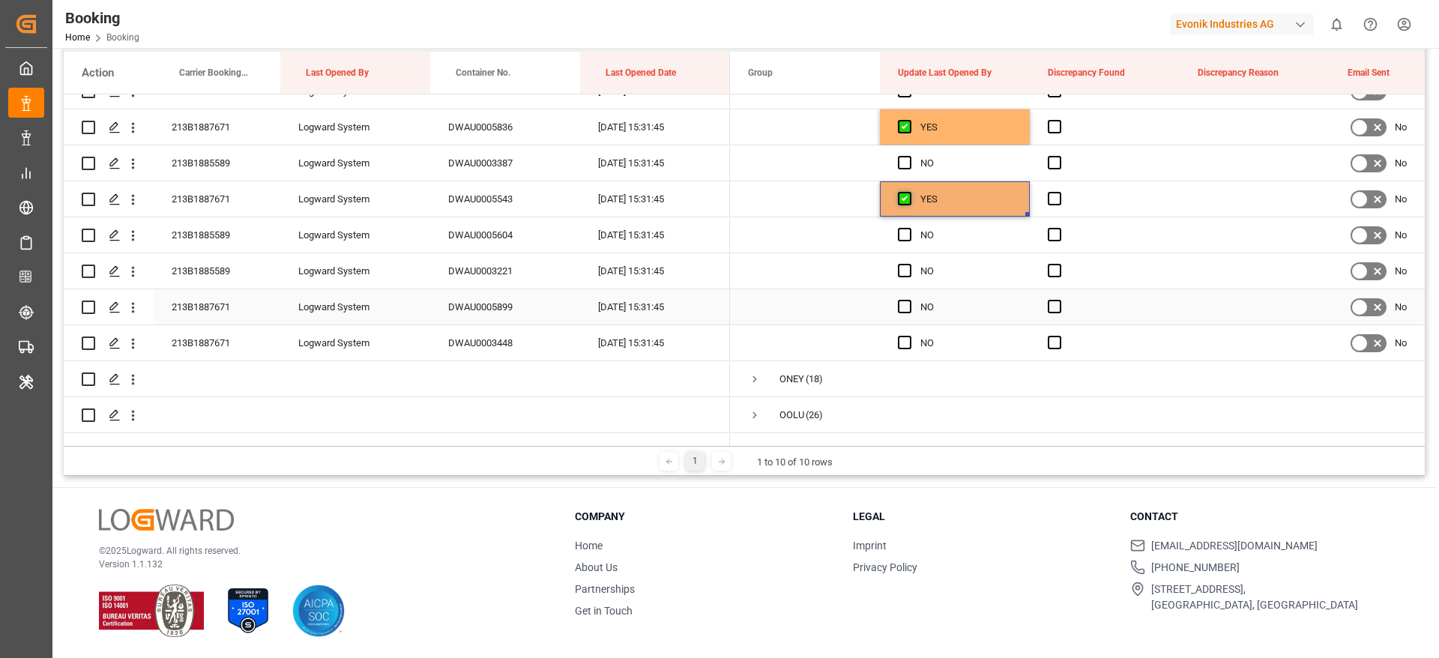
scroll to position [1997, 0]
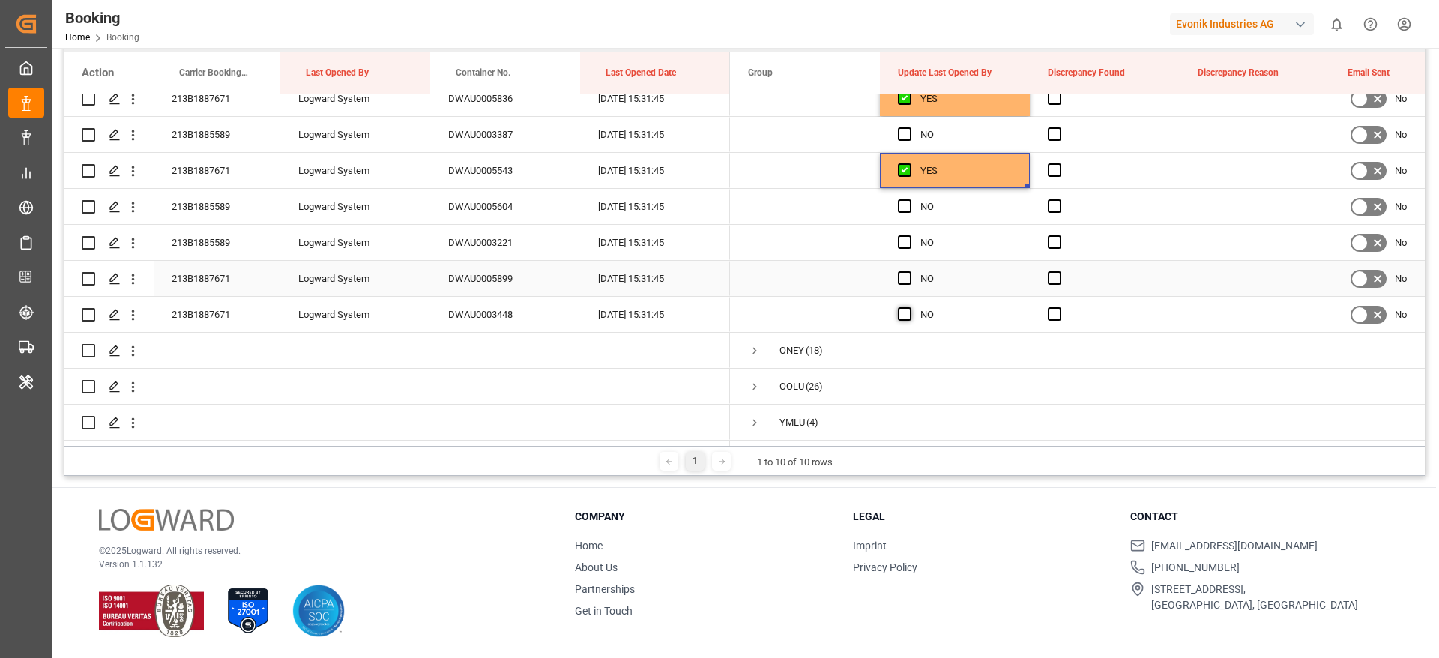
click at [906, 273] on span "Press SPACE to select this row." at bounding box center [904, 277] width 13 height 13
click at [909, 271] on input "Press SPACE to select this row." at bounding box center [909, 271] width 0 height 0
click at [904, 307] on span "Press SPACE to select this row." at bounding box center [904, 313] width 13 height 13
click at [909, 307] on input "Press SPACE to select this row." at bounding box center [909, 307] width 0 height 0
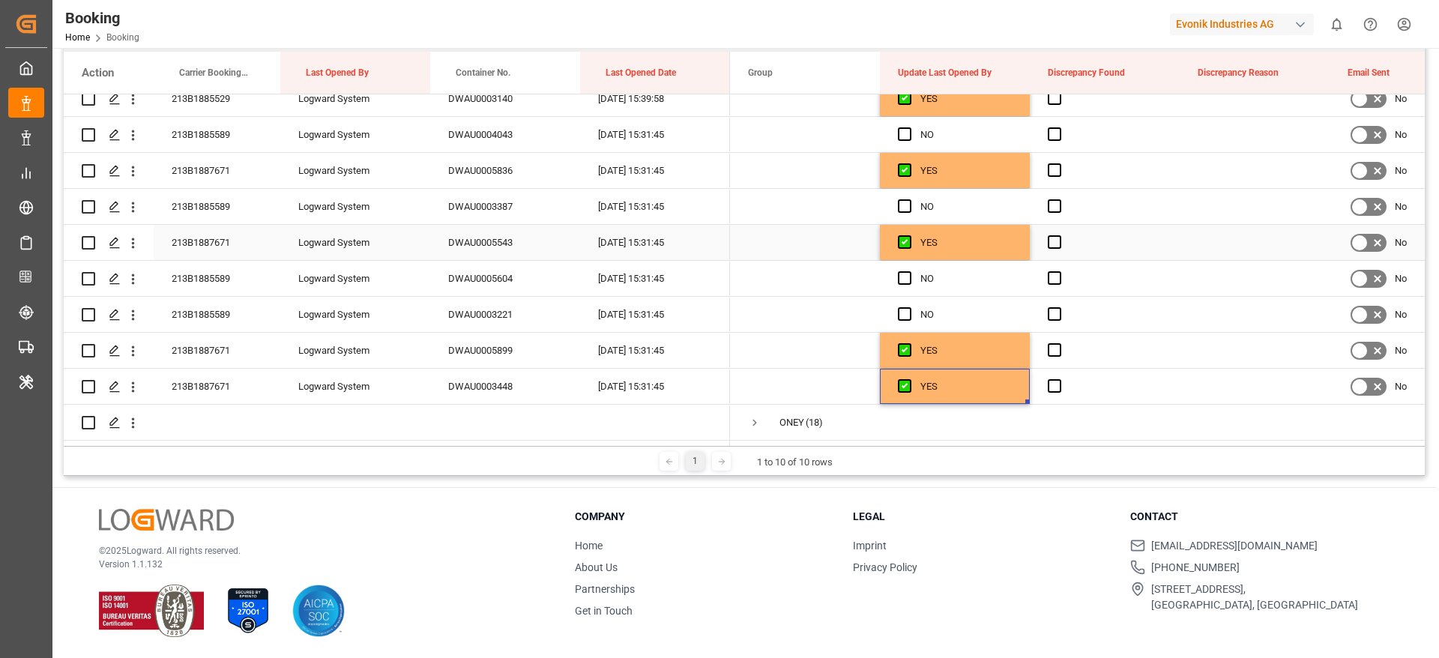
scroll to position [1884, 0]
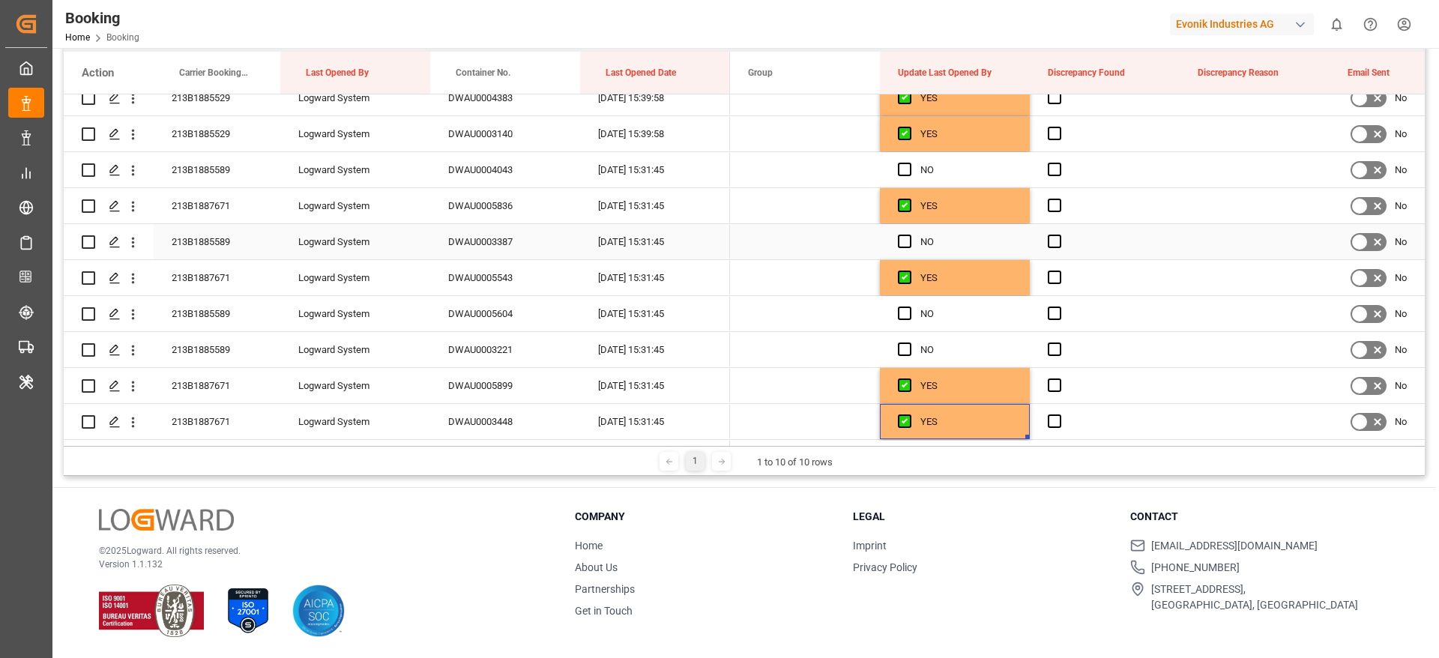
click at [219, 243] on div "213B1885589" at bounding box center [217, 241] width 127 height 35
click at [908, 342] on span "Press SPACE to select this row." at bounding box center [904, 348] width 13 height 13
click at [909, 342] on input "Press SPACE to select this row." at bounding box center [909, 342] width 0 height 0
click at [901, 313] on span "Press SPACE to select this row." at bounding box center [904, 312] width 13 height 13
click at [909, 306] on input "Press SPACE to select this row." at bounding box center [909, 306] width 0 height 0
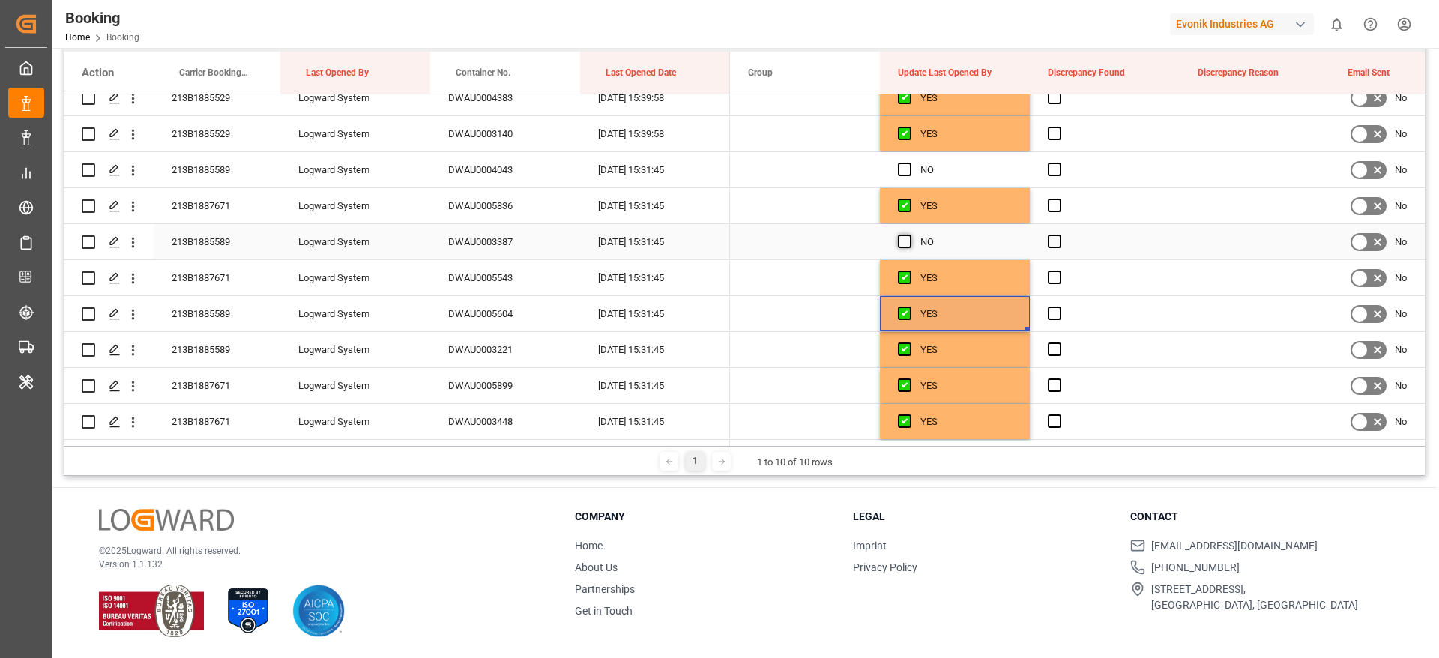
click at [901, 243] on span "Press SPACE to select this row." at bounding box center [904, 241] width 13 height 13
click at [909, 235] on input "Press SPACE to select this row." at bounding box center [909, 235] width 0 height 0
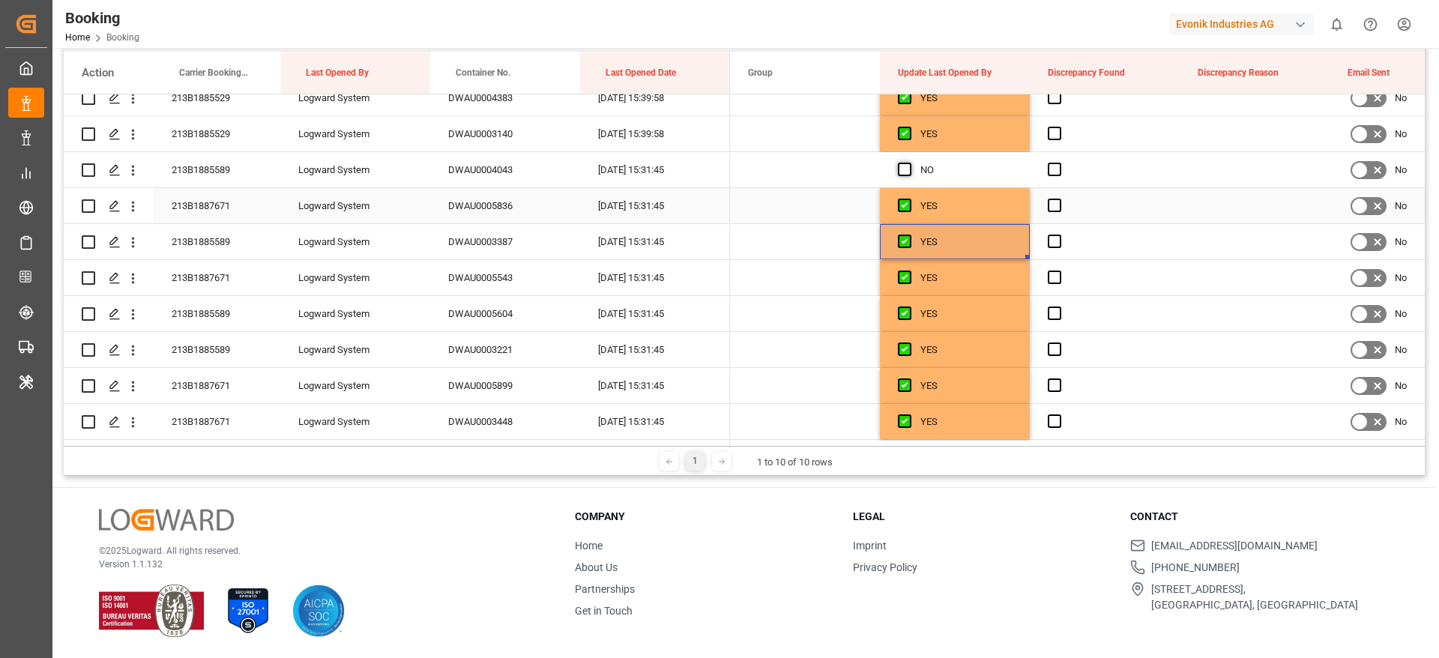
click at [907, 165] on span "Press SPACE to select this row." at bounding box center [904, 169] width 13 height 13
click at [909, 163] on input "Press SPACE to select this row." at bounding box center [909, 163] width 0 height 0
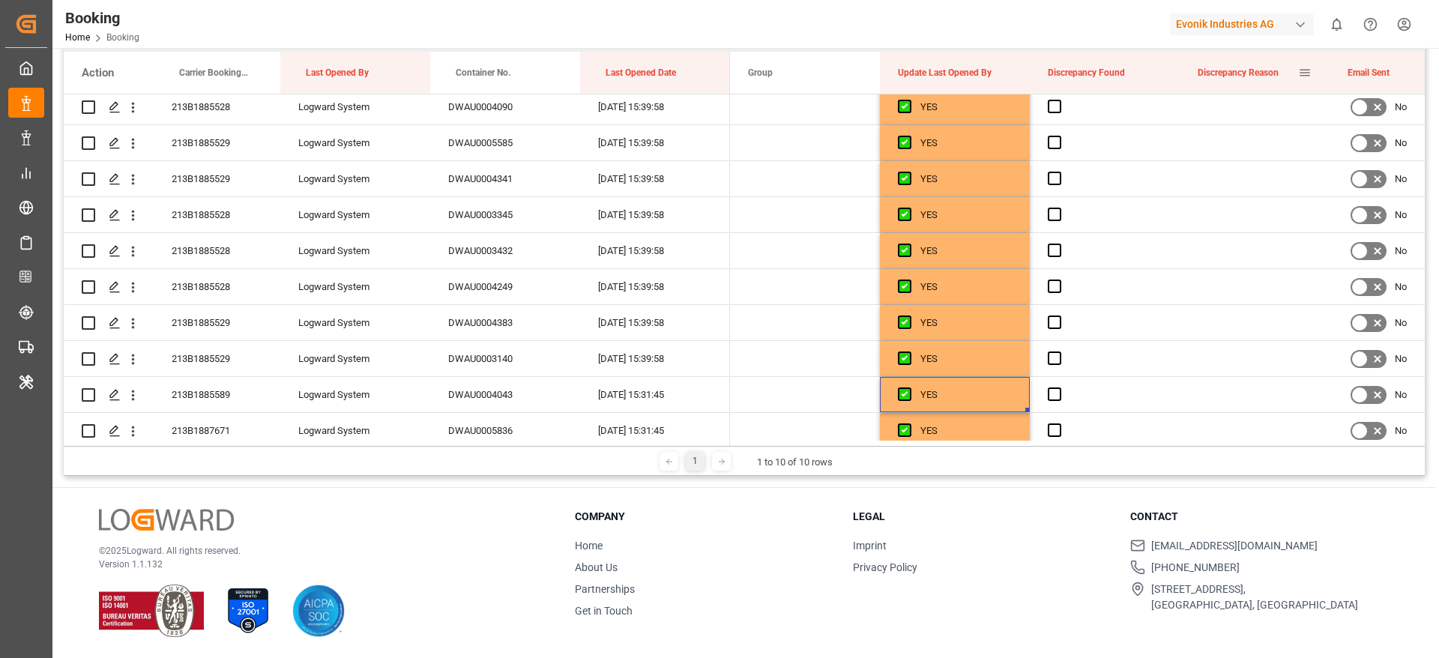
scroll to position [0, 0]
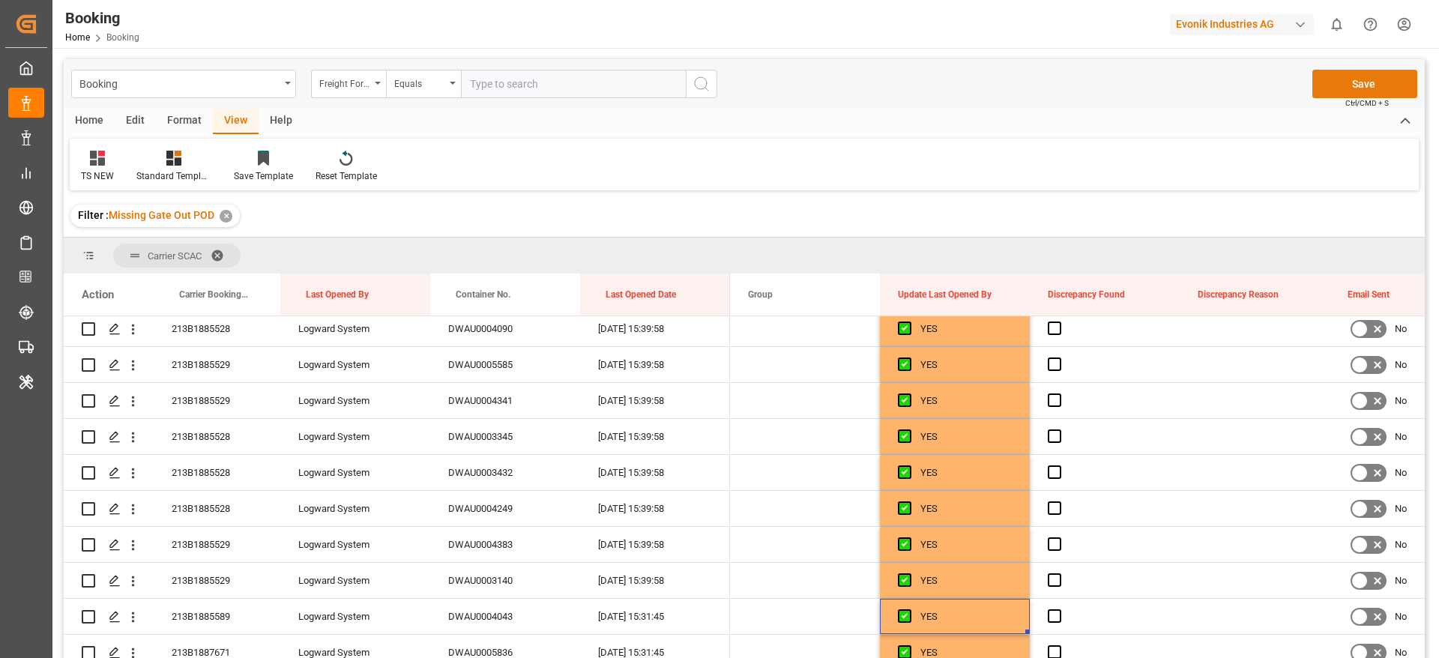
click at [1361, 85] on button "Save" at bounding box center [1364, 84] width 105 height 28
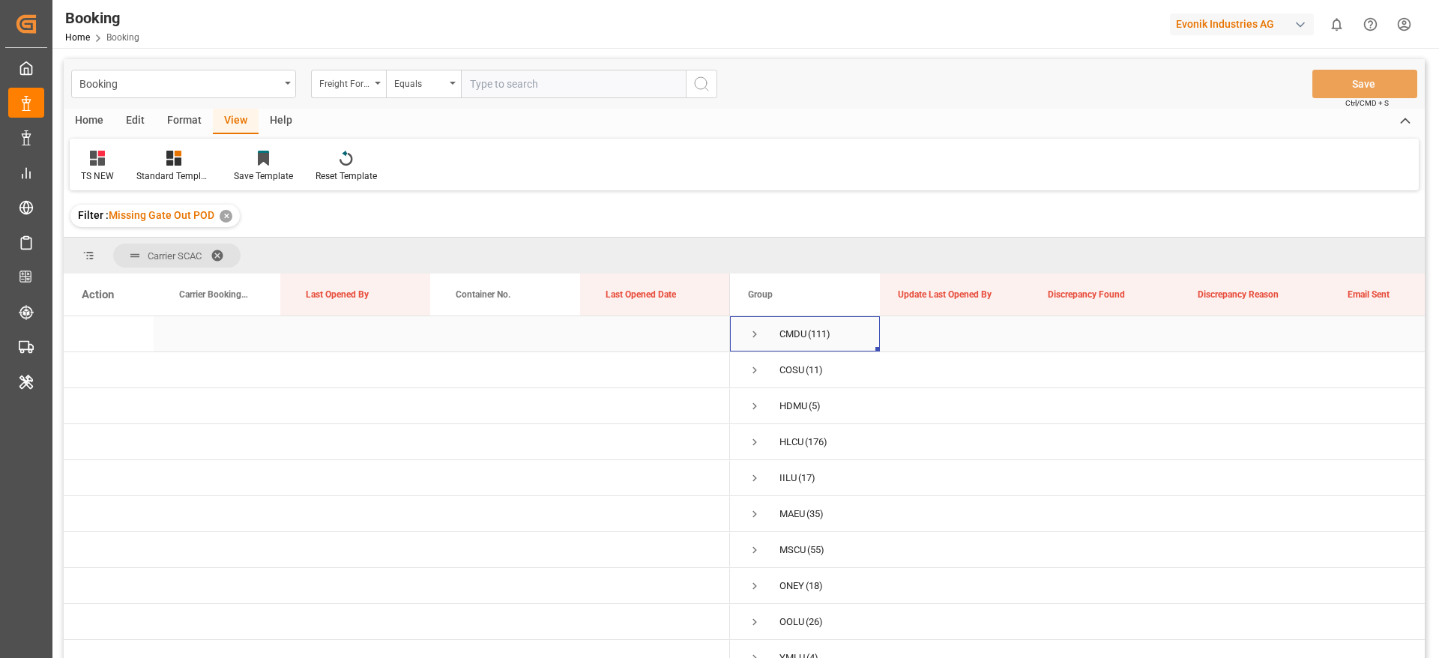
click at [758, 337] on span "Press SPACE to select this row." at bounding box center [754, 333] width 13 height 13
